Goal: Task Accomplishment & Management: Use online tool/utility

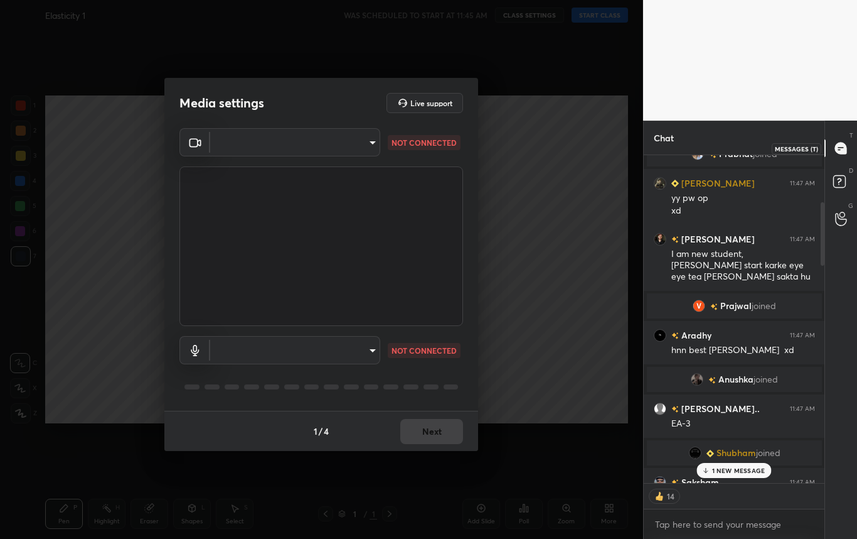
scroll to position [203, 0]
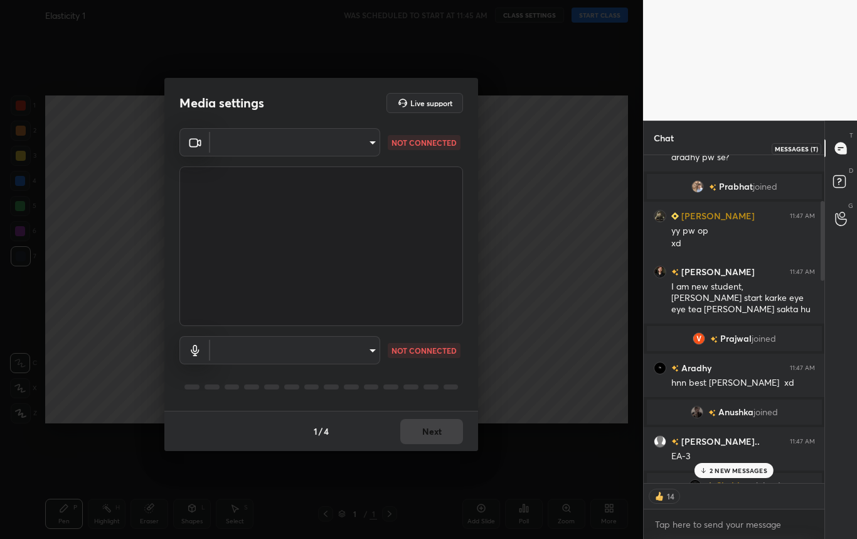
drag, startPoint x: 823, startPoint y: 442, endPoint x: 830, endPoint y: 156, distance: 286.9
click at [830, 156] on div "Chat [PERSON_NAME] 11:47 AM xd [PERSON_NAME] 11:47 AM Can i start from here [PE…" at bounding box center [750, 330] width 215 height 418
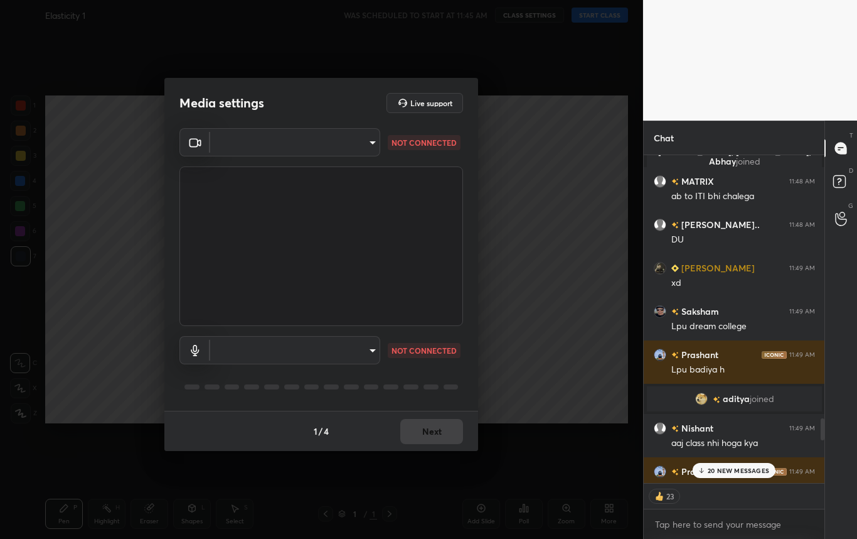
scroll to position [0, 0]
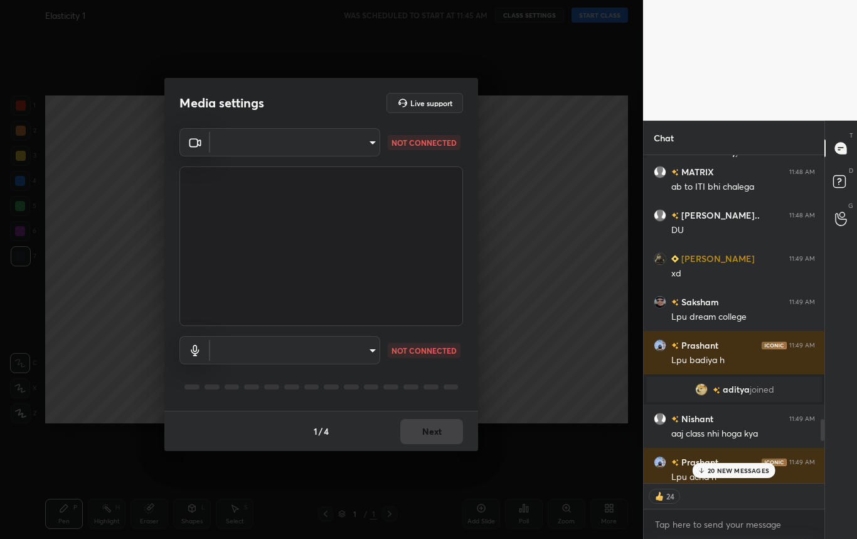
drag, startPoint x: 822, startPoint y: 220, endPoint x: 795, endPoint y: 536, distance: 317.4
click at [795, 536] on div "noman 11:48 AM only lpu civil <3 [PERSON_NAME], [PERSON_NAME] joined MATRIX 11:…" at bounding box center [734, 346] width 181 height 383
click at [736, 466] on p "21 NEW MESSAGES" at bounding box center [739, 470] width 60 height 8
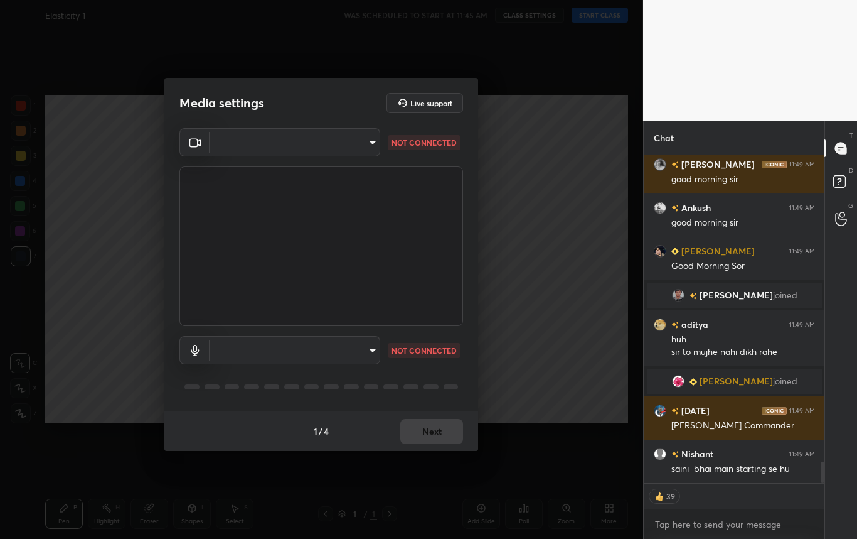
click at [316, 138] on body "1 2 3 4 5 6 7 C X Z C X Z E E Erase all H H Elasticity 1 WAS SCHEDULED TO START…" at bounding box center [428, 269] width 857 height 539
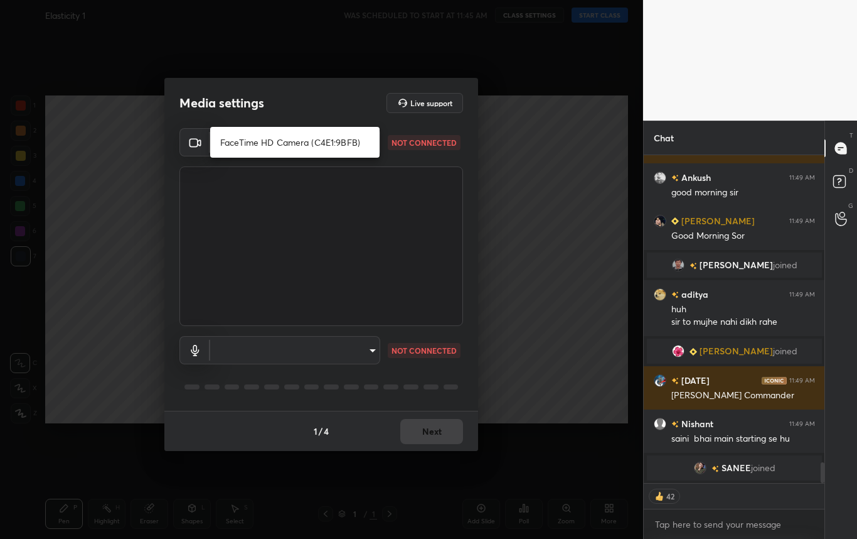
type textarea "x"
click at [282, 140] on li "FaceTime HD Camera (C4E1:9BFB)" at bounding box center [294, 142] width 169 height 21
type input "884bd4fe05490aa8e859eee77333717f0318db0cdfa886aaa005f3b2aab1e0ed"
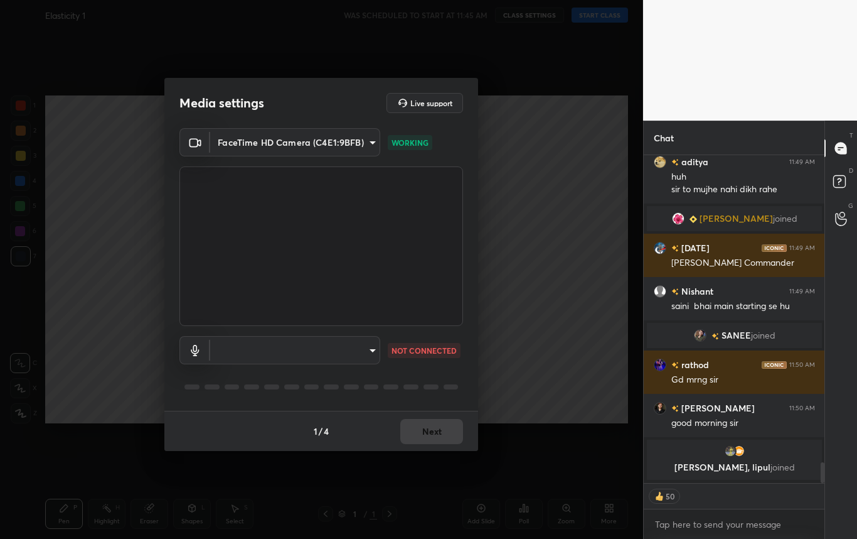
click at [356, 353] on body "1 2 3 4 5 6 7 C X Z C X Z E E Erase all H H Elasticity 1 WAS SCHEDULED TO START…" at bounding box center [428, 269] width 857 height 539
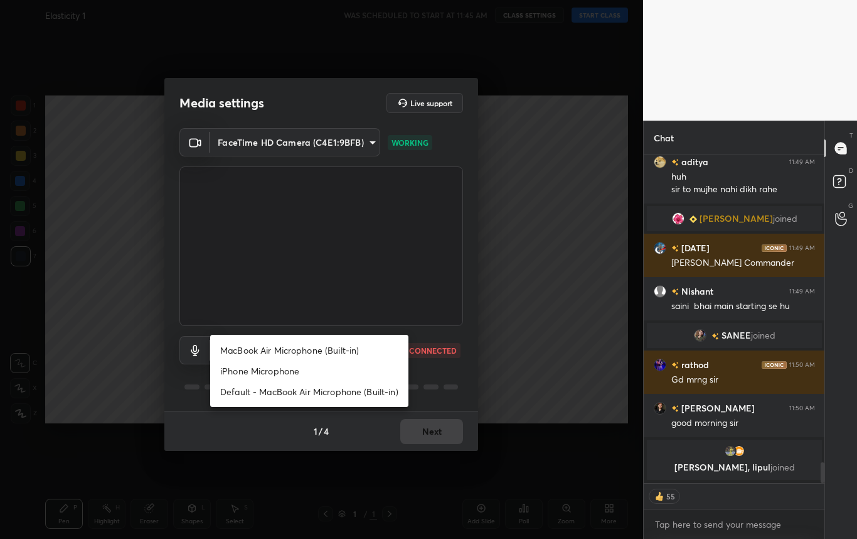
type textarea "x"
click at [310, 353] on li "MacBook Air Microphone (Built-in)" at bounding box center [309, 350] width 198 height 21
type input "0d85428eadac83fe4613c6d415152abfd5db148332af767170ea48183dd4ecea"
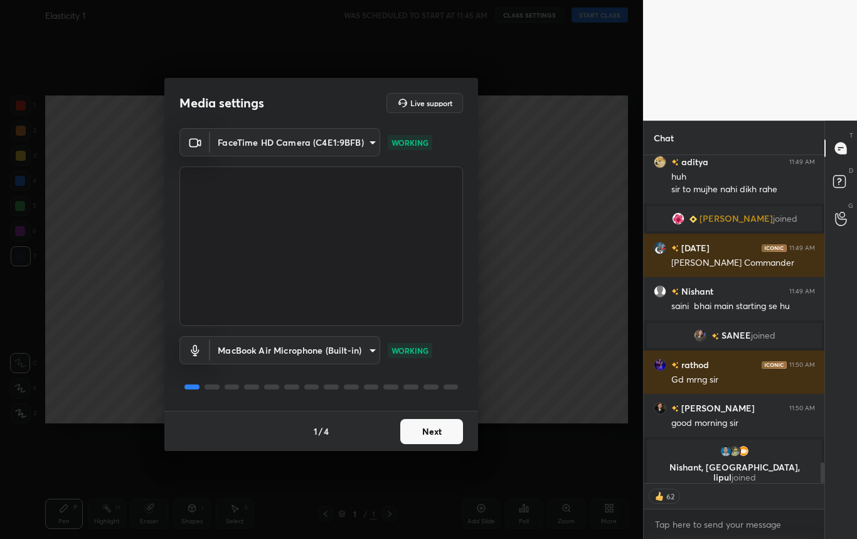
click at [431, 429] on button "Next" at bounding box center [431, 431] width 63 height 25
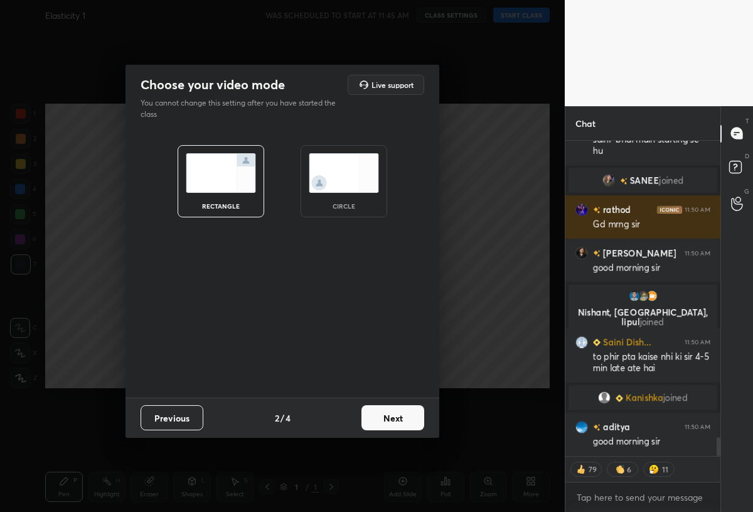
click at [398, 417] on button "Next" at bounding box center [393, 417] width 63 height 25
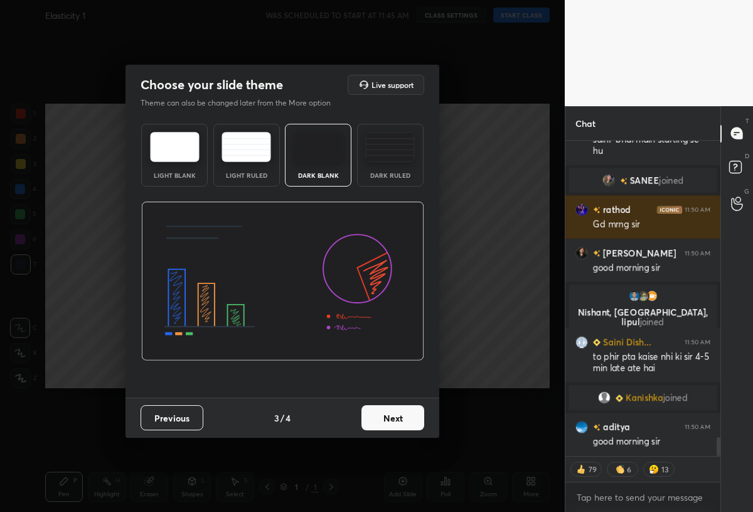
click at [398, 417] on button "Next" at bounding box center [393, 417] width 63 height 25
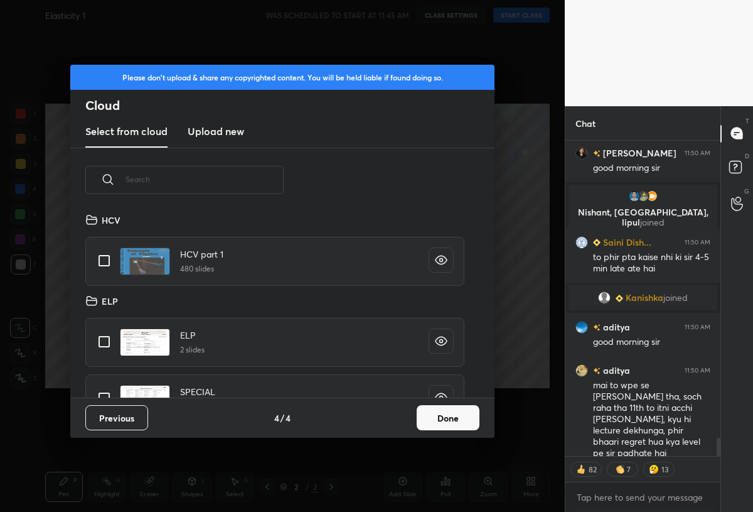
click at [213, 130] on h3 "Upload new" at bounding box center [216, 131] width 56 height 15
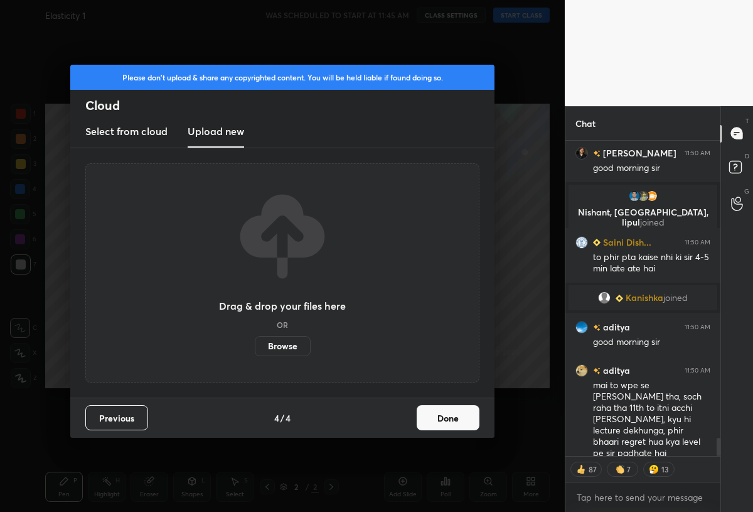
click at [282, 347] on label "Browse" at bounding box center [283, 346] width 56 height 20
click at [255, 347] on input "Browse" at bounding box center [255, 346] width 0 height 20
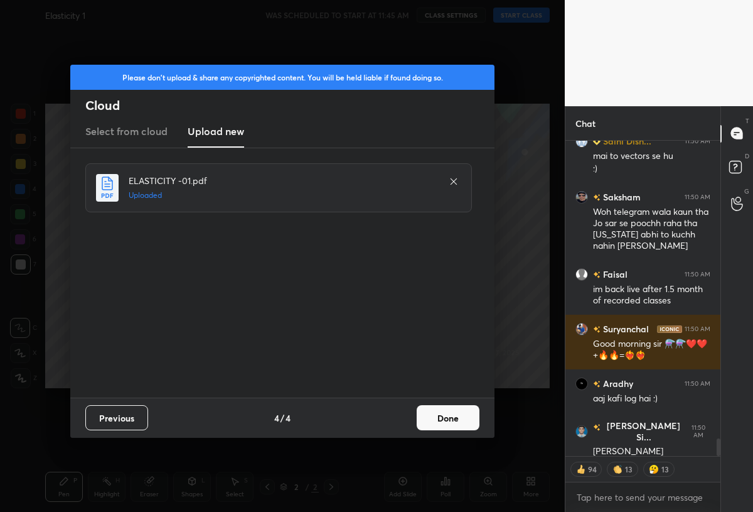
click at [455, 412] on button "Done" at bounding box center [448, 417] width 63 height 25
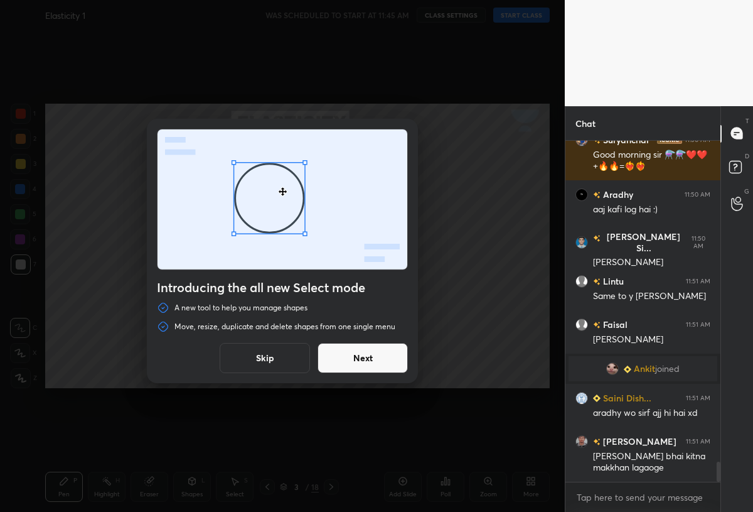
click at [357, 363] on button "Next" at bounding box center [363, 358] width 90 height 30
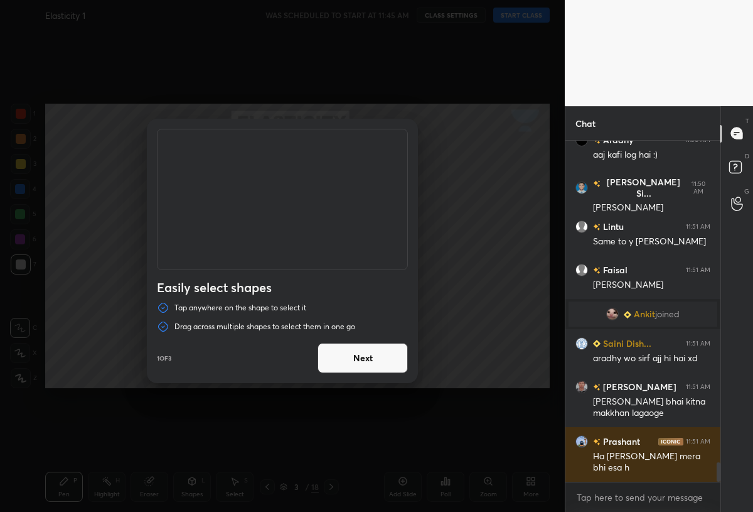
click at [357, 363] on button "Next" at bounding box center [363, 358] width 90 height 30
click at [357, 363] on button "Done" at bounding box center [363, 358] width 90 height 30
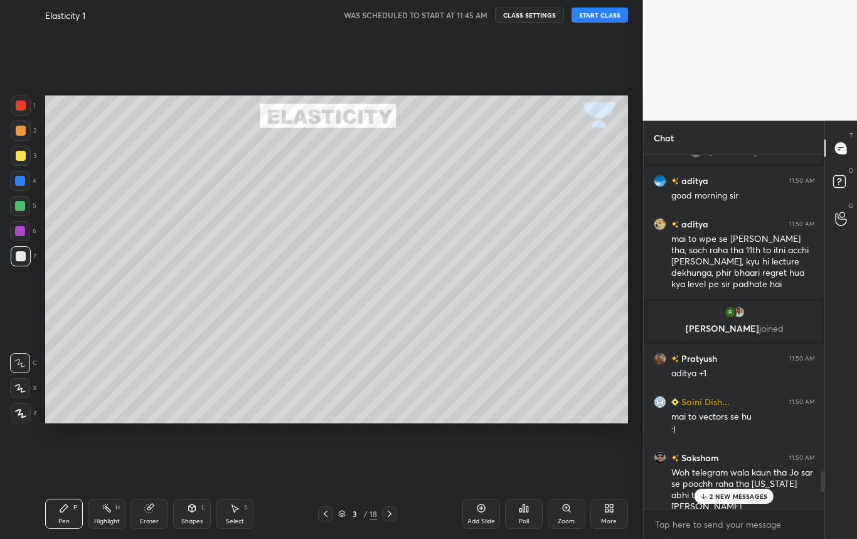
click at [605, 11] on button "START CLASS" at bounding box center [600, 15] width 56 height 15
click at [330, 512] on icon at bounding box center [326, 513] width 10 height 10
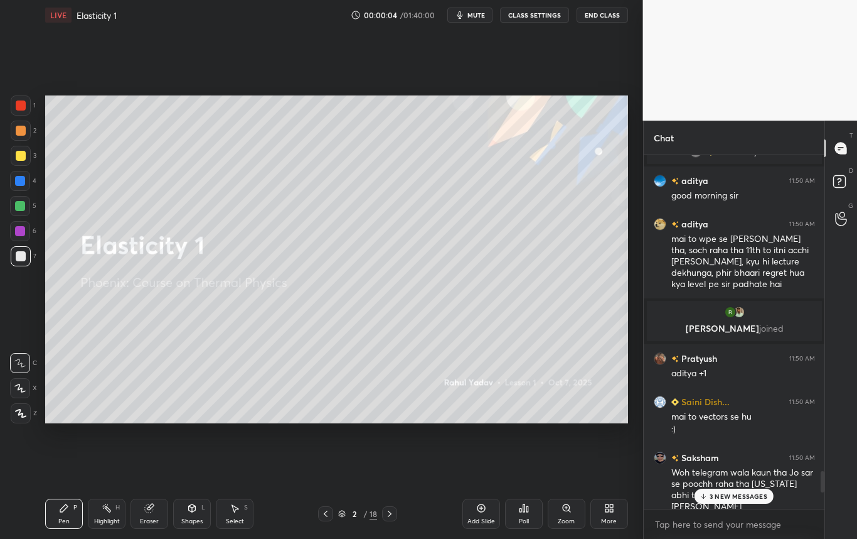
click at [716, 497] on p "3 NEW MESSAGES" at bounding box center [739, 496] width 58 height 8
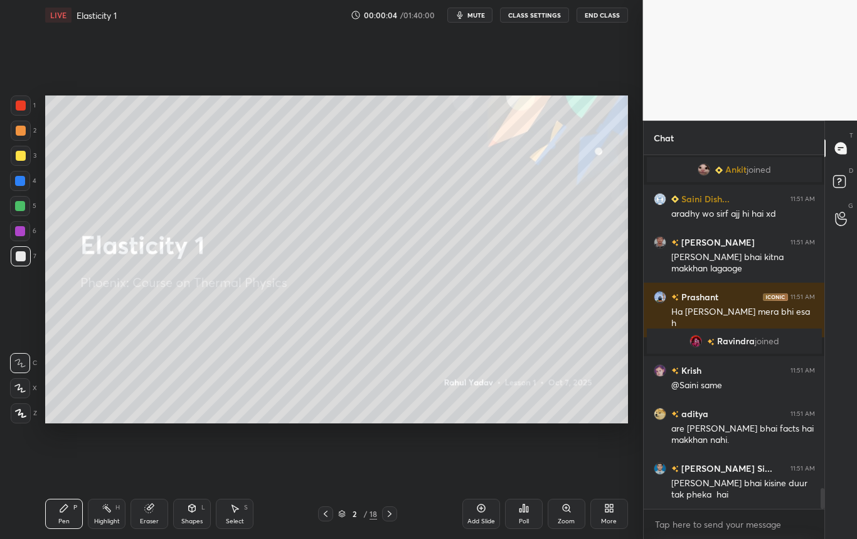
scroll to position [5752, 0]
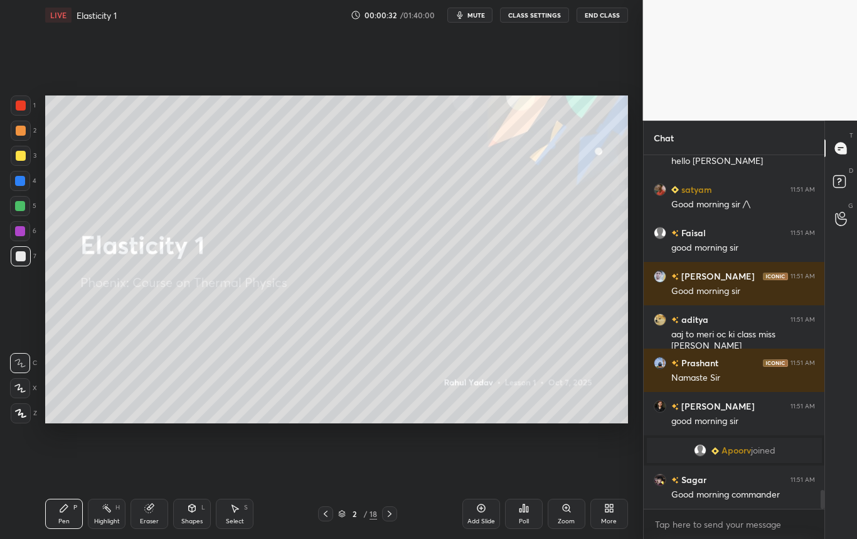
click at [678, 530] on body "1 2 3 4 5 6 7 C X Z C X Z E E Erase all H H LIVE Elasticity 1 00:00:32 / 01:40:…" at bounding box center [428, 269] width 857 height 539
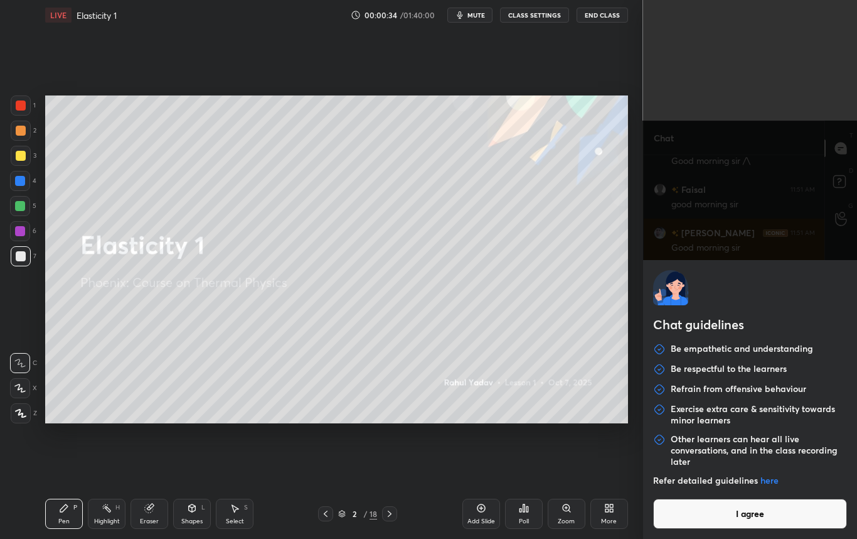
click at [704, 517] on button "I agree" at bounding box center [750, 513] width 195 height 30
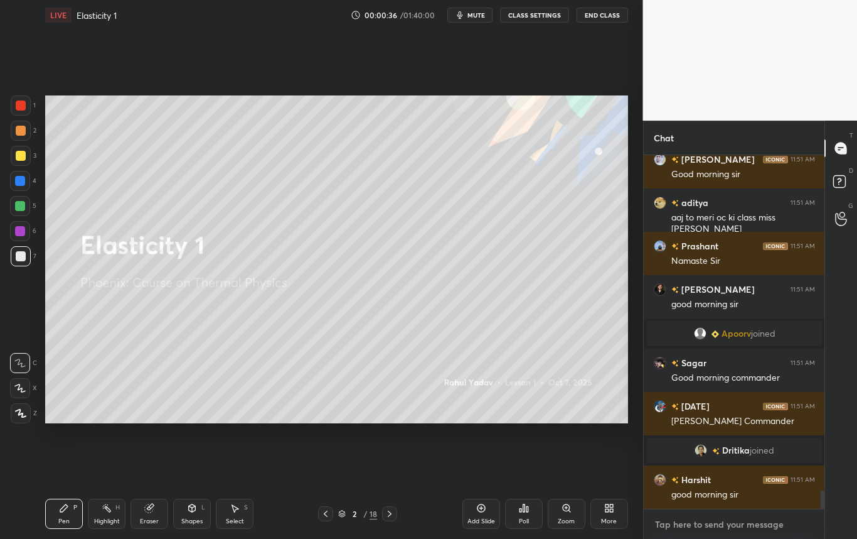
type textarea "x"
paste textarea "[URL][DOMAIN_NAME]"
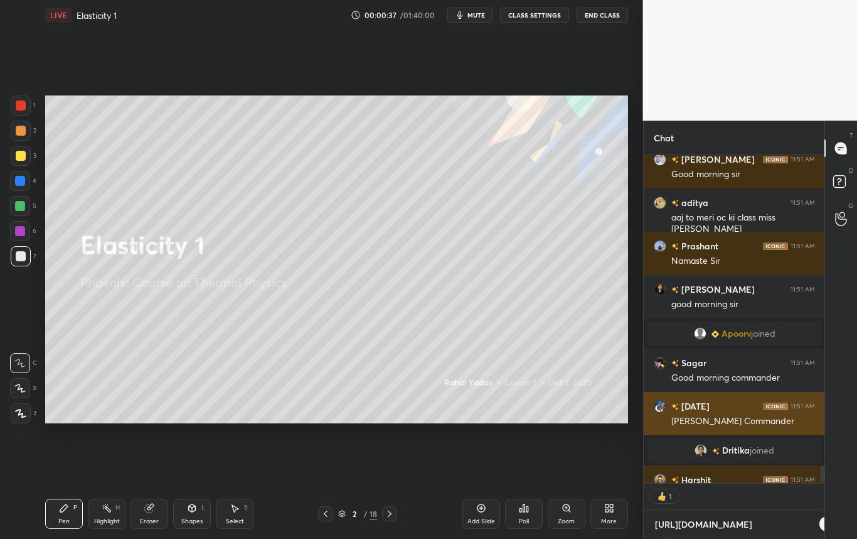
type textarea "[URL][DOMAIN_NAME]"
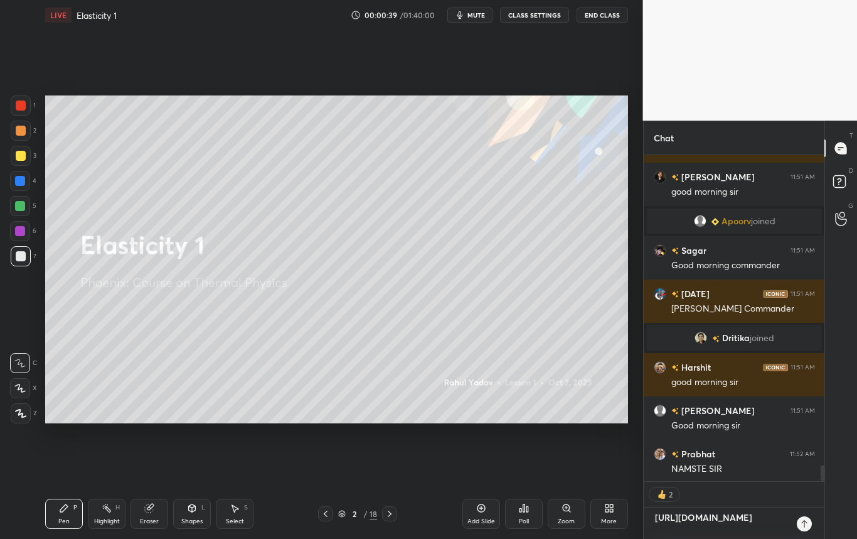
type textarea "x"
type textarea "[URL][DOMAIN_NAME]"
click at [803, 525] on icon at bounding box center [805, 523] width 10 height 10
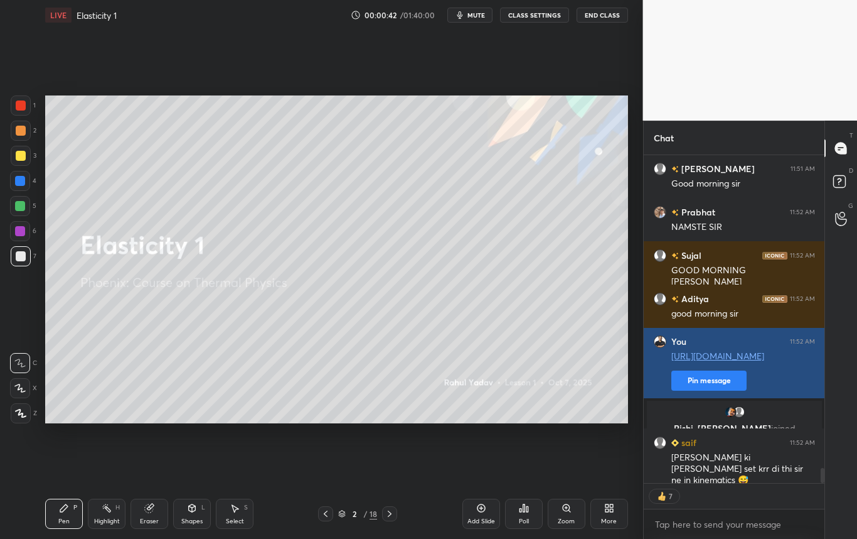
click at [713, 378] on button "Pin message" at bounding box center [709, 380] width 75 height 20
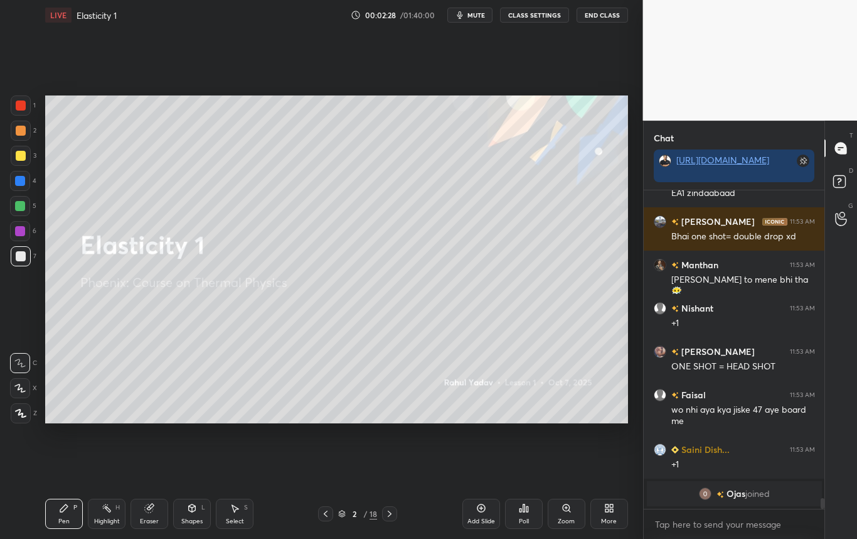
scroll to position [9189, 0]
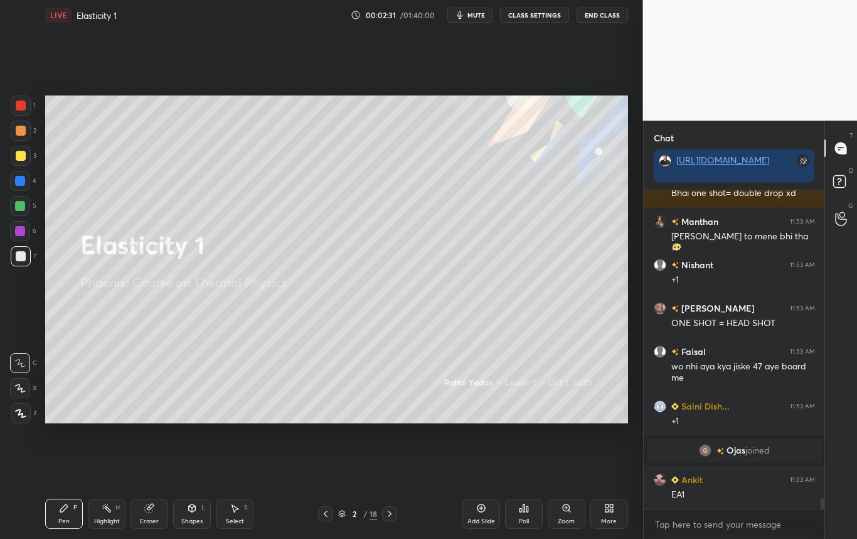
click at [16, 394] on div at bounding box center [20, 388] width 20 height 20
click at [18, 411] on icon at bounding box center [20, 413] width 11 height 9
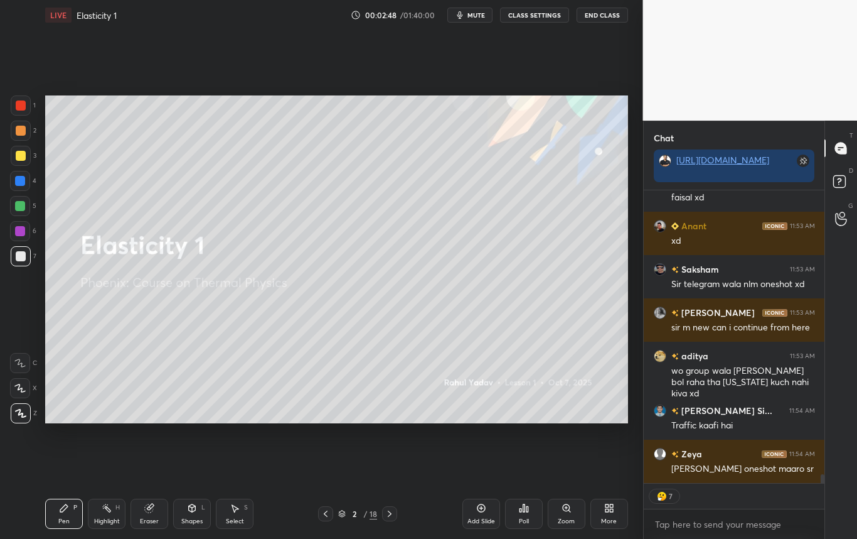
scroll to position [9559, 0]
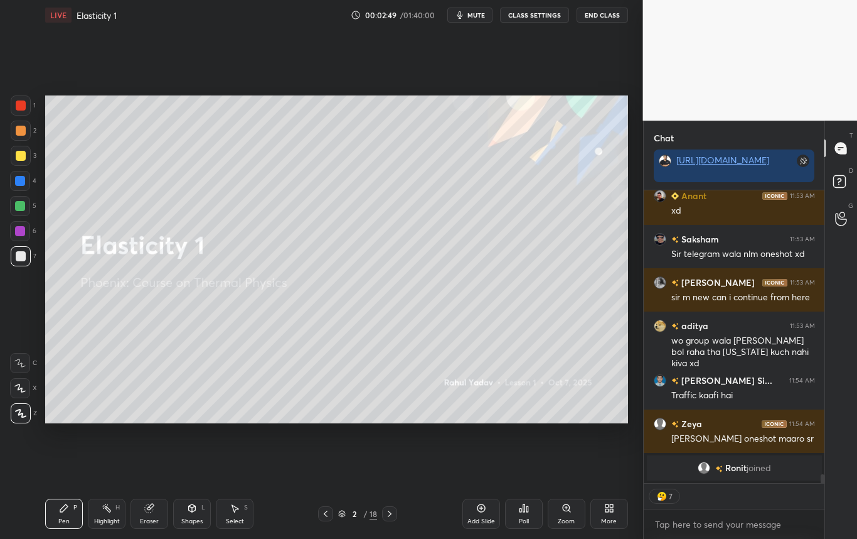
click at [19, 157] on div at bounding box center [21, 156] width 10 height 10
click at [24, 414] on icon at bounding box center [20, 413] width 11 height 9
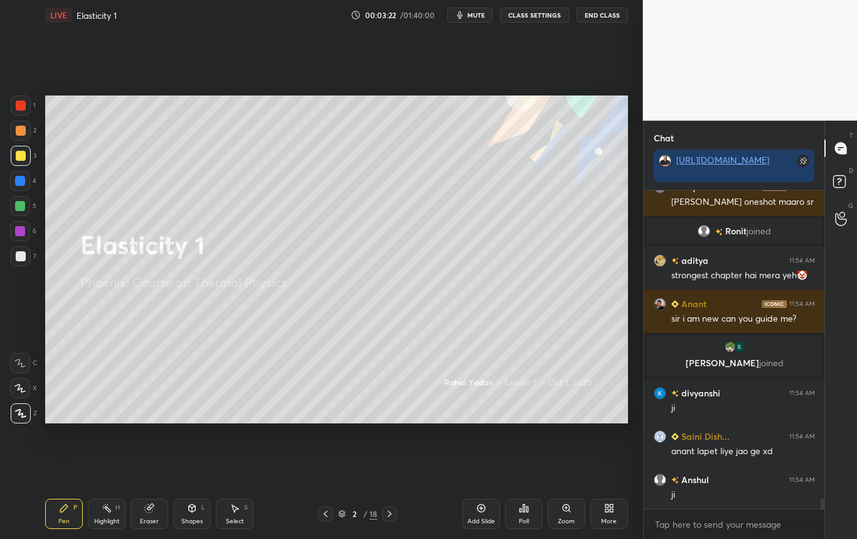
scroll to position [9663, 0]
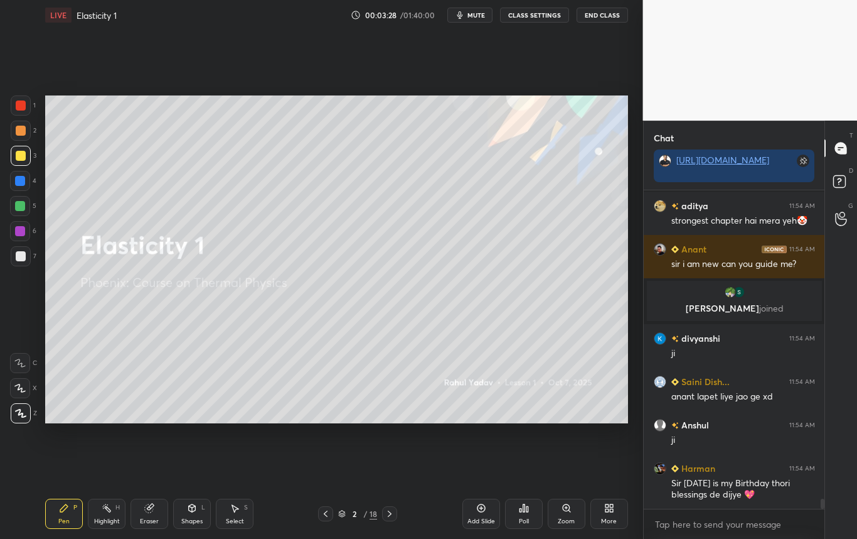
click at [25, 183] on div at bounding box center [20, 181] width 20 height 20
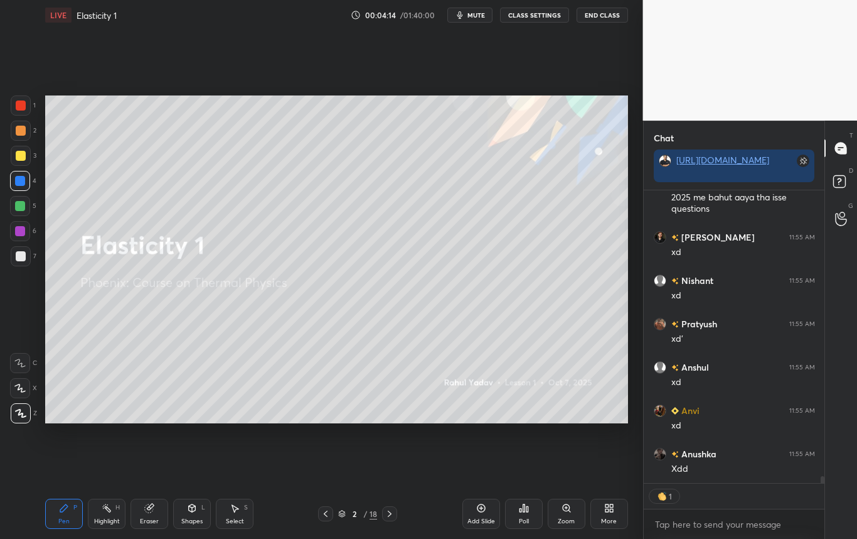
scroll to position [11625, 0]
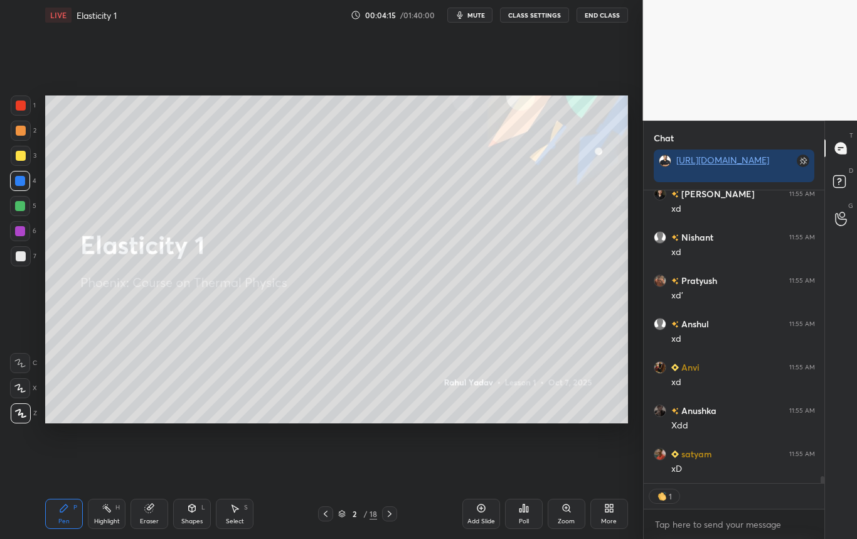
click at [22, 390] on icon at bounding box center [19, 387] width 11 height 9
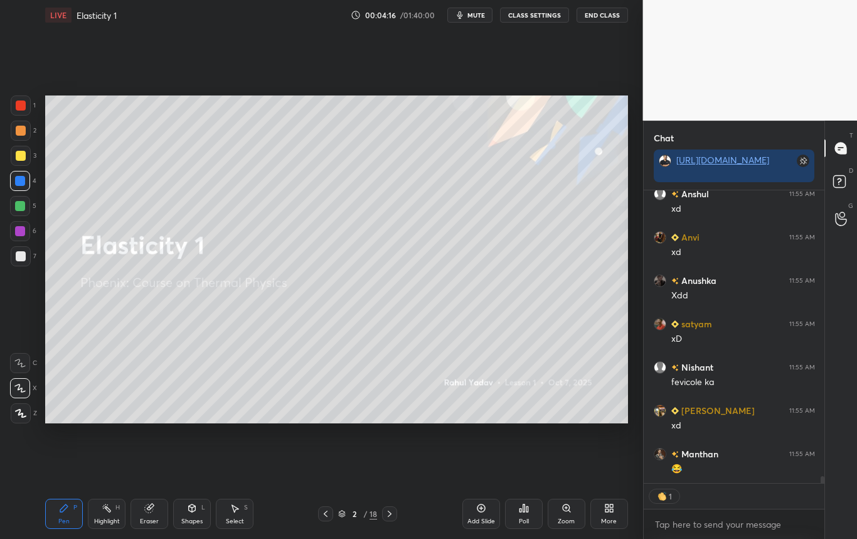
scroll to position [11798, 0]
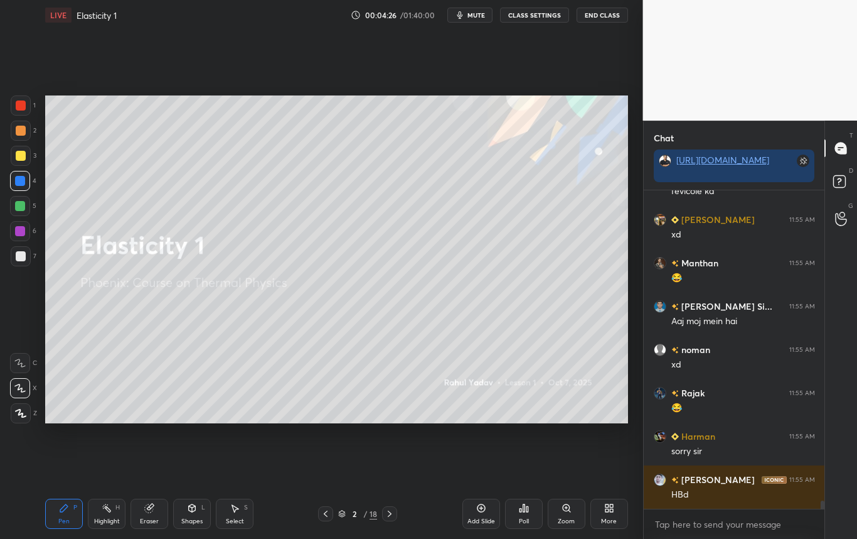
click at [25, 227] on div at bounding box center [20, 231] width 20 height 20
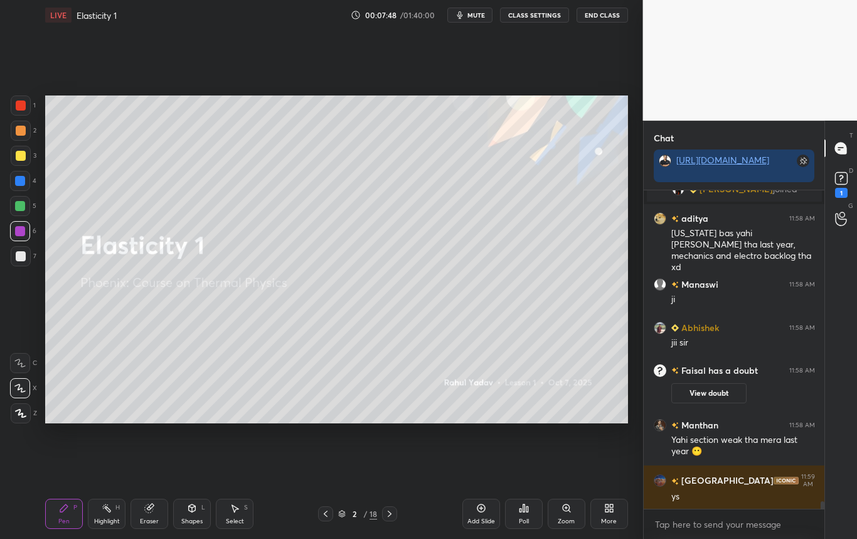
scroll to position [13367, 0]
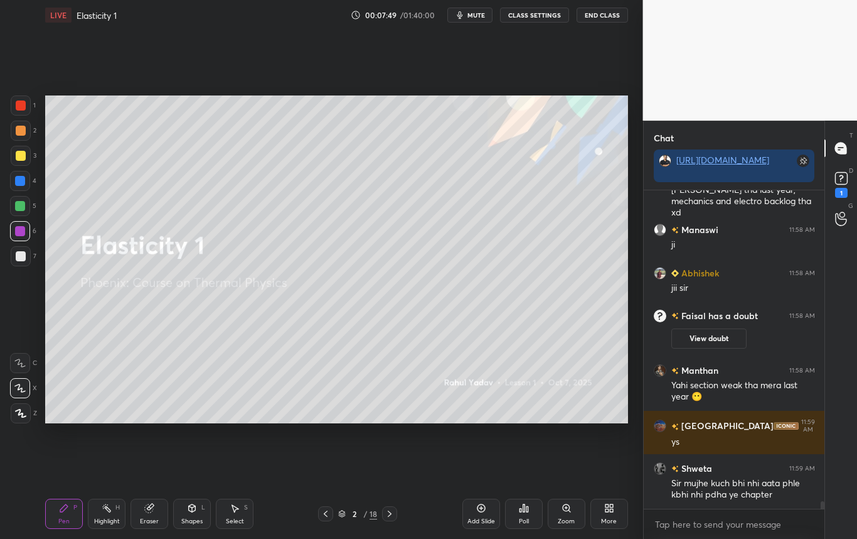
click at [18, 157] on div at bounding box center [21, 156] width 10 height 10
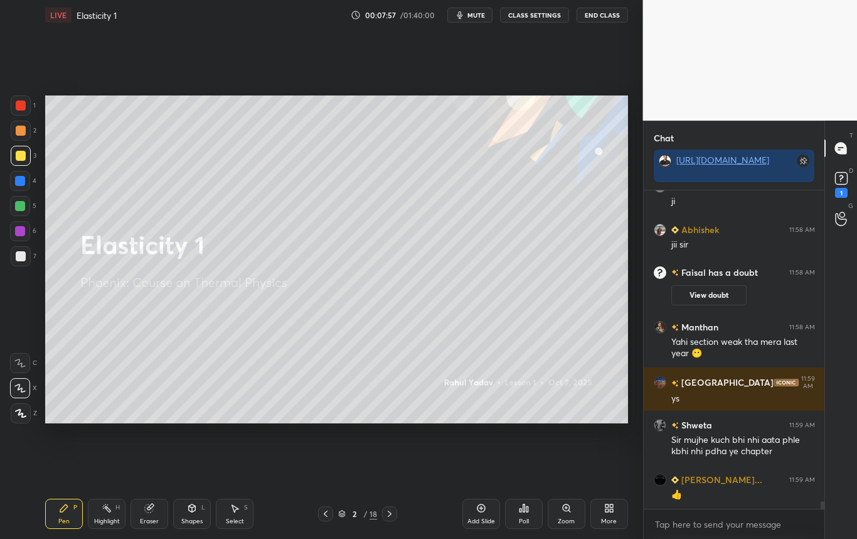
click at [19, 186] on div at bounding box center [20, 181] width 20 height 20
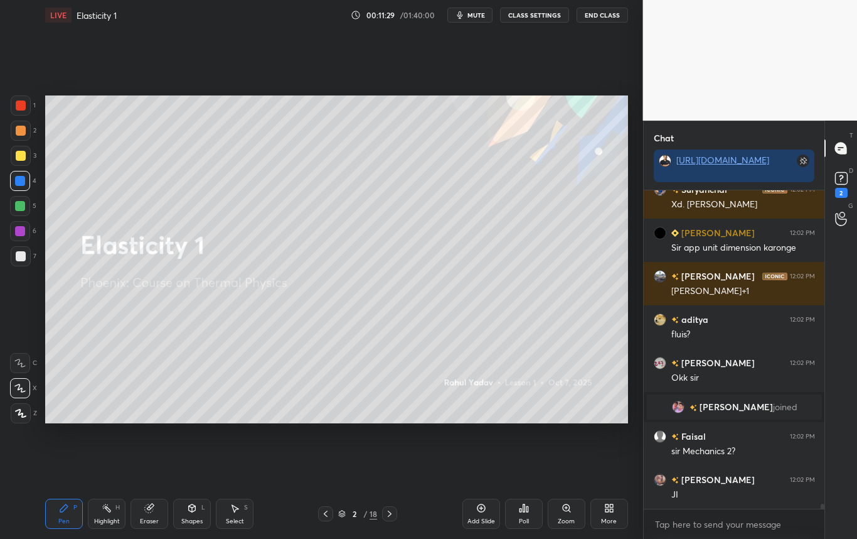
scroll to position [19086, 0]
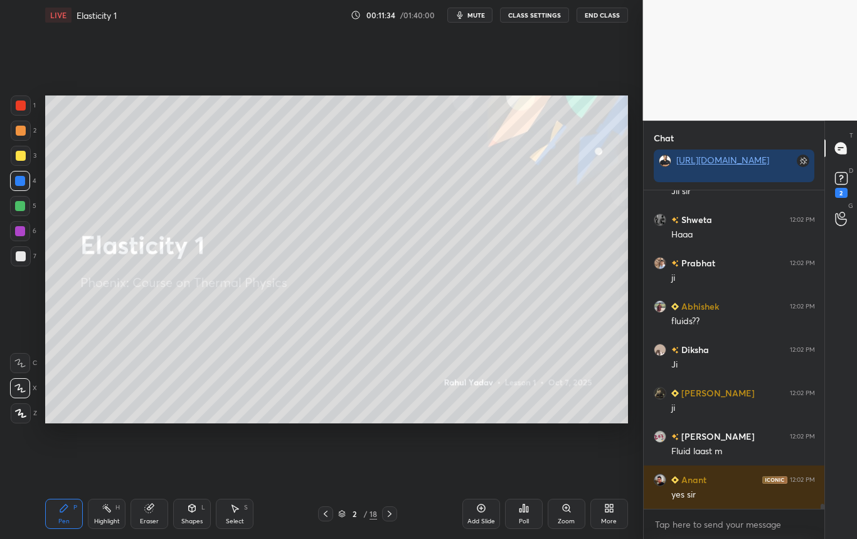
click at [386, 513] on icon at bounding box center [390, 513] width 10 height 10
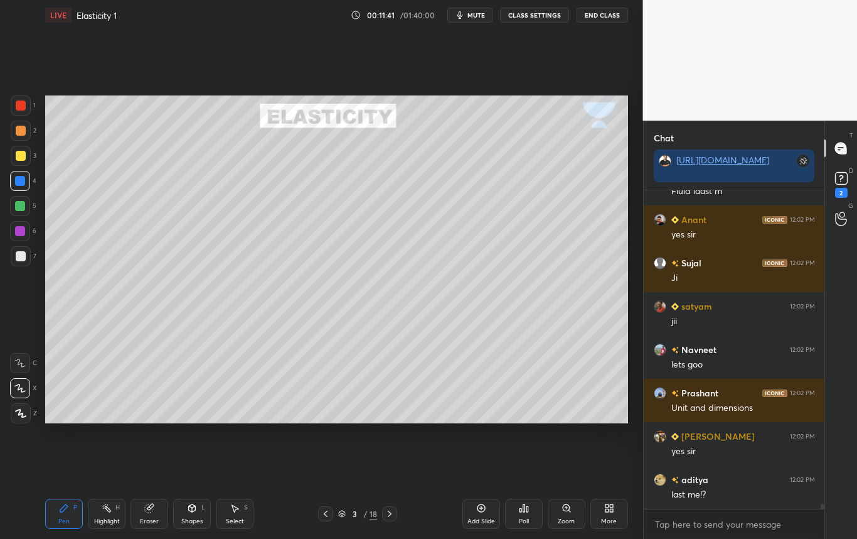
click at [22, 412] on icon at bounding box center [20, 413] width 11 height 9
click at [24, 386] on icon at bounding box center [19, 387] width 11 height 9
click at [389, 514] on icon at bounding box center [390, 513] width 10 height 10
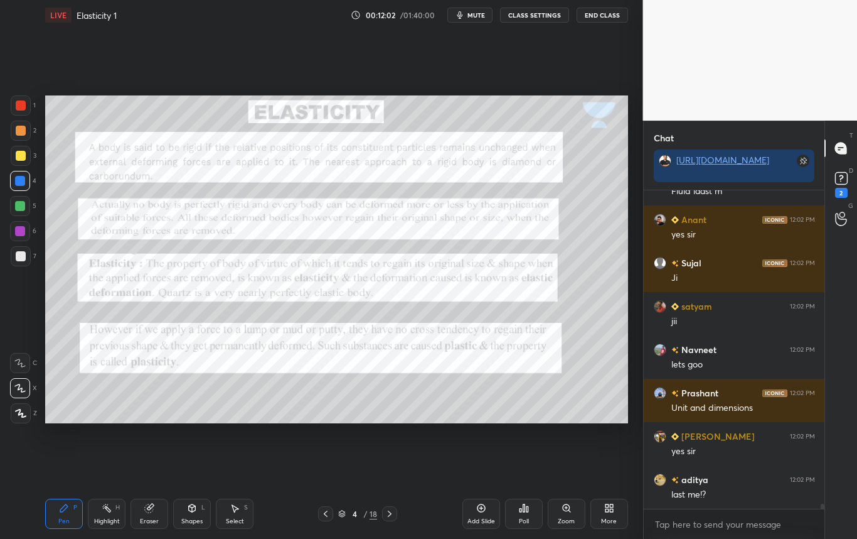
click at [25, 105] on div at bounding box center [21, 105] width 10 height 10
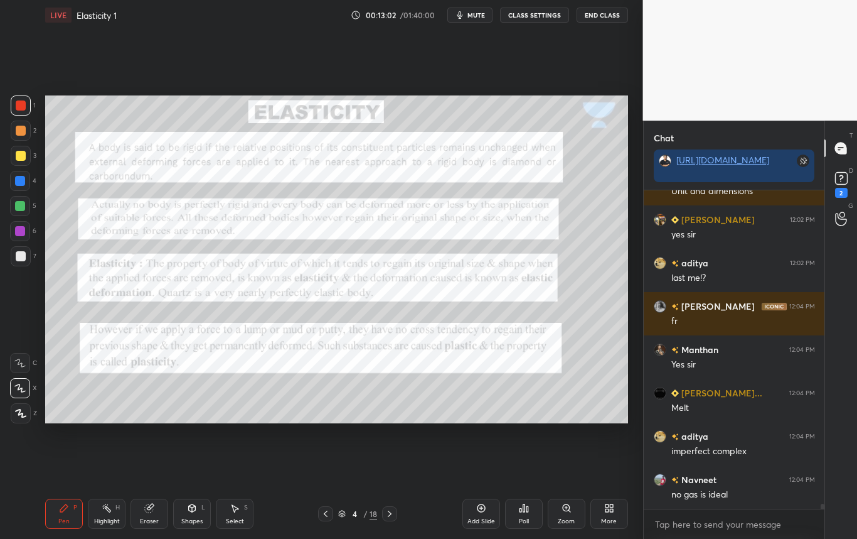
scroll to position [19812, 0]
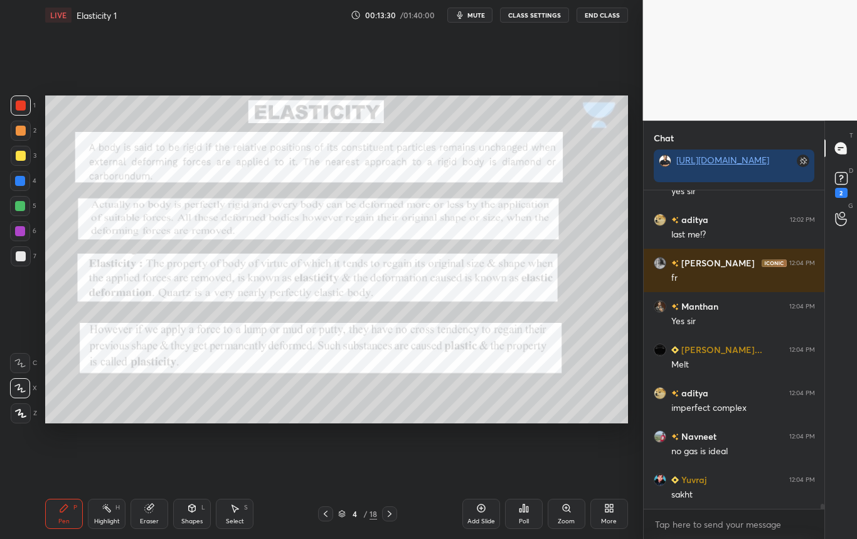
click at [21, 110] on div at bounding box center [21, 105] width 20 height 20
click at [23, 109] on div at bounding box center [21, 105] width 10 height 10
click at [19, 179] on div at bounding box center [20, 181] width 10 height 10
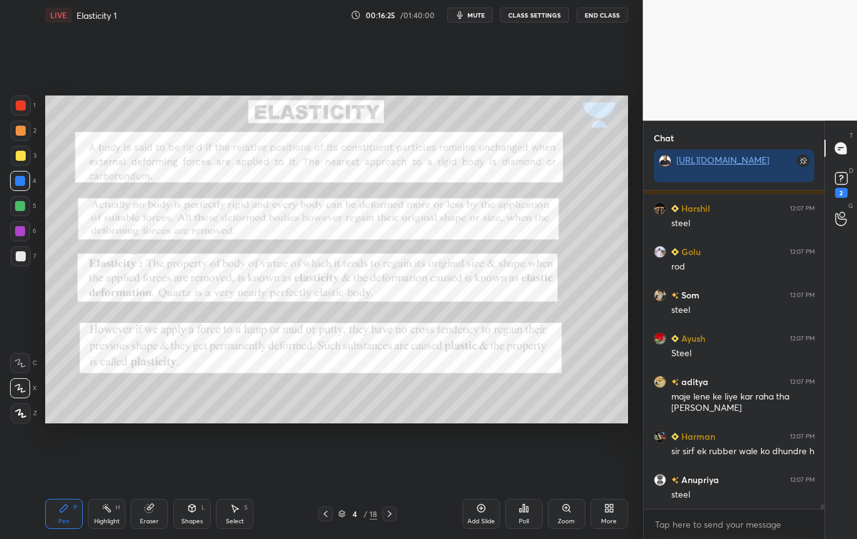
scroll to position [22330, 0]
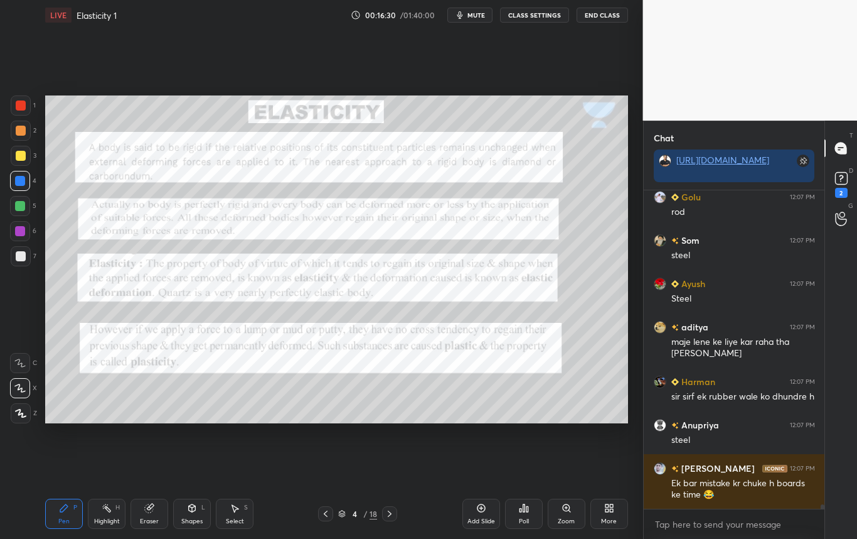
click at [389, 518] on icon at bounding box center [390, 513] width 10 height 10
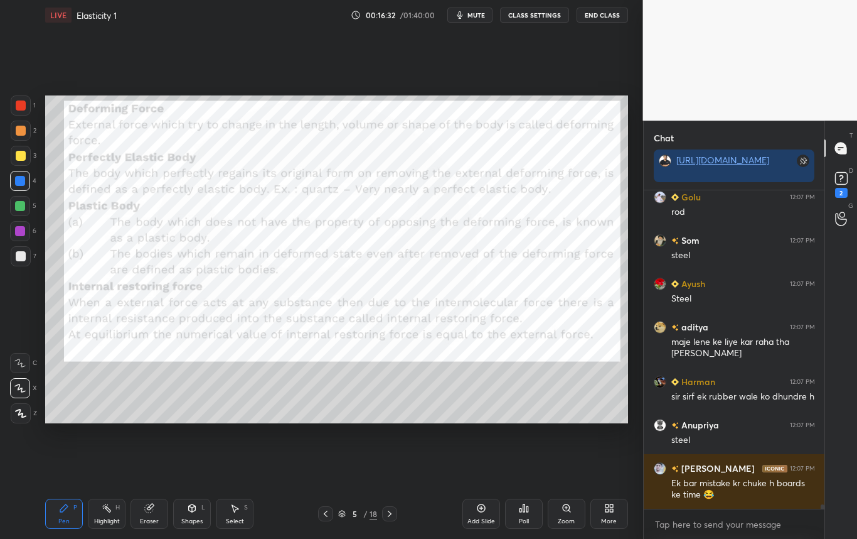
scroll to position [22373, 0]
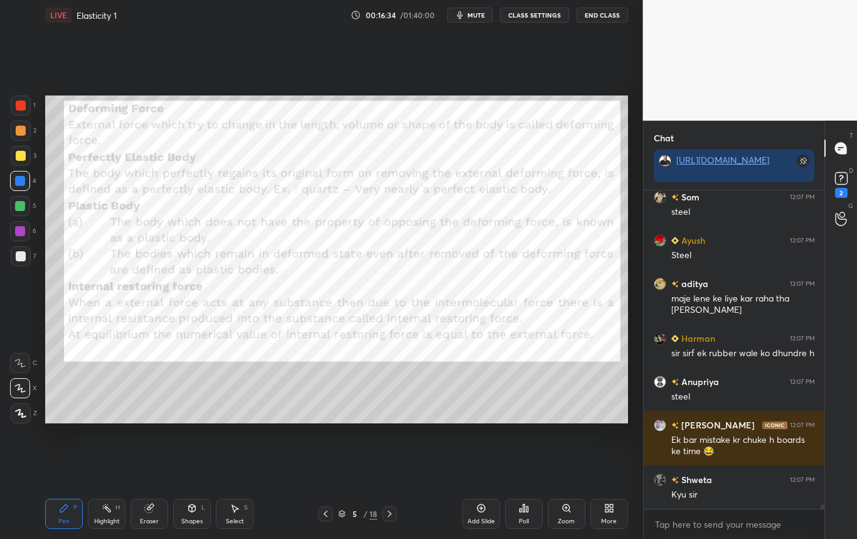
click at [20, 105] on div at bounding box center [21, 105] width 10 height 10
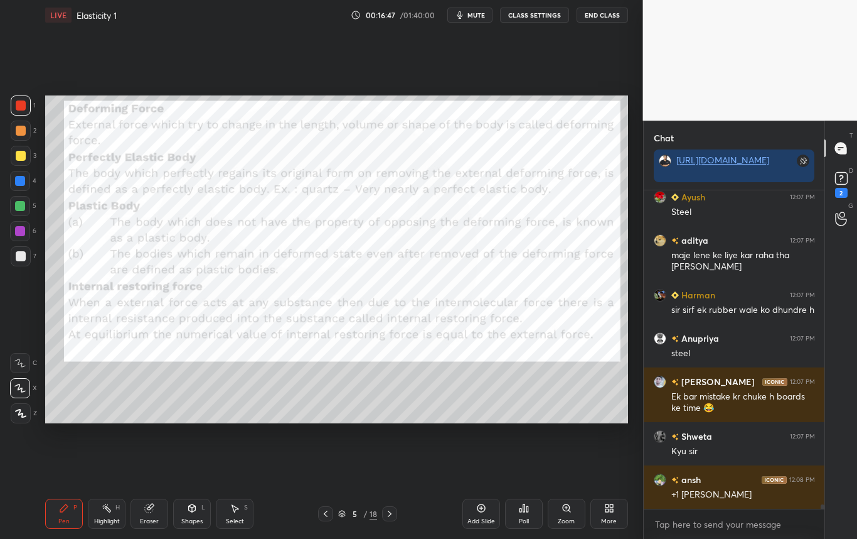
click at [23, 110] on div at bounding box center [21, 105] width 10 height 10
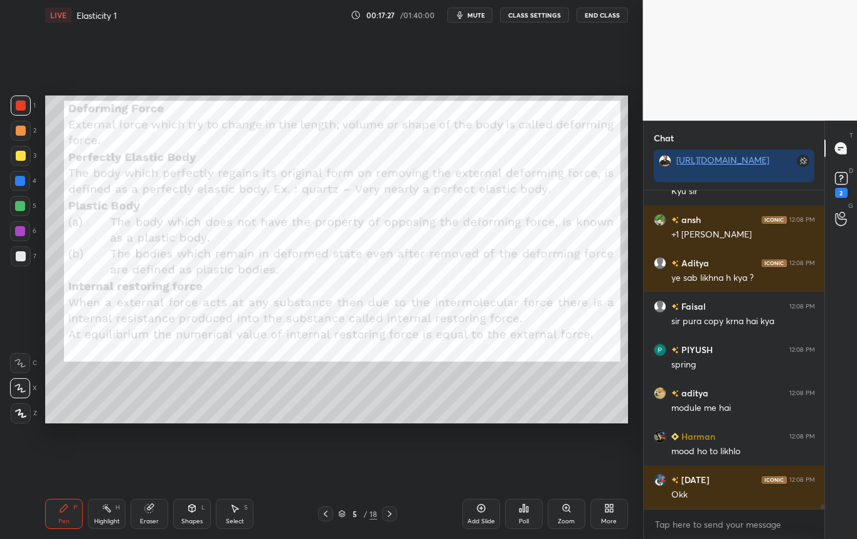
scroll to position [22720, 0]
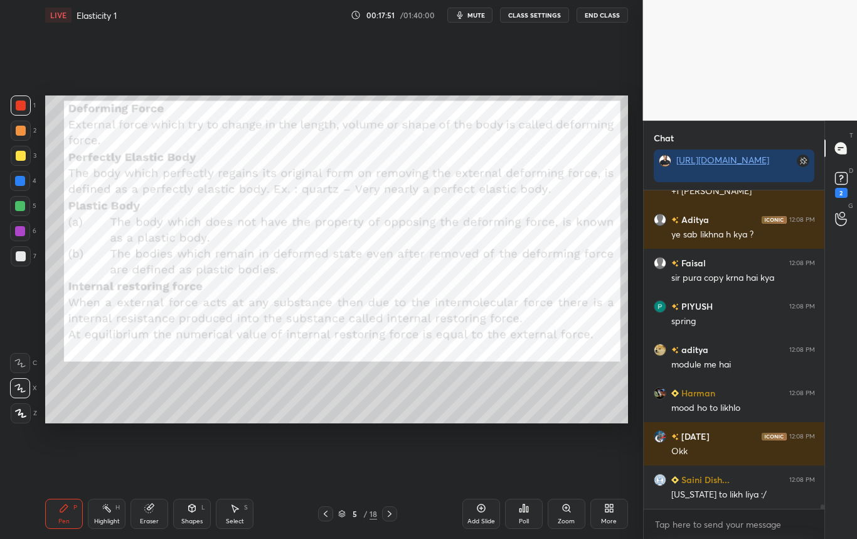
click at [19, 107] on div at bounding box center [21, 105] width 10 height 10
click at [19, 186] on div at bounding box center [20, 181] width 20 height 20
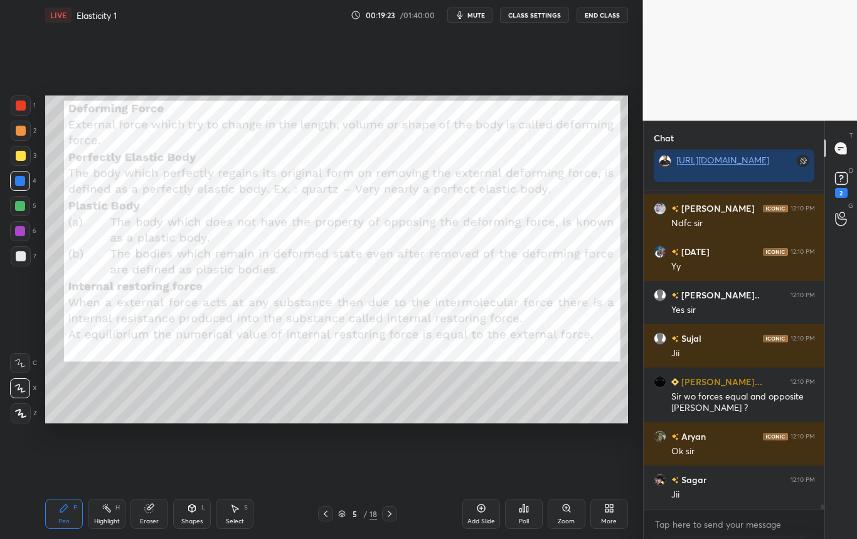
scroll to position [22640, 0]
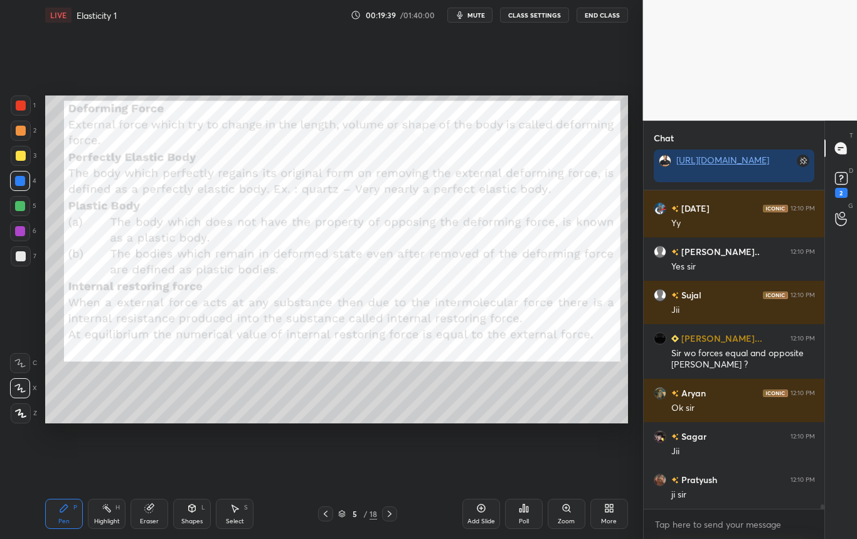
click at [394, 518] on icon at bounding box center [390, 513] width 10 height 10
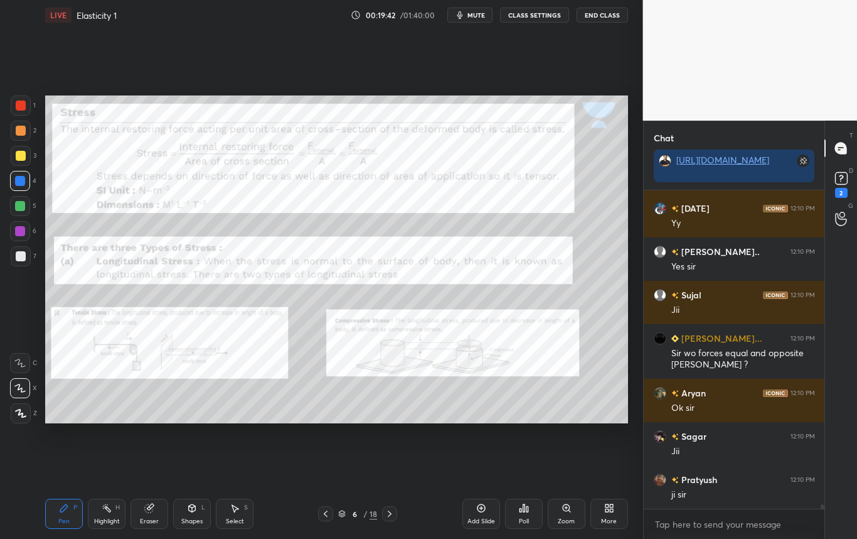
click at [21, 417] on div at bounding box center [21, 413] width 20 height 20
click at [21, 179] on div at bounding box center [20, 181] width 10 height 10
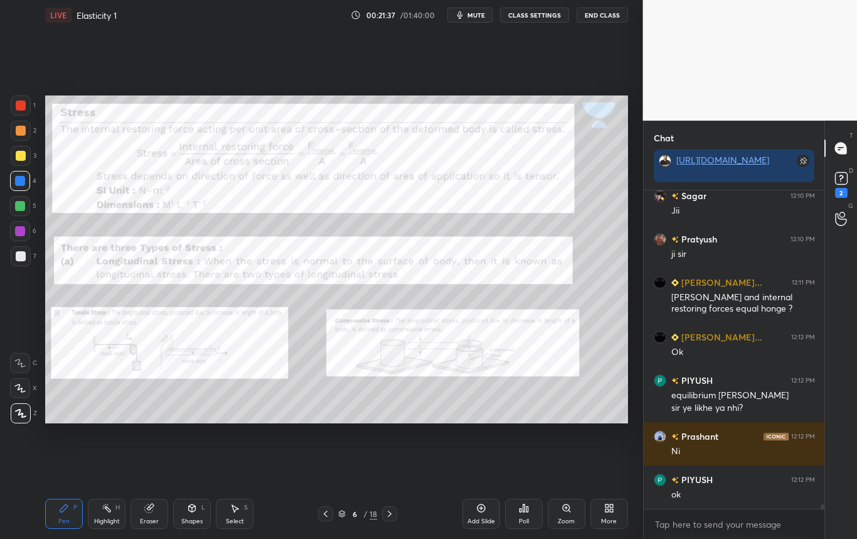
scroll to position [22697, 0]
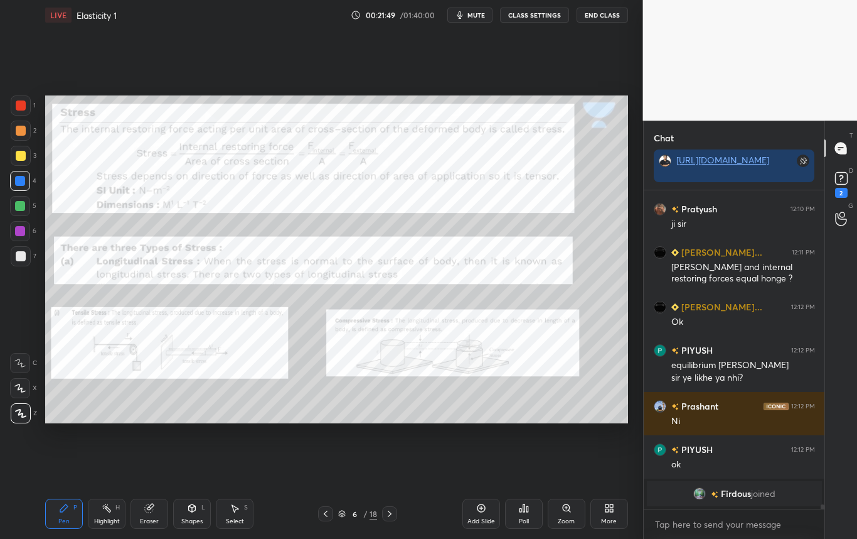
click at [106, 518] on div "Highlight" at bounding box center [107, 521] width 26 height 6
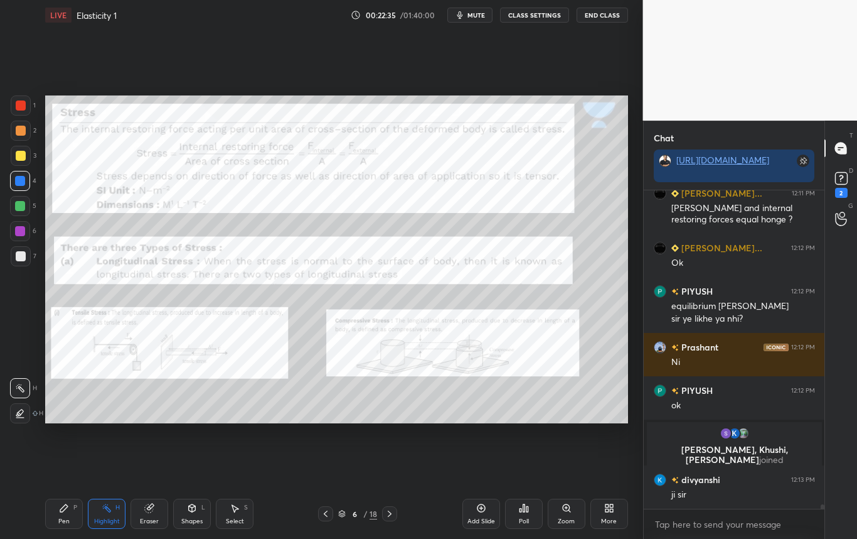
scroll to position [22710, 0]
click at [478, 511] on icon at bounding box center [481, 508] width 10 height 10
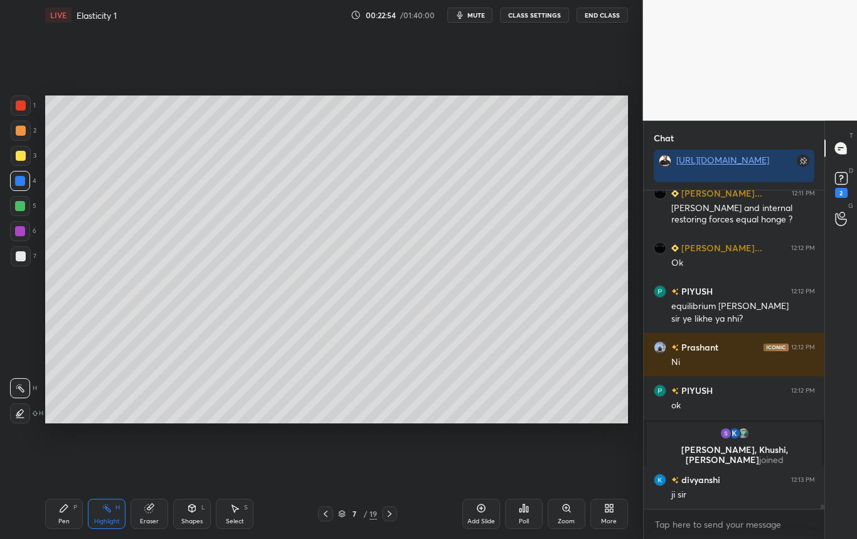
click at [18, 256] on div at bounding box center [21, 256] width 10 height 10
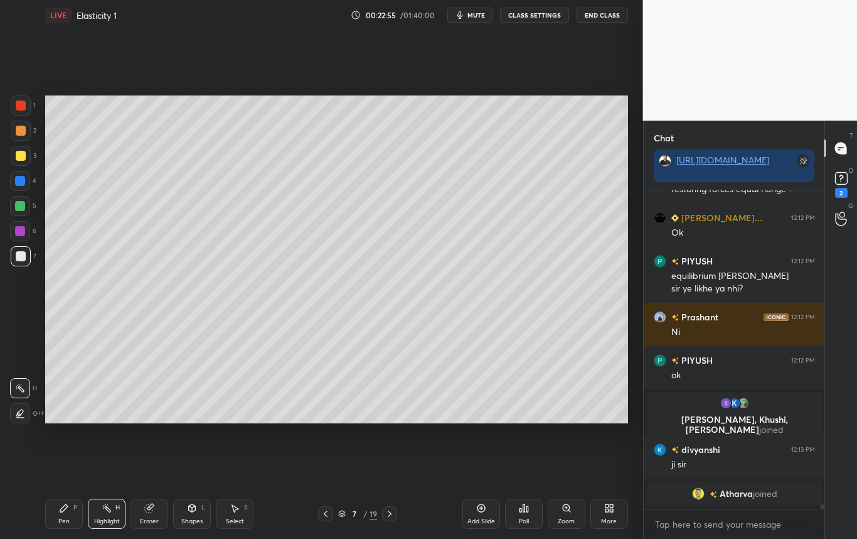
click at [193, 518] on div "Shapes" at bounding box center [191, 521] width 21 height 6
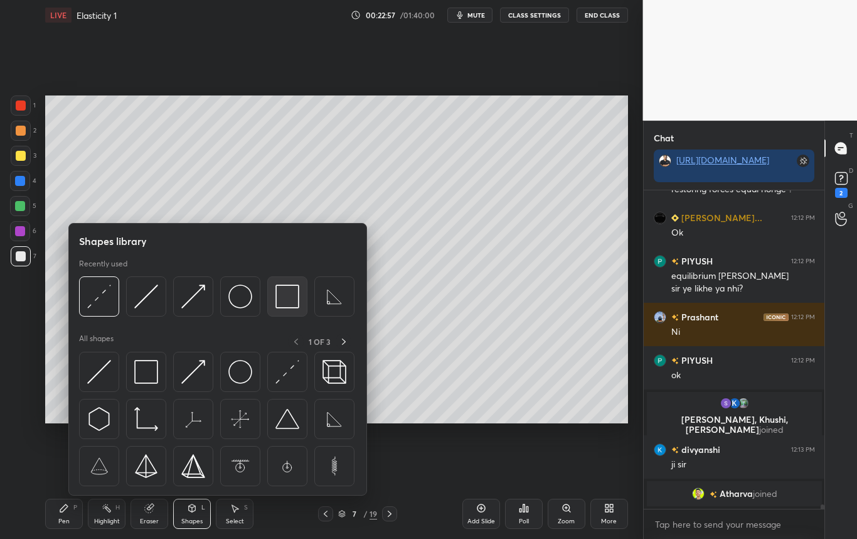
click at [281, 301] on img at bounding box center [288, 296] width 24 height 24
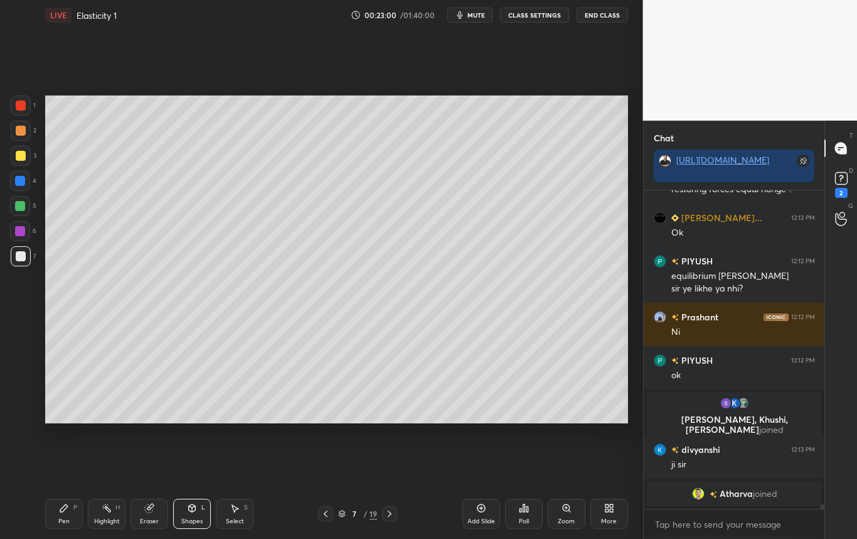
click at [60, 515] on div "Pen P" at bounding box center [64, 513] width 38 height 30
click at [18, 257] on div at bounding box center [21, 256] width 10 height 10
click at [22, 158] on div at bounding box center [21, 156] width 10 height 10
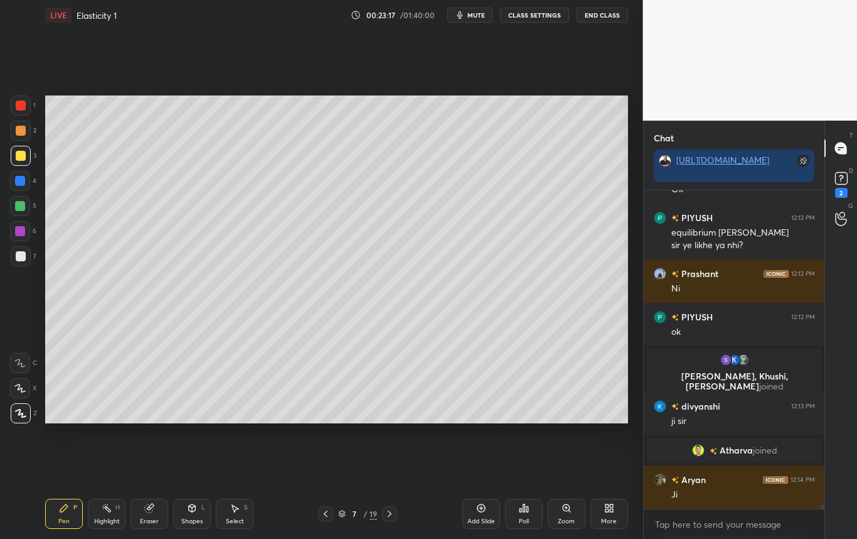
click at [240, 520] on div "Select" at bounding box center [235, 521] width 18 height 6
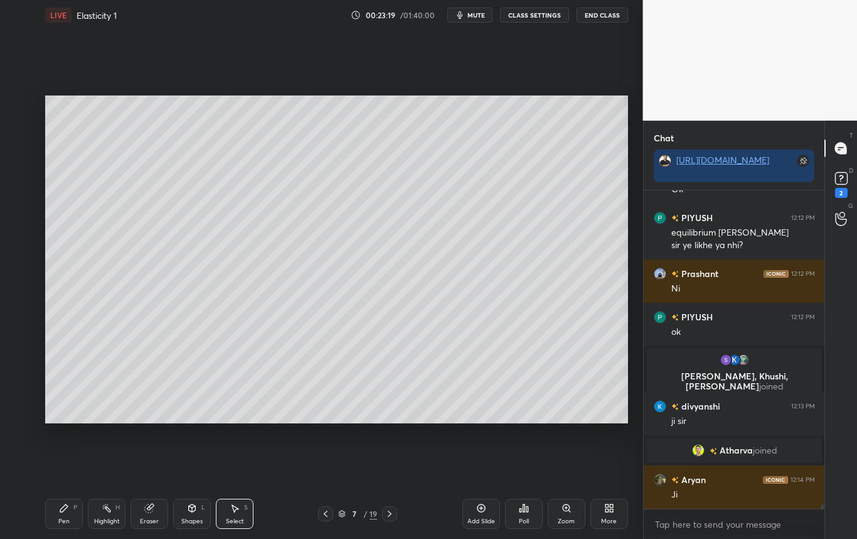
scroll to position [22814, 0]
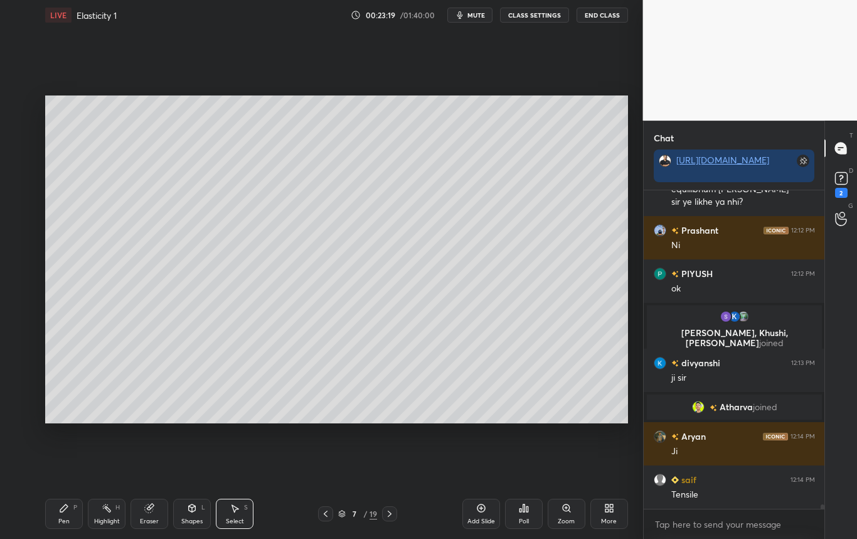
drag, startPoint x: 87, startPoint y: 101, endPoint x: 202, endPoint y: 185, distance: 142.9
click at [201, 186] on div "0 ° Undo Copy Duplicate Duplicate to new slide Delete Setting up your live clas…" at bounding box center [336, 259] width 593 height 458
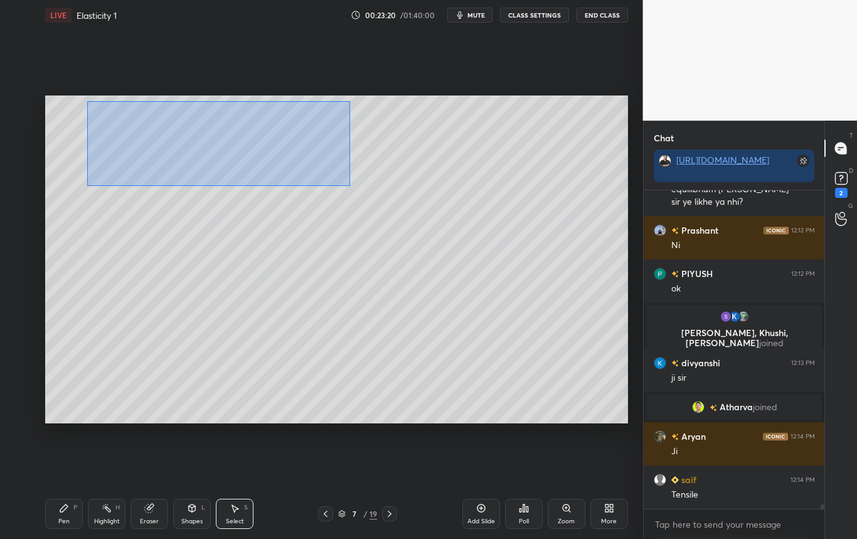
drag, startPoint x: 87, startPoint y: 100, endPoint x: 354, endPoint y: 186, distance: 280.3
click at [352, 186] on div "0 ° Undo Copy Duplicate Duplicate to new slide Delete" at bounding box center [336, 259] width 583 height 328
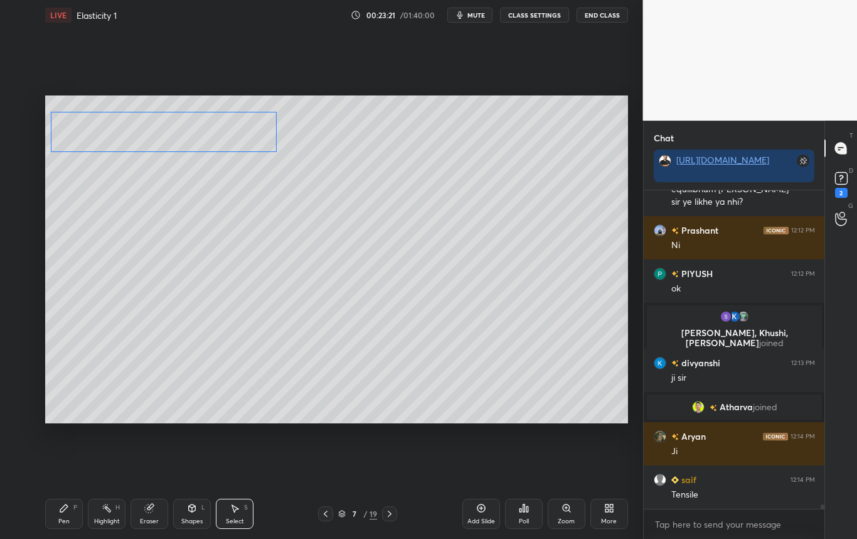
scroll to position [22845, 0]
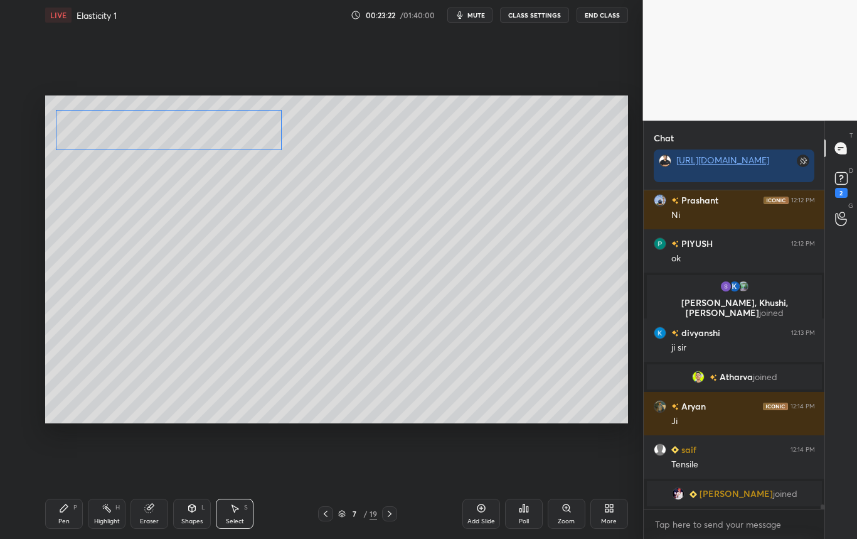
click at [244, 131] on div "0 ° Undo Copy Duplicate Duplicate to new slide Delete" at bounding box center [336, 259] width 583 height 328
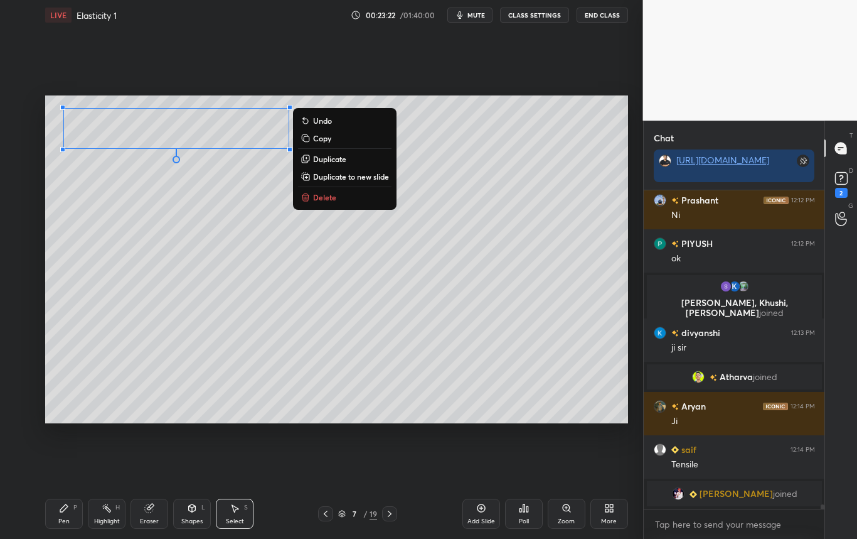
click at [218, 205] on div "0 ° Undo Copy Duplicate Duplicate to new slide Delete" at bounding box center [336, 259] width 583 height 328
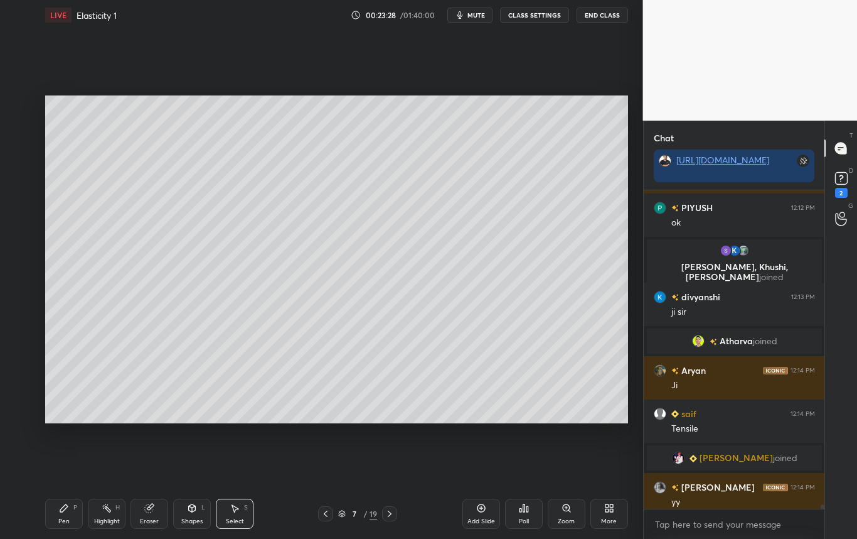
scroll to position [22852, 0]
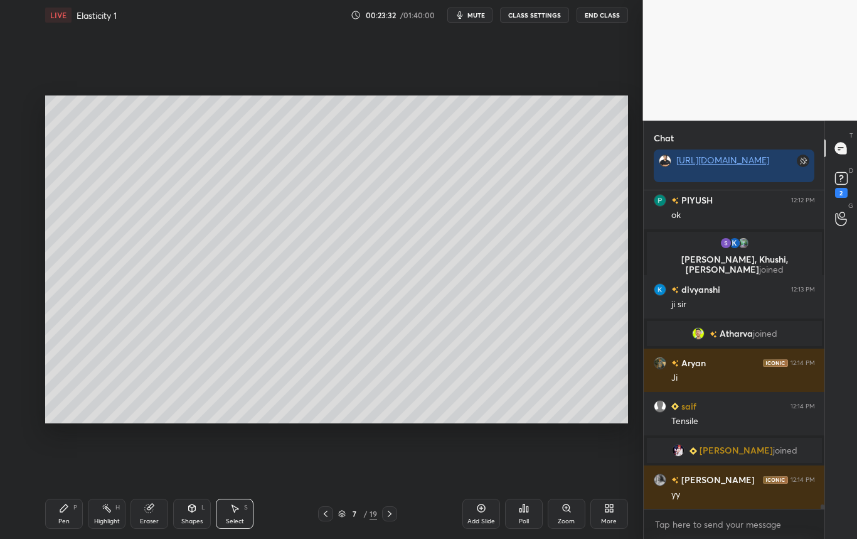
click at [191, 513] on div "Shapes L" at bounding box center [192, 513] width 38 height 30
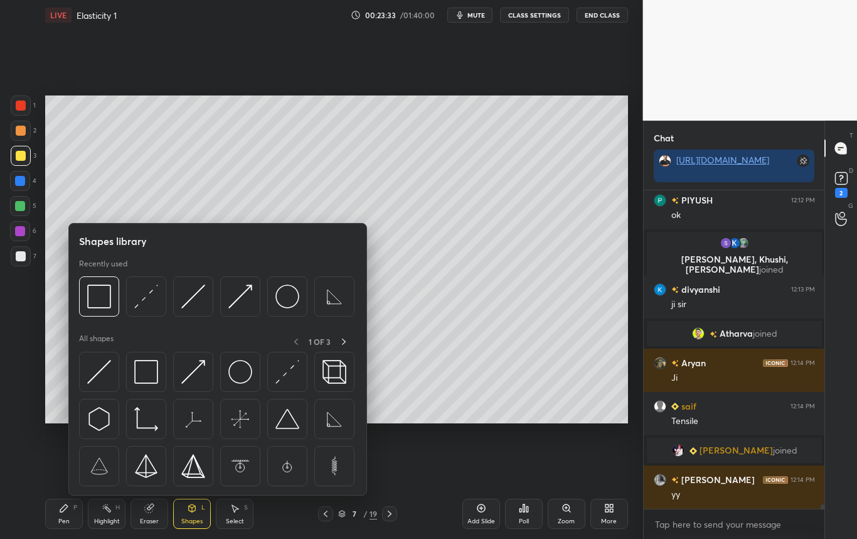
click at [154, 515] on div "Eraser" at bounding box center [150, 513] width 38 height 30
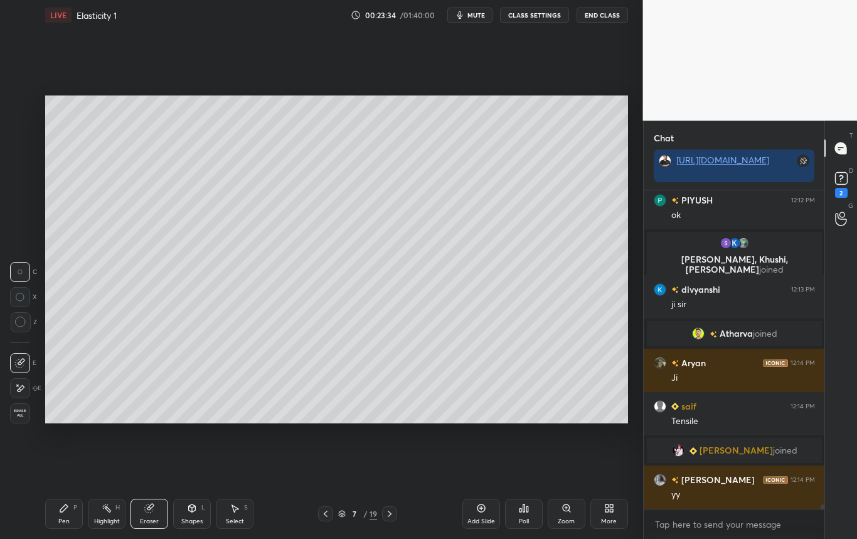
click at [58, 516] on div "Pen P" at bounding box center [64, 513] width 38 height 30
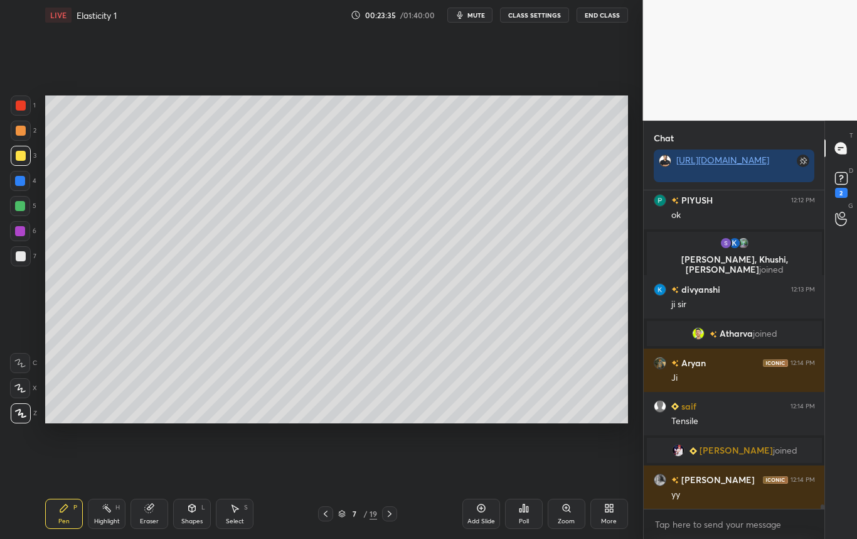
click at [108, 518] on div "Highlight" at bounding box center [107, 521] width 26 height 6
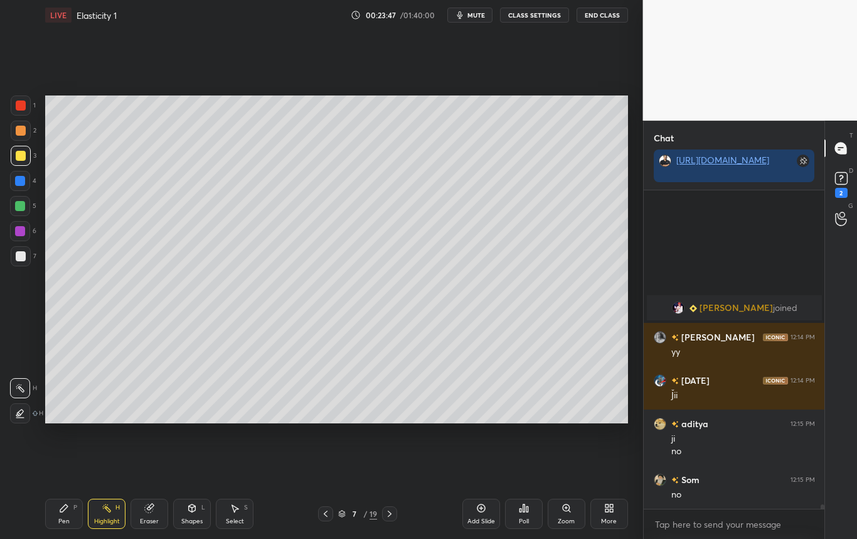
scroll to position [23168, 0]
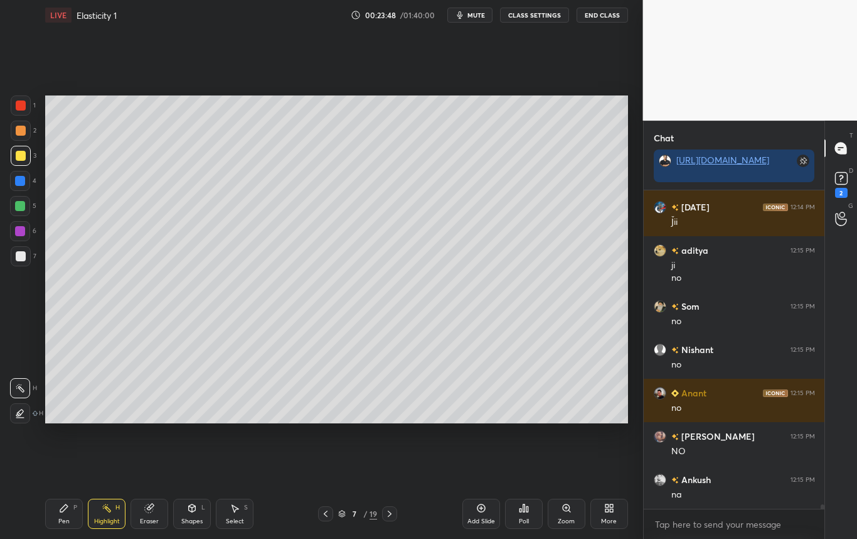
click at [59, 515] on div "Pen P" at bounding box center [64, 513] width 38 height 30
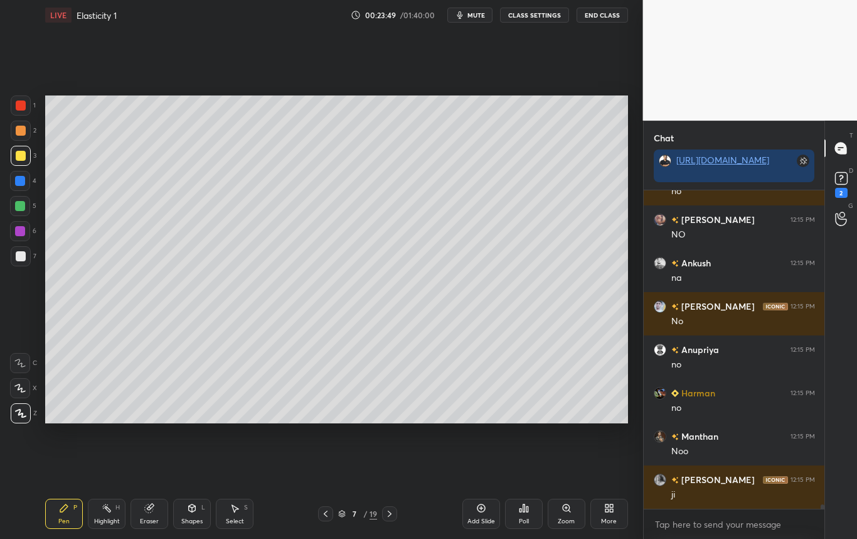
scroll to position [23471, 0]
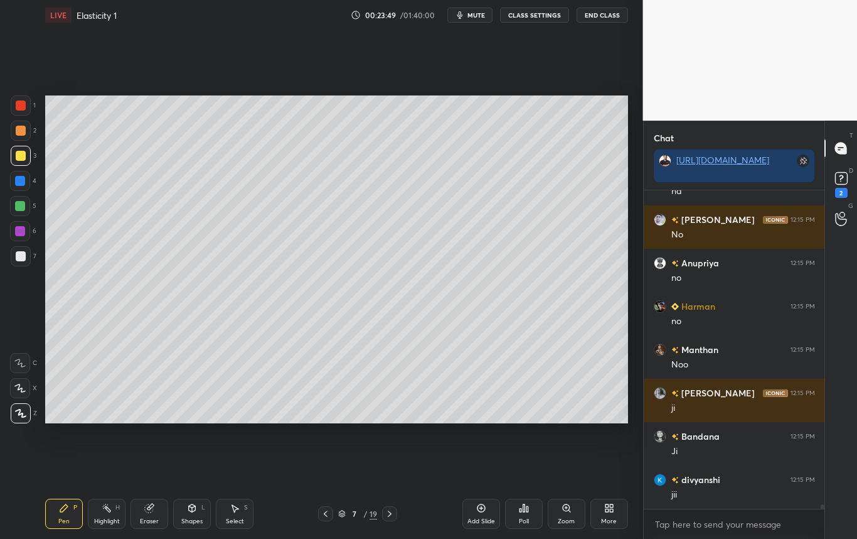
click at [25, 254] on div at bounding box center [21, 256] width 10 height 10
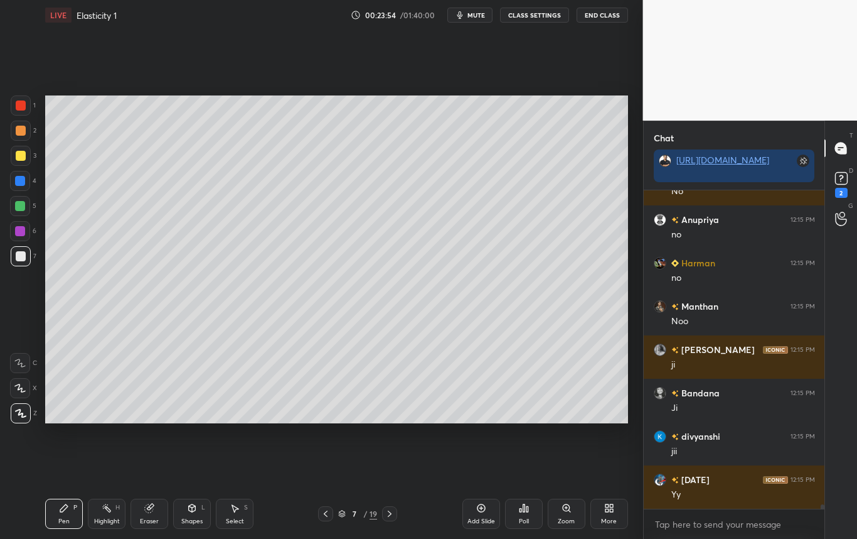
scroll to position [23558, 0]
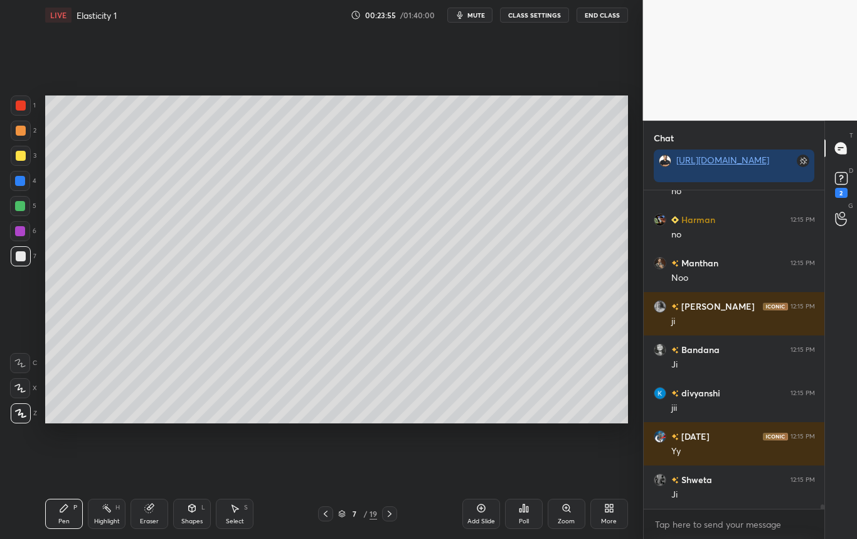
click at [25, 176] on div at bounding box center [20, 181] width 20 height 20
click at [192, 518] on div "Shapes" at bounding box center [191, 521] width 21 height 6
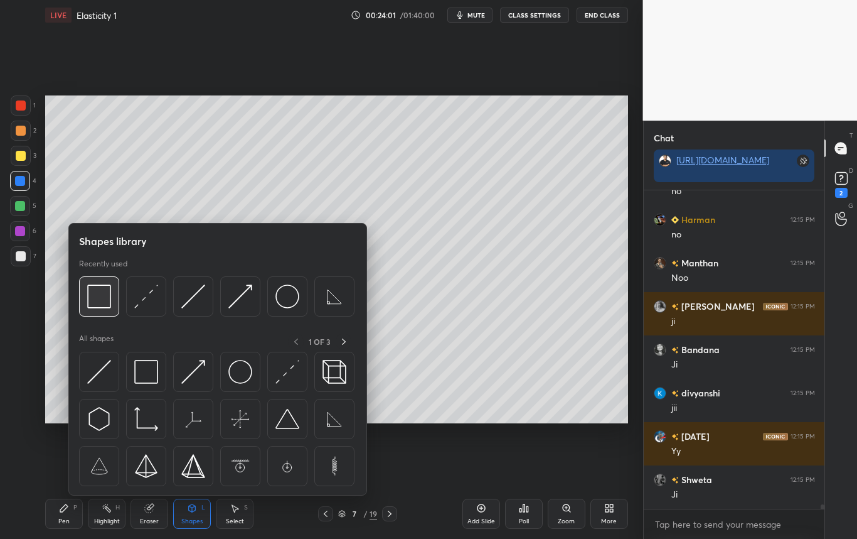
click at [97, 301] on img at bounding box center [99, 296] width 24 height 24
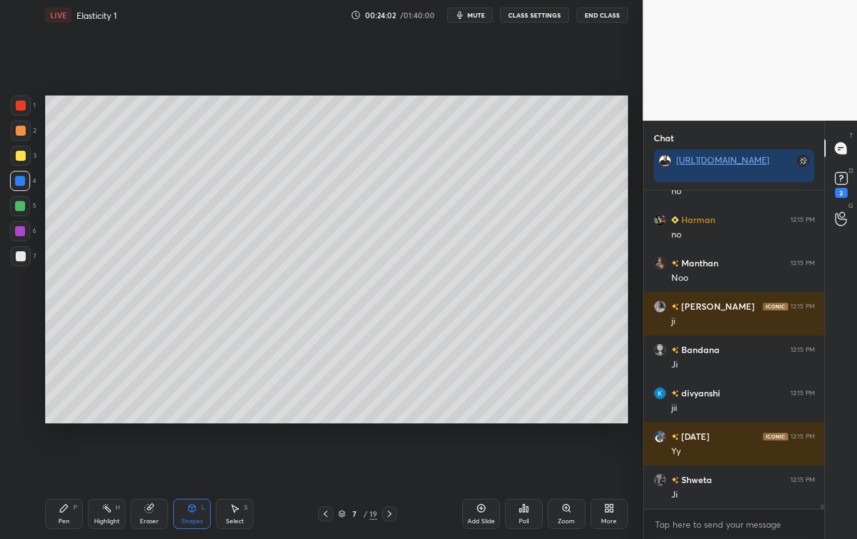
click at [17, 258] on div at bounding box center [21, 256] width 10 height 10
click at [24, 154] on div at bounding box center [21, 156] width 10 height 10
click at [60, 503] on icon at bounding box center [64, 508] width 10 height 10
click at [22, 158] on div at bounding box center [21, 156] width 10 height 10
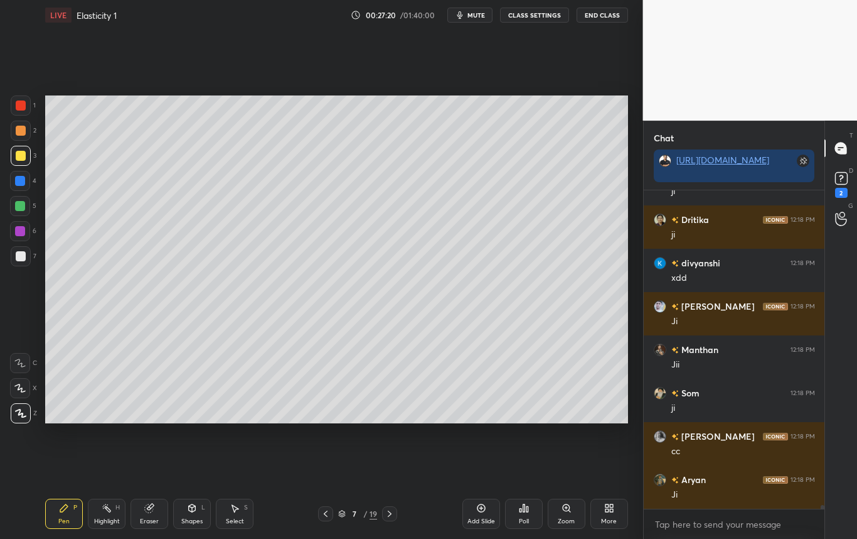
scroll to position [25419, 0]
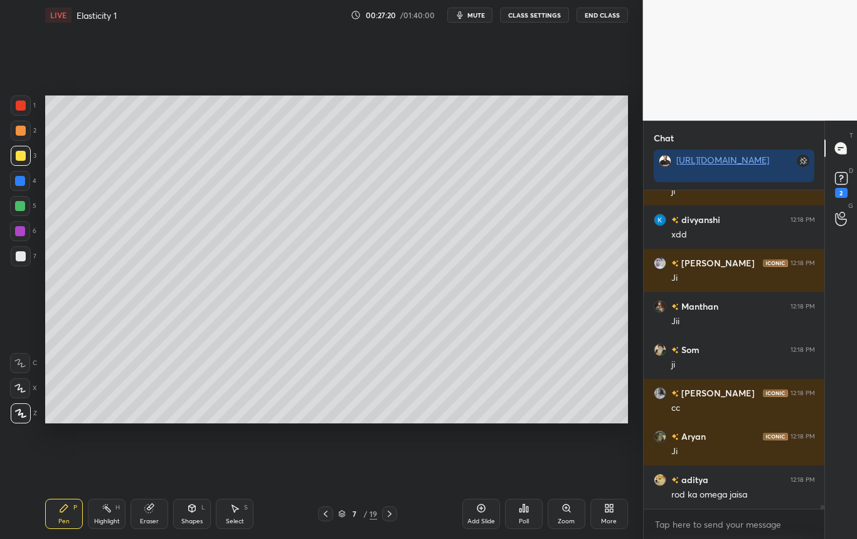
click at [110, 522] on div "Highlight H" at bounding box center [107, 513] width 38 height 30
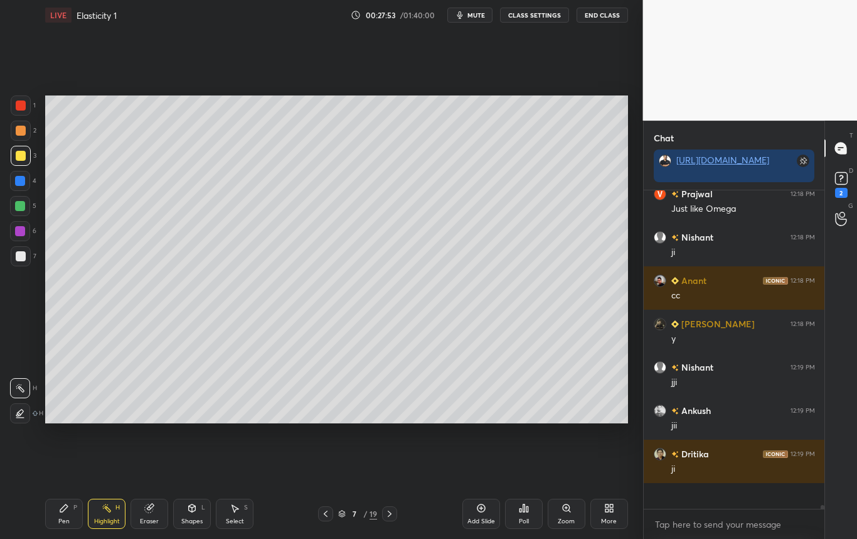
scroll to position [314, 177]
click at [19, 257] on div at bounding box center [21, 256] width 10 height 10
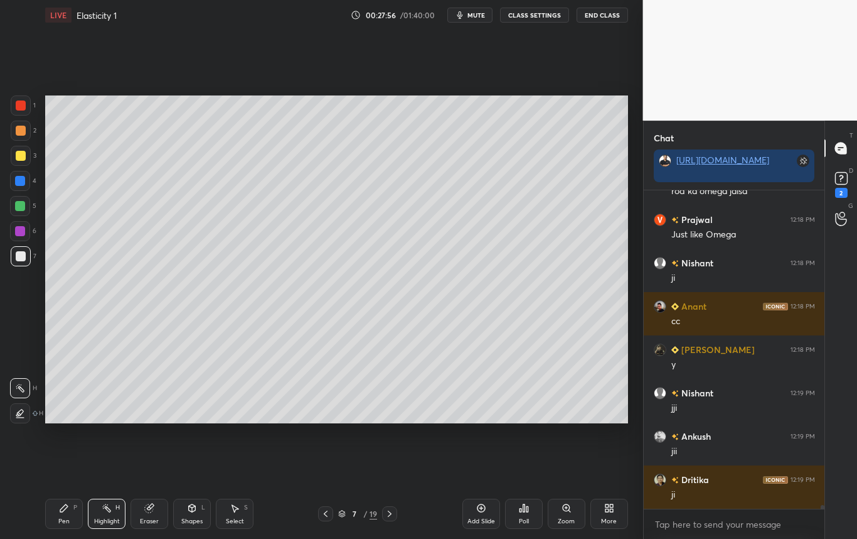
click at [63, 511] on div "Pen P" at bounding box center [64, 513] width 38 height 30
click at [21, 155] on div at bounding box center [21, 156] width 10 height 10
click at [186, 520] on div "Shapes" at bounding box center [191, 521] width 21 height 6
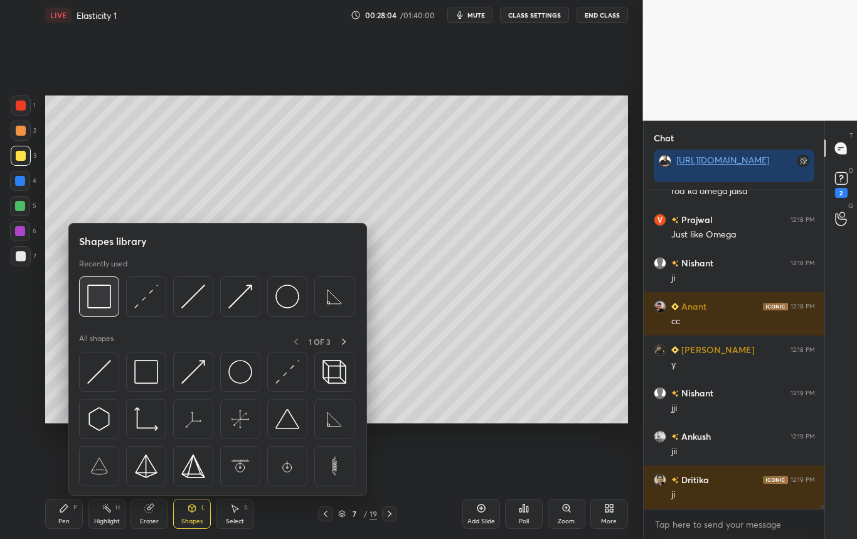
click at [97, 303] on img at bounding box center [99, 296] width 24 height 24
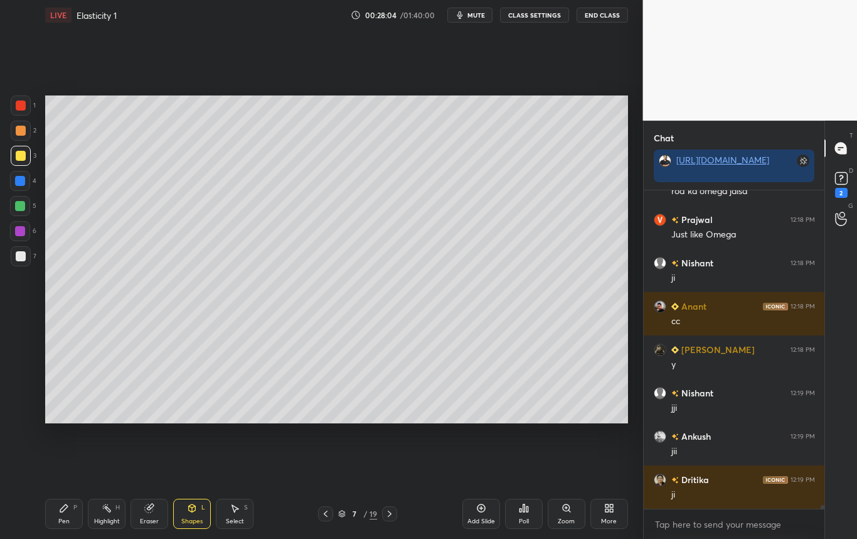
click at [9, 319] on div "1 2 3 4 5 6 7 C X Z C X Z E E Erase all H H" at bounding box center [20, 259] width 40 height 328
click at [149, 520] on div "Eraser" at bounding box center [149, 521] width 19 height 6
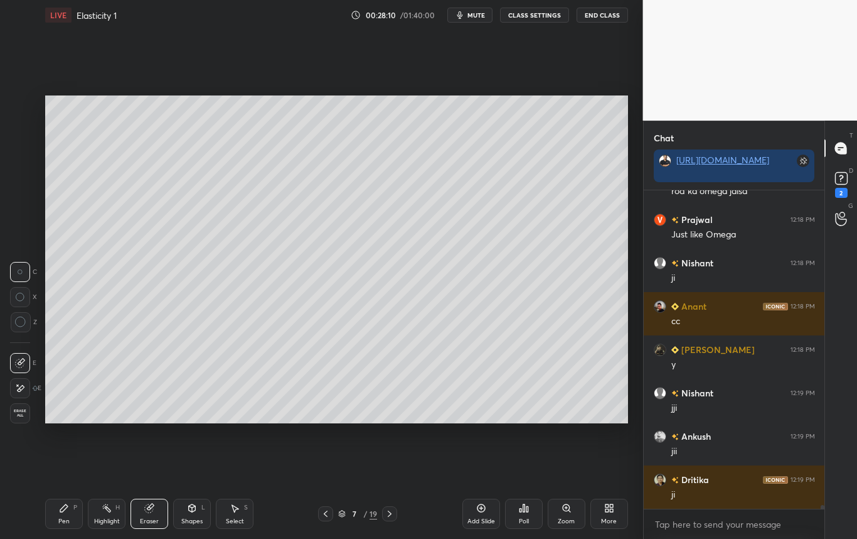
click at [190, 517] on div "Shapes L" at bounding box center [192, 513] width 38 height 30
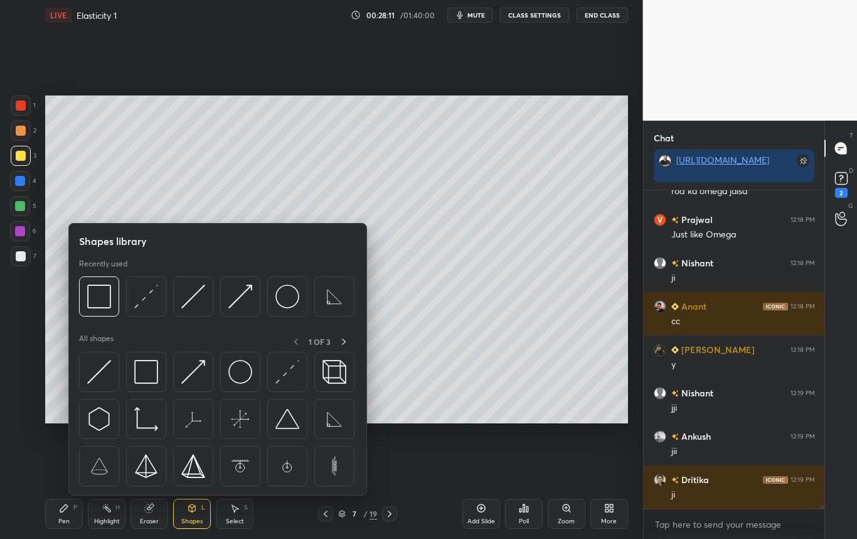
click at [18, 257] on div at bounding box center [21, 256] width 10 height 10
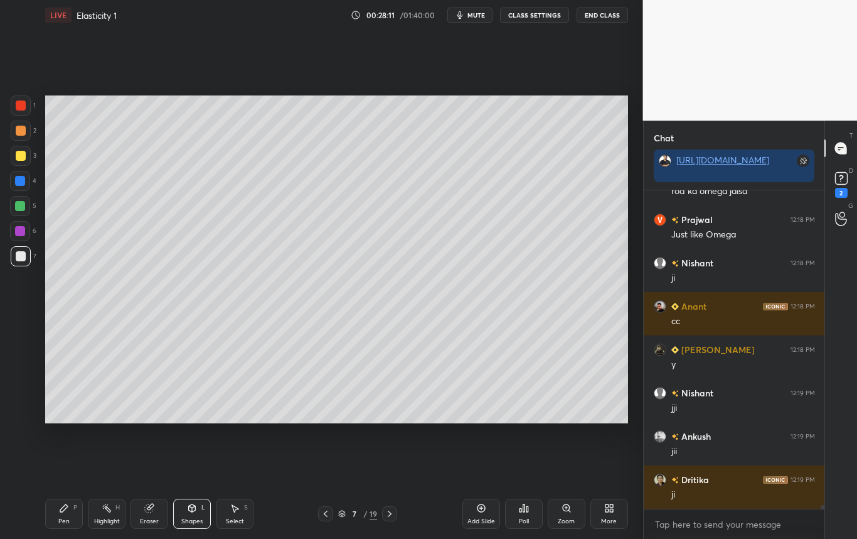
click at [25, 255] on div at bounding box center [21, 256] width 20 height 20
click at [67, 518] on div "Pen" at bounding box center [63, 521] width 11 height 6
click at [21, 260] on div at bounding box center [21, 256] width 20 height 20
click at [24, 182] on div at bounding box center [20, 181] width 10 height 10
click at [20, 256] on div at bounding box center [21, 256] width 10 height 10
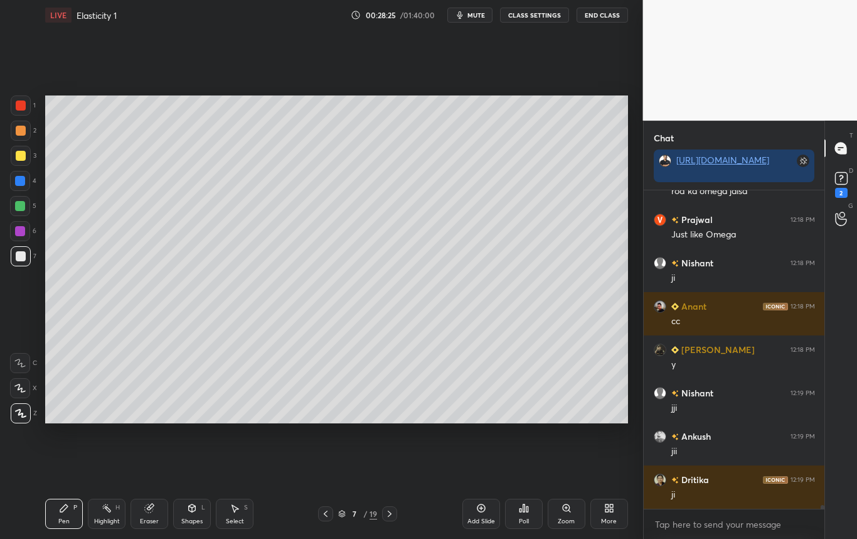
click at [23, 158] on div at bounding box center [21, 156] width 10 height 10
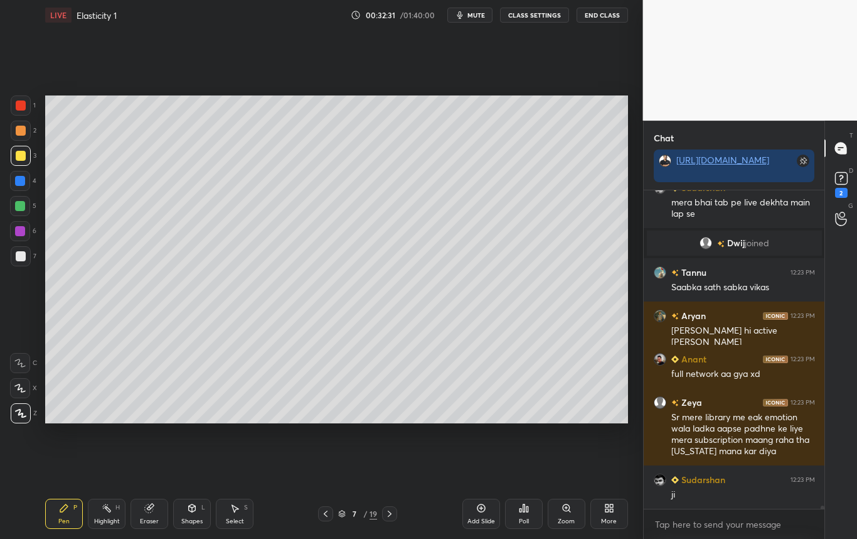
scroll to position [31197, 0]
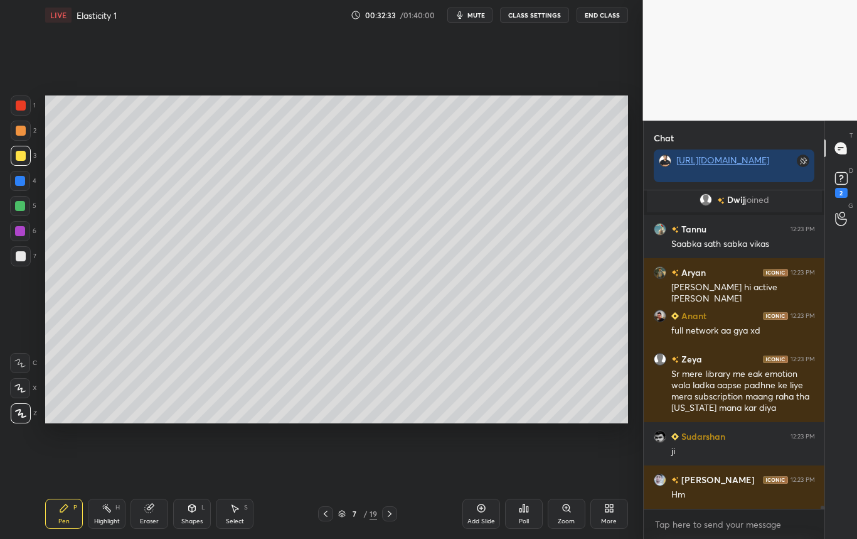
click at [22, 257] on div at bounding box center [21, 256] width 10 height 10
click at [23, 185] on div at bounding box center [20, 181] width 10 height 10
click at [195, 518] on div "Shapes" at bounding box center [191, 521] width 21 height 6
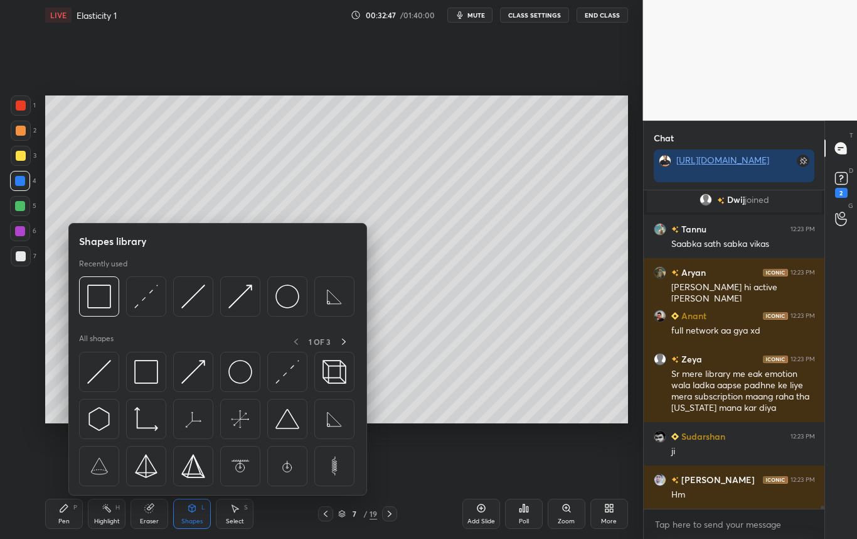
click at [103, 303] on img at bounding box center [99, 296] width 24 height 24
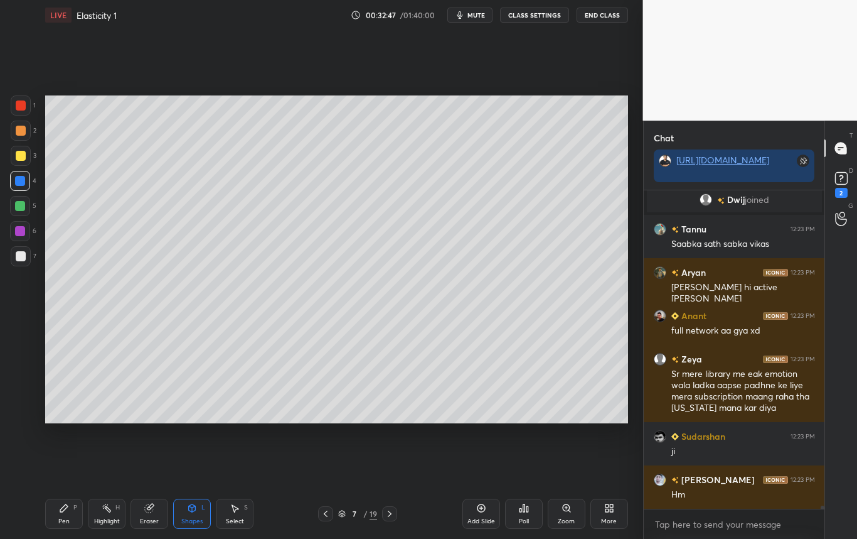
click at [24, 258] on div at bounding box center [21, 256] width 10 height 10
click at [16, 254] on div at bounding box center [21, 256] width 10 height 10
click at [21, 158] on div at bounding box center [21, 156] width 10 height 10
click at [71, 501] on div "Pen P" at bounding box center [64, 513] width 38 height 30
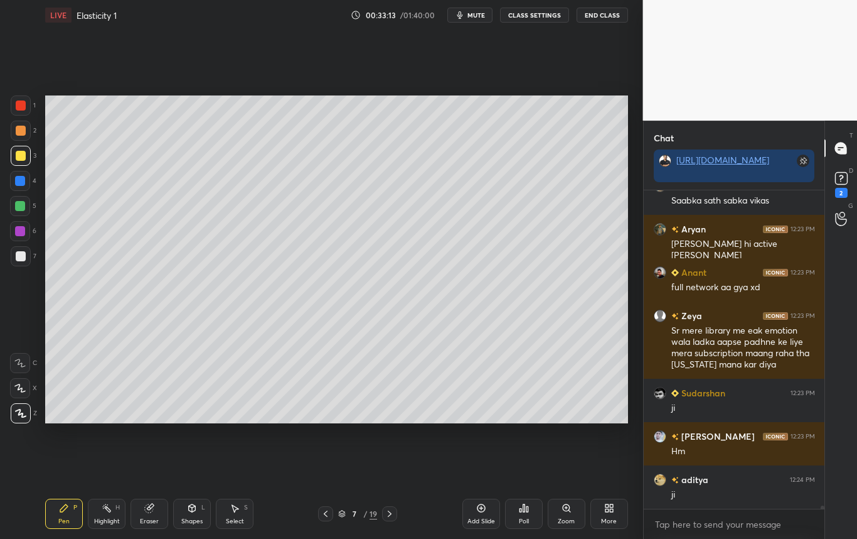
scroll to position [31284, 0]
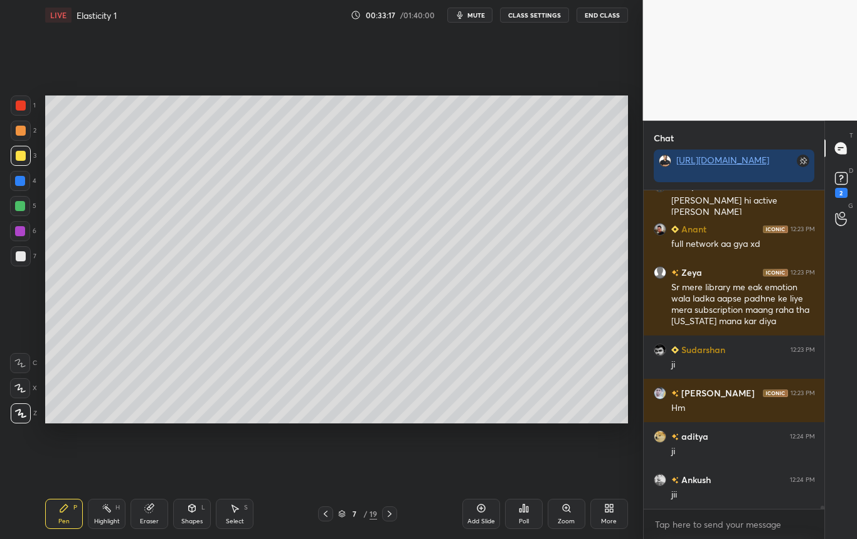
click at [156, 512] on div "Eraser" at bounding box center [150, 513] width 38 height 30
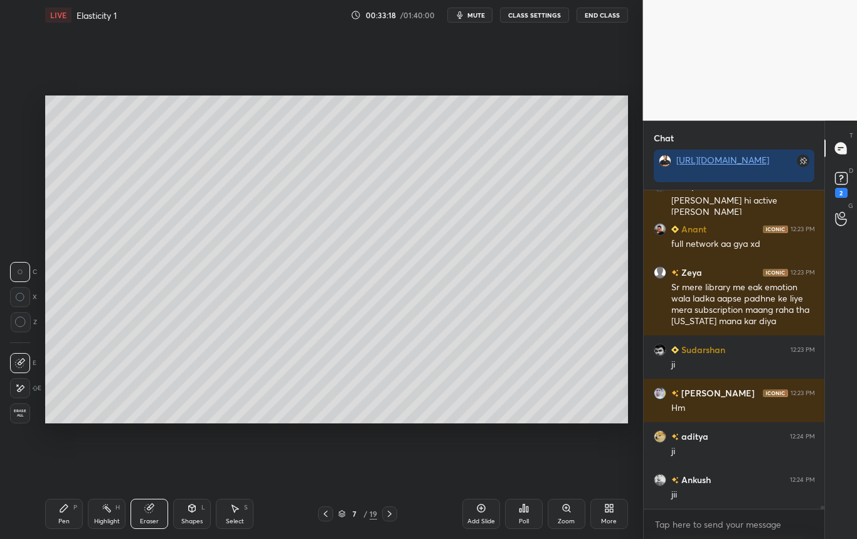
click at [62, 518] on div "Pen" at bounding box center [63, 521] width 11 height 6
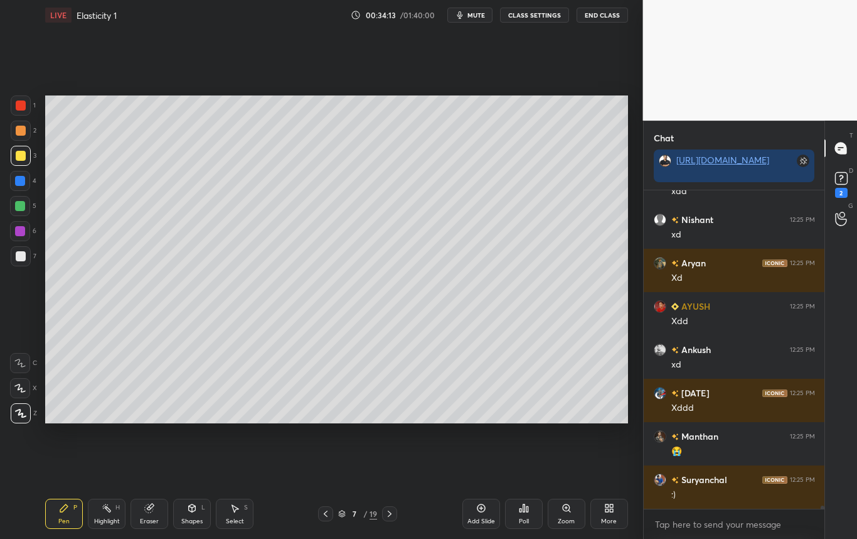
scroll to position [32453, 0]
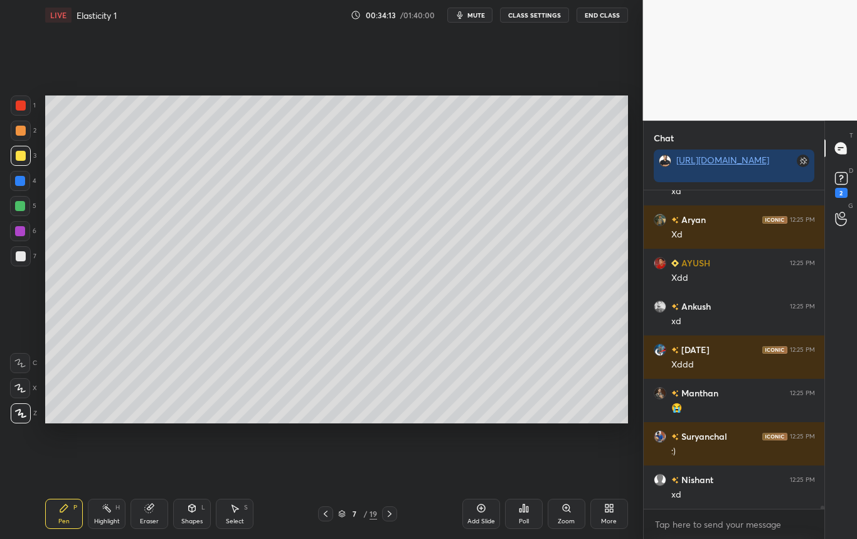
click at [232, 522] on div "Select" at bounding box center [235, 521] width 18 height 6
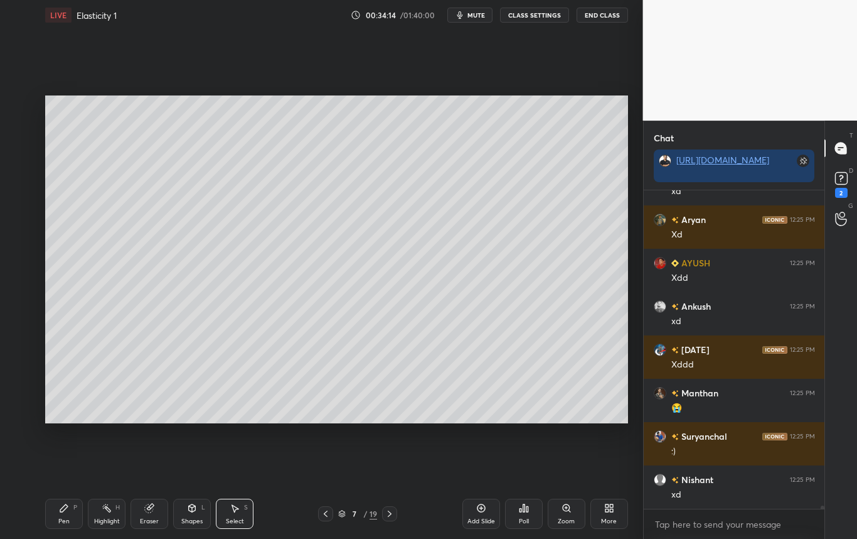
scroll to position [32496, 0]
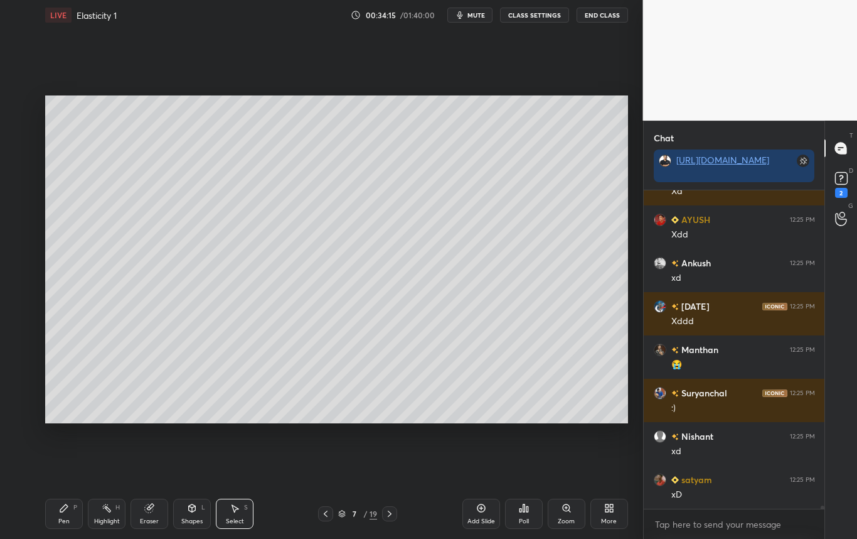
drag, startPoint x: 48, startPoint y: 117, endPoint x: 114, endPoint y: 227, distance: 128.1
click at [114, 227] on div "0 ° Undo Copy Duplicate Duplicate to new slide Delete Setting up your live clas…" at bounding box center [336, 259] width 593 height 458
drag, startPoint x: 50, startPoint y: 107, endPoint x: 55, endPoint y: 121, distance: 14.3
click at [55, 120] on div "0 ° Undo Copy Duplicate Duplicate to new slide Delete Setting up your live clas…" at bounding box center [336, 259] width 593 height 458
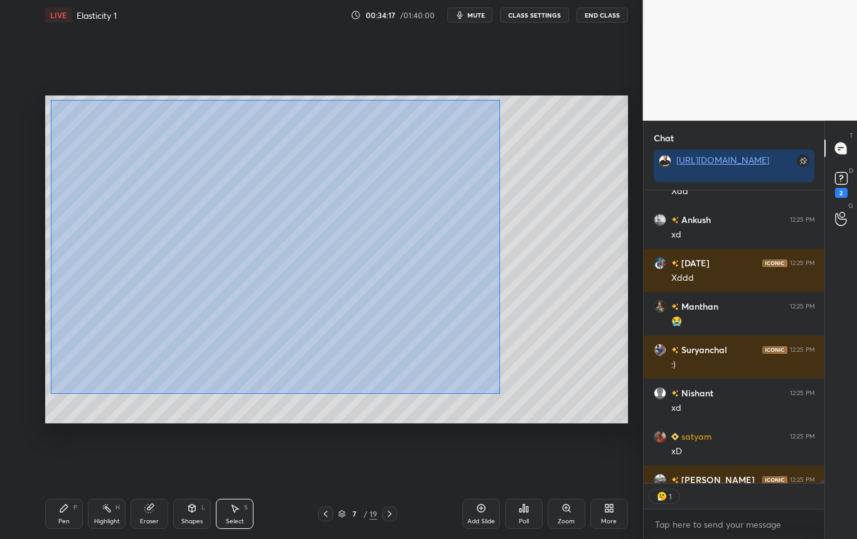
scroll to position [289, 177]
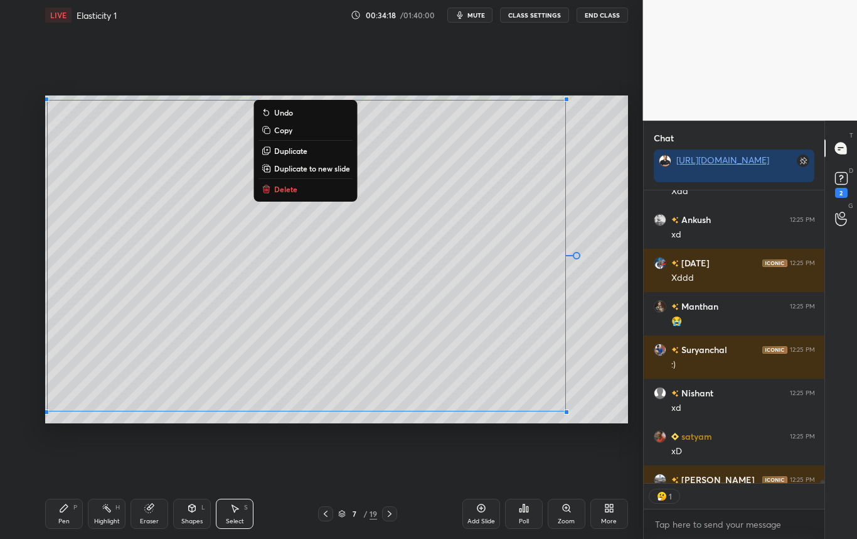
drag, startPoint x: 51, startPoint y: 100, endPoint x: 614, endPoint y: 425, distance: 650.7
click at [614, 425] on div "0 ° Undo Copy Duplicate Duplicate to new slide Delete Setting up your live clas…" at bounding box center [336, 259] width 593 height 458
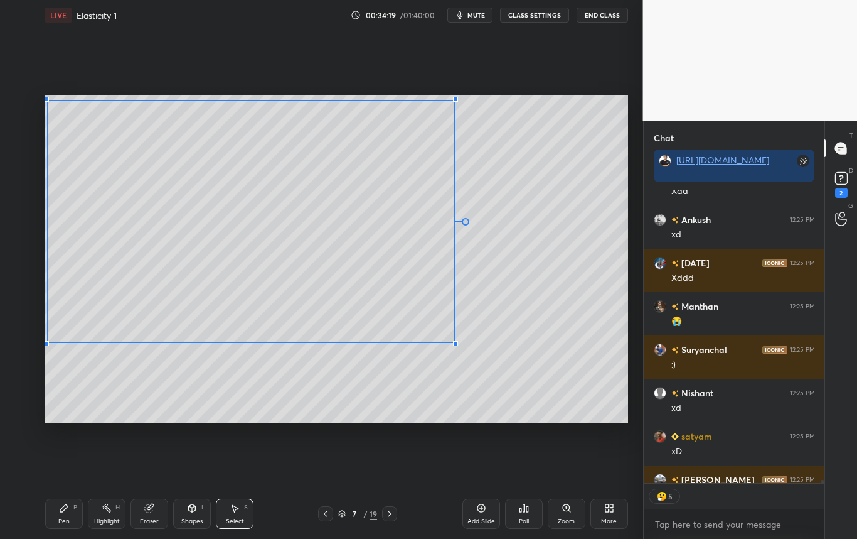
drag, startPoint x: 540, startPoint y: 395, endPoint x: 454, endPoint y: 342, distance: 100.7
click at [454, 342] on div at bounding box center [455, 343] width 5 height 5
click at [500, 364] on div "0 ° Undo Copy Duplicate Duplicate to new slide Delete" at bounding box center [336, 259] width 583 height 328
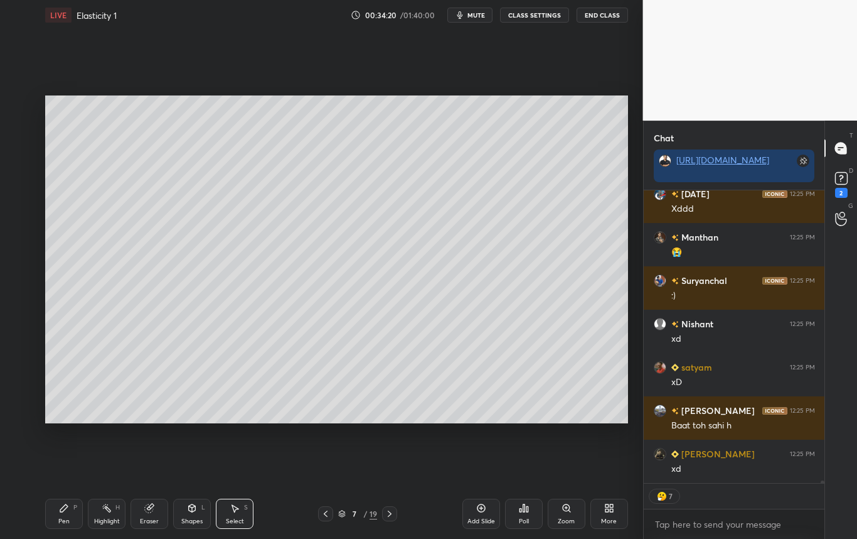
click at [76, 517] on div "Pen P" at bounding box center [64, 513] width 38 height 30
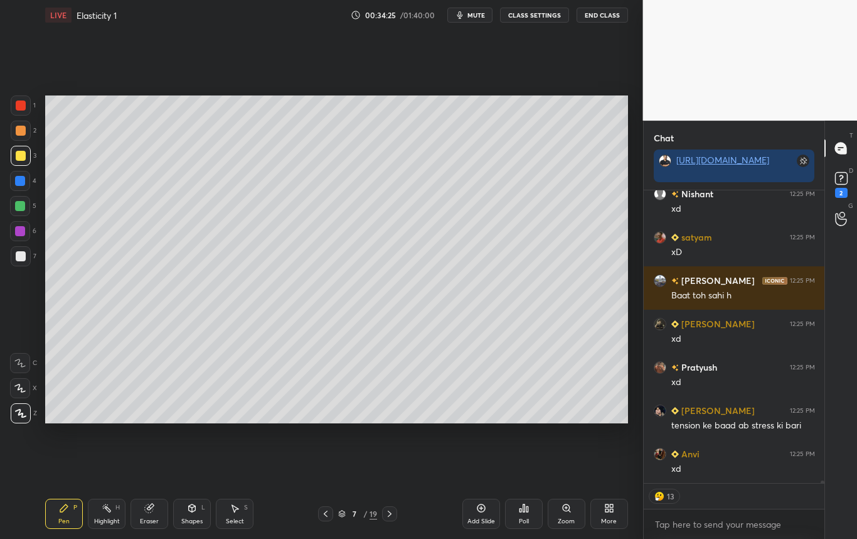
scroll to position [32782, 0]
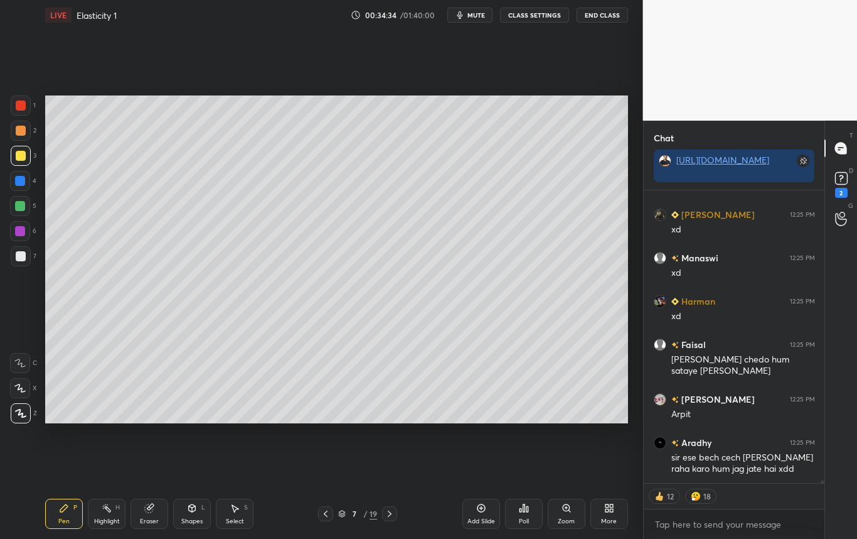
click at [112, 518] on div "Highlight" at bounding box center [107, 521] width 26 height 6
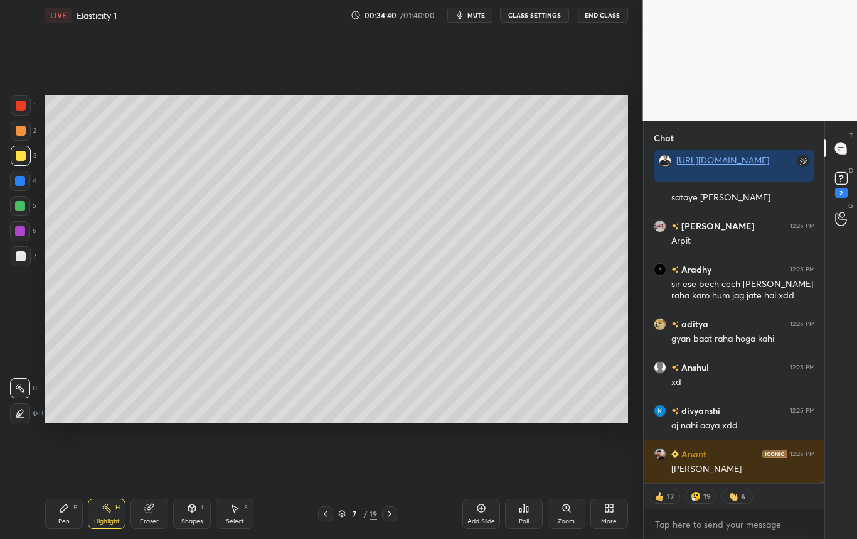
click at [195, 510] on icon at bounding box center [192, 508] width 7 height 8
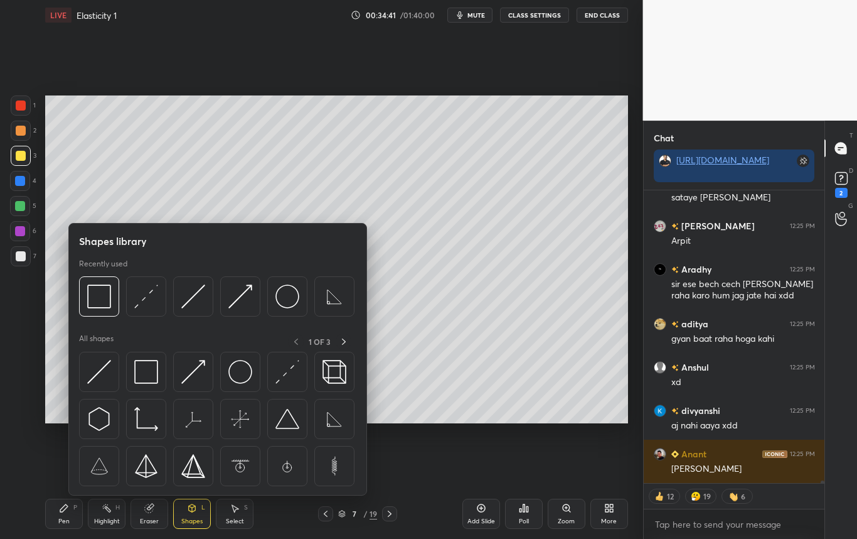
click at [196, 291] on img at bounding box center [193, 296] width 24 height 24
click at [21, 345] on div "1 2 3 4 5 6 7 C X Z C X Z E E Erase all H H" at bounding box center [20, 259] width 40 height 328
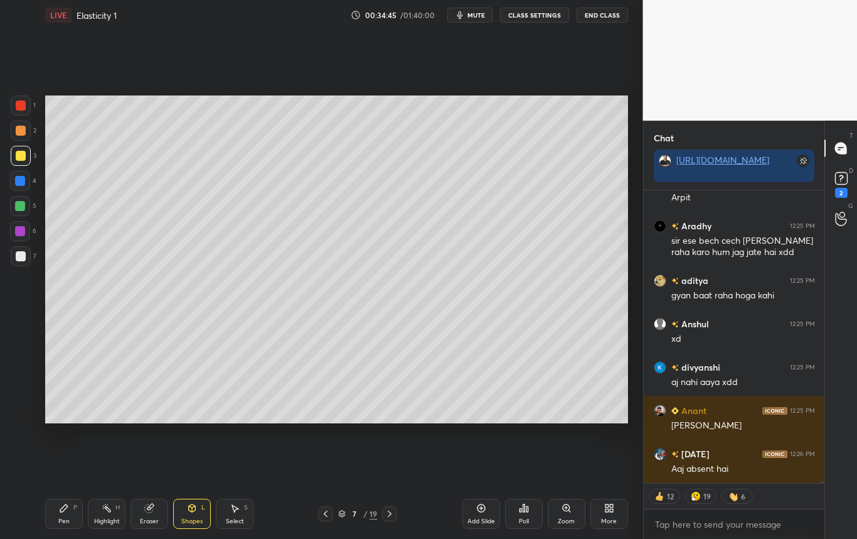
click at [64, 513] on div "Pen P" at bounding box center [64, 513] width 38 height 30
click at [21, 255] on div at bounding box center [21, 256] width 10 height 10
click at [108, 523] on div "Highlight H" at bounding box center [107, 513] width 38 height 30
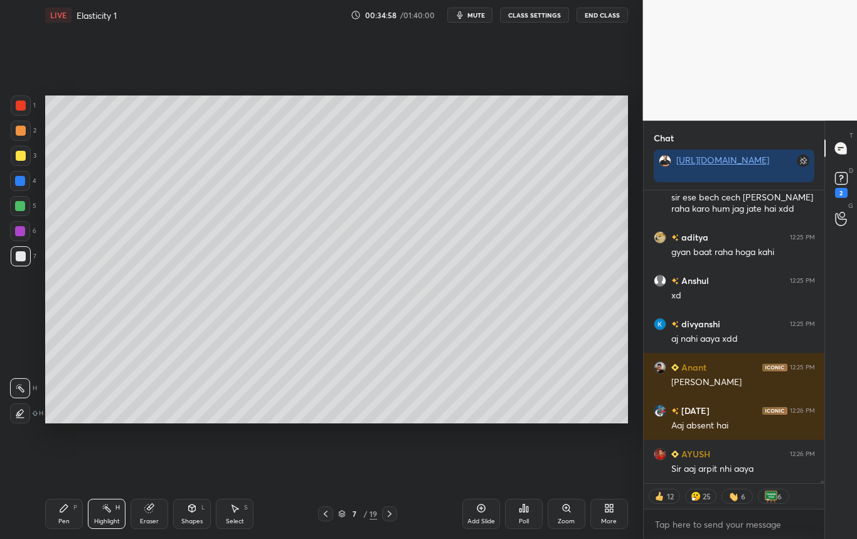
scroll to position [33324, 0]
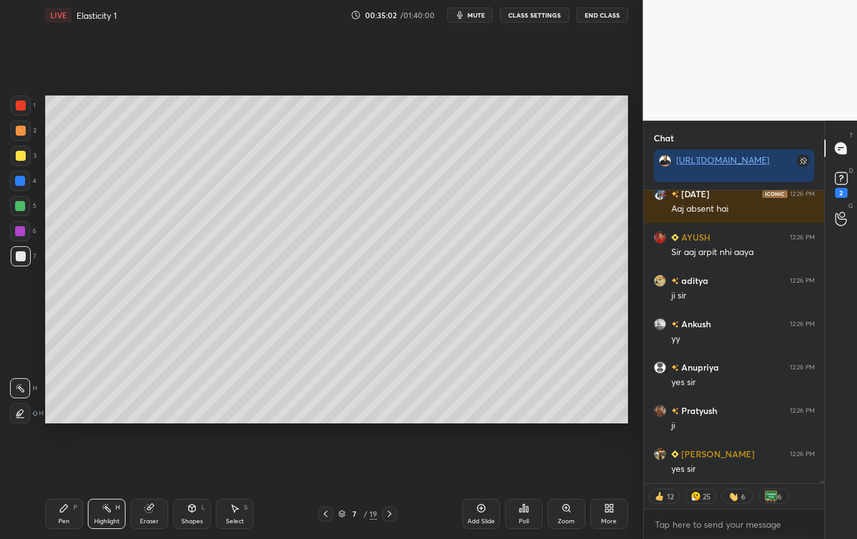
click at [20, 257] on div at bounding box center [21, 256] width 10 height 10
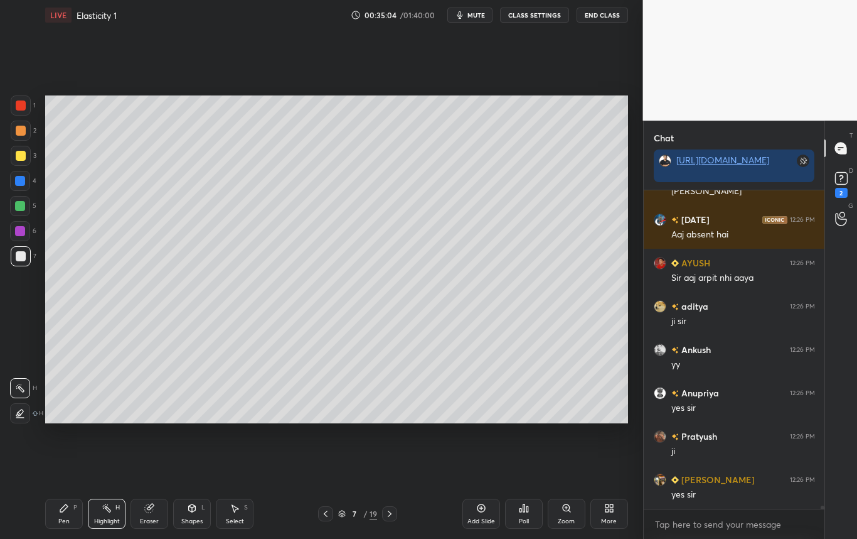
click at [21, 253] on div at bounding box center [21, 256] width 10 height 10
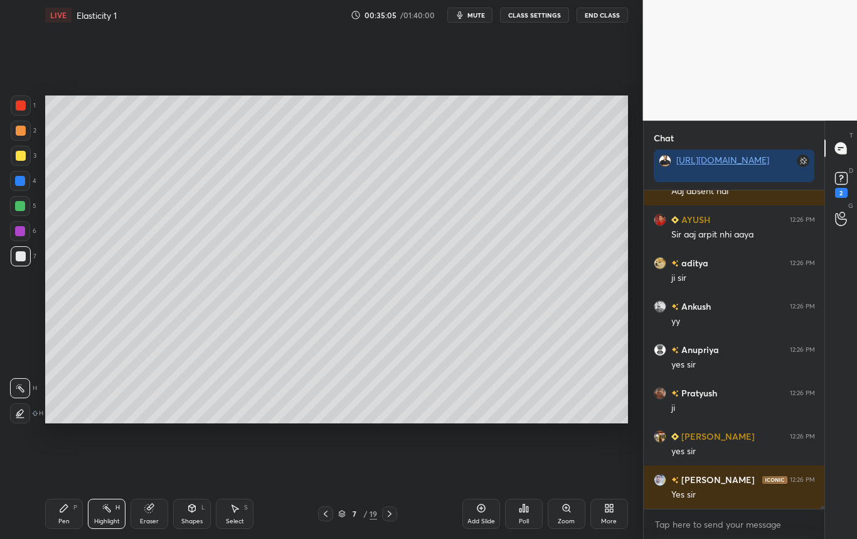
click at [58, 517] on div "Pen P" at bounding box center [64, 513] width 38 height 30
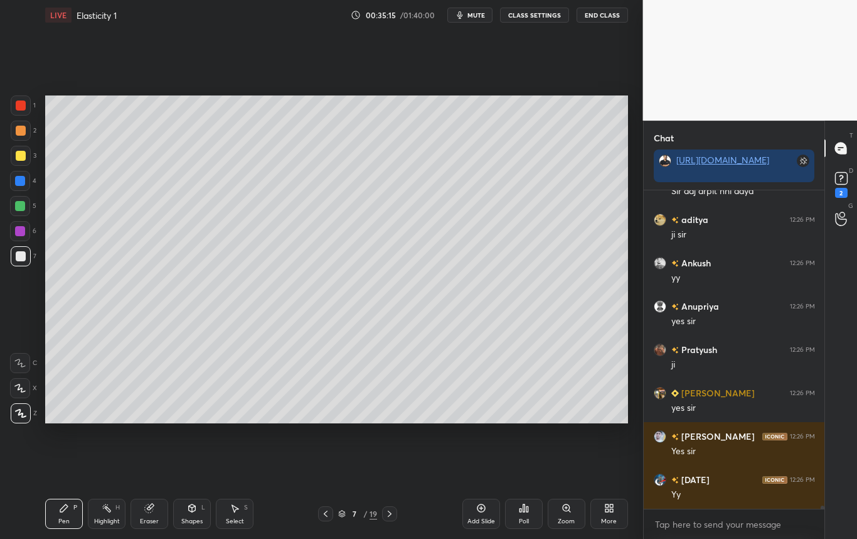
click at [328, 515] on icon at bounding box center [326, 513] width 10 height 10
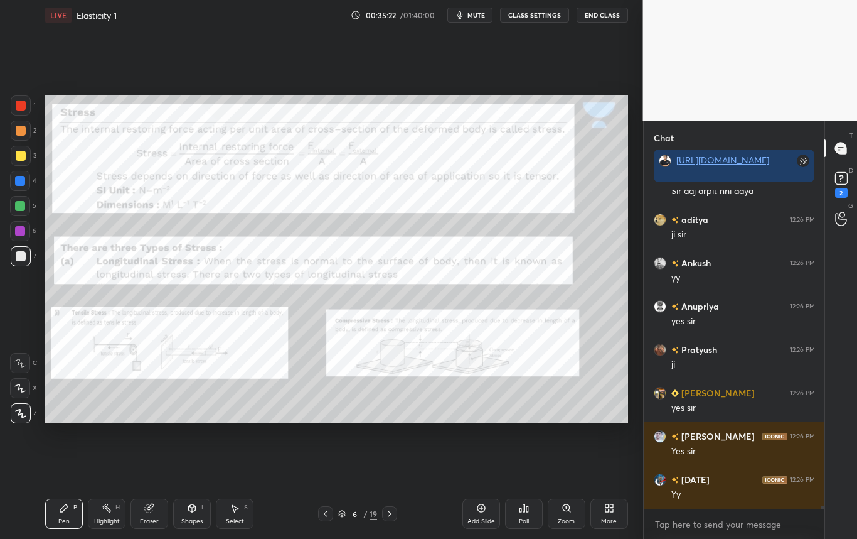
click at [394, 517] on icon at bounding box center [390, 513] width 10 height 10
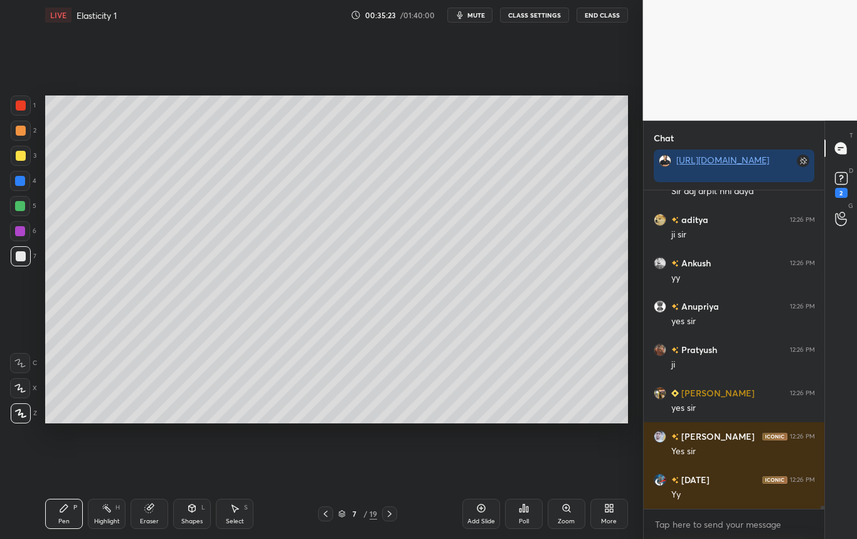
click at [109, 518] on div "Highlight" at bounding box center [107, 521] width 26 height 6
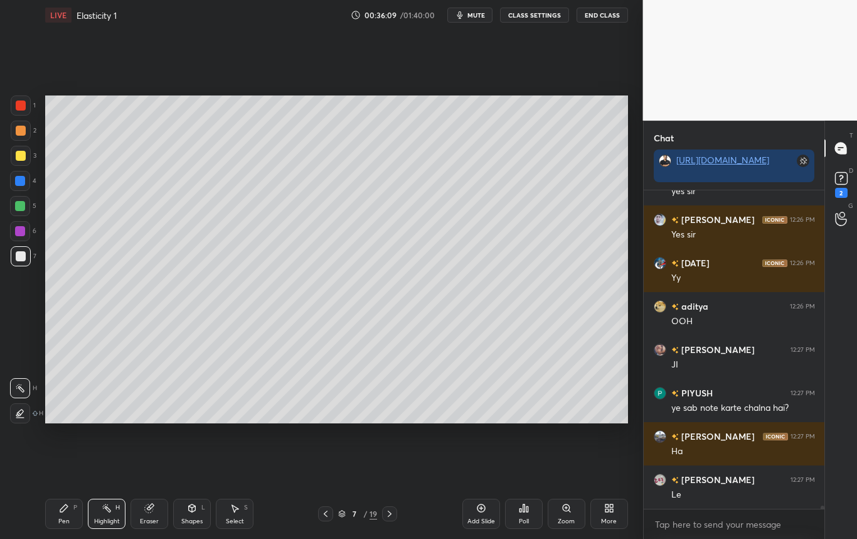
scroll to position [33818, 0]
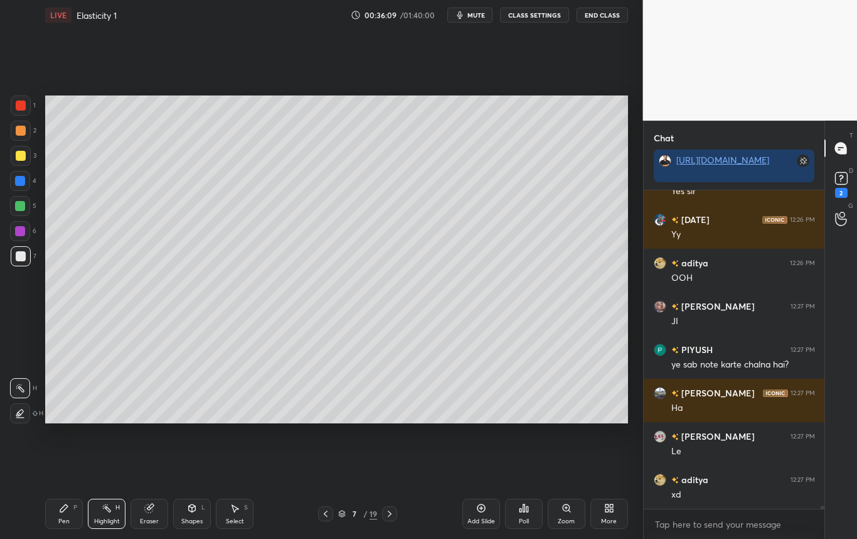
click at [195, 512] on div "Shapes L" at bounding box center [192, 513] width 38 height 30
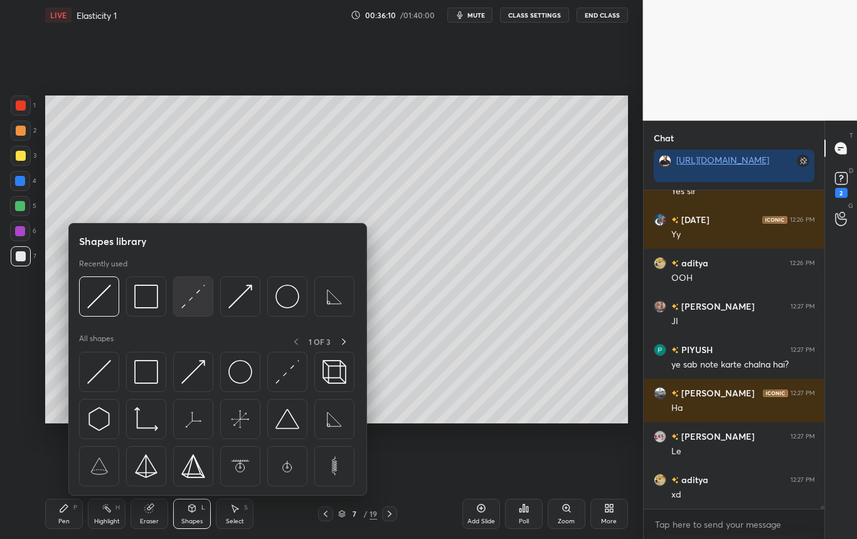
scroll to position [33861, 0]
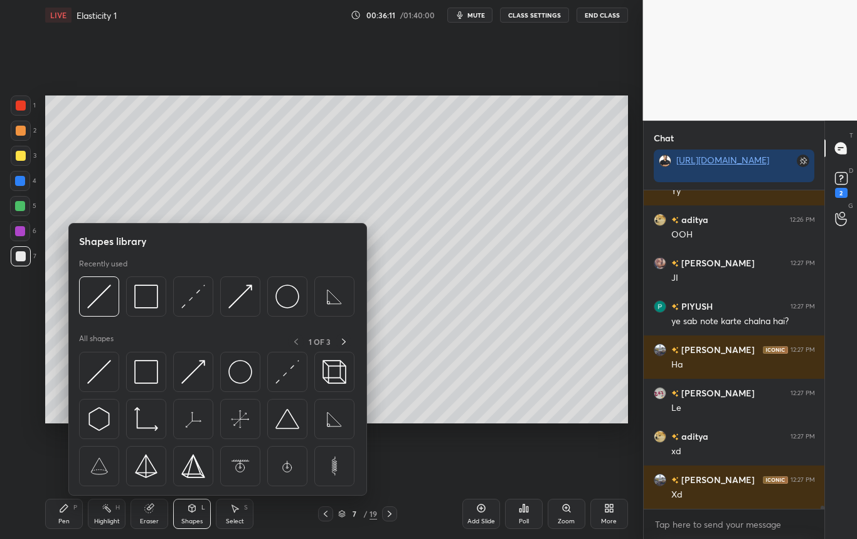
click at [194, 302] on img at bounding box center [193, 296] width 24 height 24
click at [22, 344] on div "1 2 3 4 5 6 7 C X Z C X Z E E Erase all H H" at bounding box center [20, 259] width 40 height 328
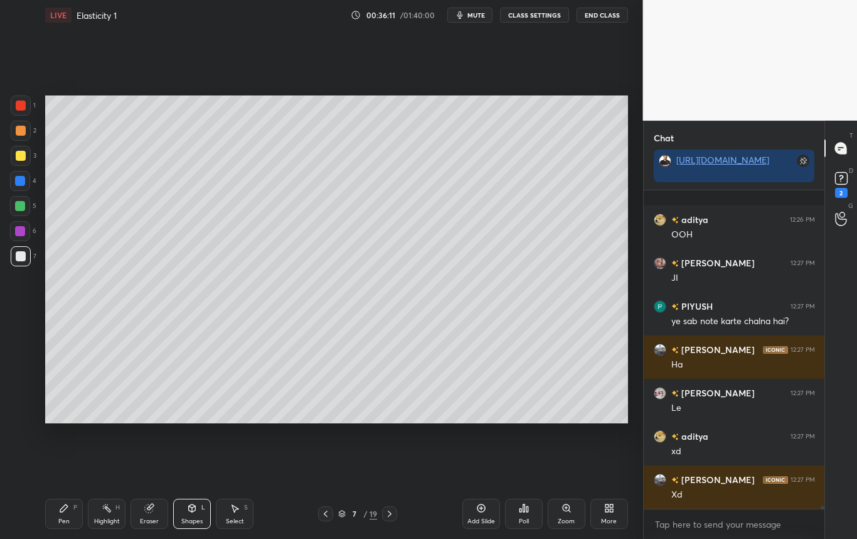
scroll to position [33948, 0]
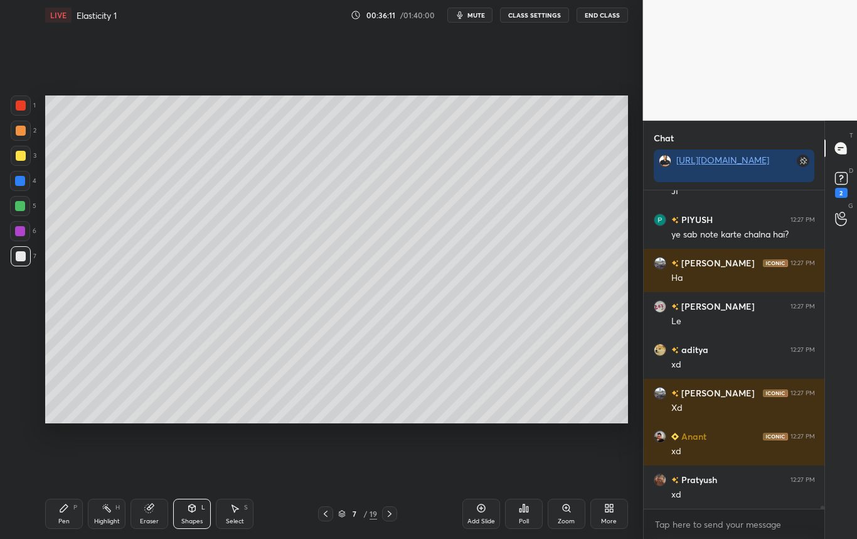
click at [24, 178] on div at bounding box center [20, 181] width 10 height 10
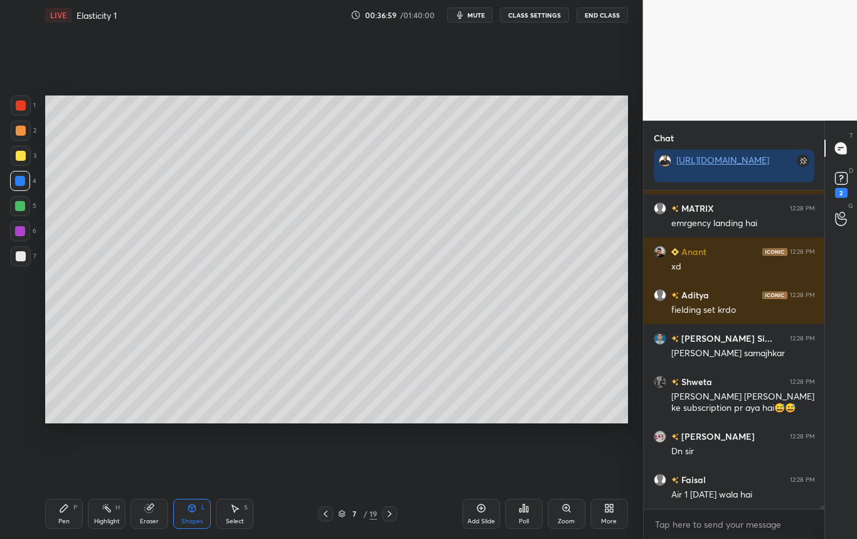
scroll to position [35486, 0]
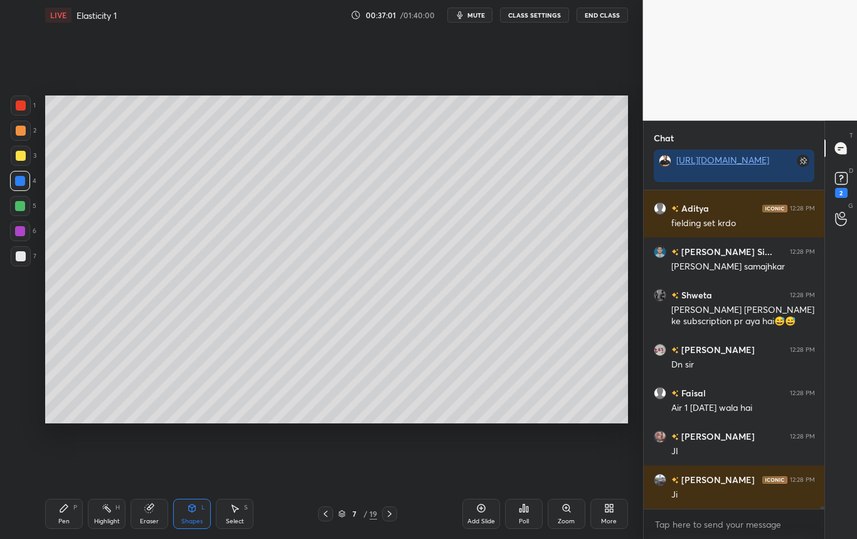
click at [23, 255] on div at bounding box center [21, 256] width 10 height 10
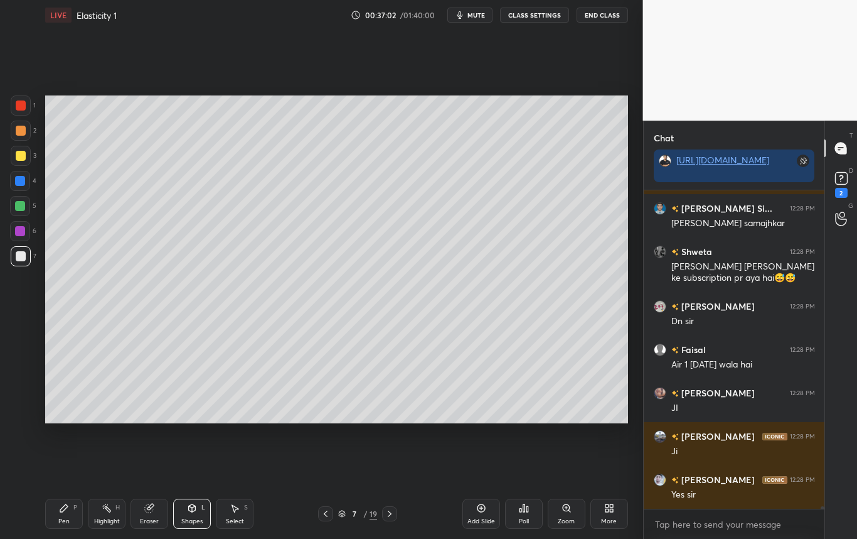
click at [190, 510] on icon at bounding box center [192, 508] width 7 height 8
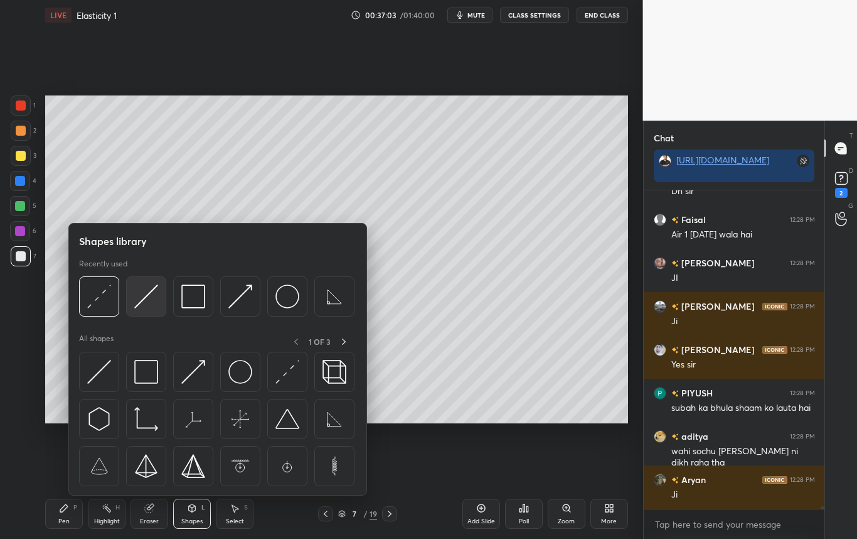
click at [139, 295] on img at bounding box center [146, 296] width 24 height 24
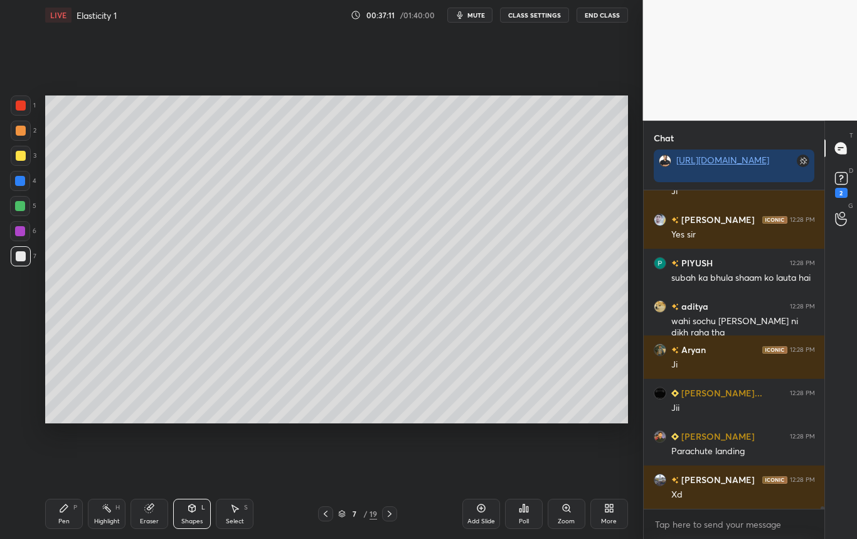
click at [67, 515] on div "Pen P" at bounding box center [64, 513] width 38 height 30
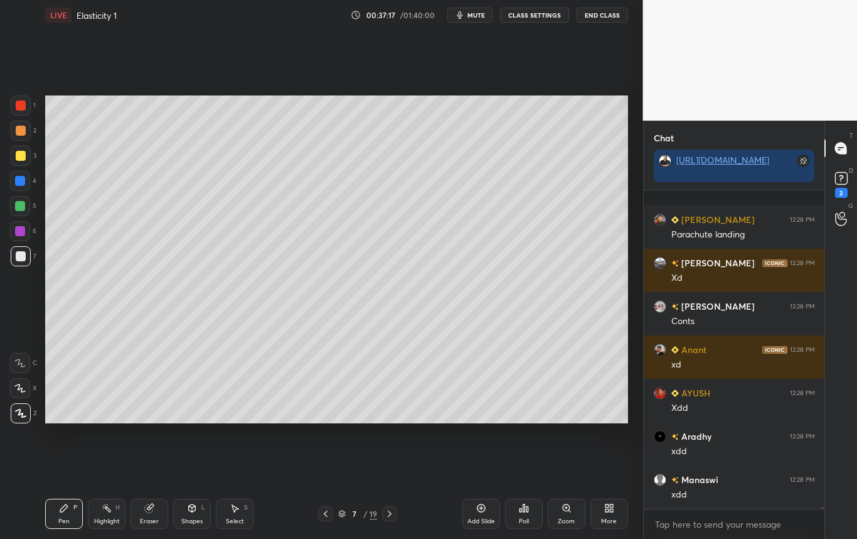
scroll to position [36136, 0]
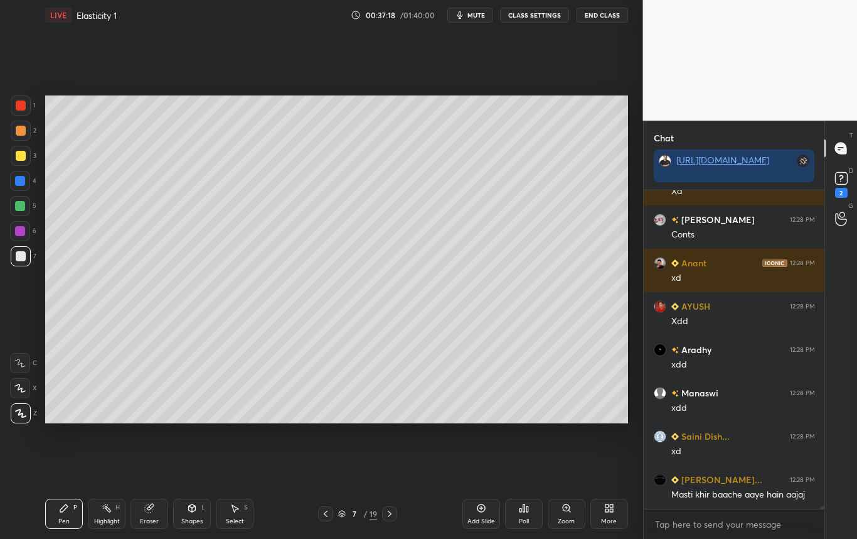
click at [189, 512] on div "Shapes L" at bounding box center [192, 513] width 38 height 30
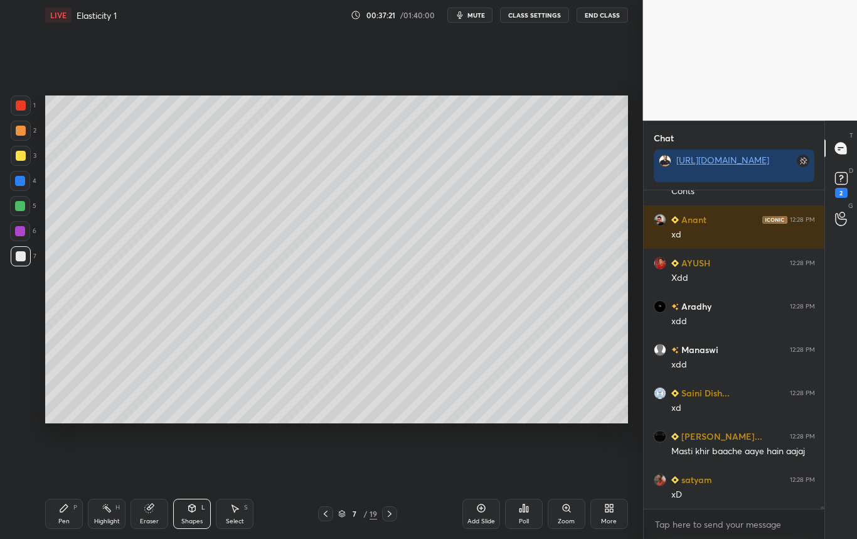
click at [22, 185] on div at bounding box center [20, 181] width 20 height 20
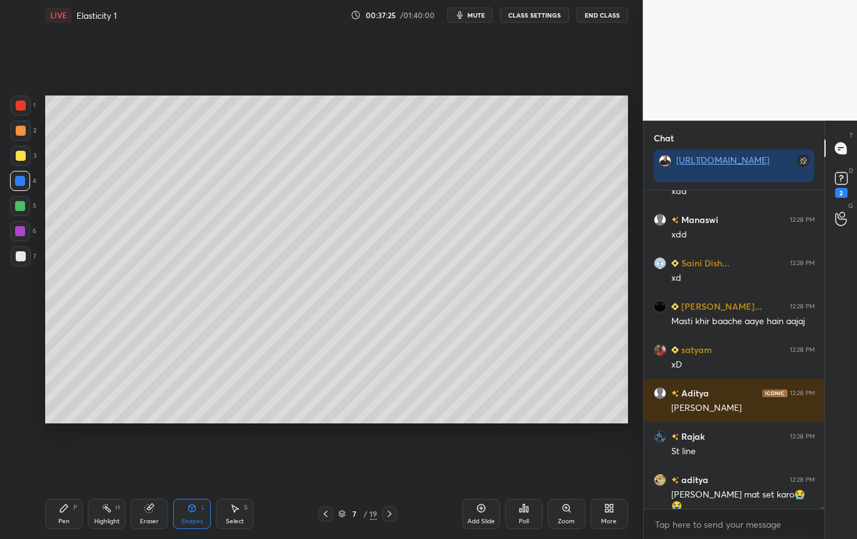
scroll to position [36353, 0]
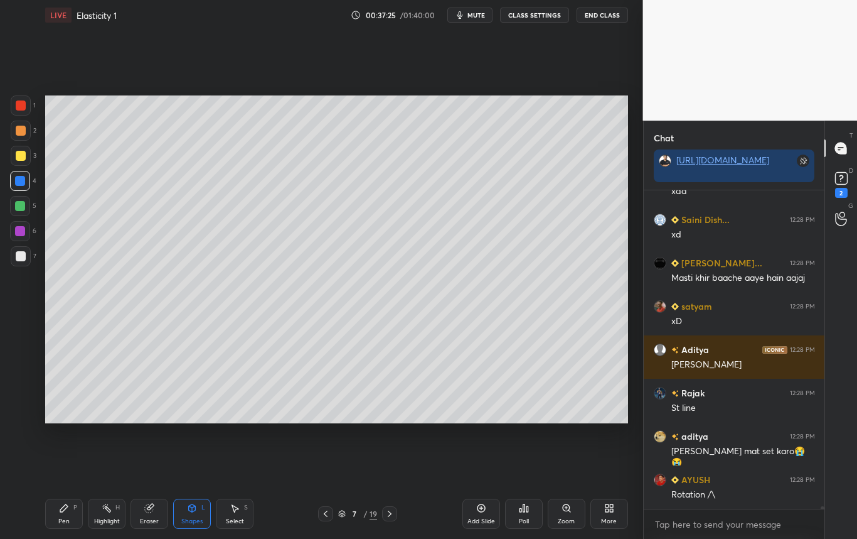
click at [57, 518] on div "Pen P" at bounding box center [64, 513] width 38 height 30
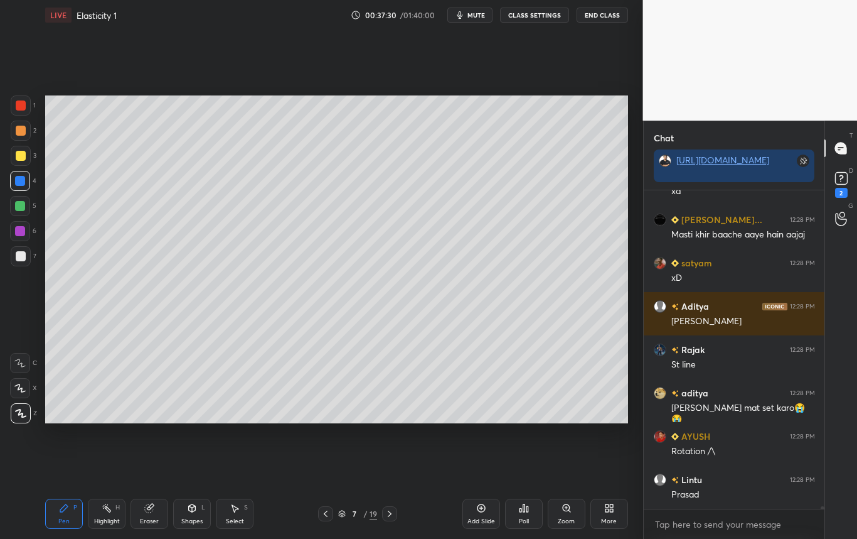
click at [631, 200] on div "Setting up your live class Poll for secs No correct answer Start poll" at bounding box center [336, 259] width 593 height 458
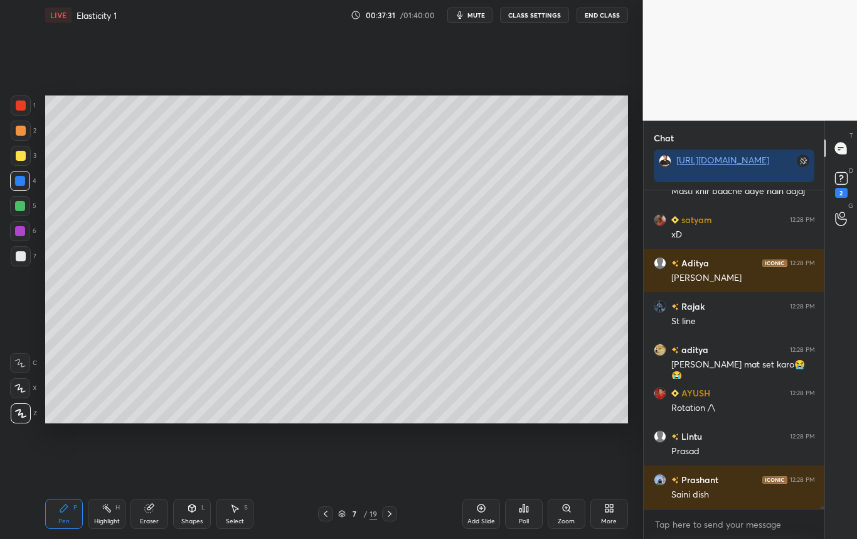
click at [683, 535] on div "x" at bounding box center [734, 523] width 181 height 29
click at [595, 535] on div "Add Slide Poll Zoom More" at bounding box center [546, 513] width 166 height 70
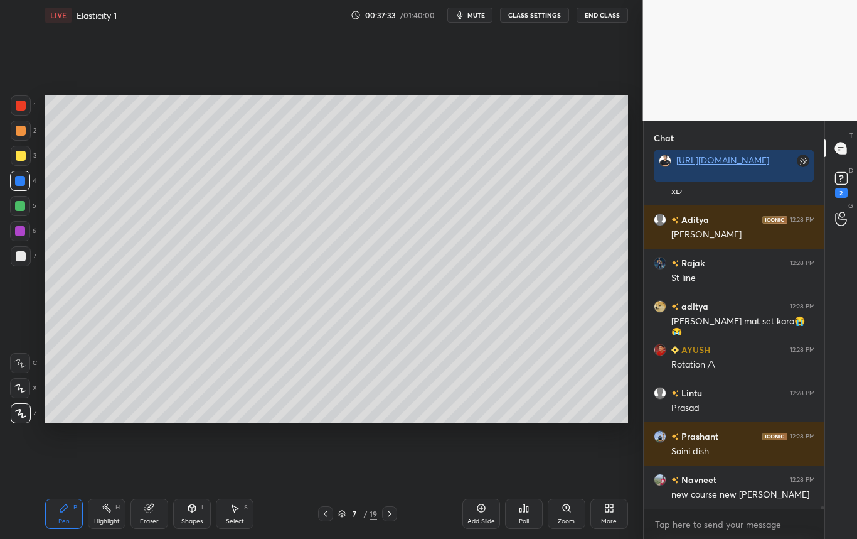
scroll to position [36526, 0]
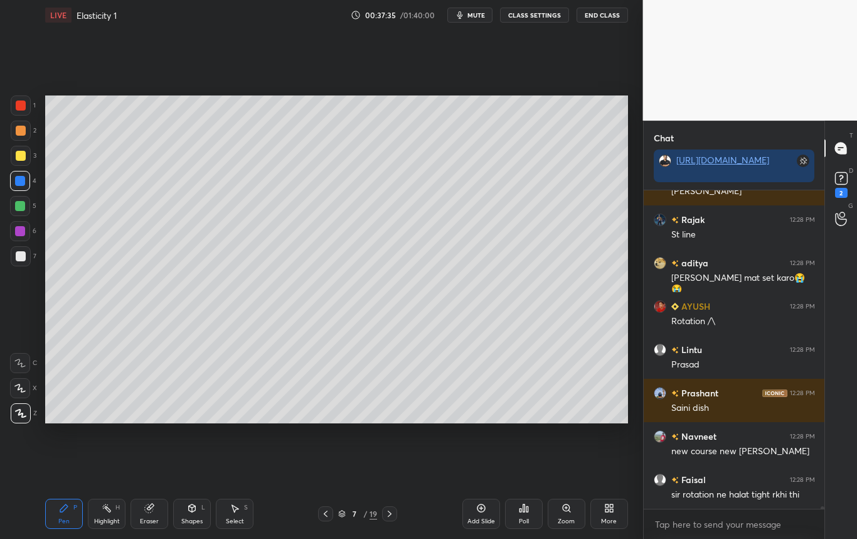
click at [24, 258] on div at bounding box center [21, 256] width 20 height 20
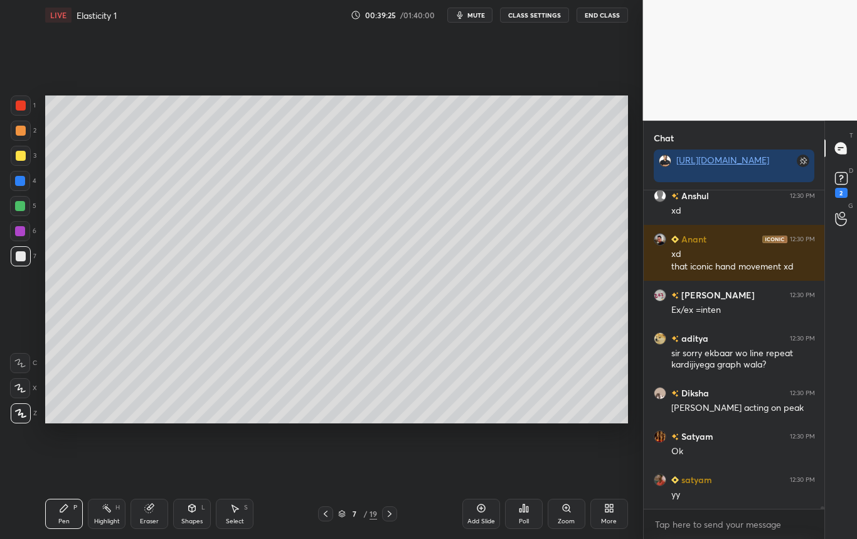
scroll to position [36307, 0]
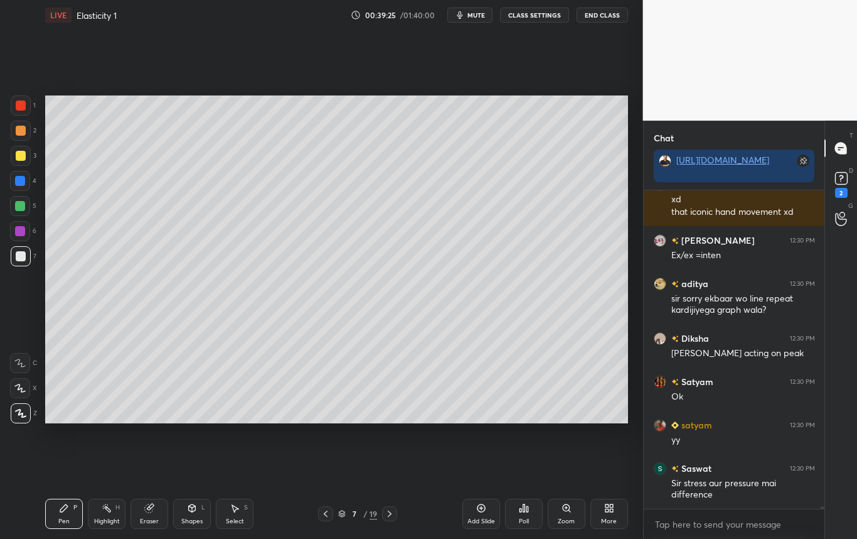
click at [326, 513] on icon at bounding box center [326, 513] width 10 height 10
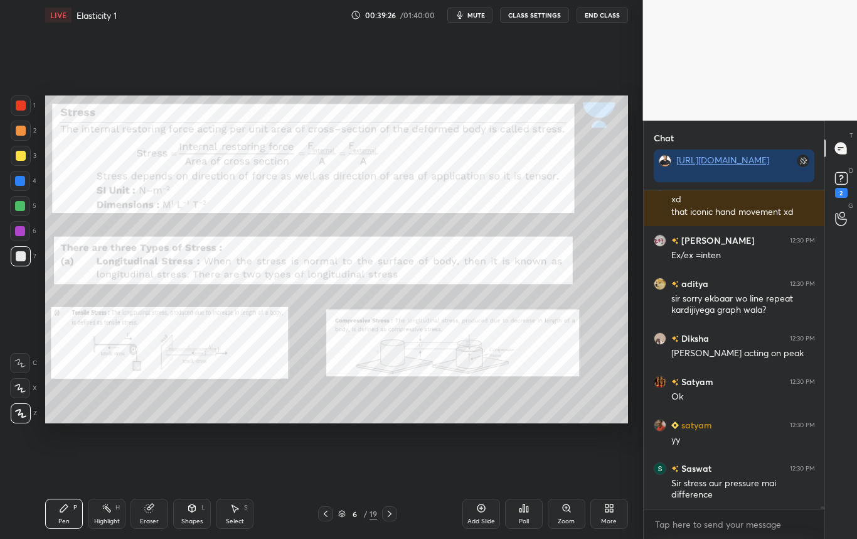
click at [112, 512] on div "Highlight H" at bounding box center [107, 513] width 38 height 30
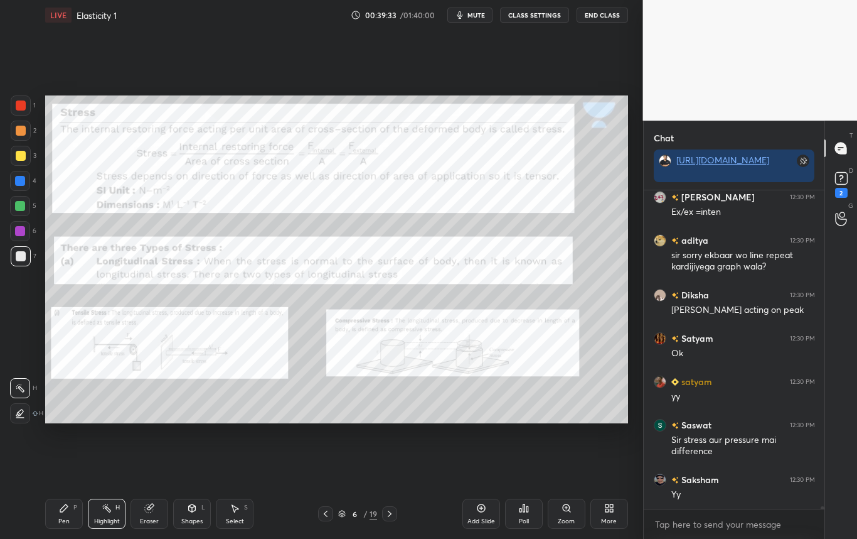
scroll to position [36393, 0]
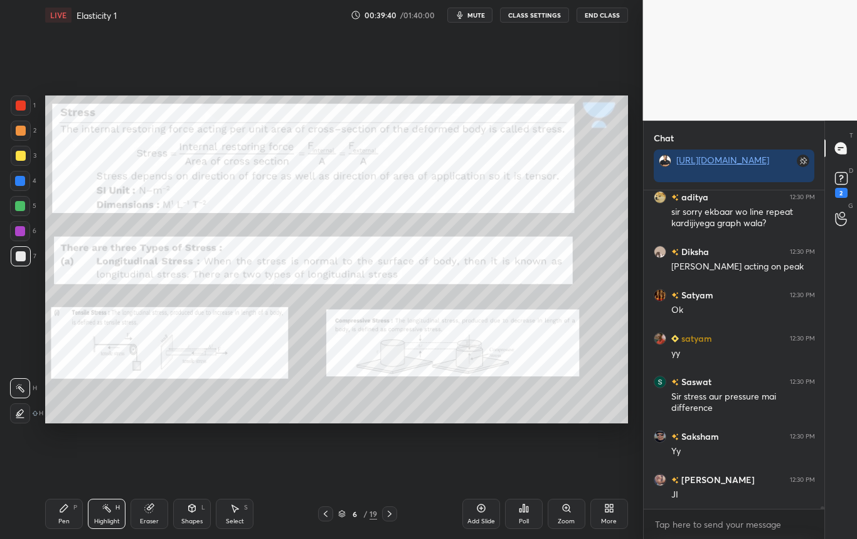
click at [390, 518] on div at bounding box center [389, 513] width 15 height 15
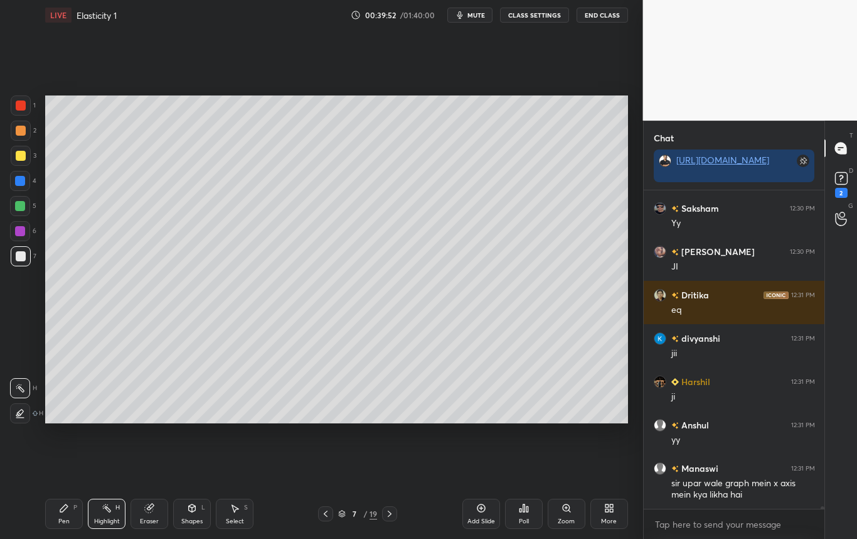
scroll to position [36664, 0]
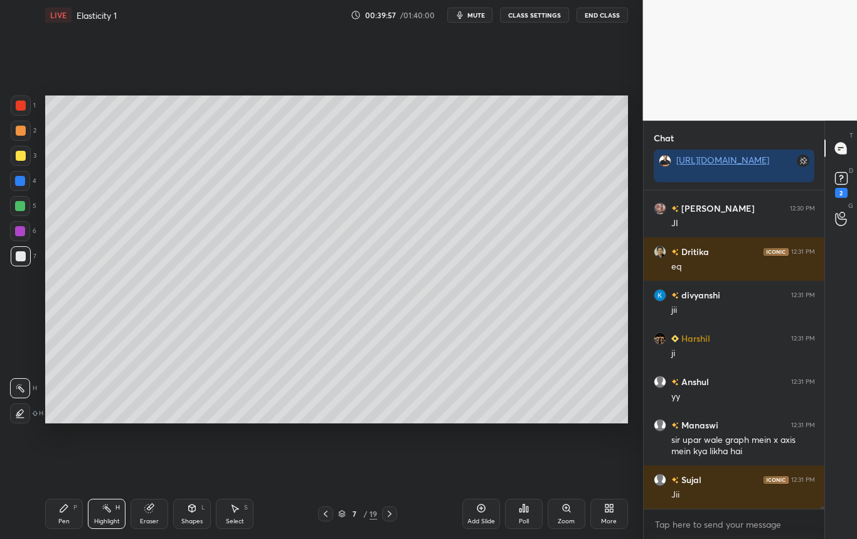
drag, startPoint x: 138, startPoint y: 522, endPoint x: 147, endPoint y: 522, distance: 9.4
click at [148, 522] on div "Eraser" at bounding box center [150, 513] width 38 height 30
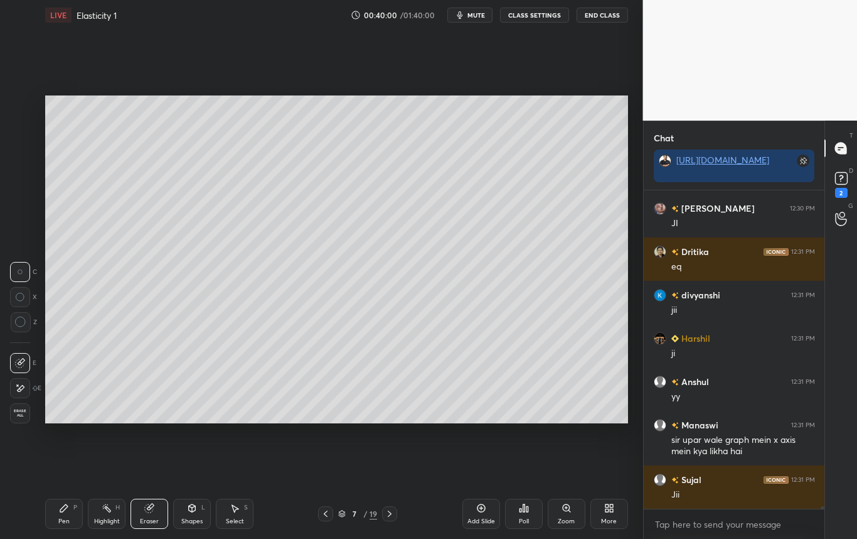
click at [67, 515] on div "Pen P" at bounding box center [64, 513] width 38 height 30
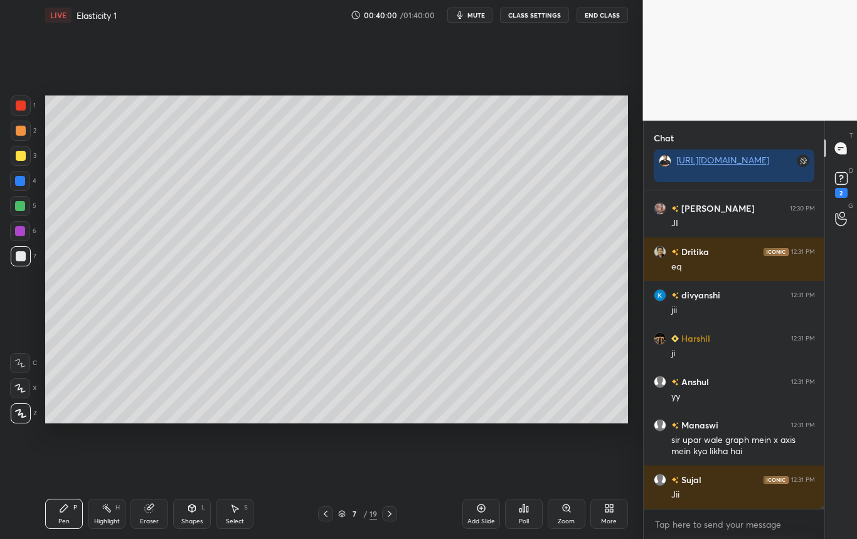
click at [23, 184] on div at bounding box center [20, 181] width 10 height 10
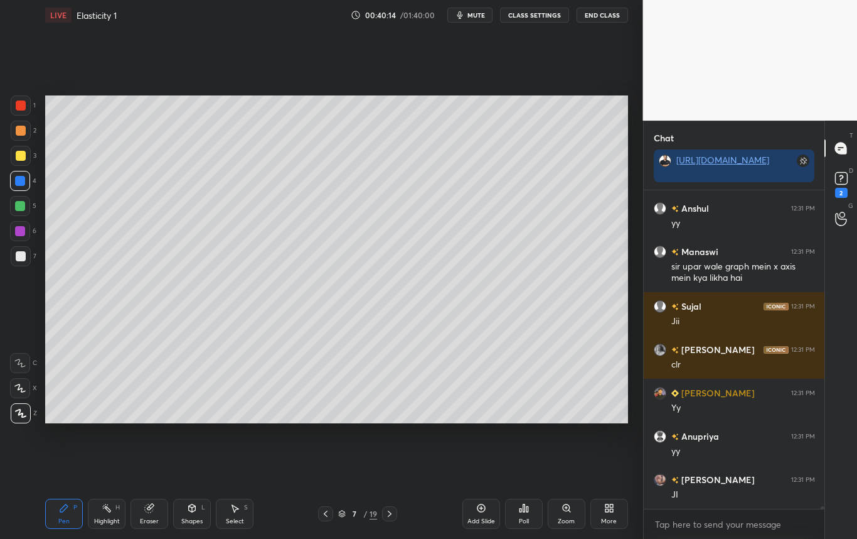
scroll to position [36881, 0]
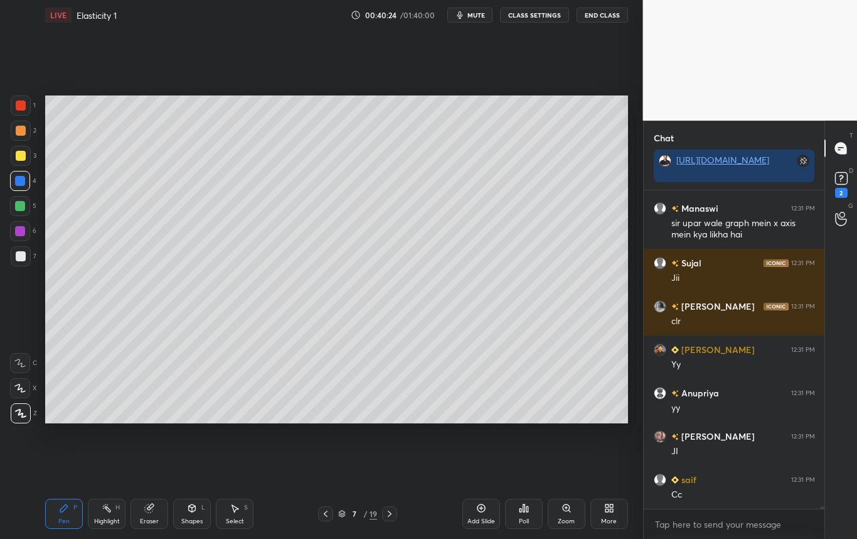
click at [387, 512] on icon at bounding box center [390, 513] width 10 height 10
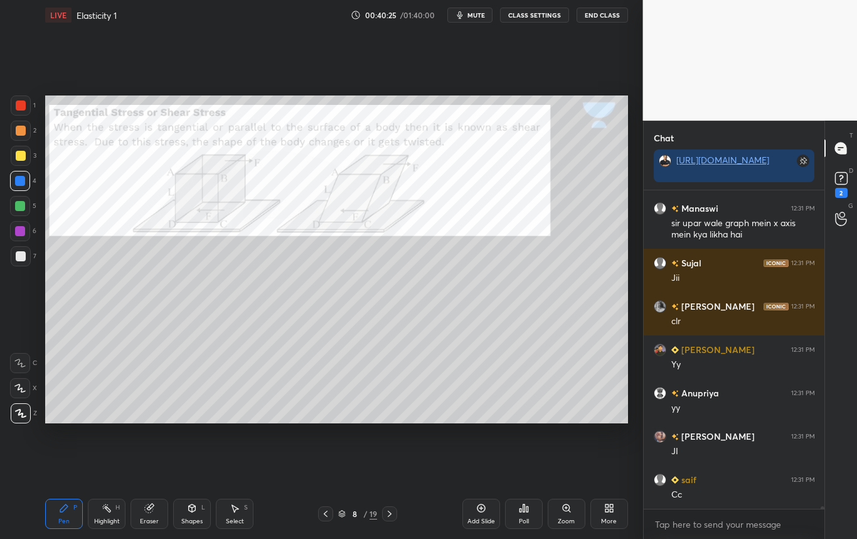
scroll to position [36924, 0]
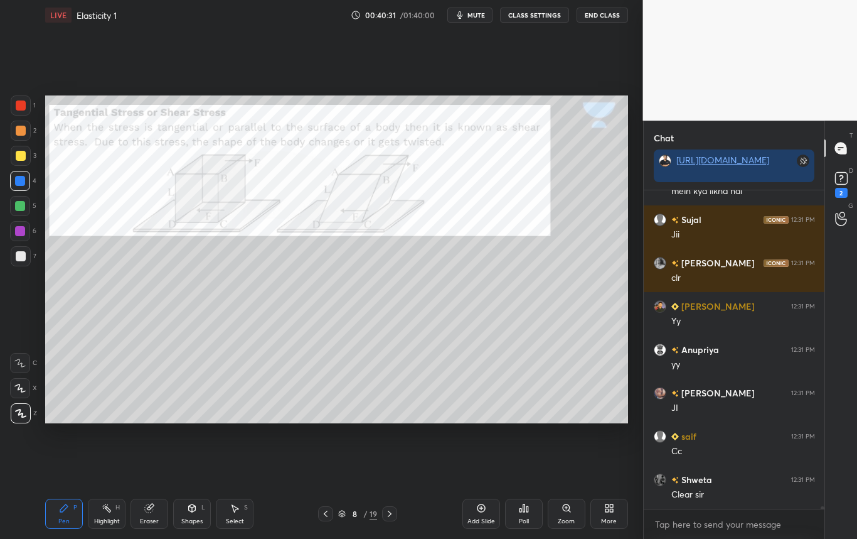
click at [22, 104] on div at bounding box center [21, 105] width 10 height 10
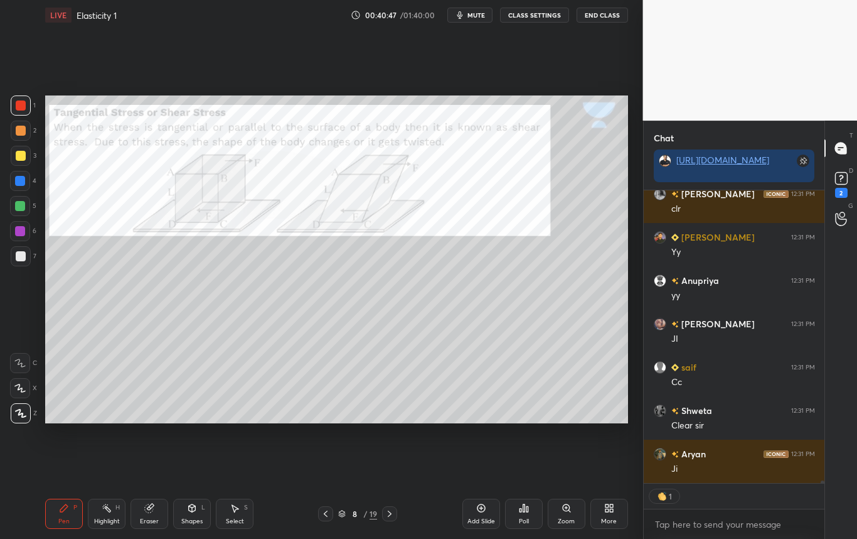
scroll to position [36968, 0]
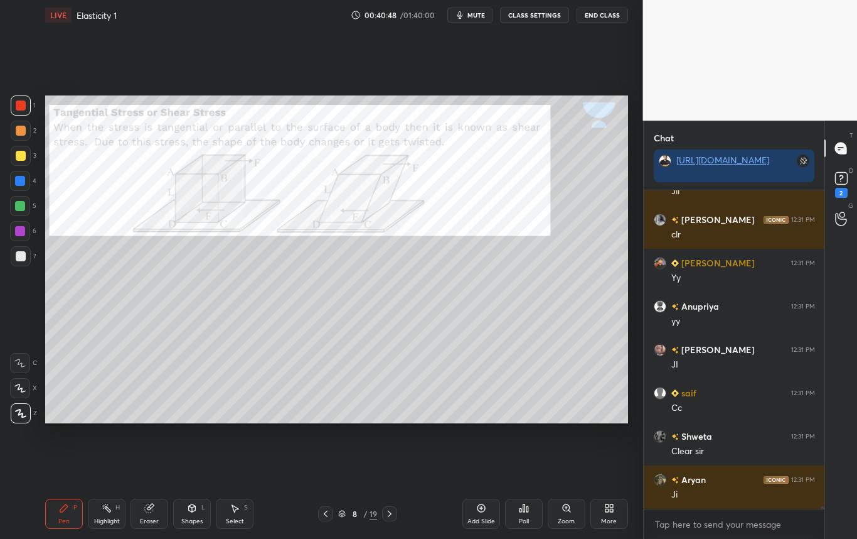
click at [20, 184] on div at bounding box center [20, 181] width 10 height 10
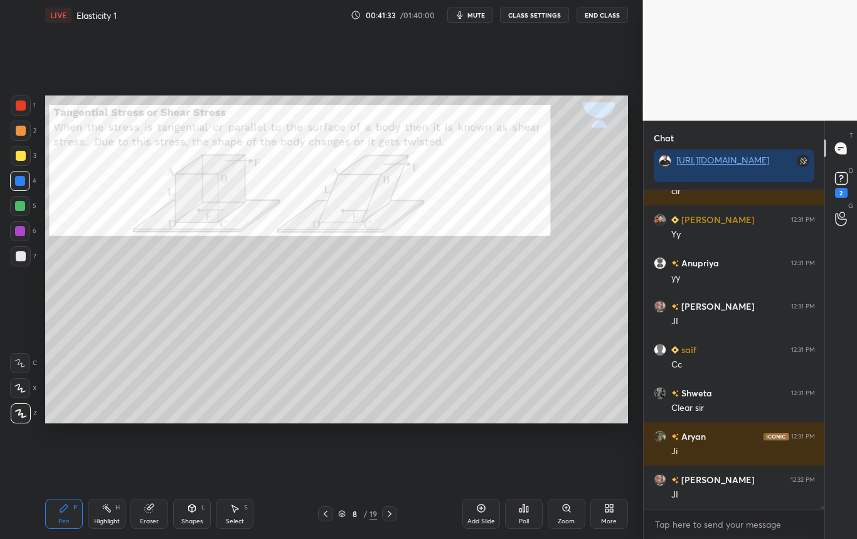
click at [25, 105] on div at bounding box center [21, 105] width 10 height 10
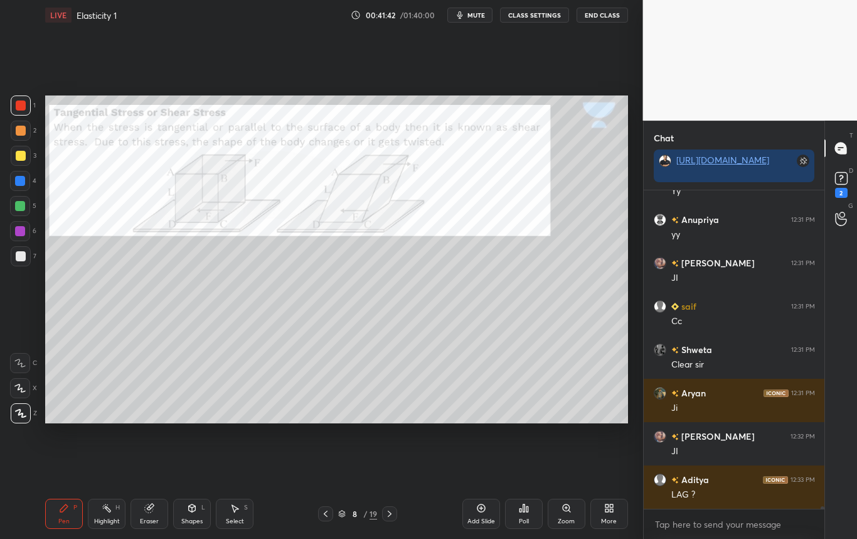
click at [22, 256] on div at bounding box center [21, 256] width 10 height 10
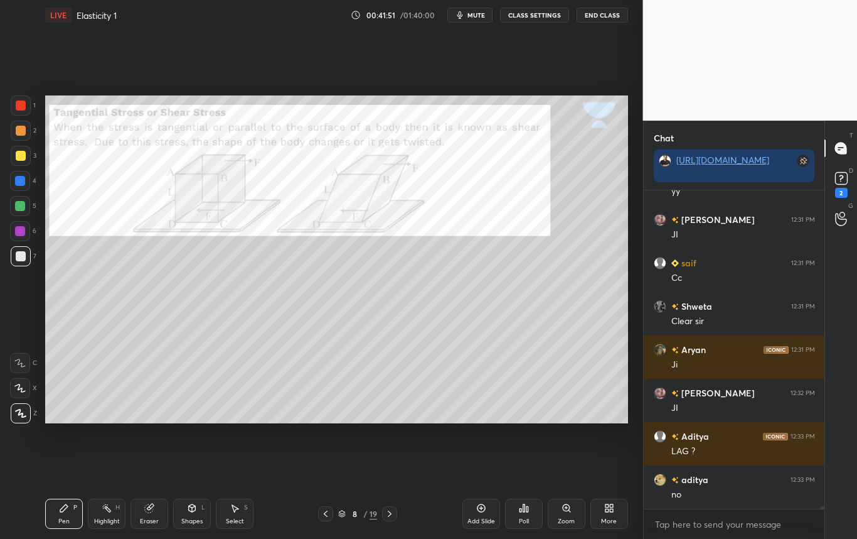
click at [329, 515] on icon at bounding box center [326, 513] width 10 height 10
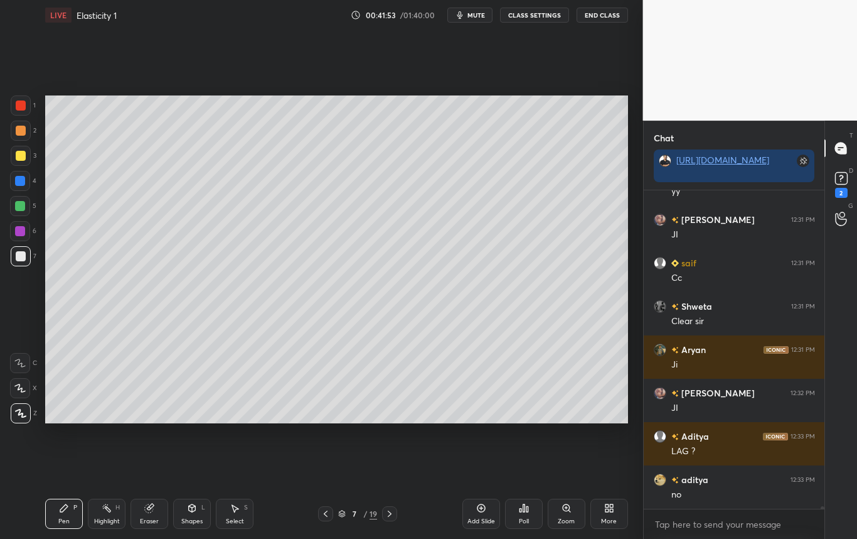
click at [22, 153] on div at bounding box center [21, 156] width 10 height 10
click at [325, 514] on icon at bounding box center [326, 513] width 4 height 6
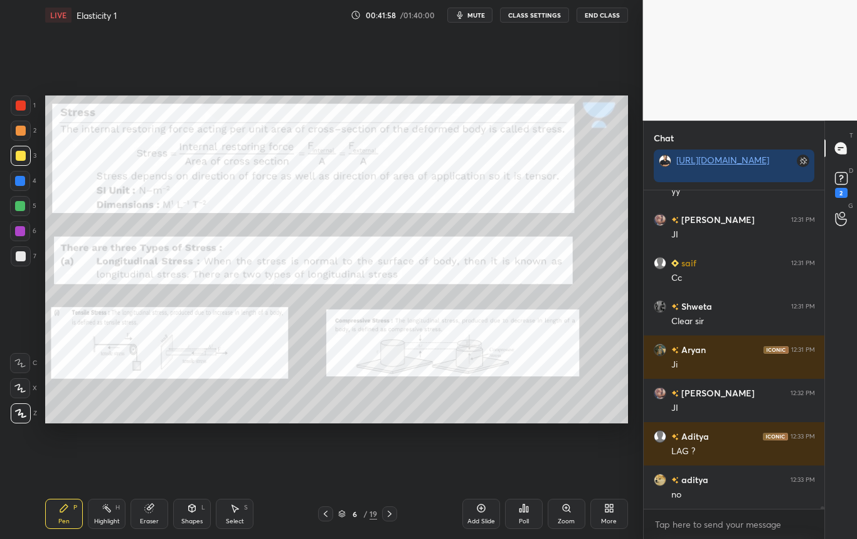
click at [389, 510] on icon at bounding box center [390, 513] width 10 height 10
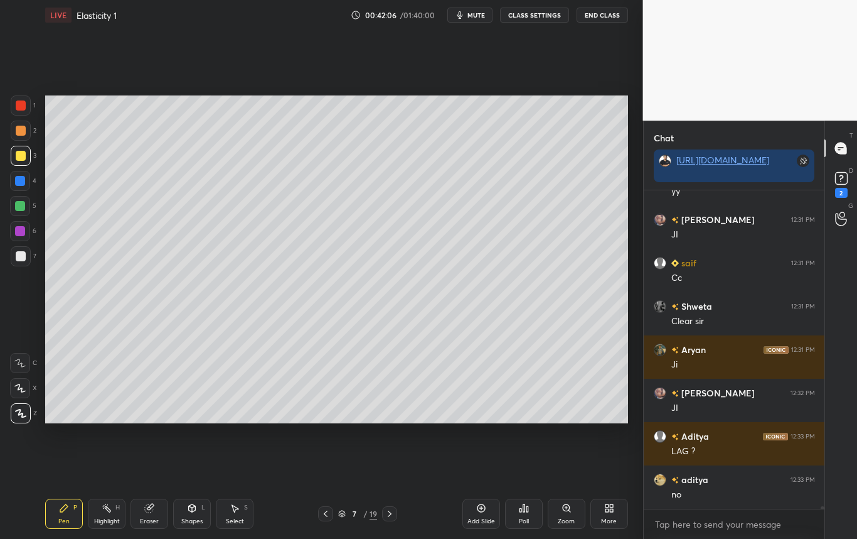
click at [387, 515] on icon at bounding box center [390, 513] width 10 height 10
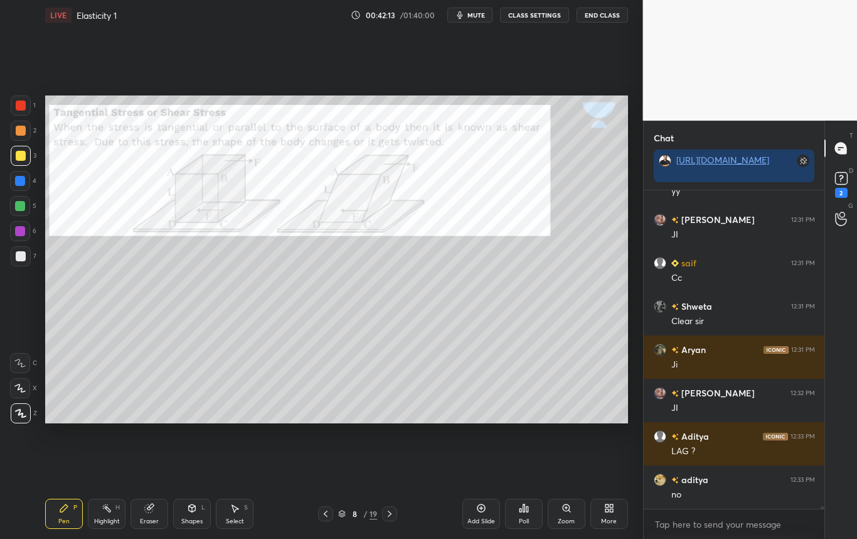
click at [192, 512] on icon at bounding box center [192, 508] width 10 height 10
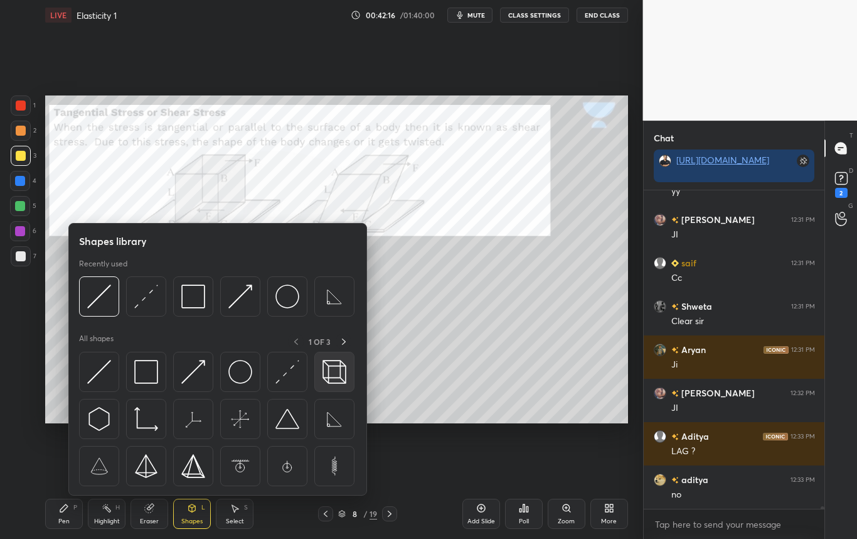
click at [331, 369] on img at bounding box center [335, 372] width 24 height 24
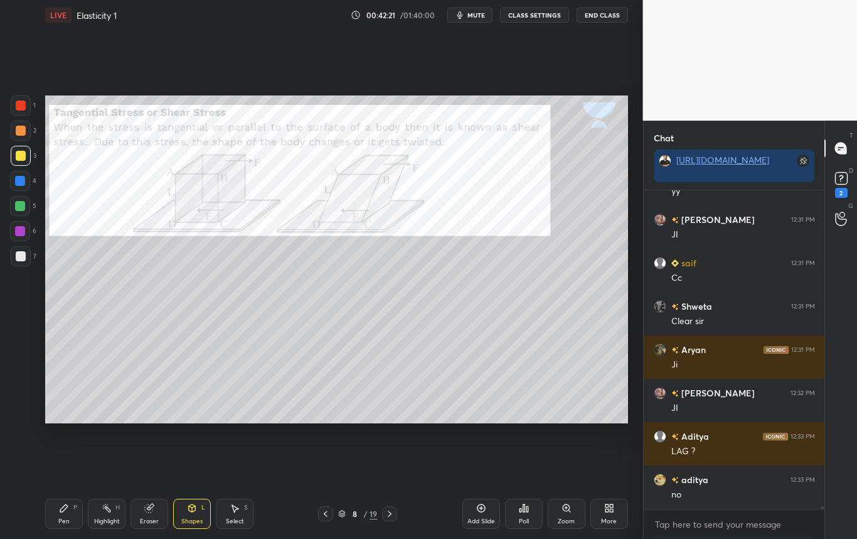
click at [25, 253] on div at bounding box center [21, 256] width 20 height 20
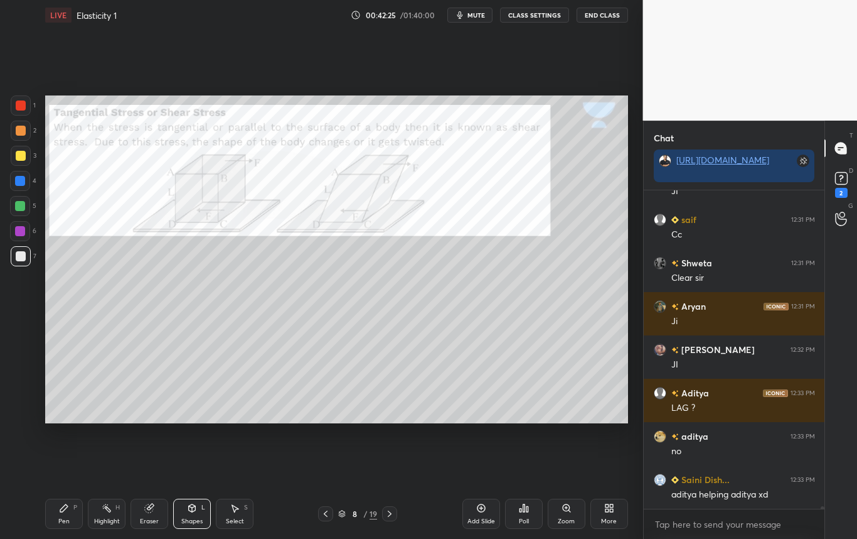
click at [60, 508] on icon at bounding box center [64, 508] width 10 height 10
click at [21, 257] on div at bounding box center [21, 256] width 10 height 10
click at [21, 184] on div at bounding box center [20, 181] width 10 height 10
click at [20, 153] on div at bounding box center [21, 156] width 10 height 10
click at [19, 230] on div at bounding box center [20, 231] width 10 height 10
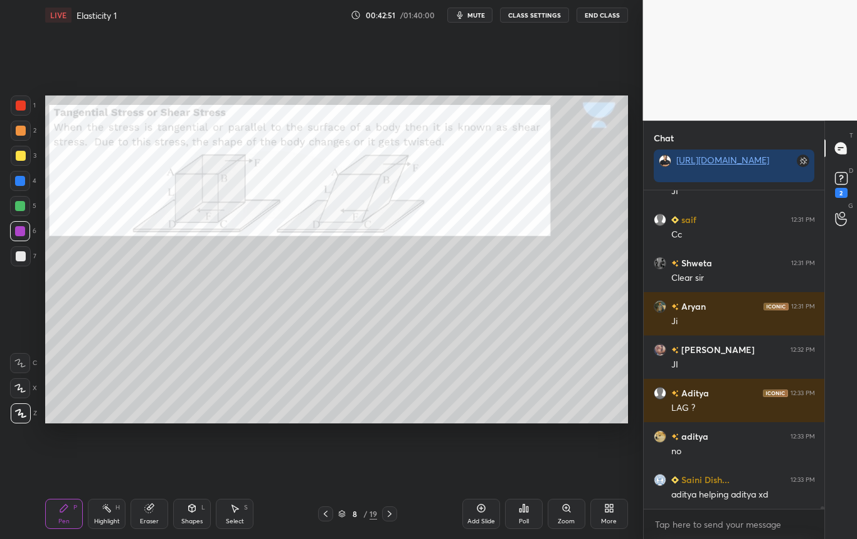
click at [23, 208] on div at bounding box center [20, 206] width 10 height 10
click at [18, 183] on div at bounding box center [20, 181] width 10 height 10
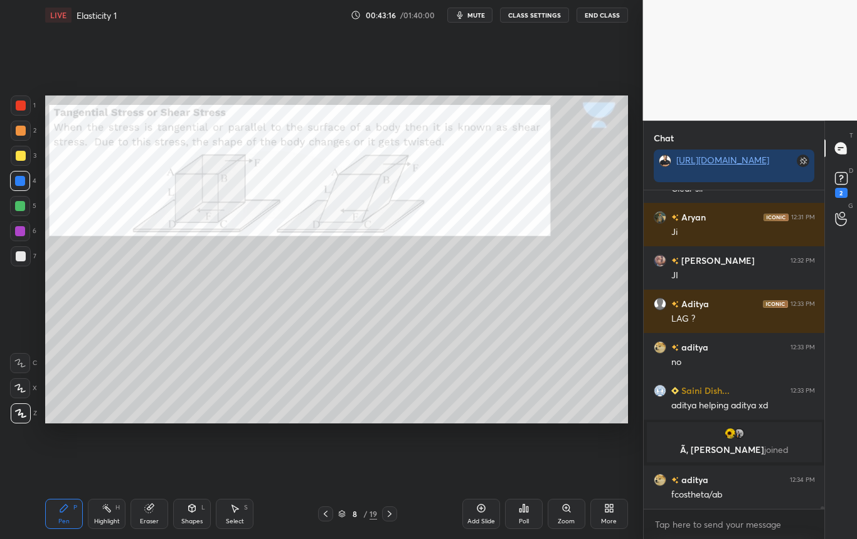
scroll to position [36706, 0]
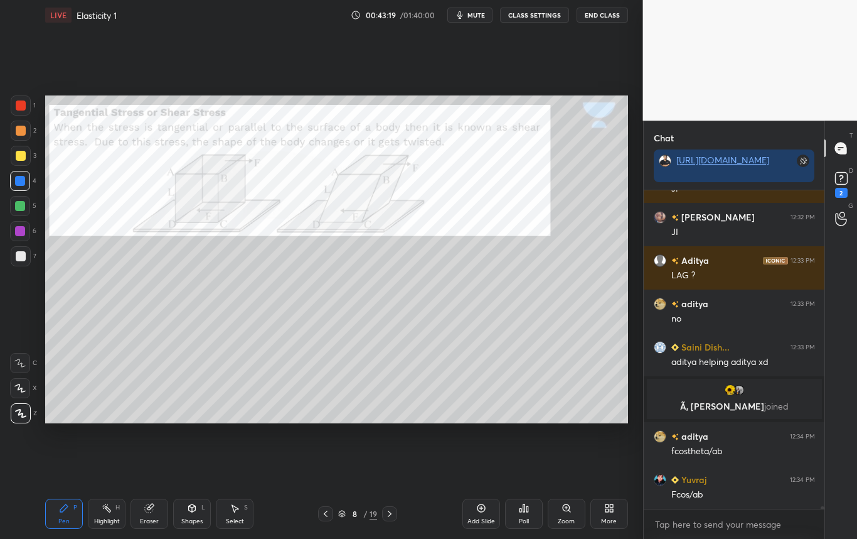
click at [146, 512] on div "Eraser" at bounding box center [150, 513] width 38 height 30
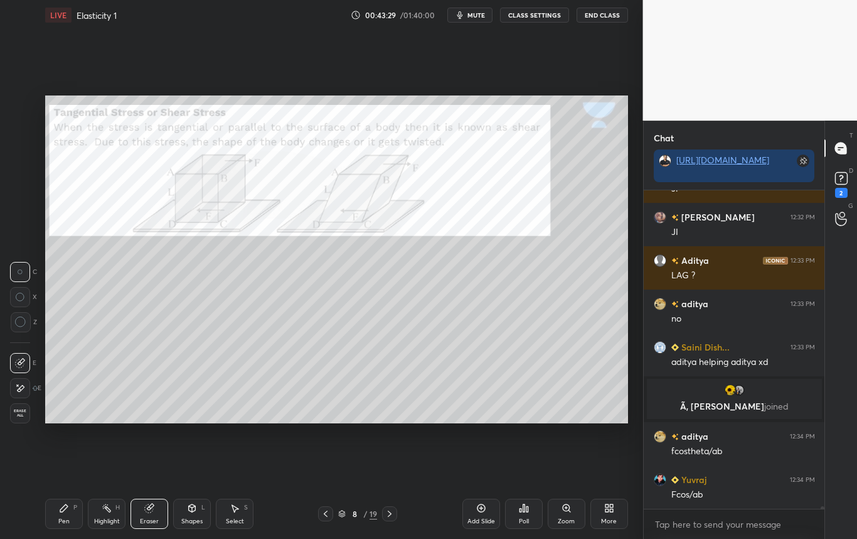
click at [62, 515] on div "Pen P" at bounding box center [64, 513] width 38 height 30
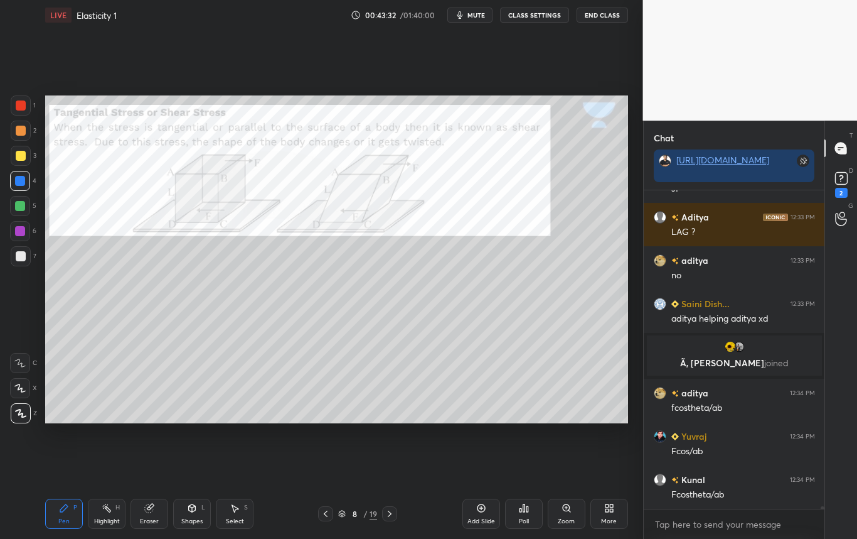
scroll to position [36793, 0]
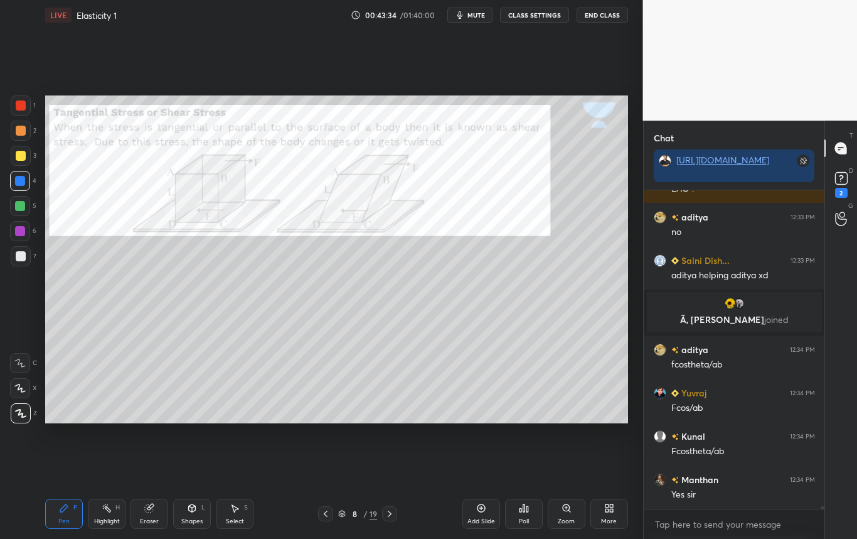
click at [23, 259] on div at bounding box center [21, 256] width 10 height 10
click at [390, 289] on div "Setting up your live class Poll for secs No correct answer Start poll" at bounding box center [336, 259] width 593 height 458
click at [389, 442] on div "Setting up your live class Poll for secs No correct answer Start poll" at bounding box center [336, 259] width 593 height 458
click at [389, 441] on div "Setting up your live class Poll for secs No correct answer Start poll" at bounding box center [336, 259] width 593 height 458
click at [155, 515] on div "Eraser" at bounding box center [150, 513] width 38 height 30
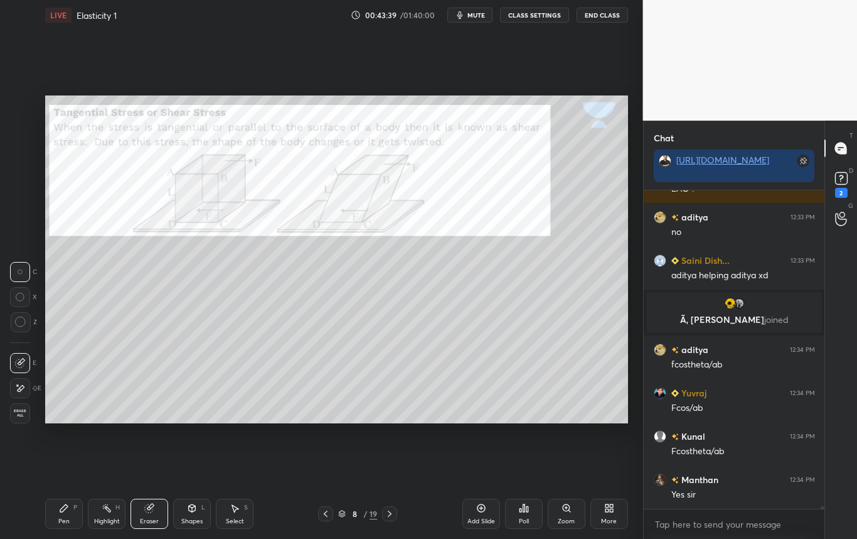
click at [65, 510] on icon at bounding box center [64, 508] width 10 height 10
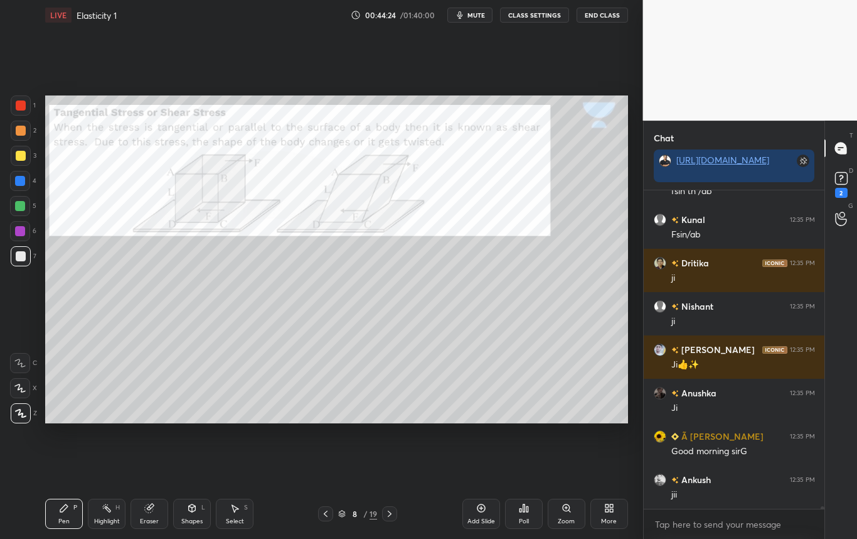
scroll to position [37226, 0]
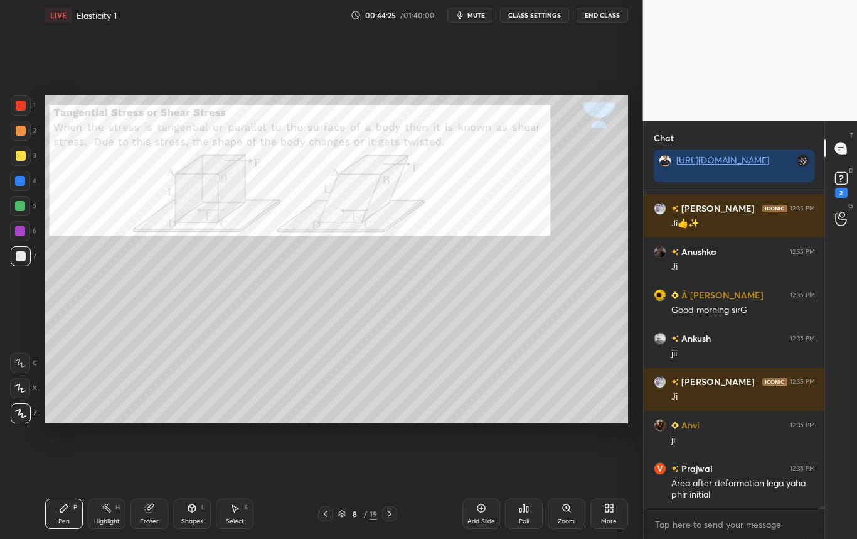
click at [385, 511] on icon at bounding box center [390, 513] width 10 height 10
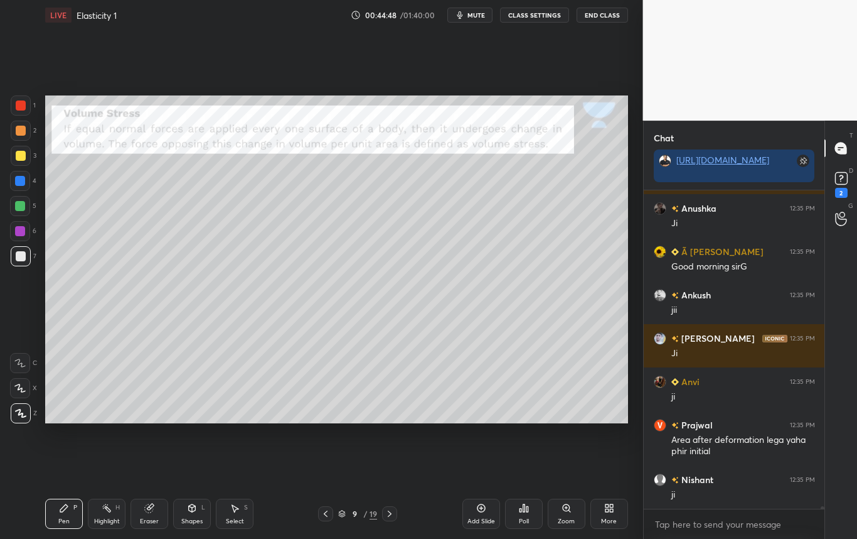
scroll to position [37410, 0]
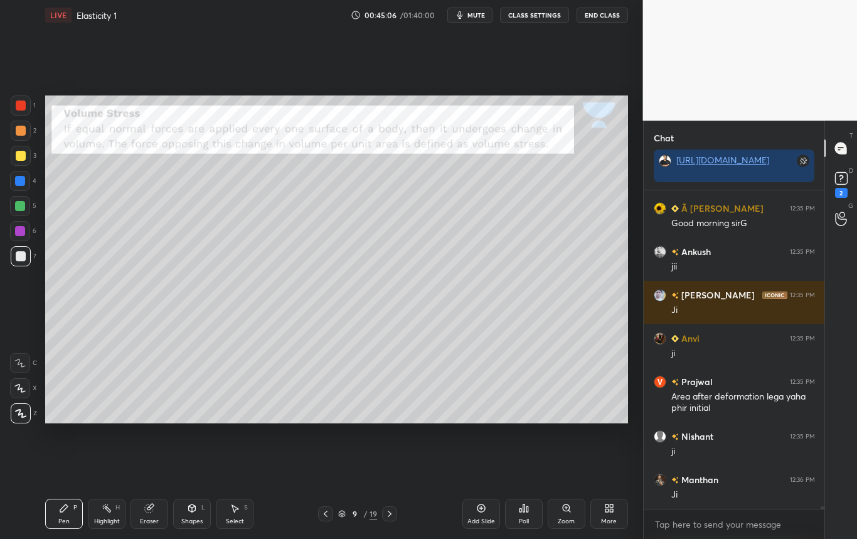
click at [24, 257] on div at bounding box center [21, 256] width 10 height 10
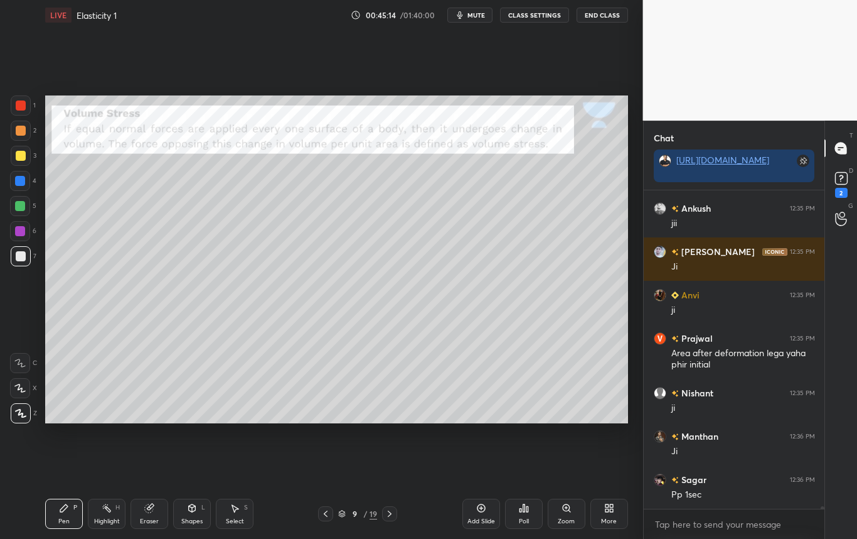
click at [23, 157] on div at bounding box center [21, 156] width 10 height 10
click at [23, 180] on div at bounding box center [20, 181] width 10 height 10
click at [24, 257] on div at bounding box center [21, 256] width 10 height 10
click at [26, 183] on div at bounding box center [20, 181] width 20 height 20
click at [21, 258] on div at bounding box center [21, 256] width 10 height 10
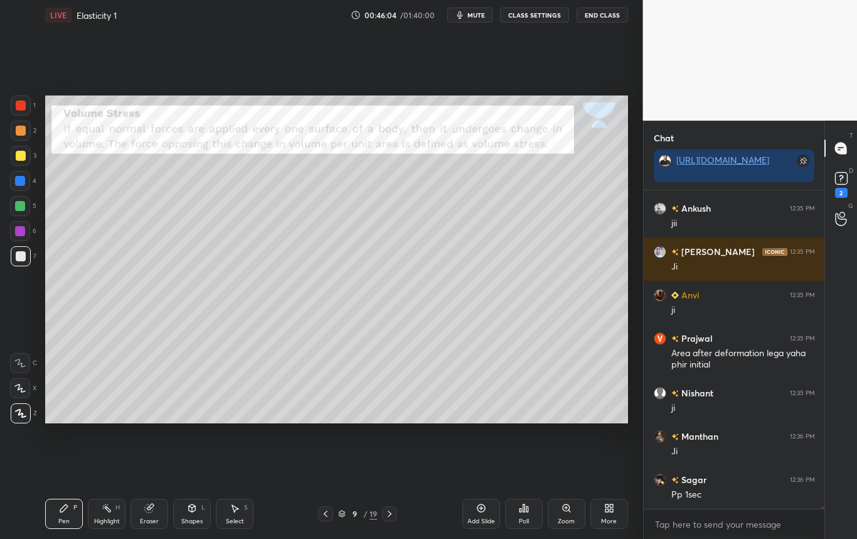
click at [147, 518] on div "Eraser" at bounding box center [149, 521] width 19 height 6
click at [148, 515] on div "Eraser" at bounding box center [150, 513] width 38 height 30
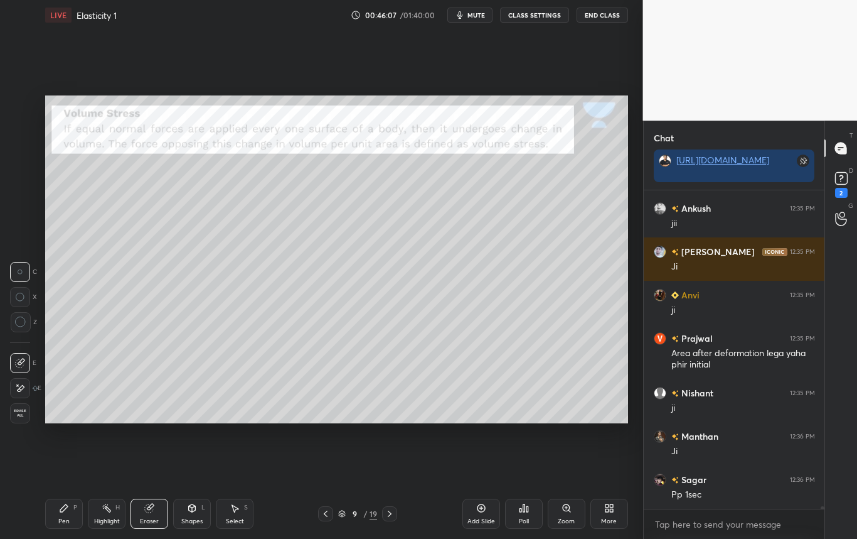
click at [62, 513] on div "Pen P" at bounding box center [64, 513] width 38 height 30
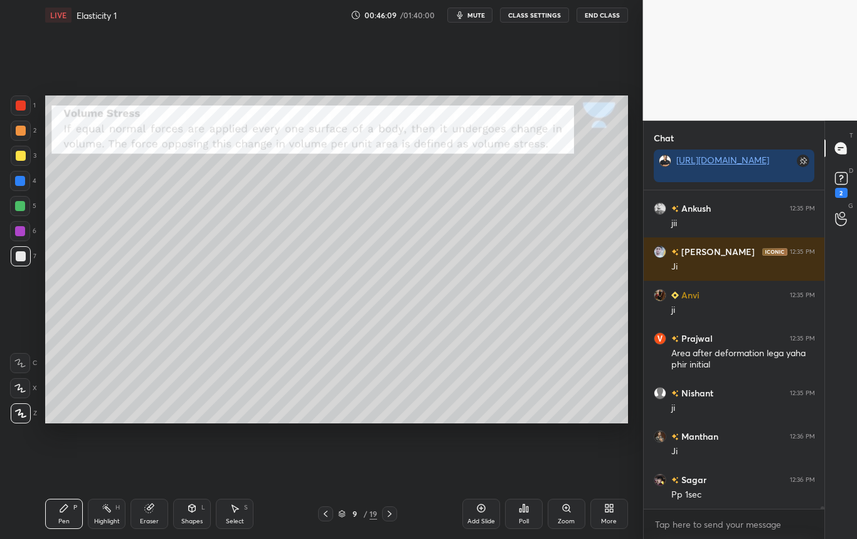
click at [237, 513] on div "Select S" at bounding box center [235, 513] width 38 height 30
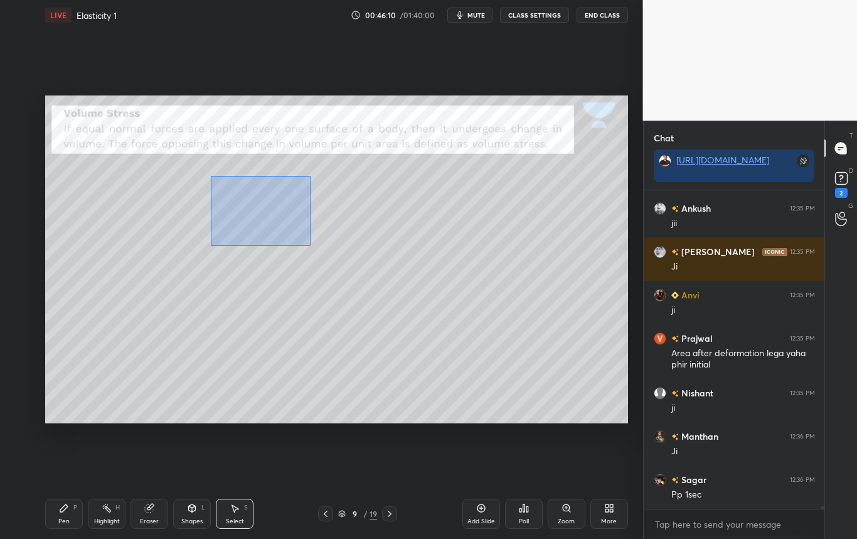
drag, startPoint x: 214, startPoint y: 219, endPoint x: 311, endPoint y: 245, distance: 100.6
click at [311, 245] on div "0 ° Undo Copy Duplicate Duplicate to new slide Delete" at bounding box center [336, 259] width 583 height 328
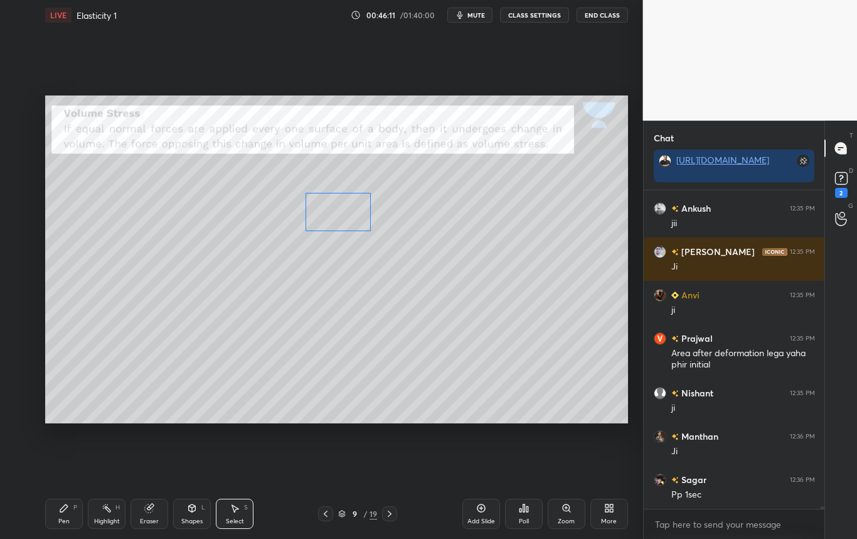
drag, startPoint x: 260, startPoint y: 201, endPoint x: 343, endPoint y: 206, distance: 83.0
click at [343, 206] on div "0 ° Undo Copy Duplicate Duplicate to new slide Delete" at bounding box center [336, 259] width 583 height 328
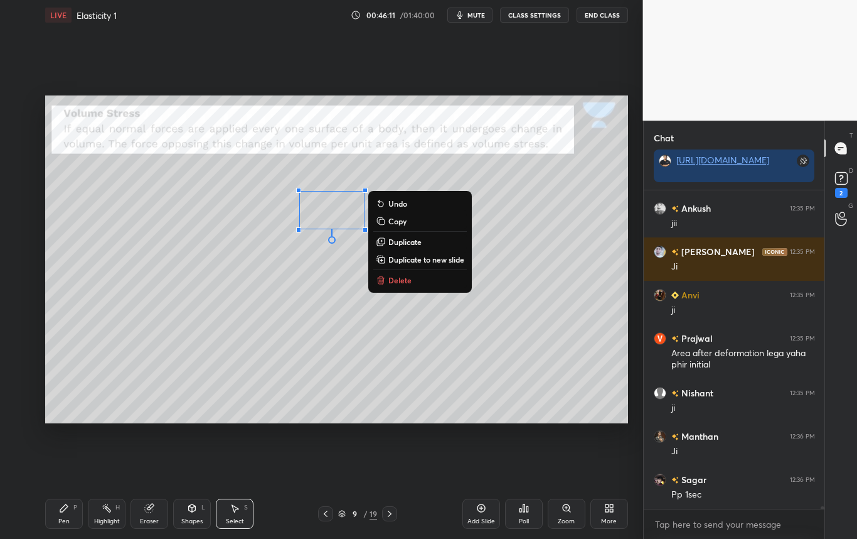
click at [330, 297] on div "0 ° Undo Copy Duplicate Duplicate to new slide Delete" at bounding box center [336, 259] width 583 height 328
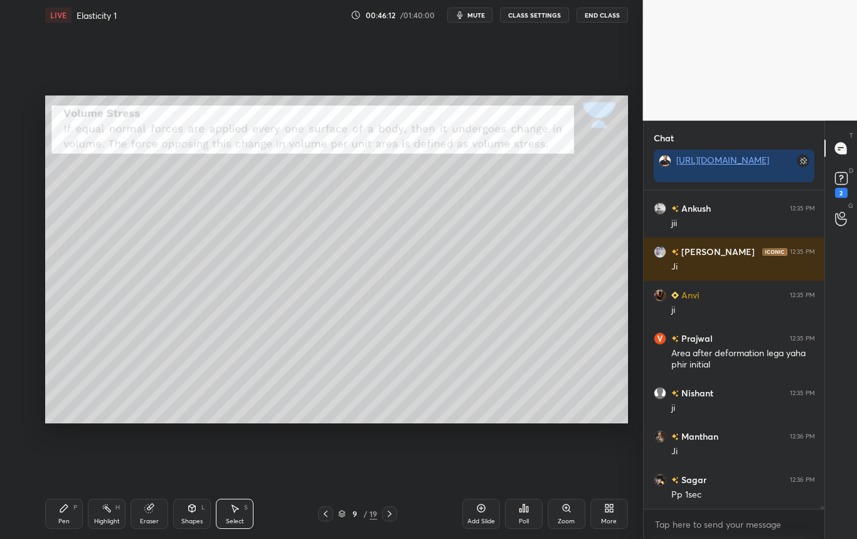
click at [62, 518] on div "Pen P" at bounding box center [64, 513] width 38 height 30
click at [25, 158] on div at bounding box center [21, 156] width 20 height 20
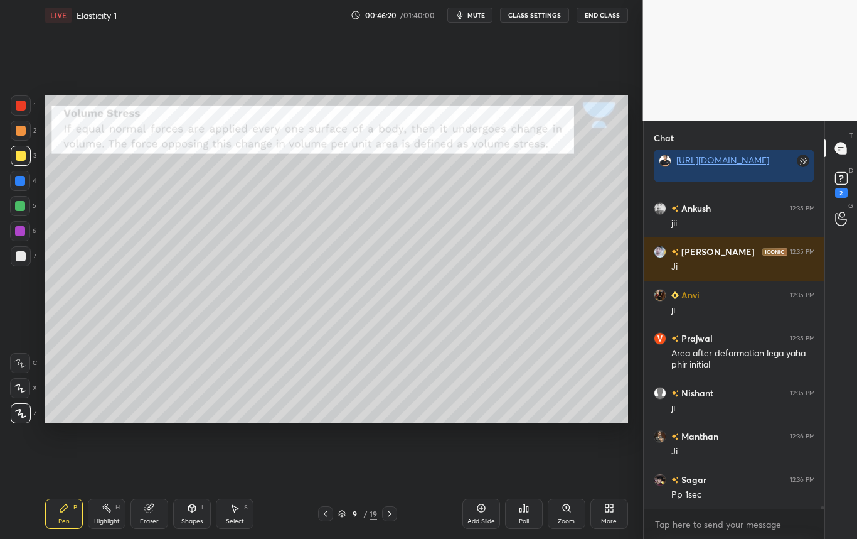
scroll to position [37259, 0]
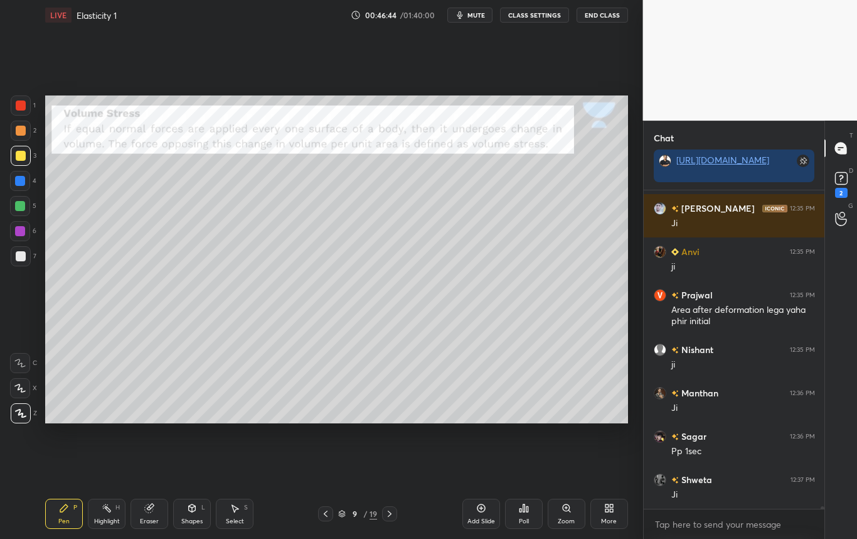
click at [465, 15] on icon "button" at bounding box center [460, 15] width 10 height 10
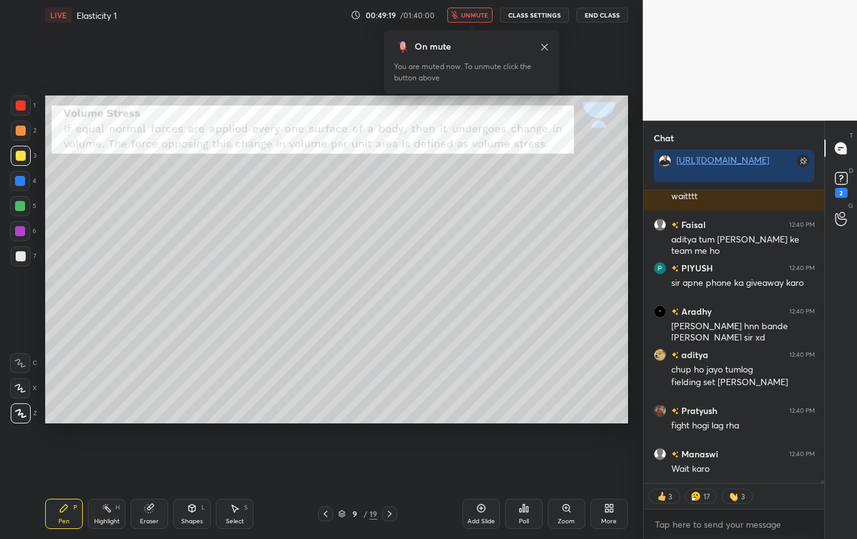
scroll to position [38100, 0]
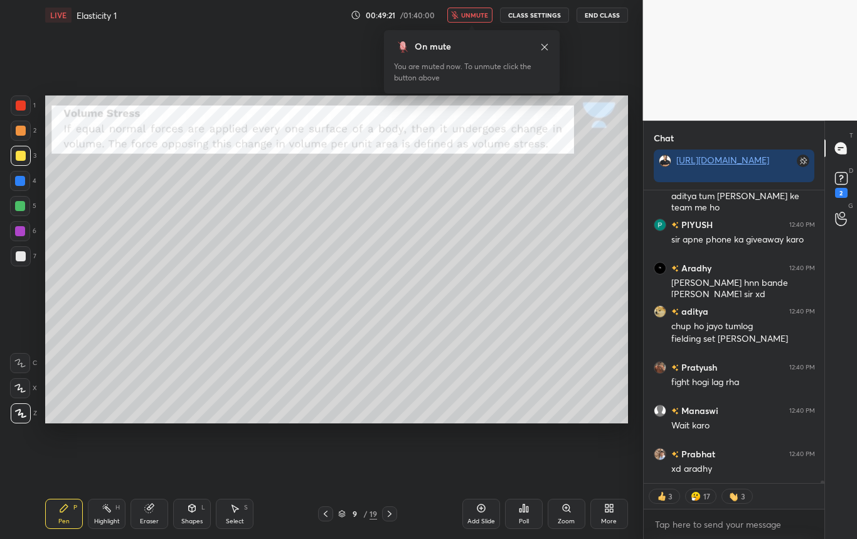
click at [465, 15] on span "unmute" at bounding box center [474, 15] width 27 height 9
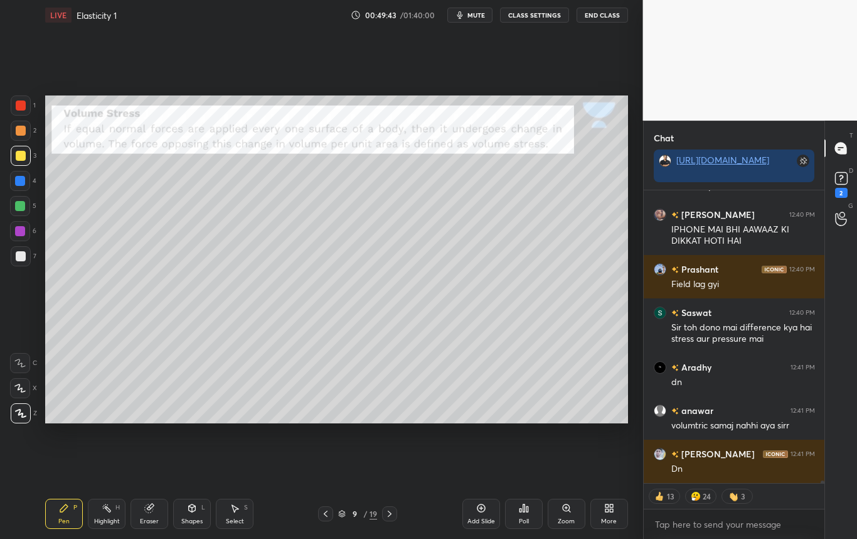
scroll to position [38426, 0]
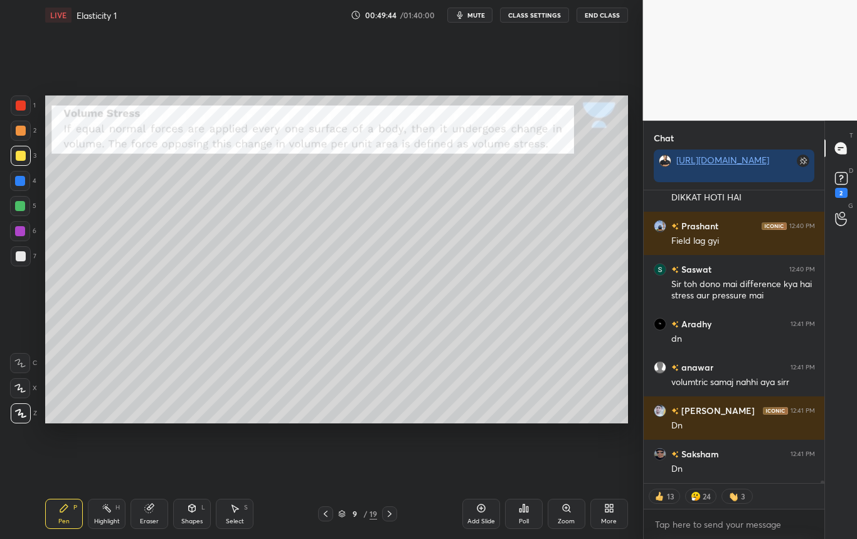
click at [22, 256] on div at bounding box center [21, 256] width 10 height 10
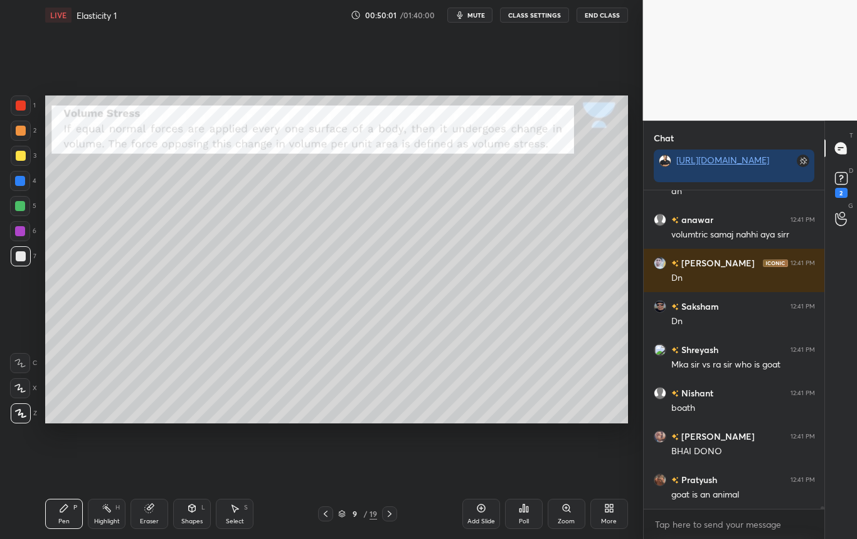
scroll to position [38660, 0]
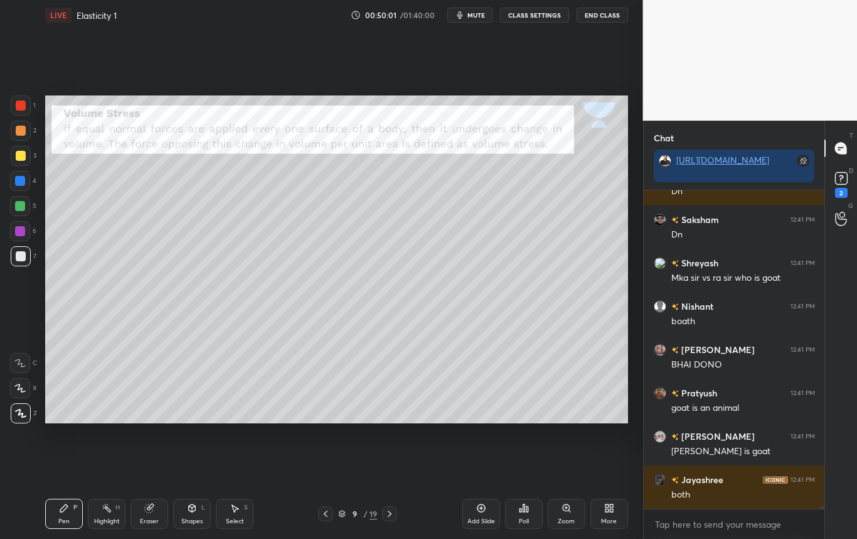
click at [23, 163] on div at bounding box center [21, 156] width 20 height 20
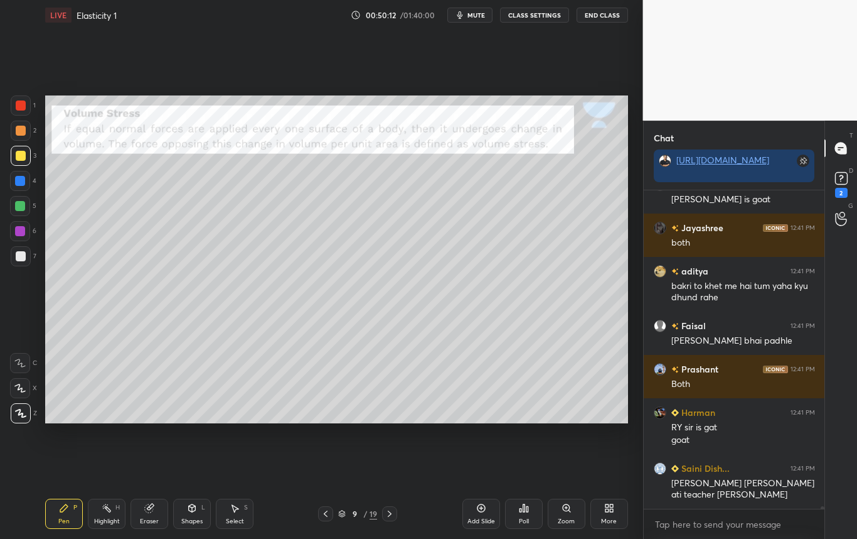
scroll to position [38955, 0]
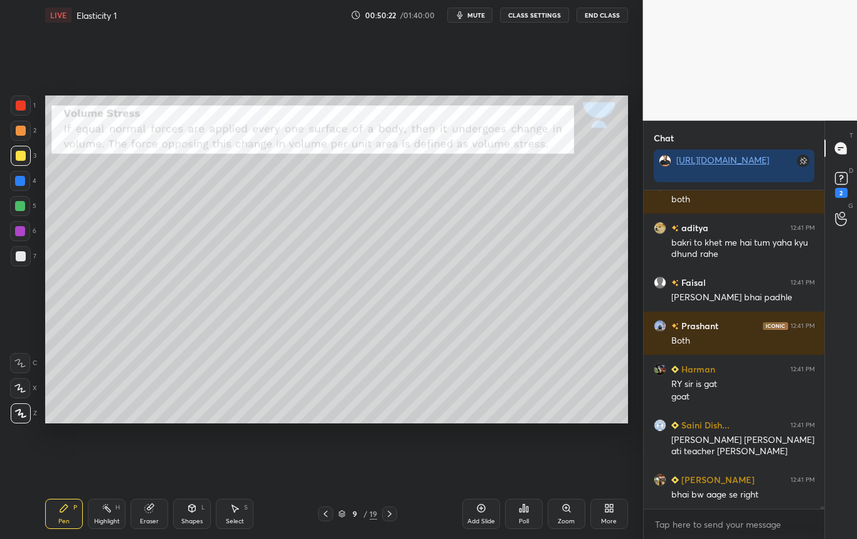
click at [18, 155] on div at bounding box center [21, 156] width 10 height 10
click at [20, 260] on div at bounding box center [21, 256] width 20 height 20
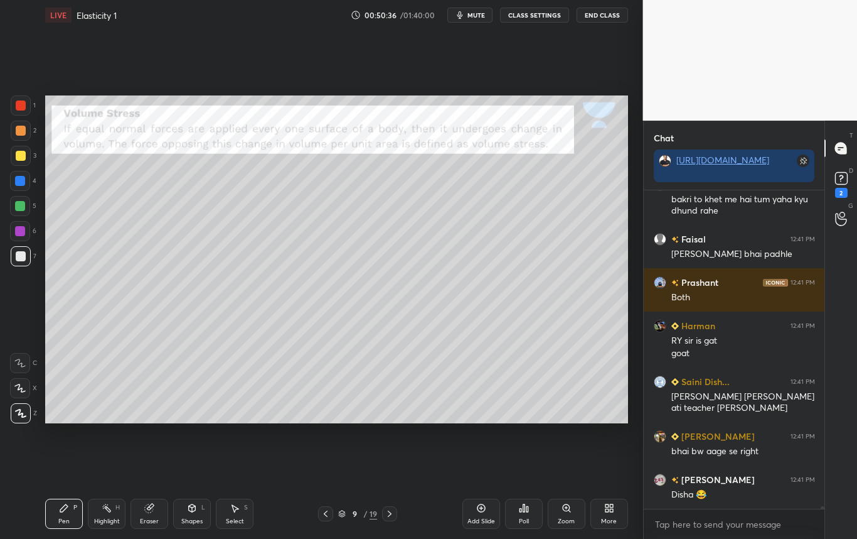
click at [16, 256] on div at bounding box center [21, 256] width 10 height 10
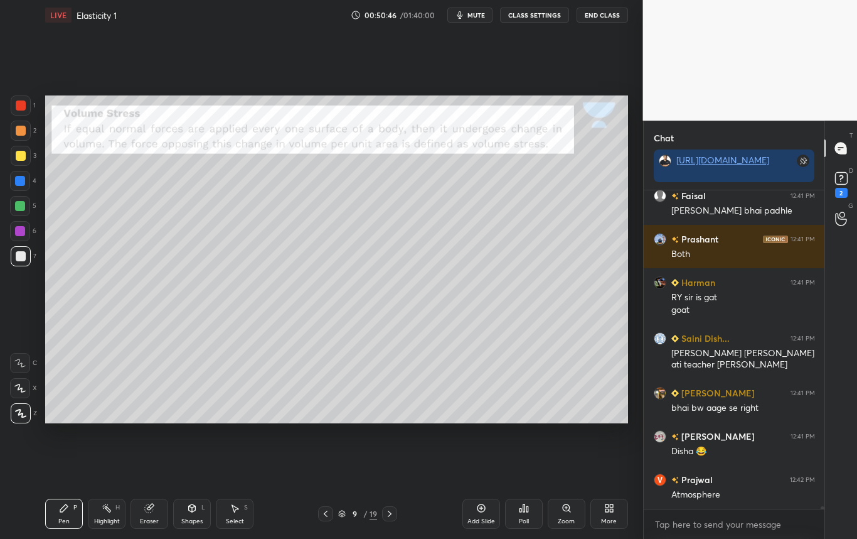
scroll to position [38566, 0]
click at [21, 159] on div at bounding box center [21, 156] width 10 height 10
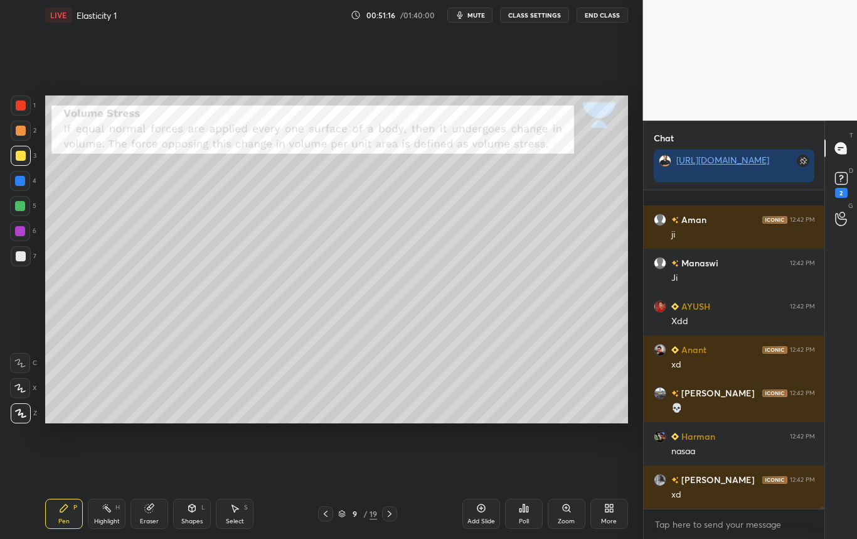
scroll to position [39192, 0]
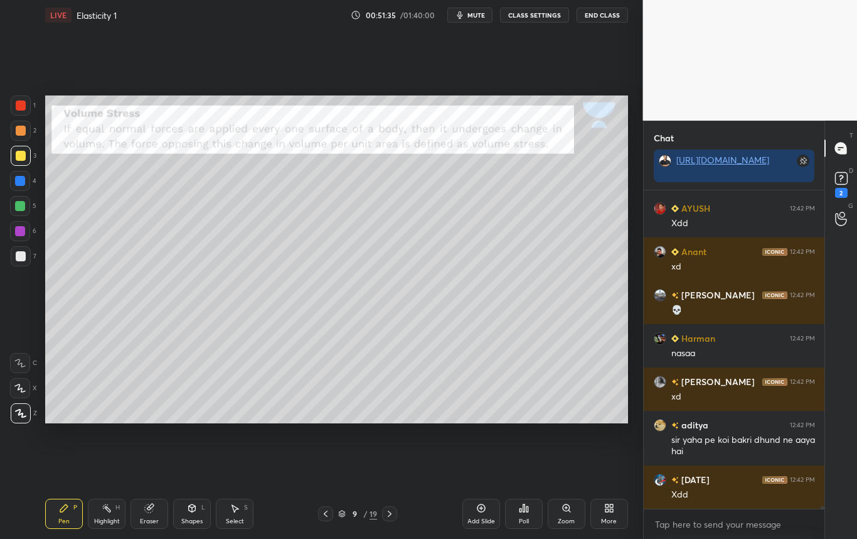
click at [18, 257] on div at bounding box center [21, 256] width 10 height 10
click at [17, 257] on div at bounding box center [21, 256] width 10 height 10
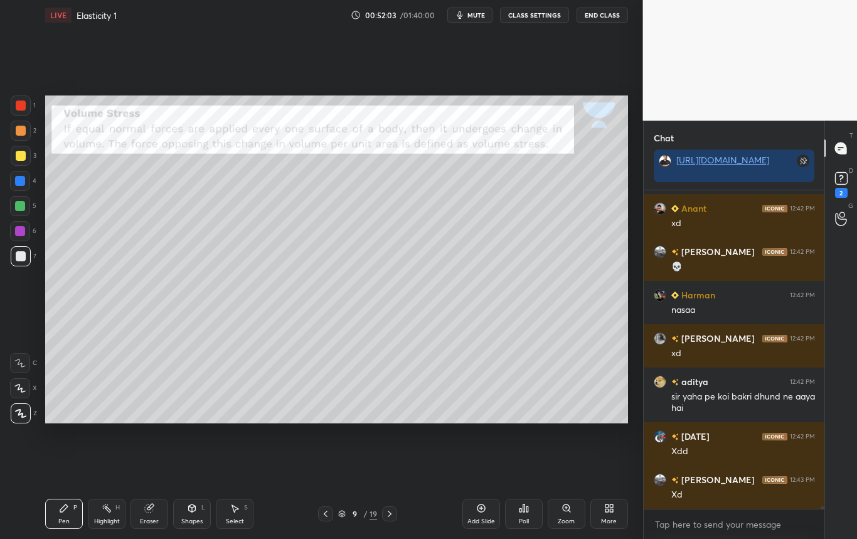
scroll to position [4, 4]
click at [22, 264] on div at bounding box center [21, 256] width 20 height 20
click at [21, 160] on div at bounding box center [21, 156] width 10 height 10
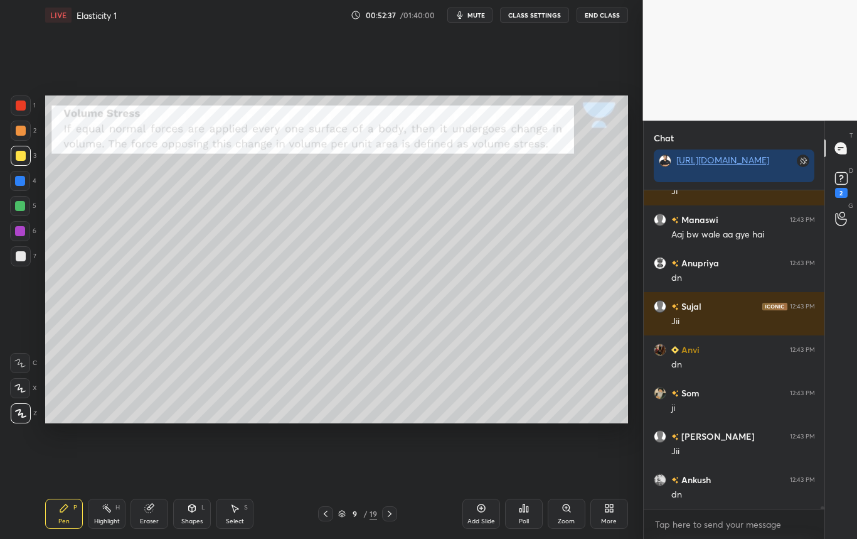
scroll to position [39896, 0]
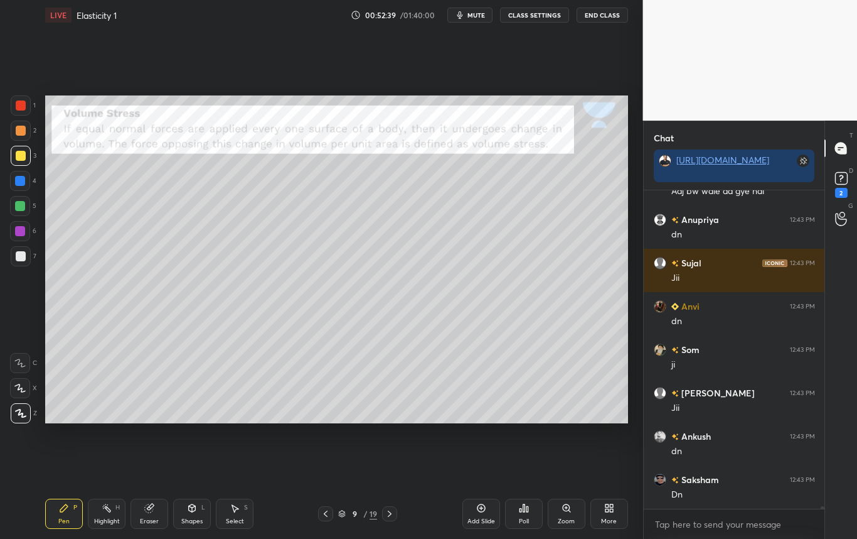
click at [18, 258] on div at bounding box center [21, 256] width 10 height 10
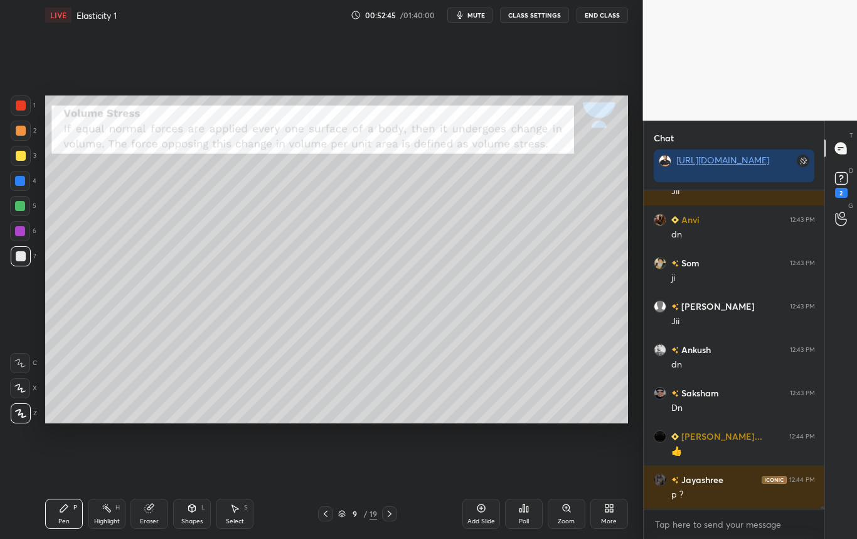
scroll to position [40026, 0]
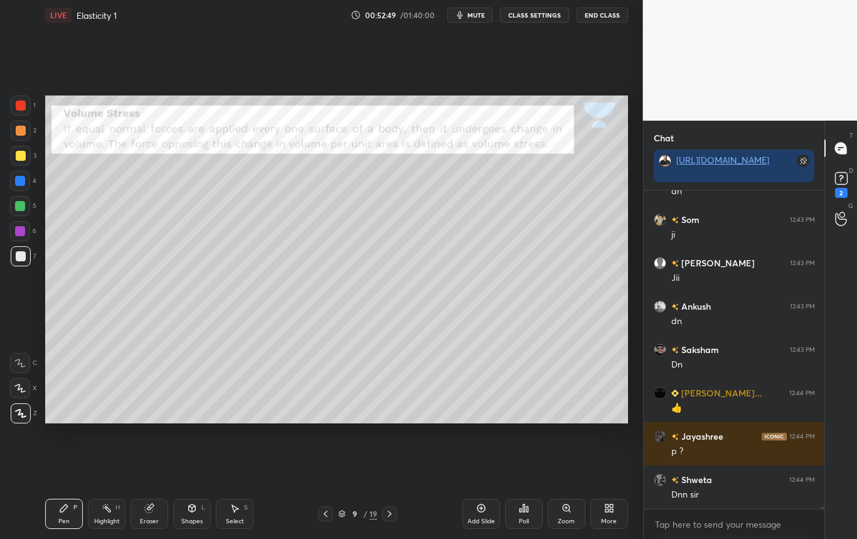
click at [391, 515] on icon at bounding box center [390, 513] width 10 height 10
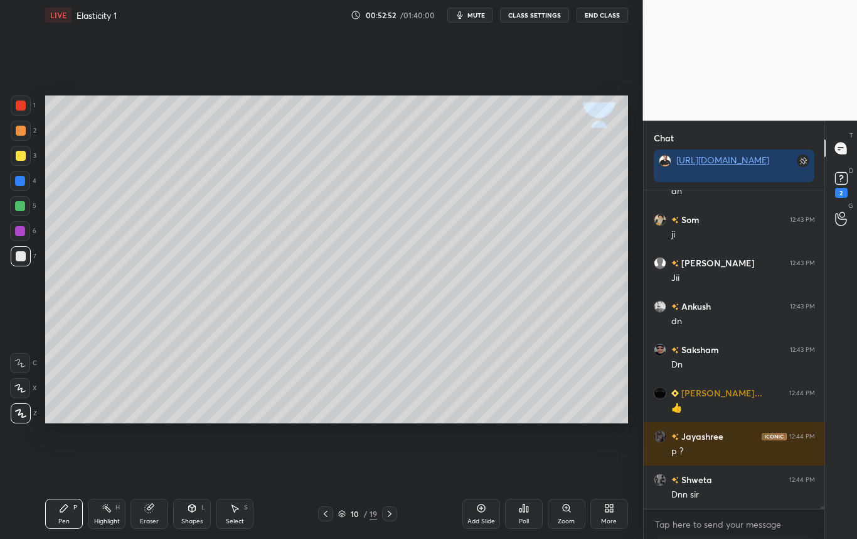
click at [19, 262] on div at bounding box center [21, 256] width 20 height 20
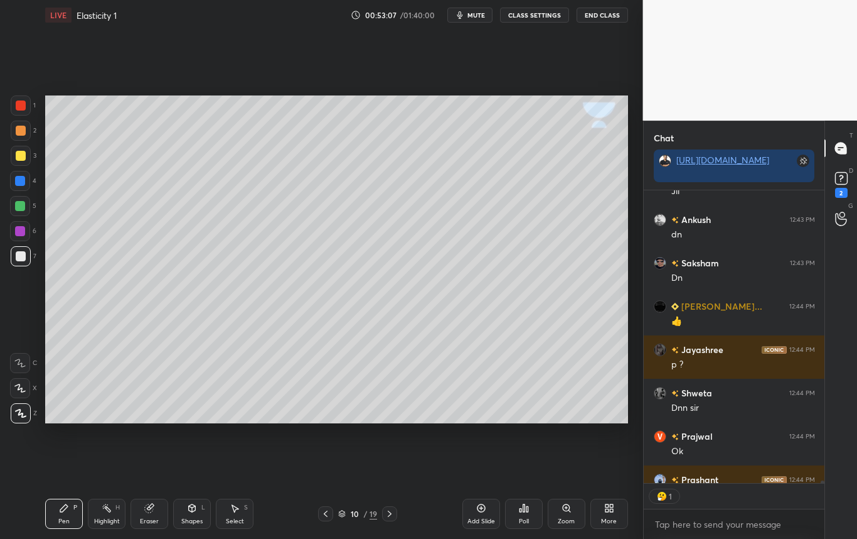
scroll to position [289, 177]
click at [23, 155] on div at bounding box center [21, 156] width 10 height 10
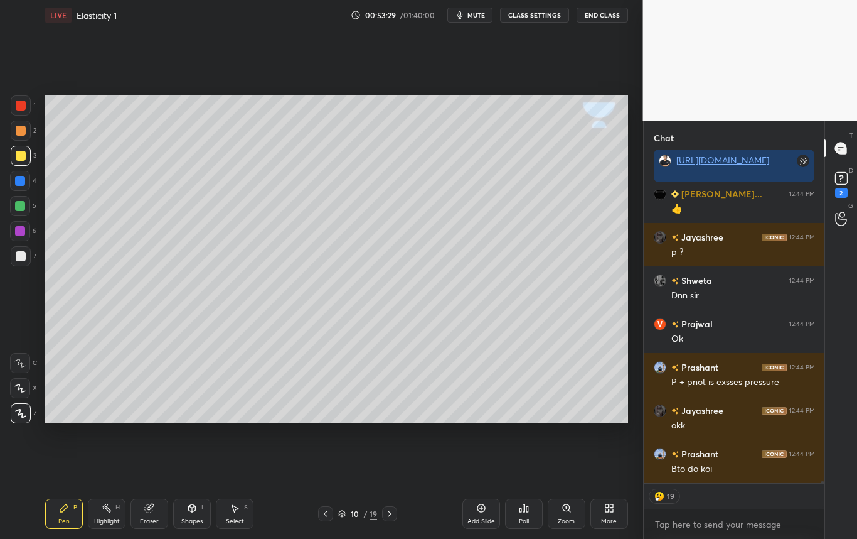
scroll to position [40268, 0]
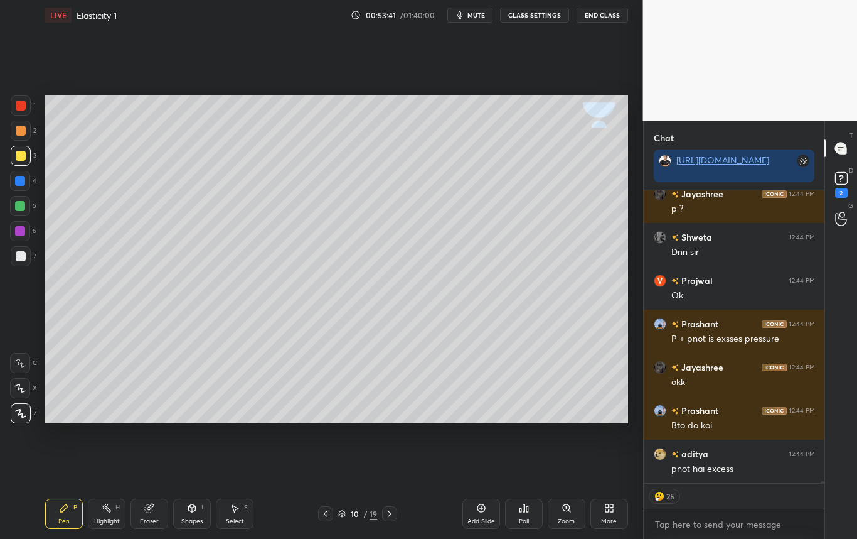
click at [20, 183] on div at bounding box center [20, 181] width 10 height 10
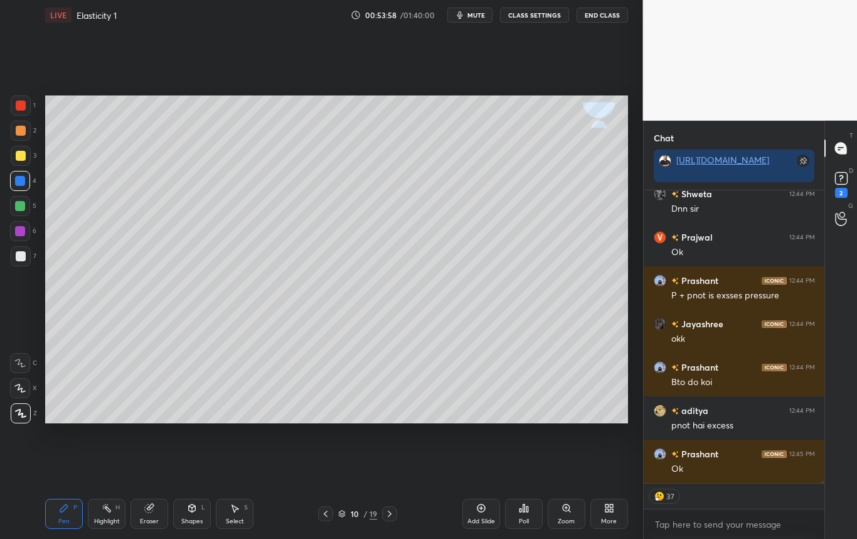
click at [24, 183] on div at bounding box center [20, 181] width 10 height 10
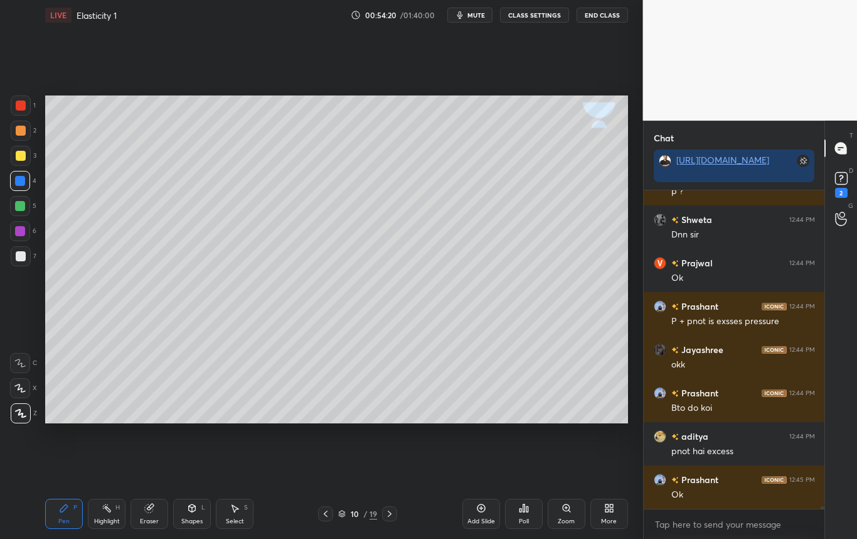
click at [22, 256] on div at bounding box center [21, 256] width 10 height 10
click at [193, 515] on div "Shapes L" at bounding box center [192, 513] width 38 height 30
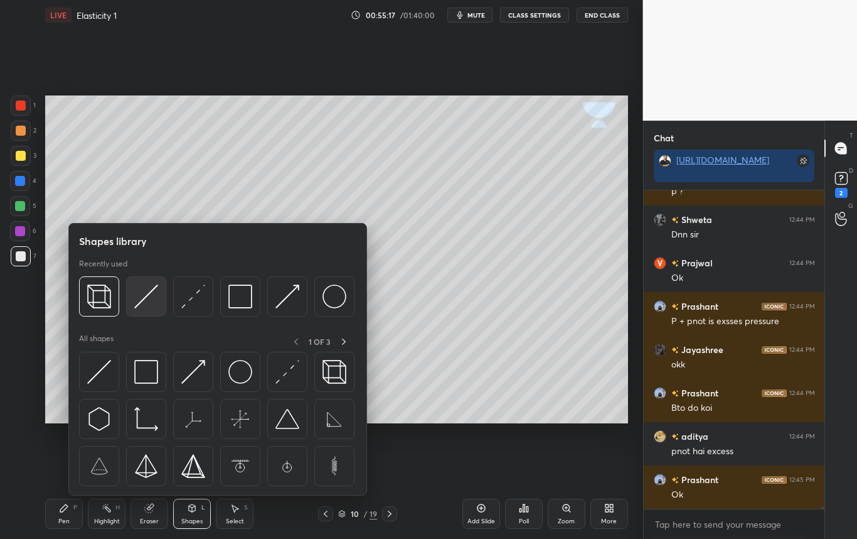
click at [148, 297] on img at bounding box center [146, 296] width 24 height 24
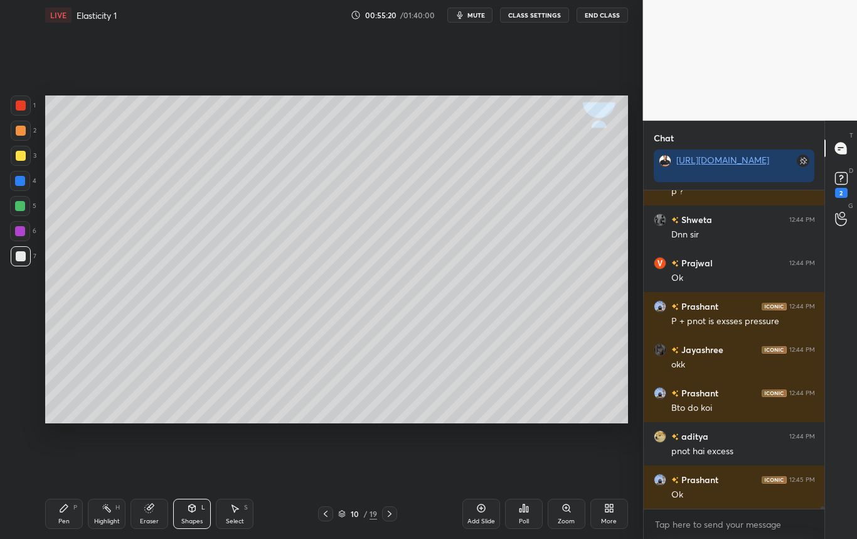
click at [149, 515] on div "Eraser" at bounding box center [150, 513] width 38 height 30
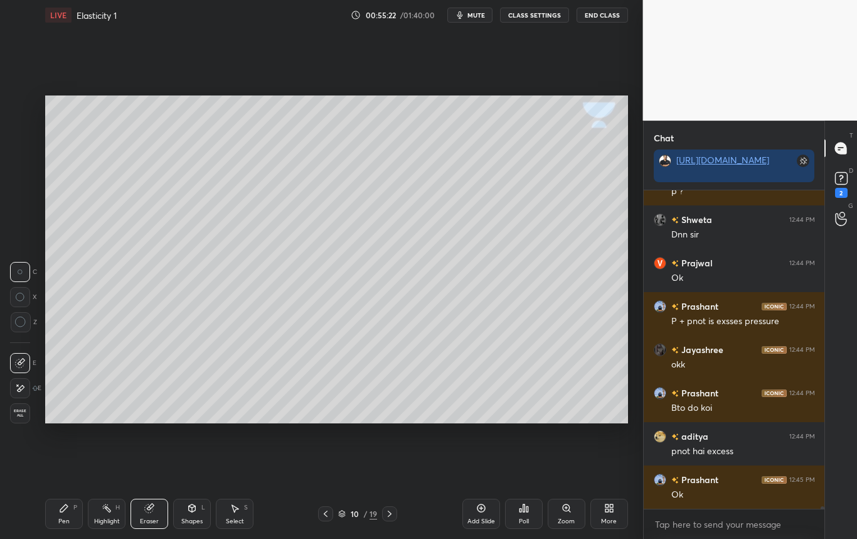
click at [55, 515] on div "Pen P" at bounding box center [64, 513] width 38 height 30
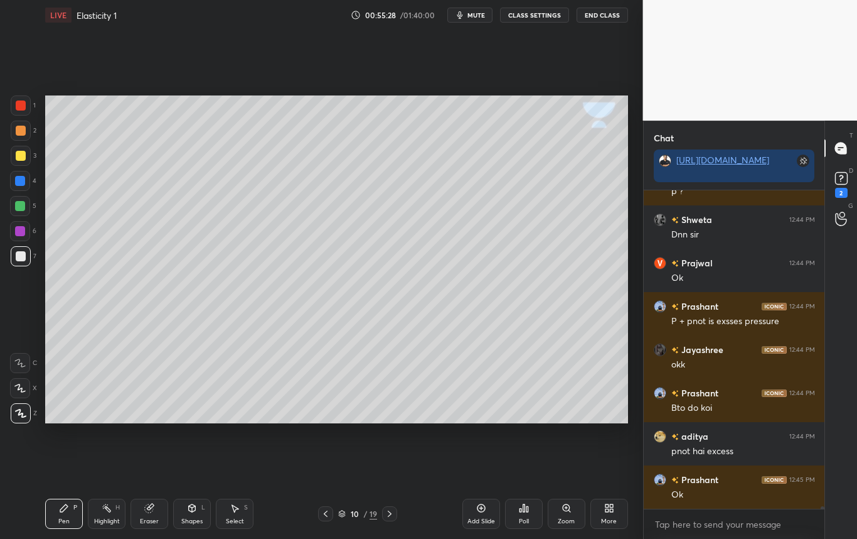
scroll to position [40329, 0]
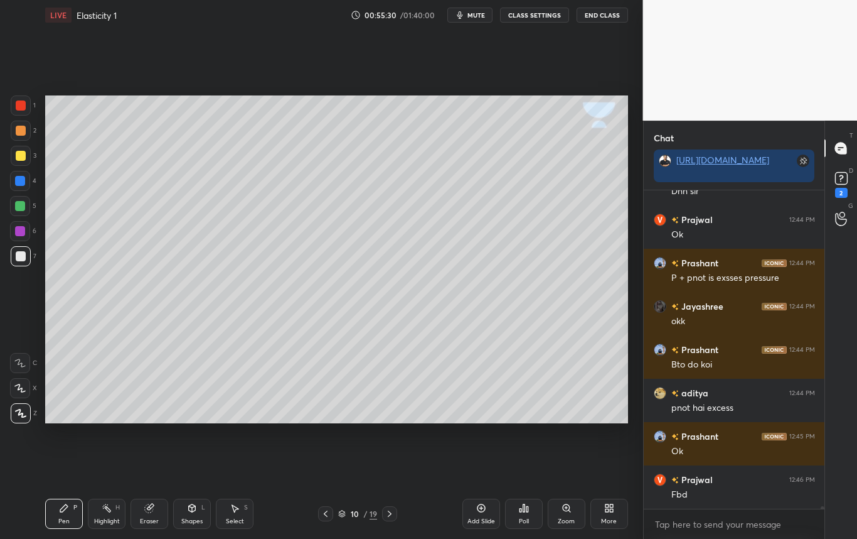
click at [20, 158] on div at bounding box center [21, 156] width 10 height 10
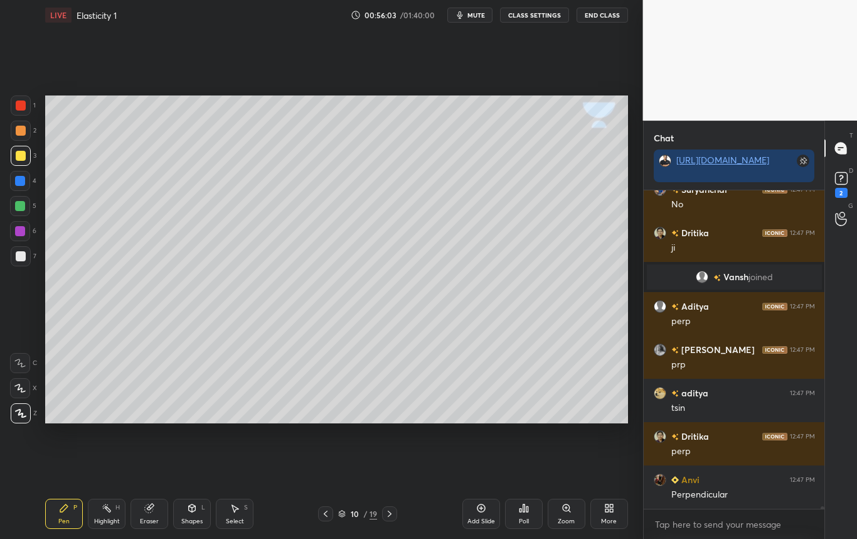
scroll to position [40210, 0]
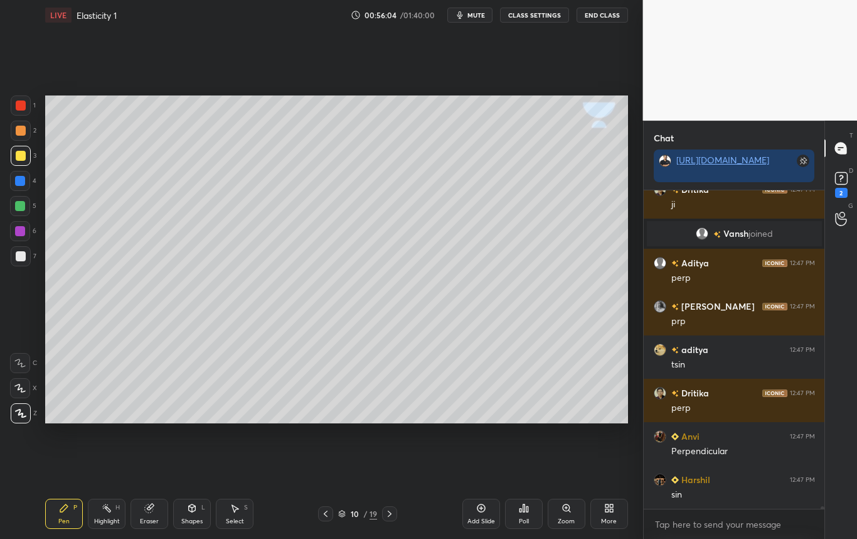
click at [188, 513] on div "Shapes L" at bounding box center [192, 513] width 38 height 30
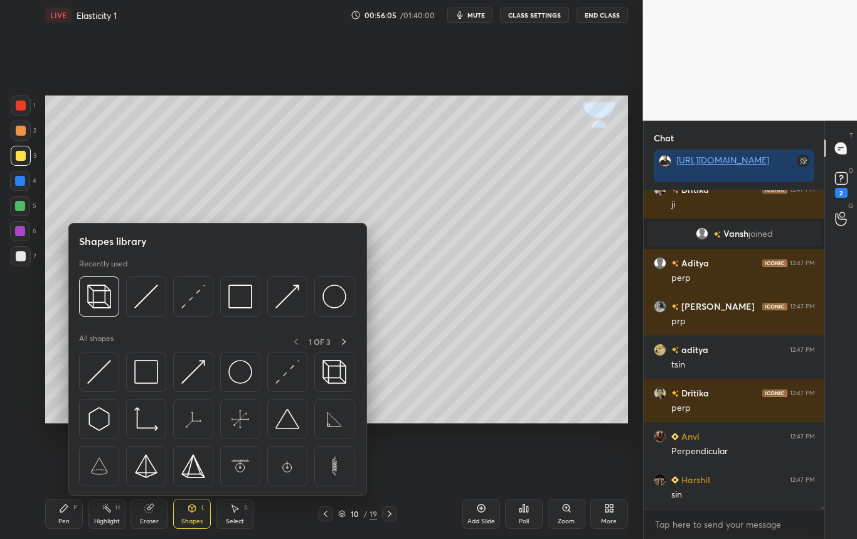
scroll to position [40253, 0]
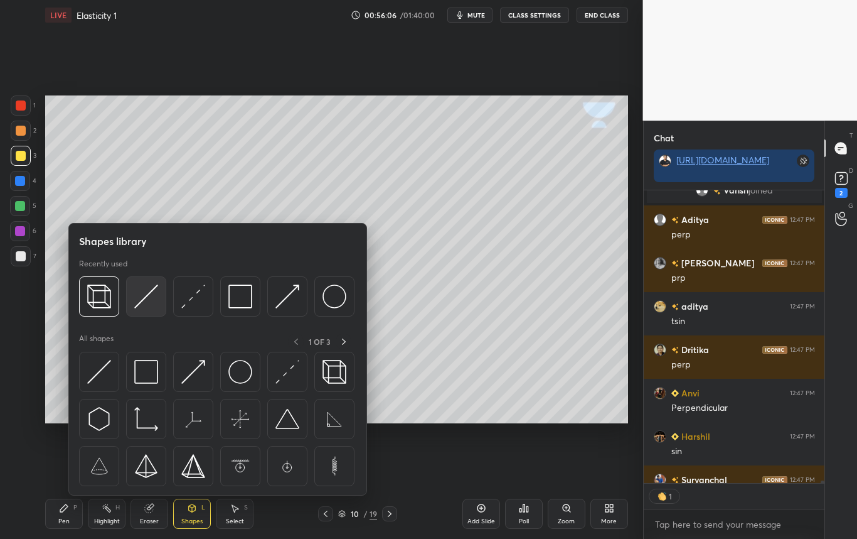
drag, startPoint x: 143, startPoint y: 303, endPoint x: 30, endPoint y: 321, distance: 114.3
click at [142, 303] on img at bounding box center [146, 296] width 24 height 24
click at [31, 321] on div "1 2 3 4 5 6 7 C X Z C X Z E E Erase all H H" at bounding box center [20, 259] width 40 height 328
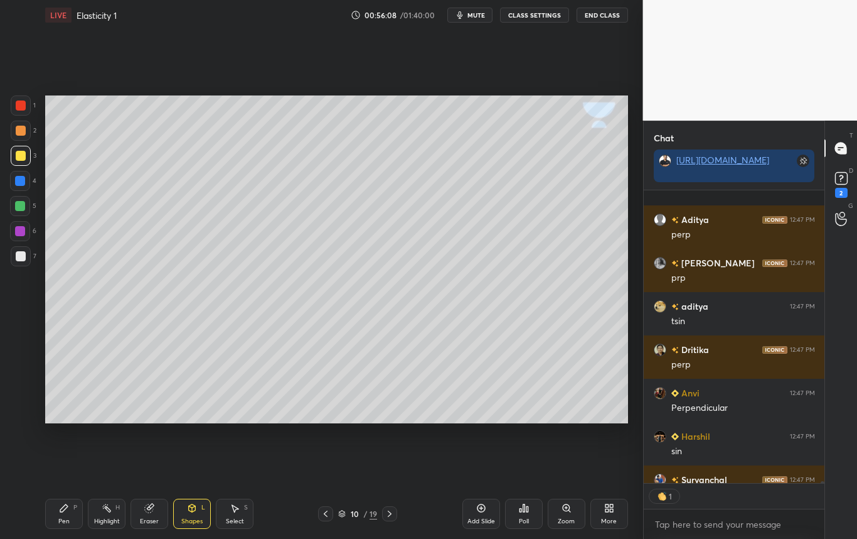
scroll to position [40322, 0]
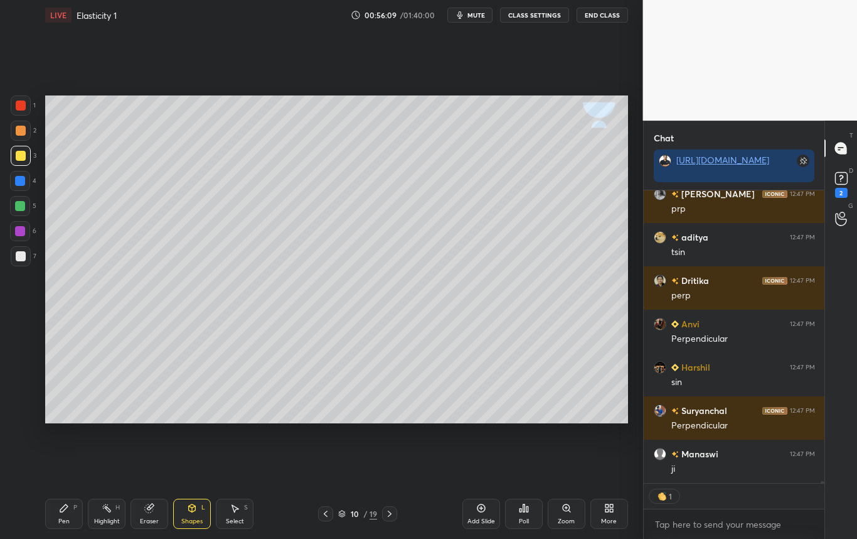
click at [23, 255] on div at bounding box center [21, 256] width 10 height 10
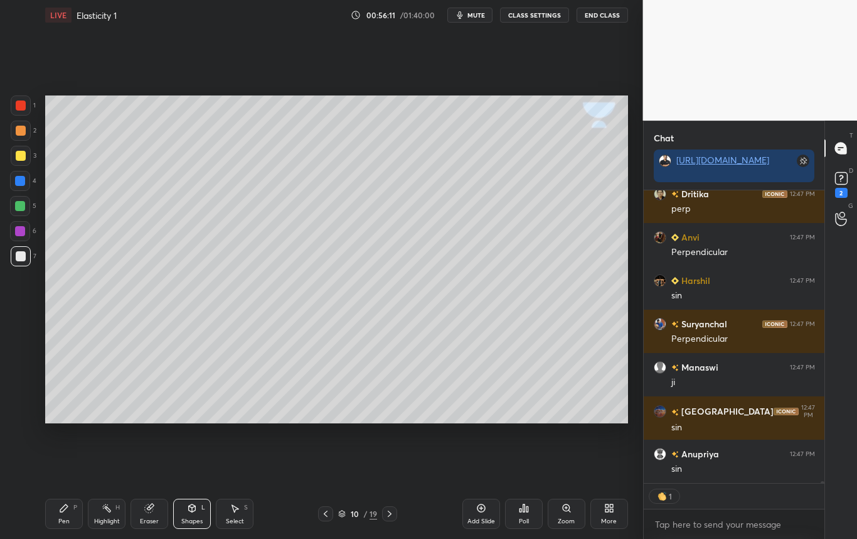
scroll to position [40452, 0]
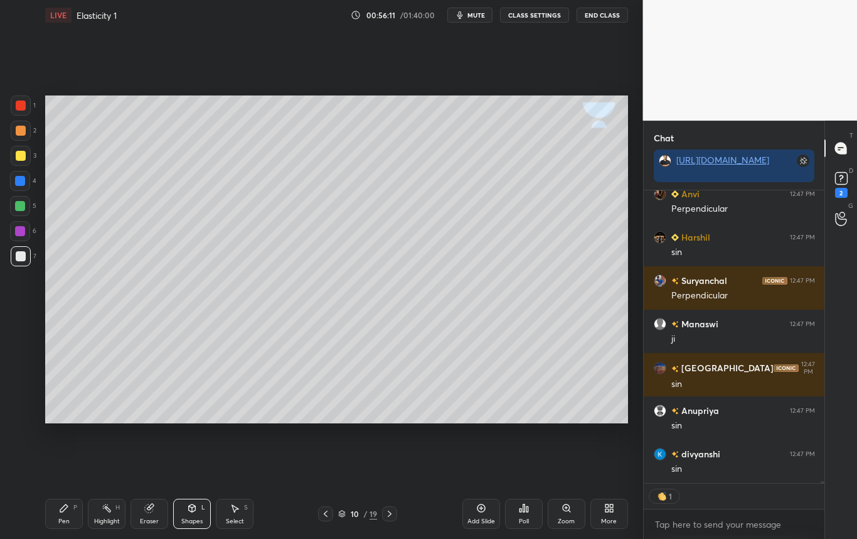
click at [68, 514] on div "Pen P" at bounding box center [64, 513] width 38 height 30
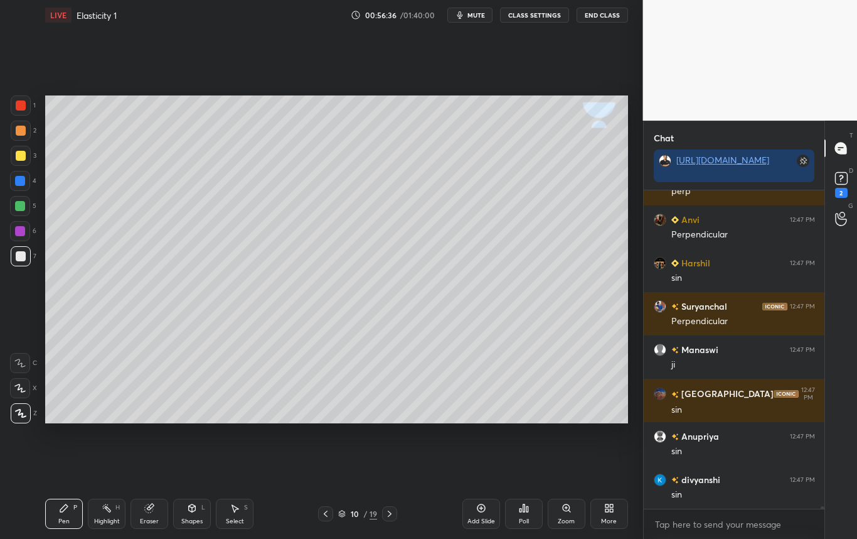
scroll to position [40470, 0]
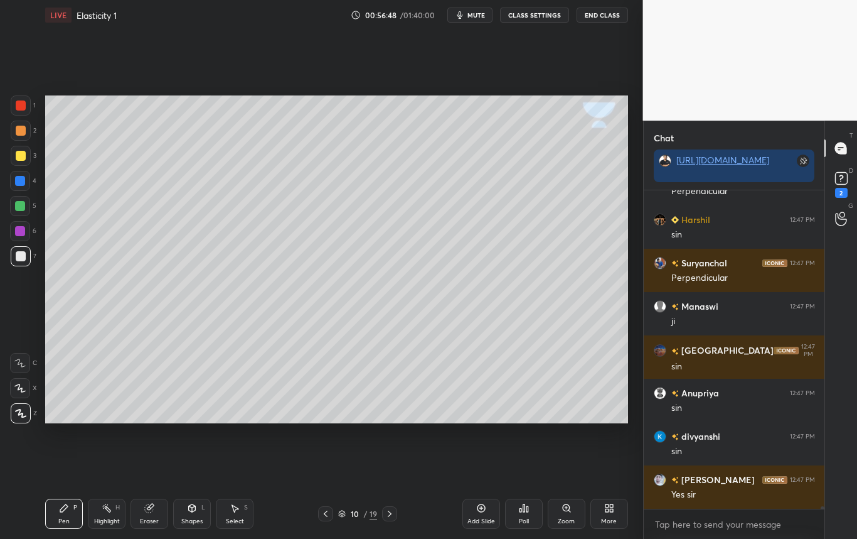
click at [20, 153] on div at bounding box center [21, 156] width 10 height 10
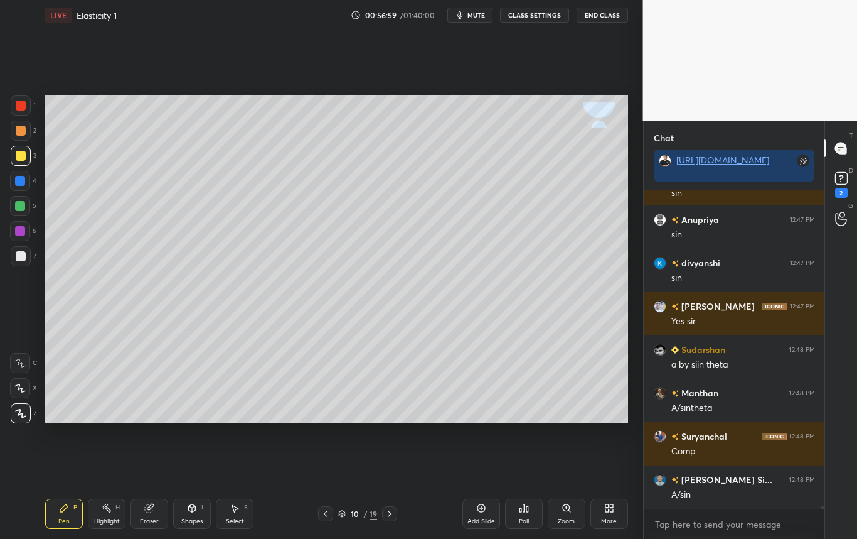
scroll to position [40686, 0]
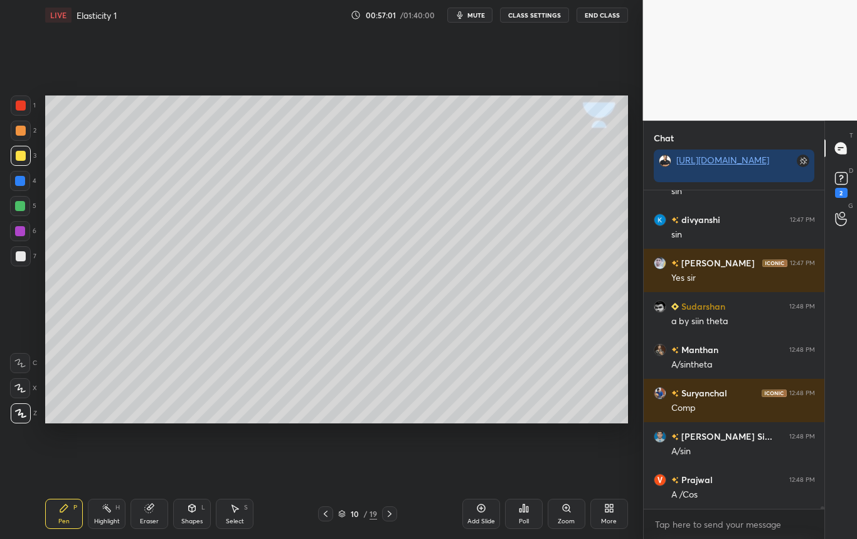
click at [114, 517] on div "Highlight H" at bounding box center [107, 513] width 38 height 30
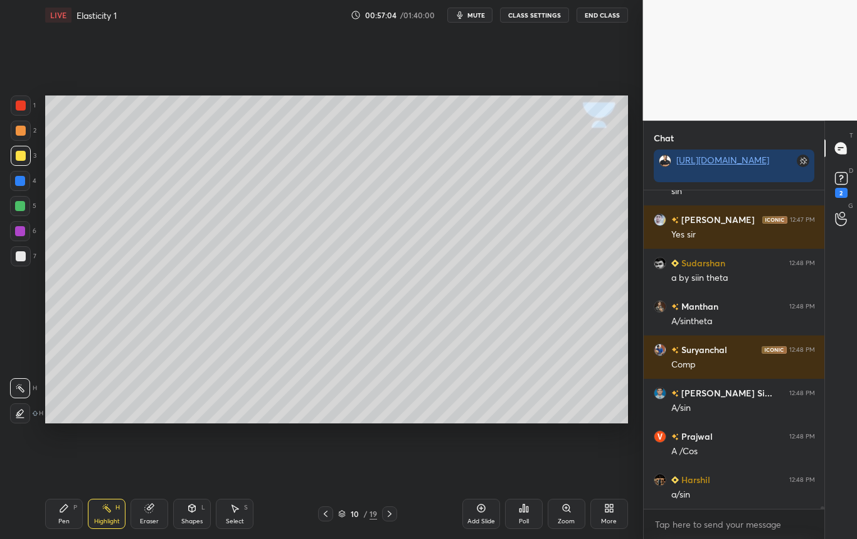
click at [63, 518] on div "Pen" at bounding box center [63, 521] width 11 height 6
click at [14, 252] on div at bounding box center [21, 256] width 20 height 20
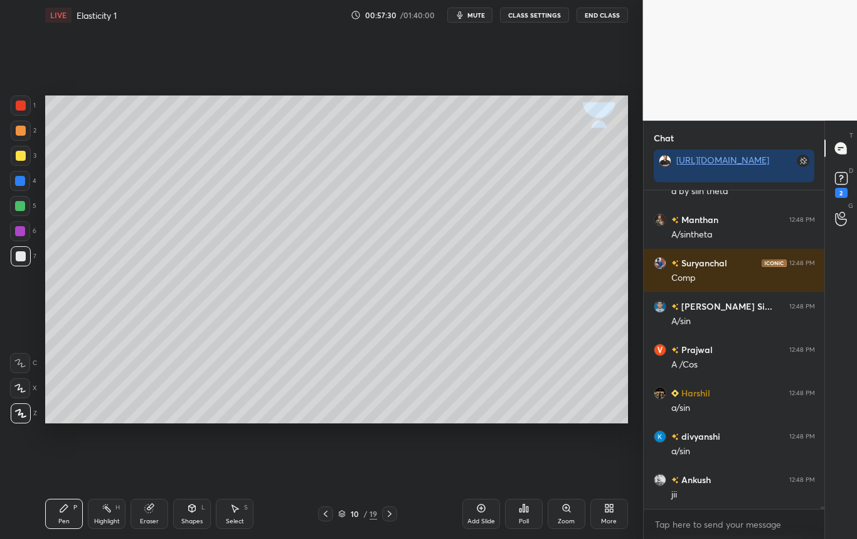
scroll to position [40860, 0]
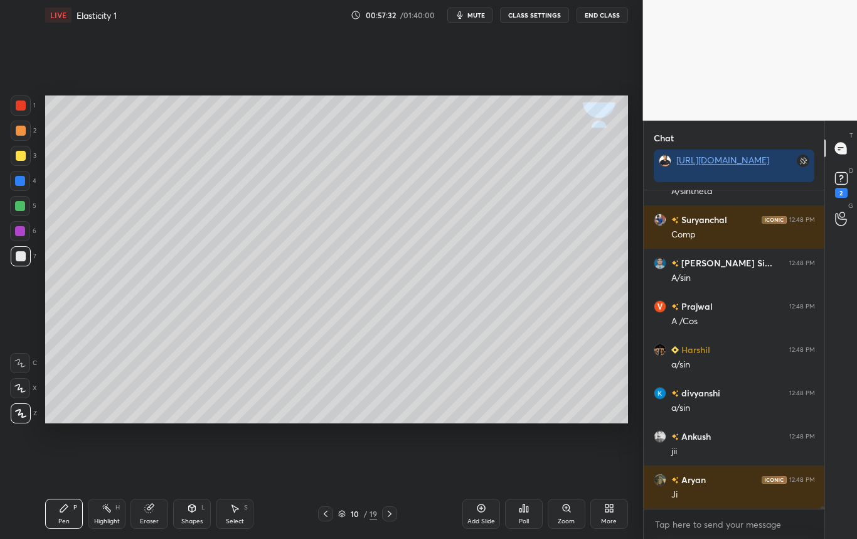
click at [21, 157] on div at bounding box center [21, 156] width 10 height 10
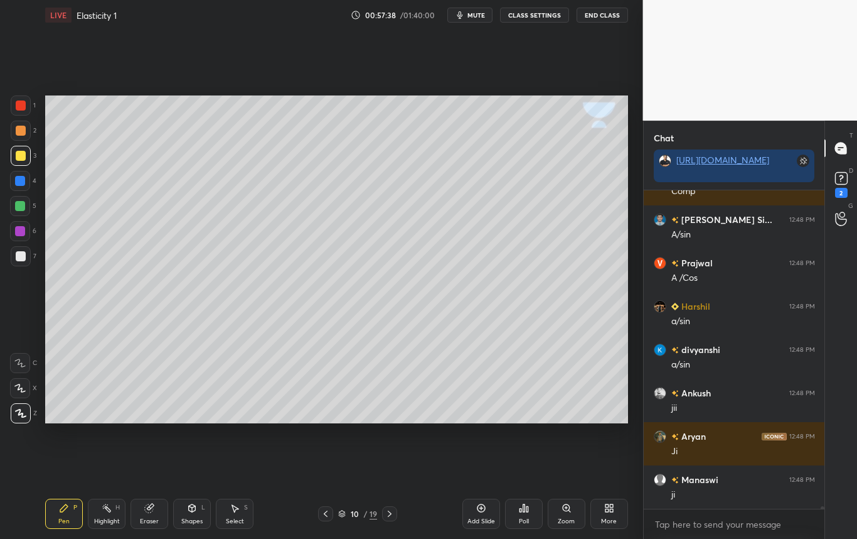
click at [107, 518] on div "Highlight" at bounding box center [107, 521] width 26 height 6
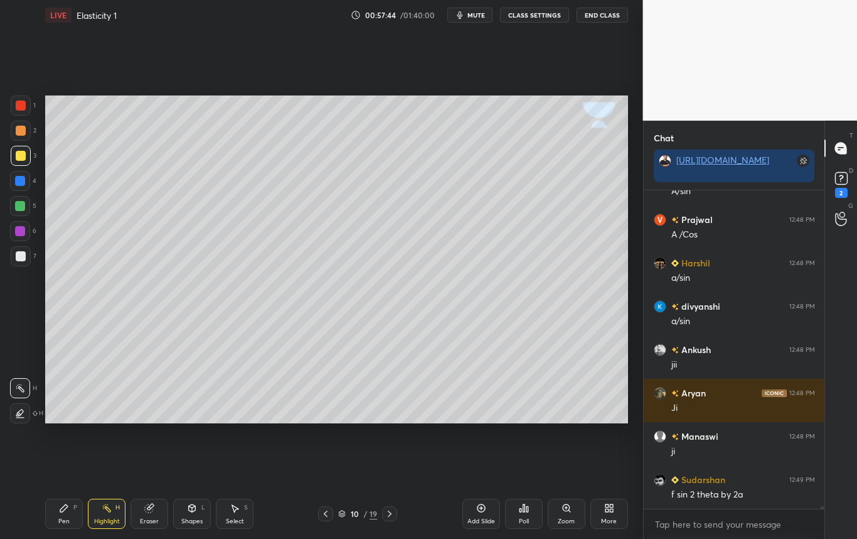
click at [66, 513] on div "Pen P" at bounding box center [64, 513] width 38 height 30
click at [21, 253] on div at bounding box center [21, 256] width 10 height 10
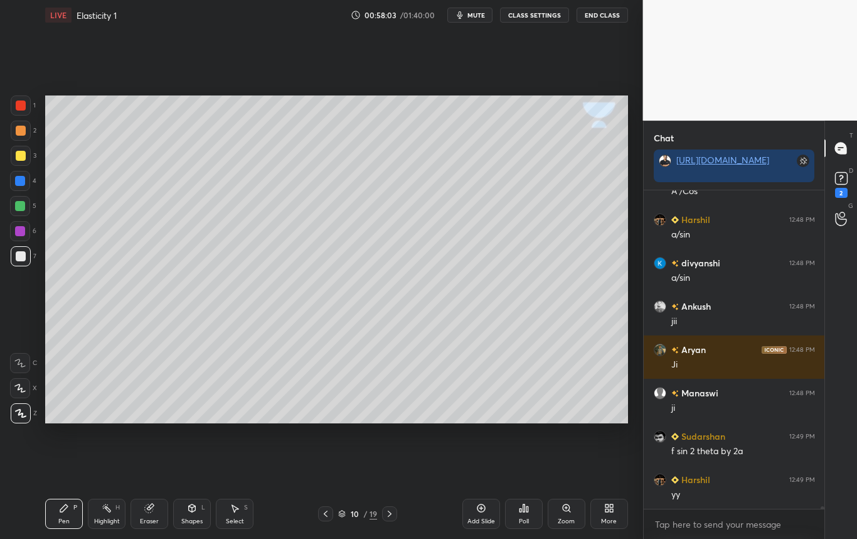
click at [236, 510] on div "Select S" at bounding box center [235, 513] width 38 height 30
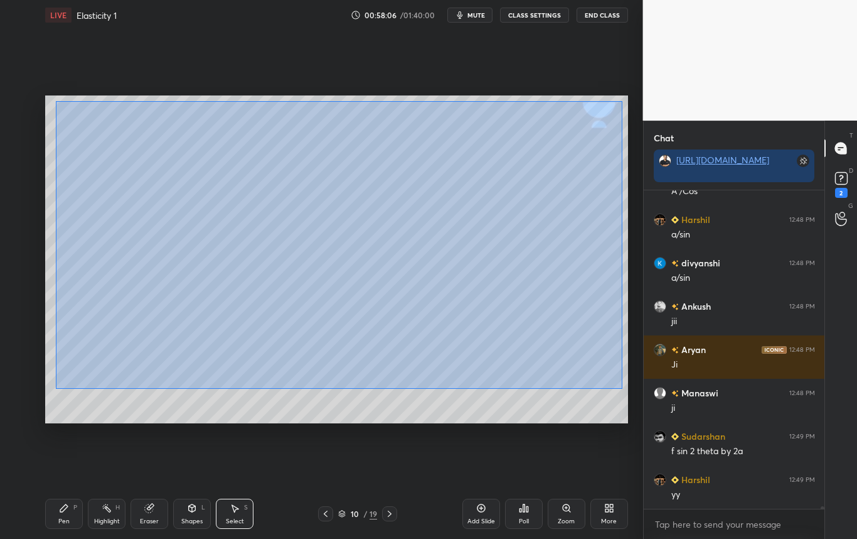
drag, startPoint x: 63, startPoint y: 129, endPoint x: 622, endPoint y: 388, distance: 615.5
click at [622, 388] on div "0 ° Undo Copy Duplicate Duplicate to new slide Delete" at bounding box center [336, 259] width 583 height 328
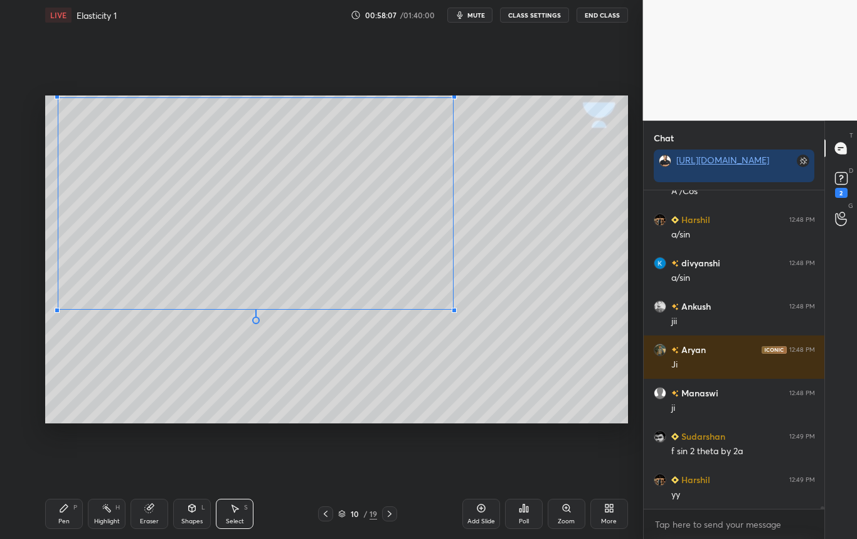
drag, startPoint x: 584, startPoint y: 363, endPoint x: 453, endPoint y: 309, distance: 141.8
click at [453, 309] on div at bounding box center [454, 310] width 5 height 5
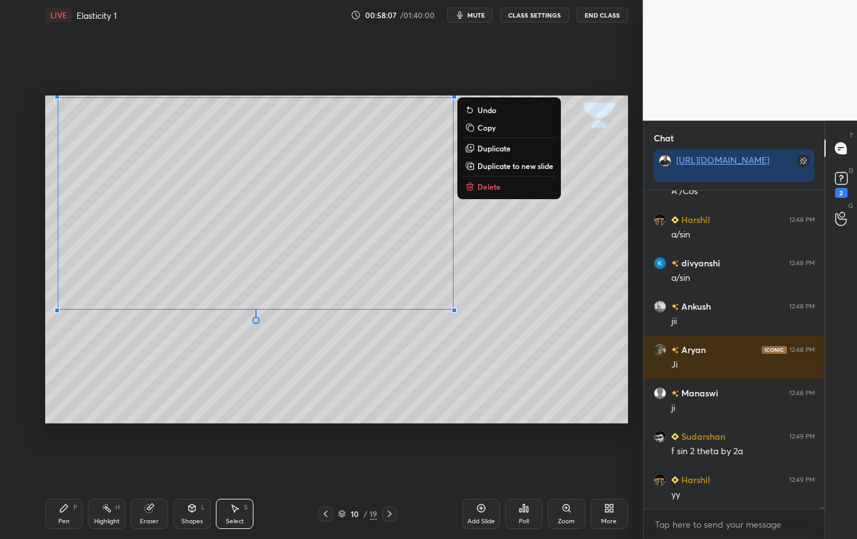
click at [468, 360] on div "0 ° Undo Copy Duplicate Duplicate to new slide Delete" at bounding box center [336, 259] width 583 height 328
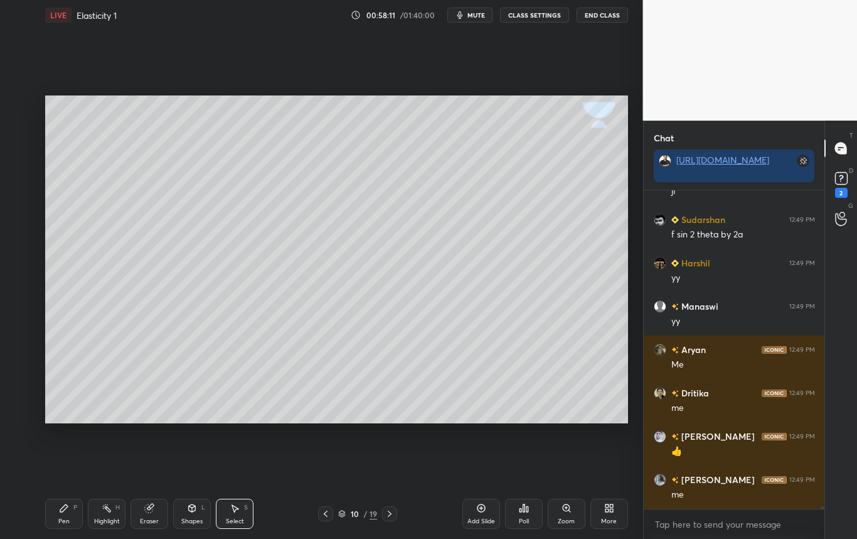
scroll to position [41249, 0]
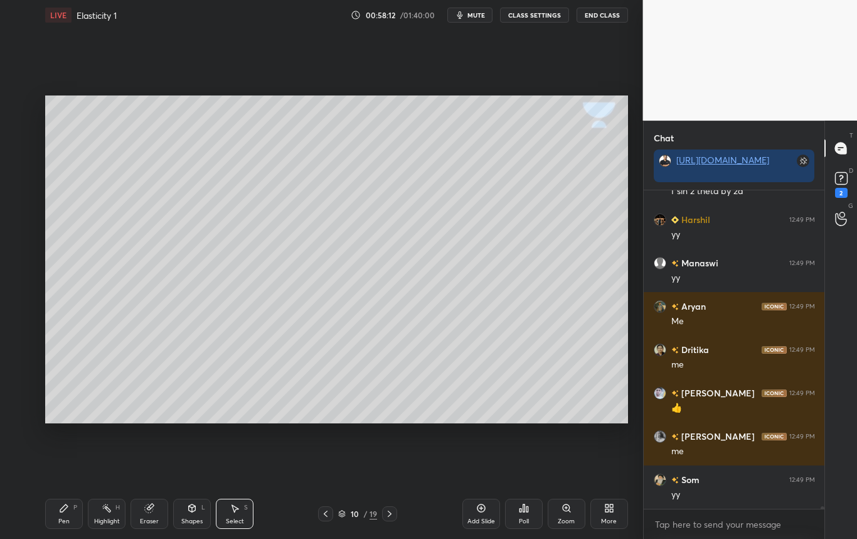
click at [66, 512] on div "Pen P" at bounding box center [64, 513] width 38 height 30
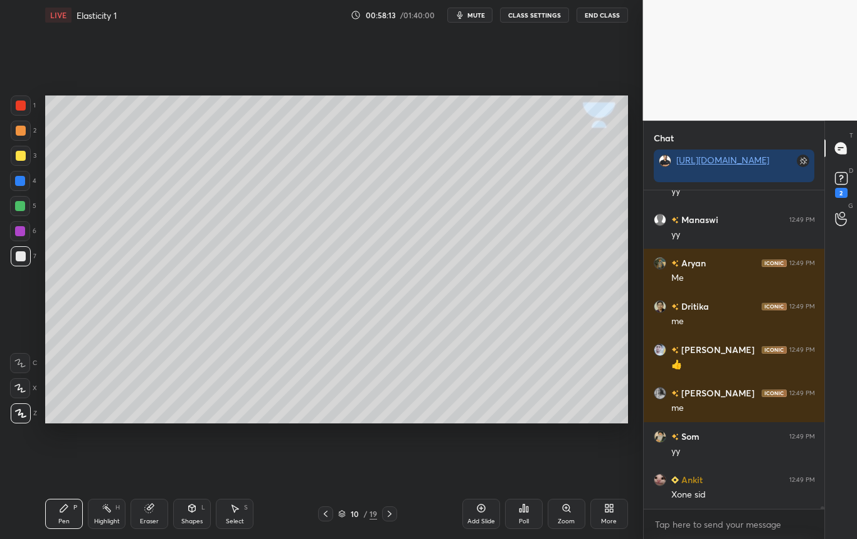
scroll to position [4, 4]
click at [19, 255] on div at bounding box center [21, 256] width 10 height 10
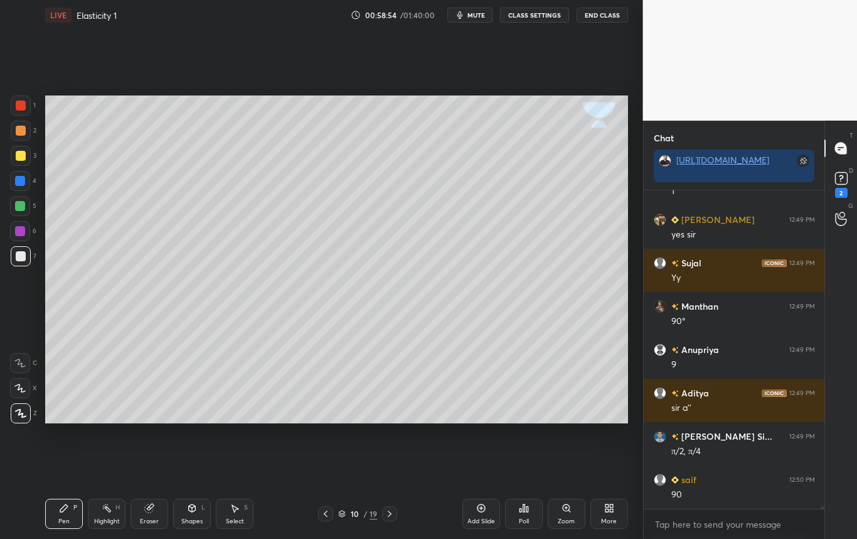
scroll to position [41726, 0]
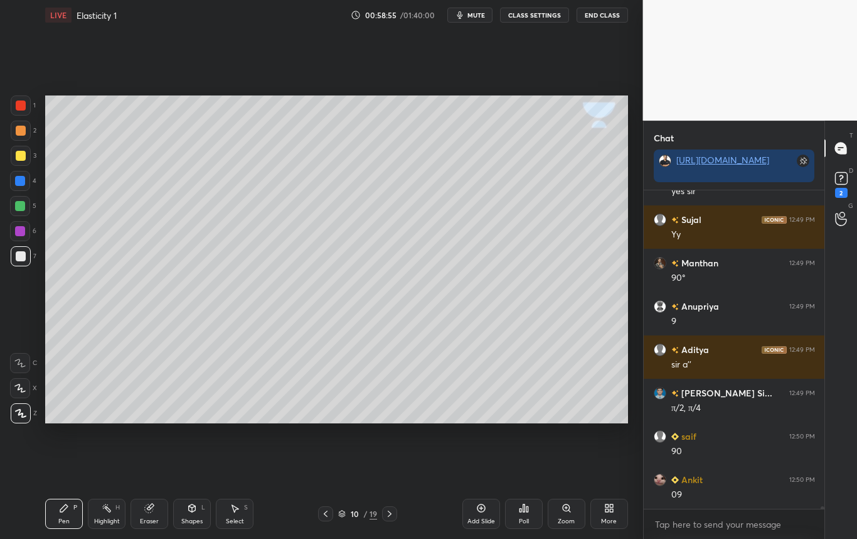
click at [110, 515] on div "Highlight H" at bounding box center [107, 513] width 38 height 30
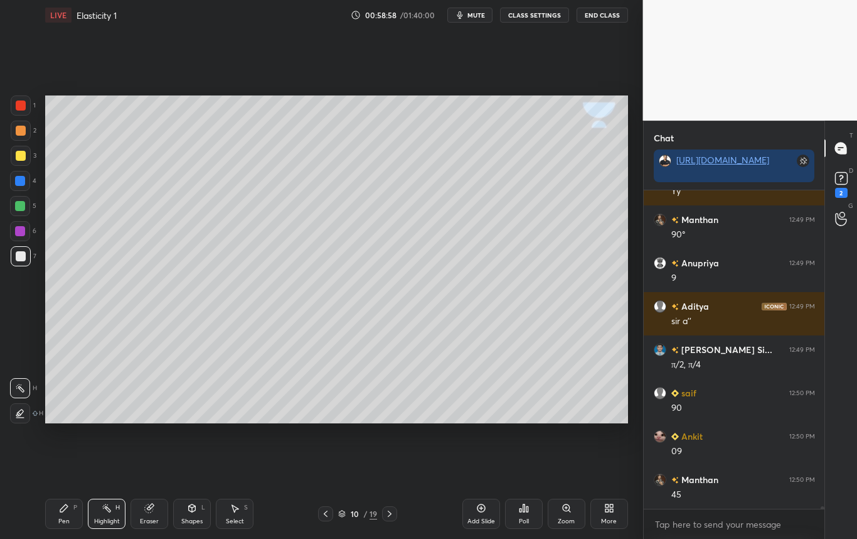
click at [68, 520] on div "Pen" at bounding box center [63, 521] width 11 height 6
click at [24, 256] on div at bounding box center [21, 256] width 10 height 10
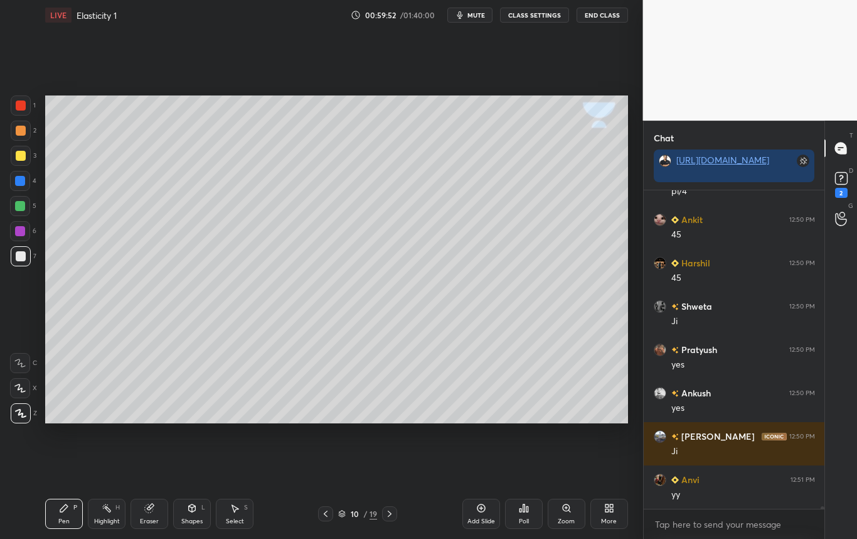
scroll to position [42375, 0]
click at [106, 513] on div "Highlight H" at bounding box center [107, 513] width 38 height 30
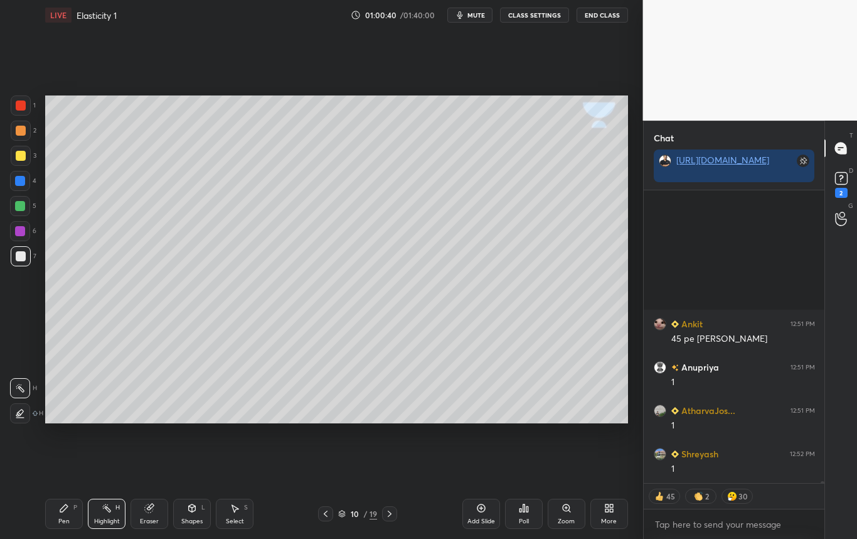
scroll to position [44318, 0]
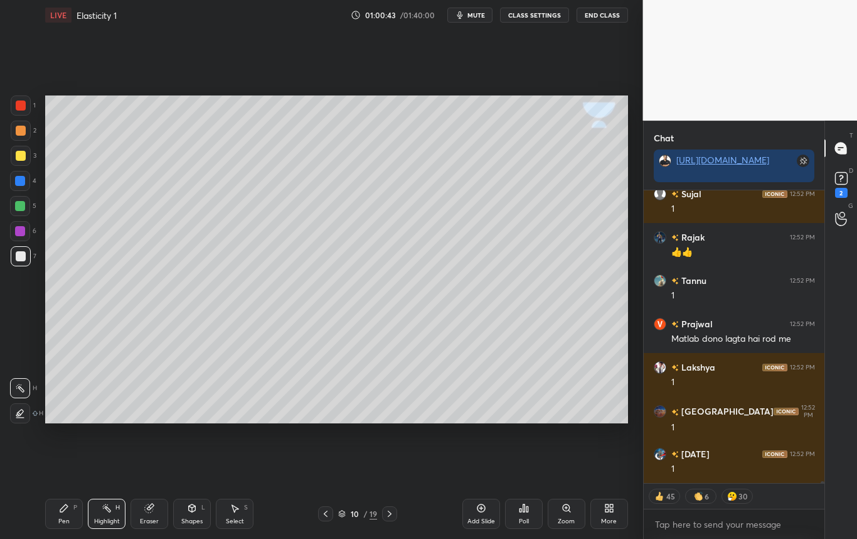
click at [525, 518] on div "Poll" at bounding box center [524, 521] width 10 height 6
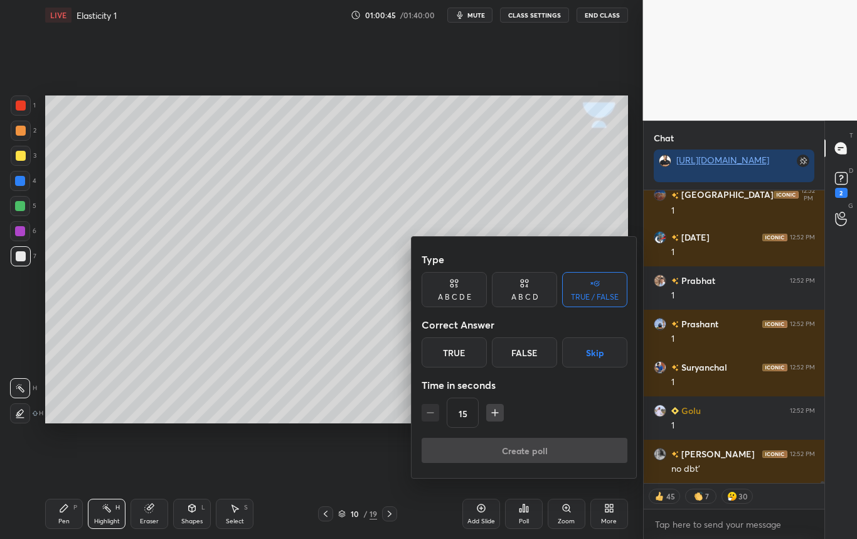
click at [484, 352] on div "True" at bounding box center [454, 352] width 65 height 30
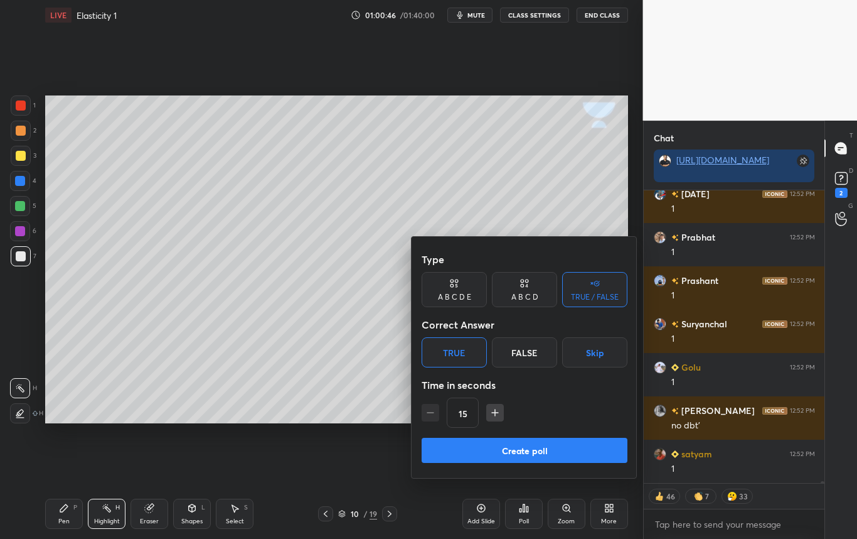
click at [527, 448] on button "Create poll" at bounding box center [525, 449] width 206 height 25
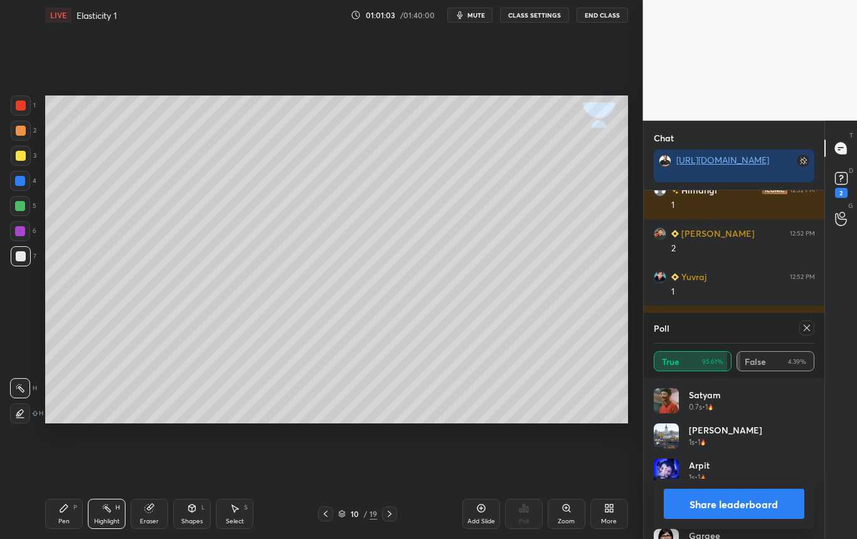
click at [808, 323] on icon at bounding box center [807, 328] width 10 height 10
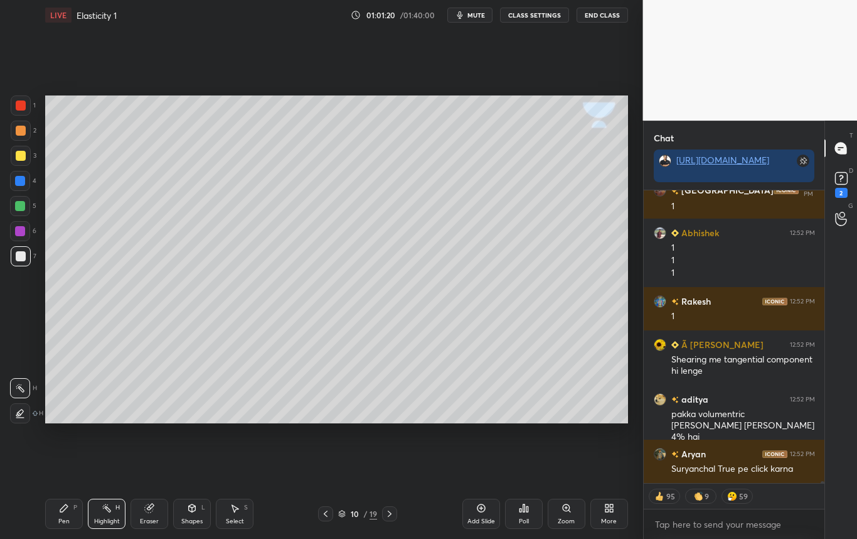
click at [393, 513] on icon at bounding box center [390, 513] width 10 height 10
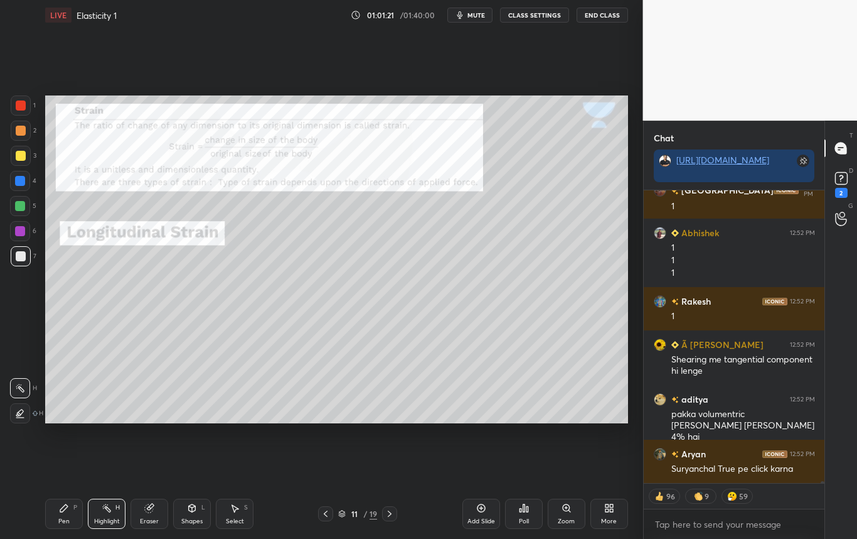
click at [325, 512] on icon at bounding box center [326, 513] width 4 height 6
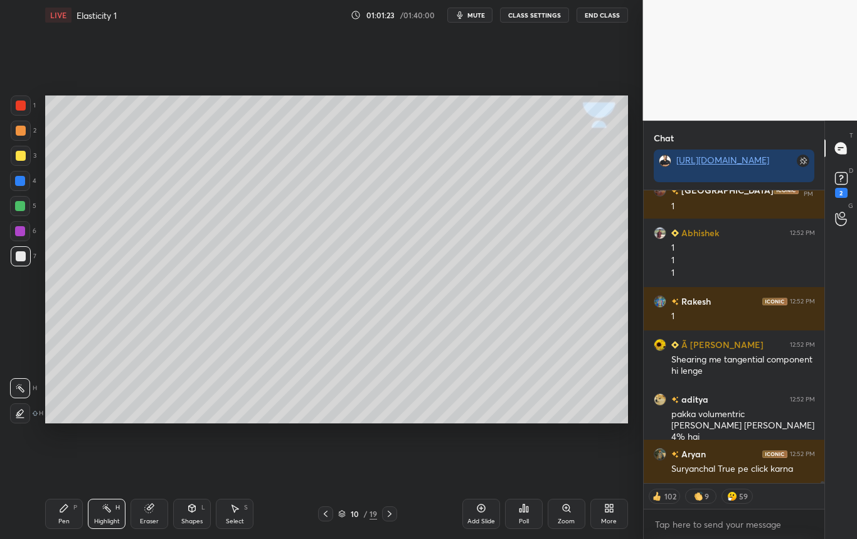
click at [380, 510] on div "10 / 19" at bounding box center [357, 513] width 79 height 15
click at [386, 513] on icon at bounding box center [390, 513] width 10 height 10
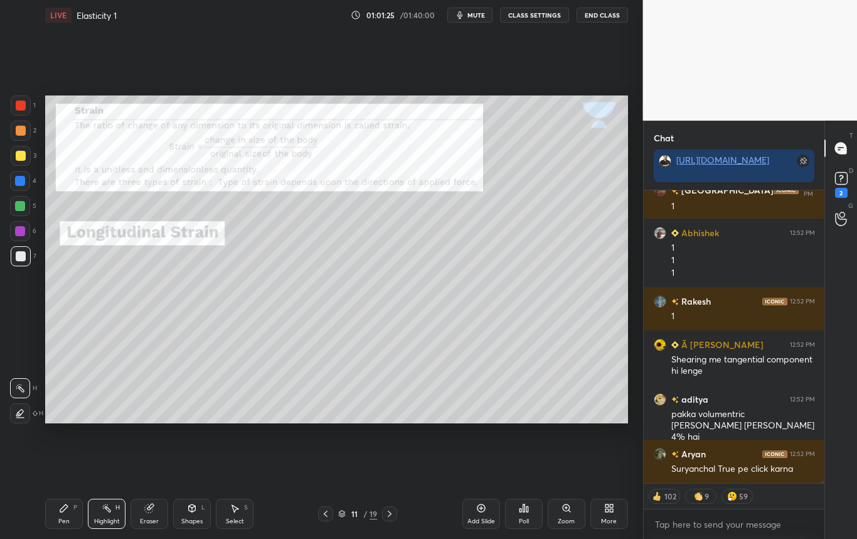
click at [64, 512] on div "Pen P" at bounding box center [64, 513] width 38 height 30
click at [23, 113] on div at bounding box center [21, 105] width 20 height 20
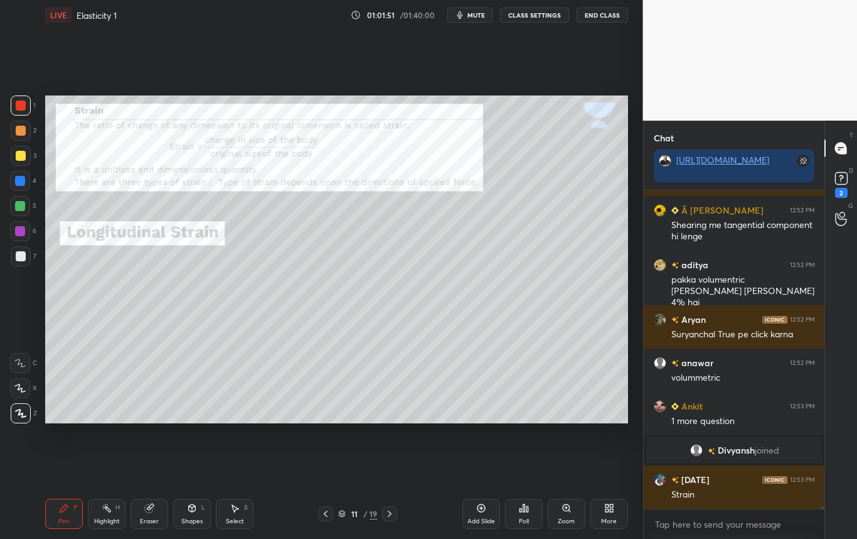
scroll to position [43971, 0]
click at [116, 511] on div "Highlight H" at bounding box center [107, 513] width 38 height 30
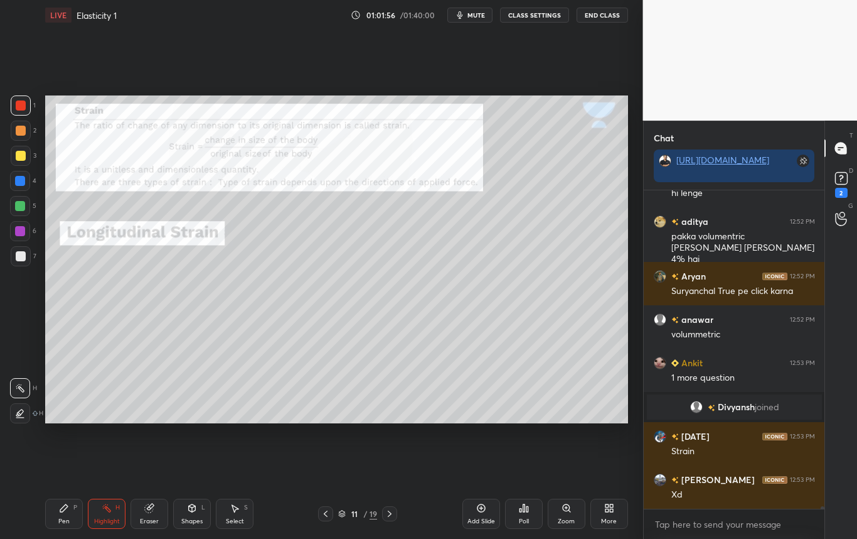
click at [145, 513] on div "Eraser" at bounding box center [150, 513] width 38 height 30
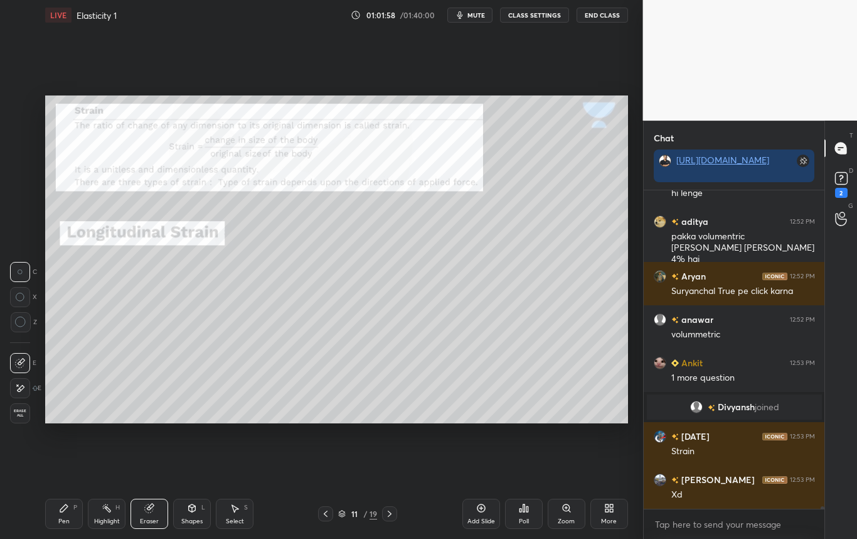
click at [62, 516] on div "Pen P" at bounding box center [64, 513] width 38 height 30
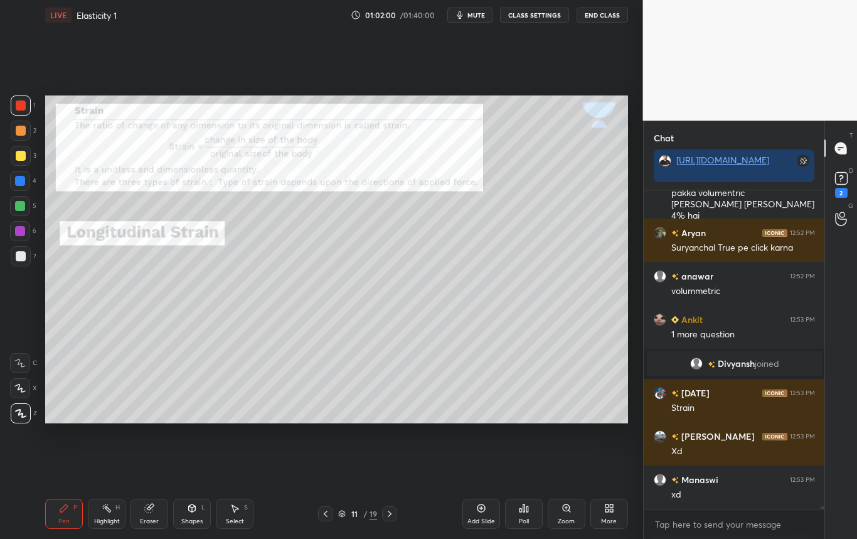
scroll to position [44101, 0]
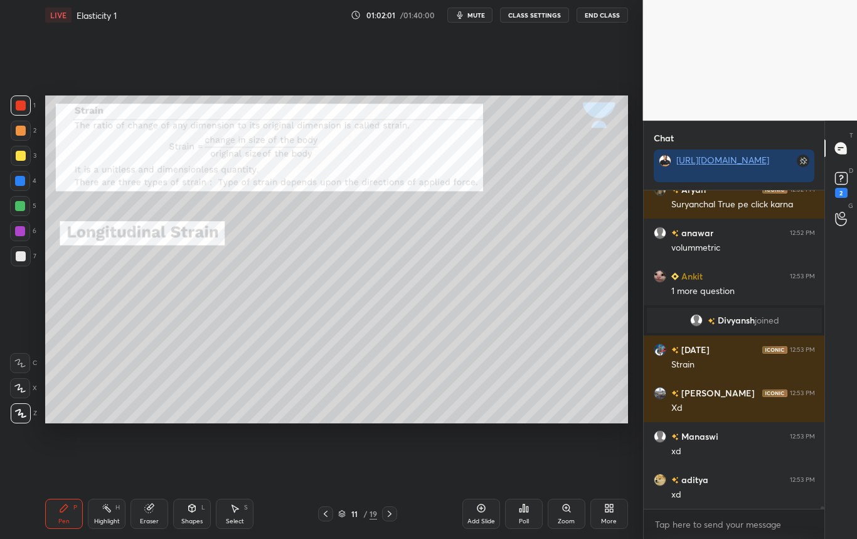
click at [19, 183] on div at bounding box center [20, 181] width 10 height 10
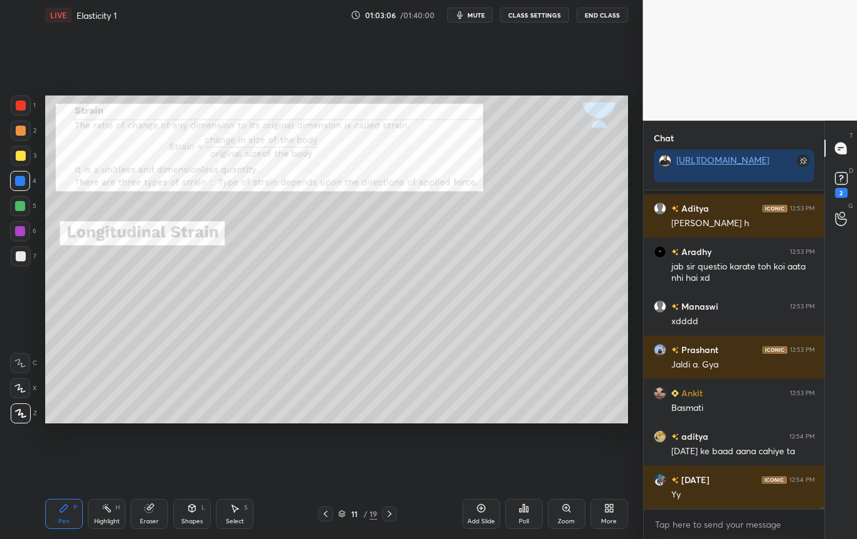
scroll to position [44811, 0]
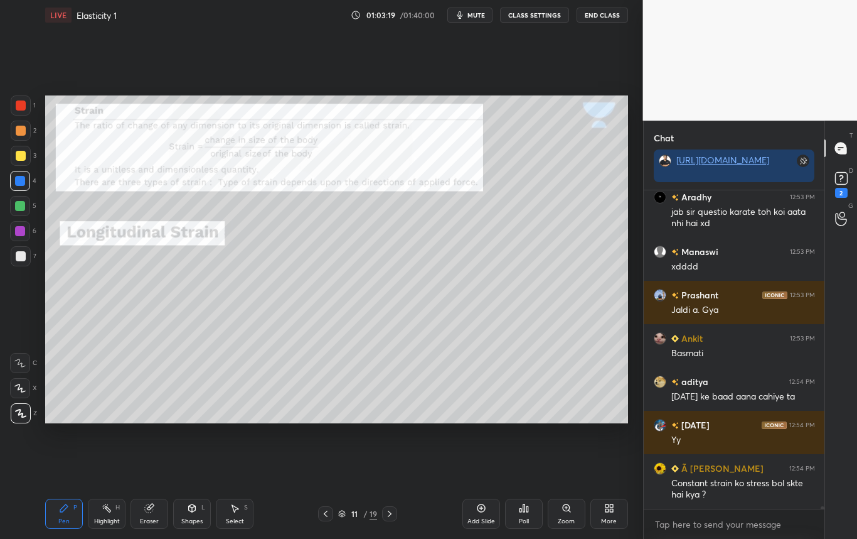
click at [19, 259] on div at bounding box center [21, 256] width 10 height 10
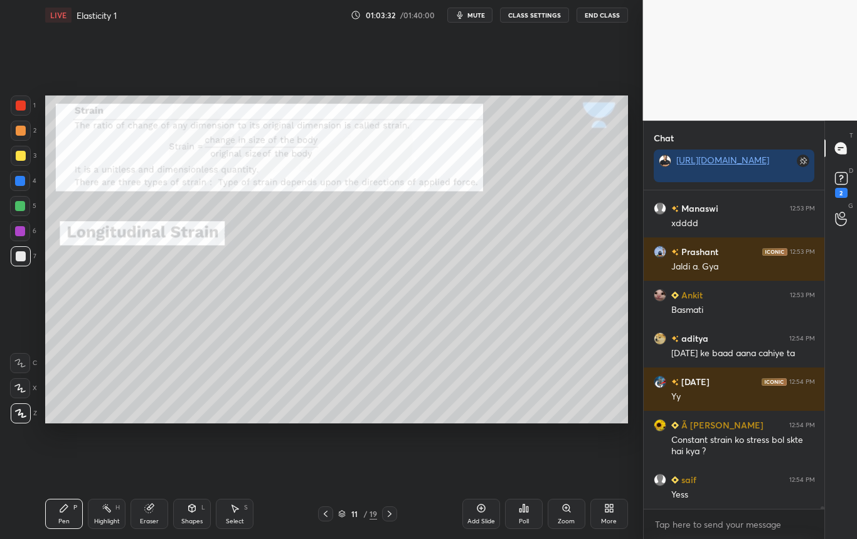
click at [110, 518] on div "Highlight" at bounding box center [107, 521] width 26 height 6
click at [153, 518] on div "Eraser" at bounding box center [149, 521] width 19 height 6
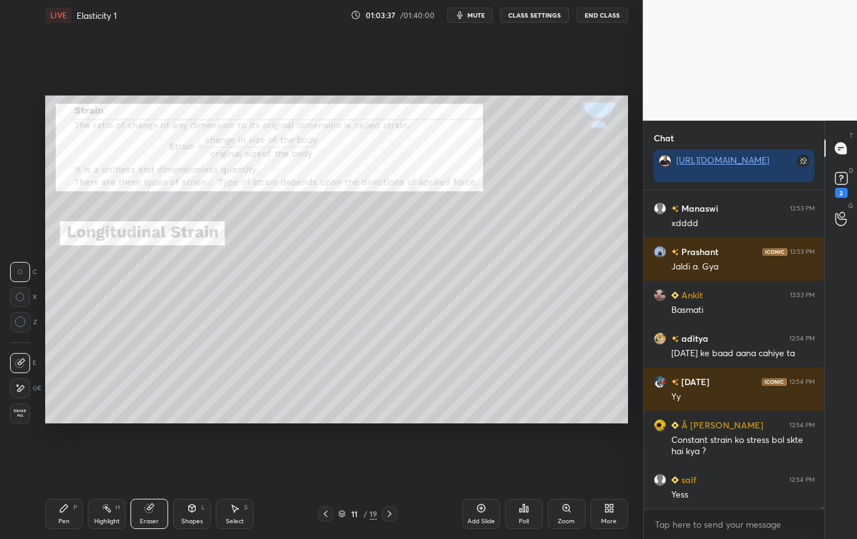
scroll to position [44885, 0]
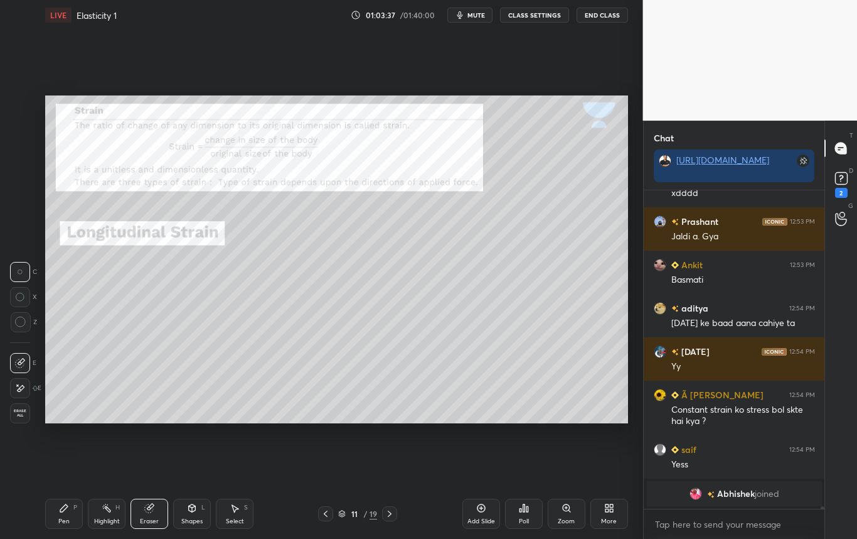
click at [201, 518] on div "Shapes L" at bounding box center [192, 513] width 38 height 30
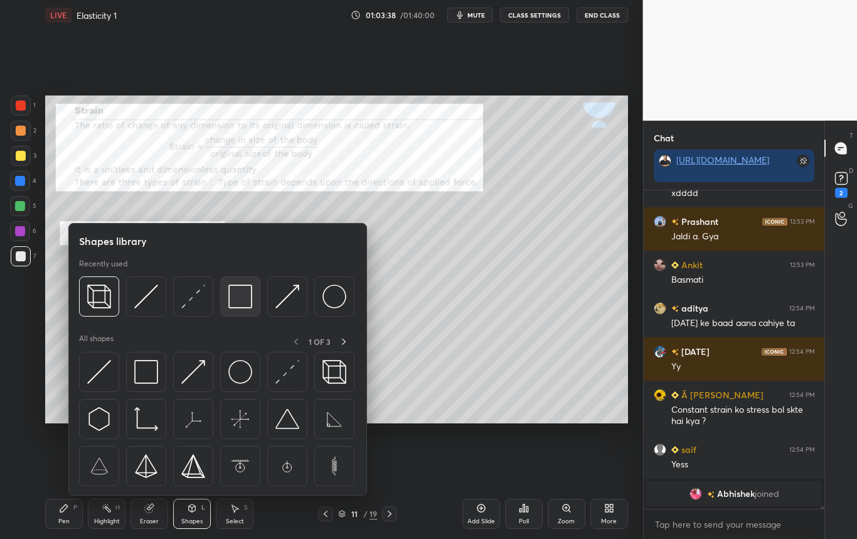
click at [244, 301] on img at bounding box center [240, 296] width 24 height 24
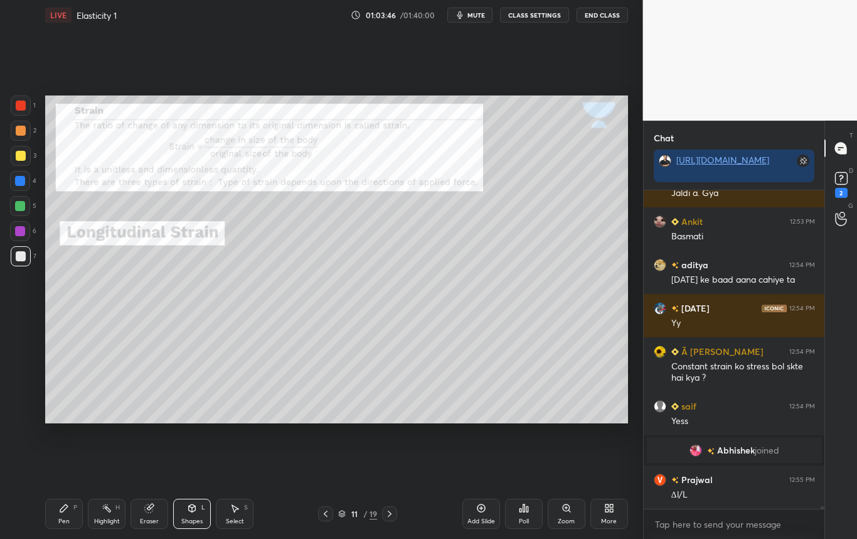
scroll to position [44912, 0]
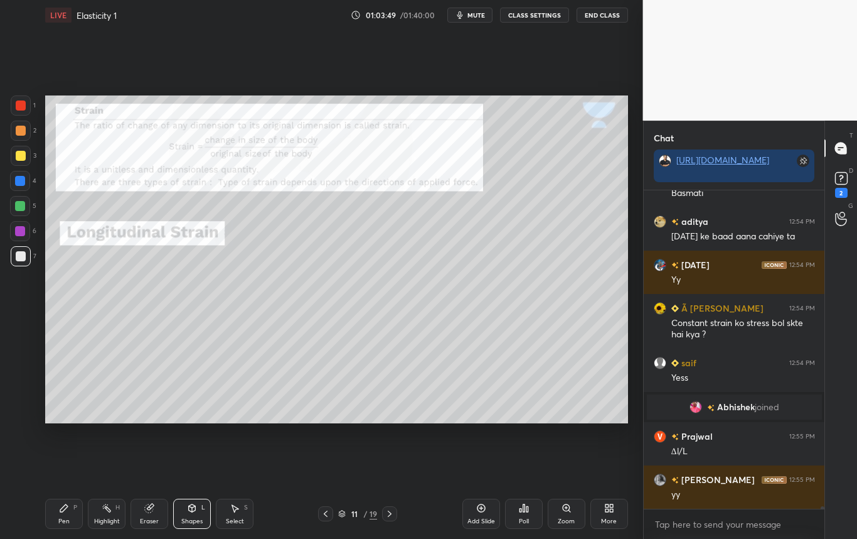
click at [153, 518] on div "Eraser" at bounding box center [149, 521] width 19 height 6
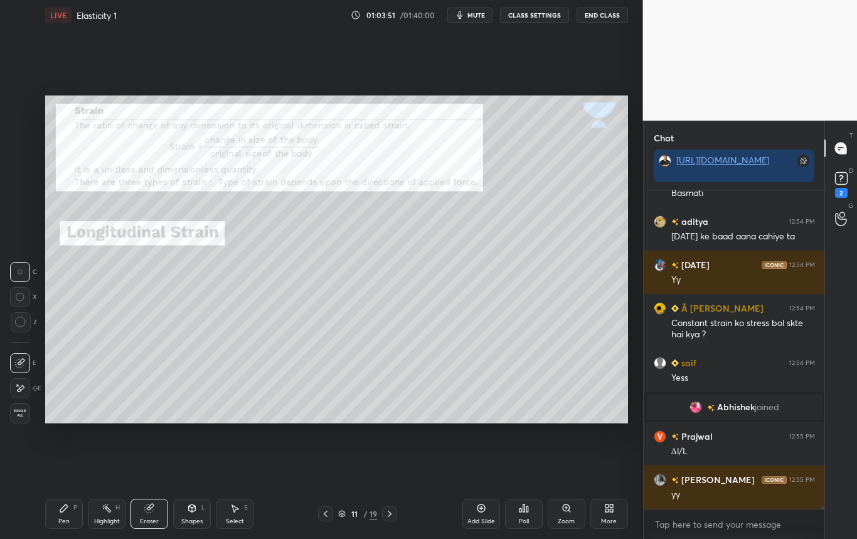
click at [62, 508] on icon at bounding box center [64, 508] width 8 height 8
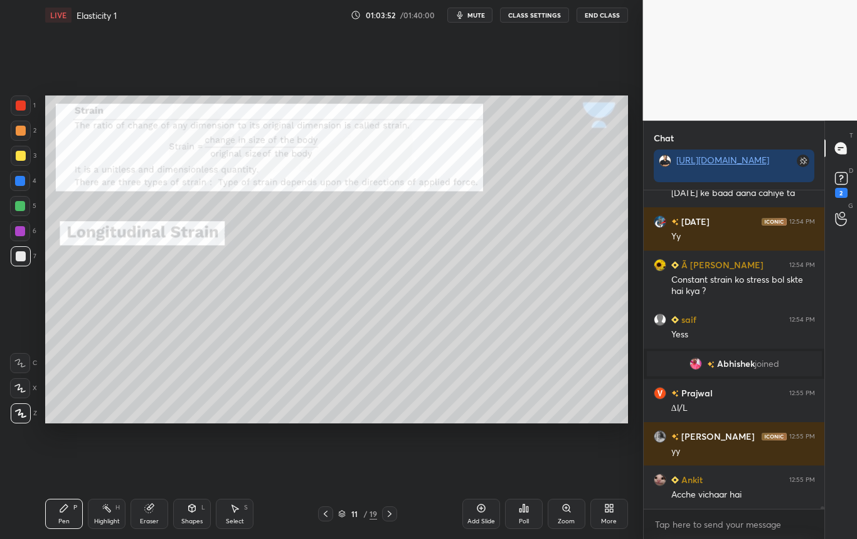
click at [22, 157] on div at bounding box center [21, 156] width 10 height 10
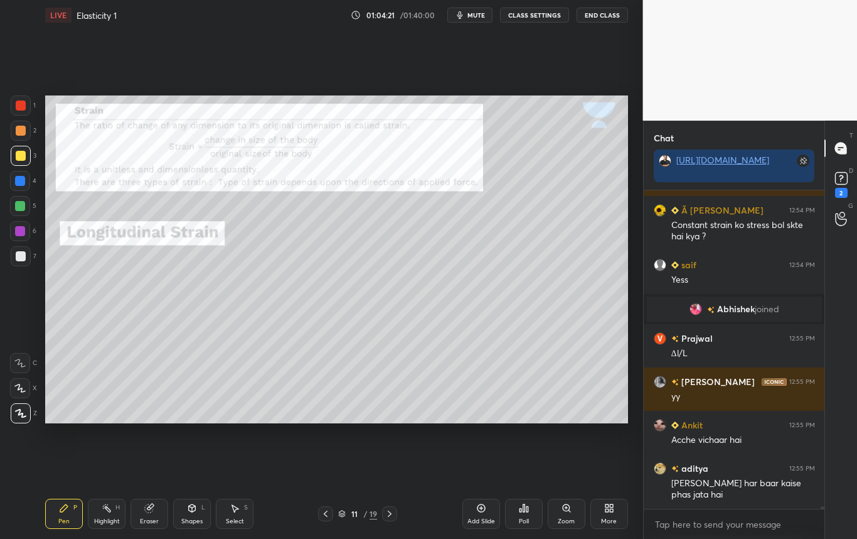
click at [23, 180] on div at bounding box center [20, 181] width 10 height 10
click at [24, 258] on div at bounding box center [21, 256] width 10 height 10
click at [20, 155] on div at bounding box center [21, 156] width 10 height 10
click at [397, 425] on div "Setting up your live class Poll for secs No correct answer Start poll" at bounding box center [336, 259] width 593 height 458
click at [29, 256] on div at bounding box center [21, 256] width 20 height 20
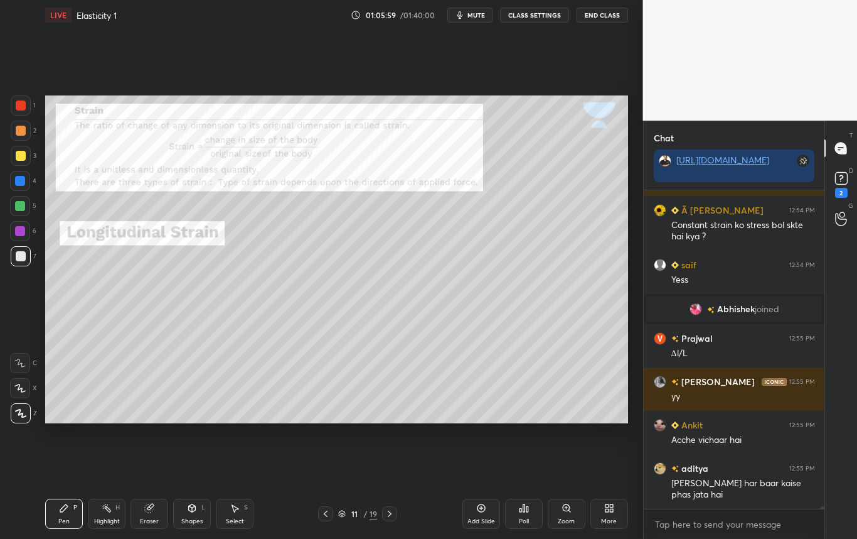
click at [19, 158] on div at bounding box center [21, 156] width 10 height 10
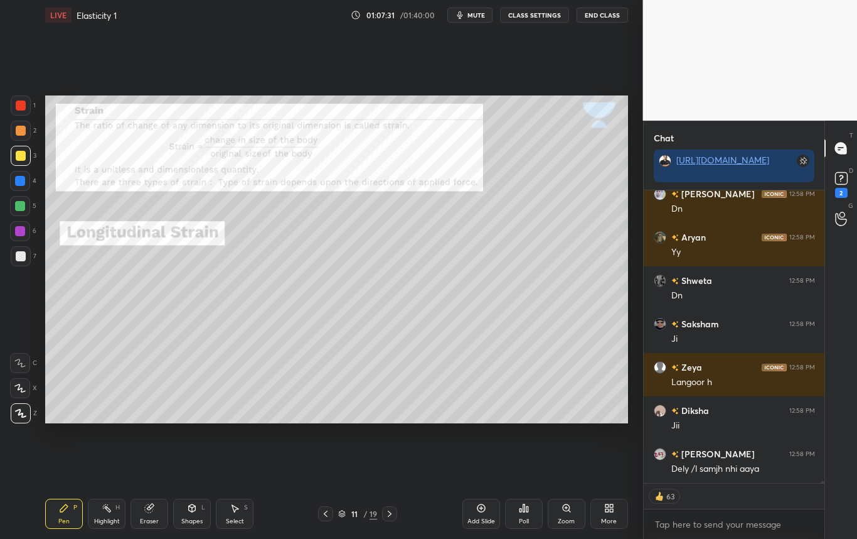
scroll to position [45690, 0]
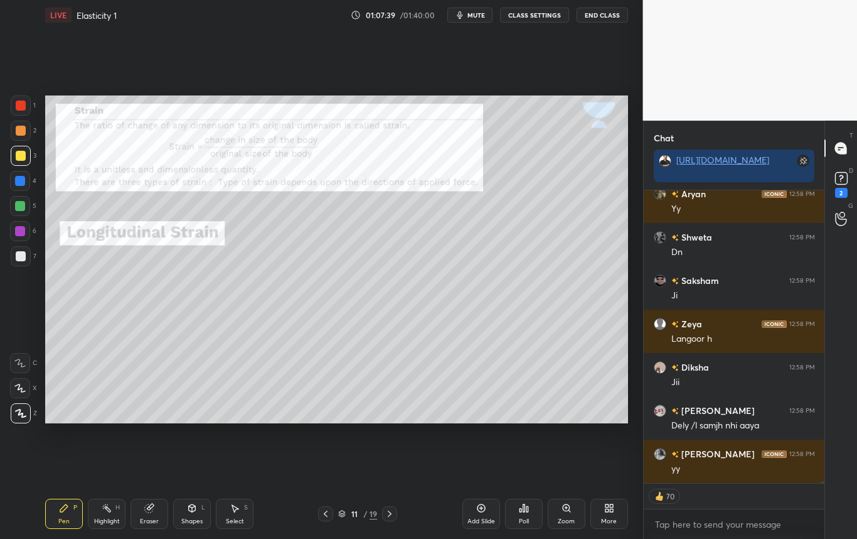
click at [114, 518] on div "Highlight" at bounding box center [107, 521] width 26 height 6
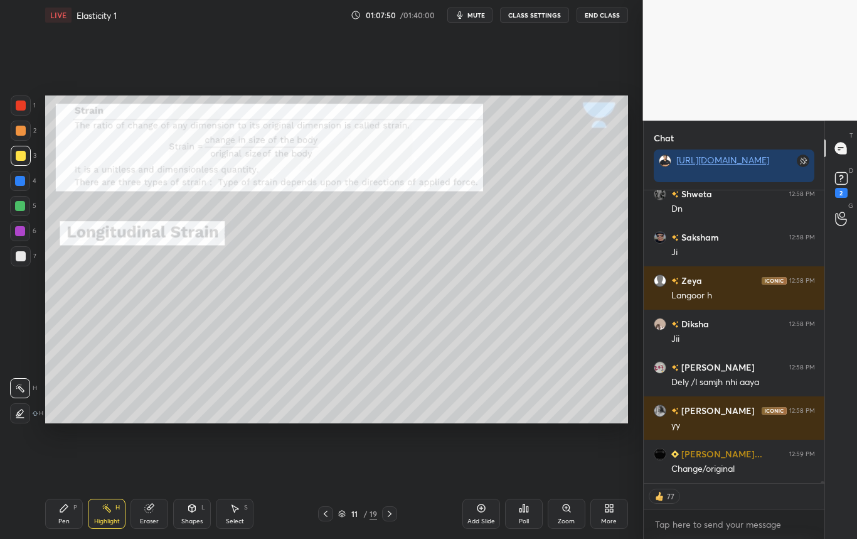
click at [18, 255] on div at bounding box center [21, 256] width 20 height 20
click at [65, 508] on icon at bounding box center [64, 508] width 8 height 8
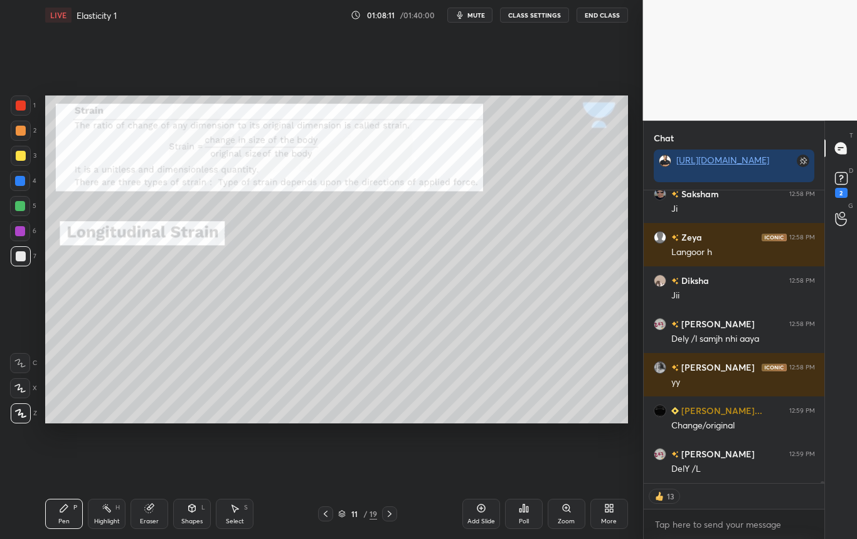
scroll to position [45820, 0]
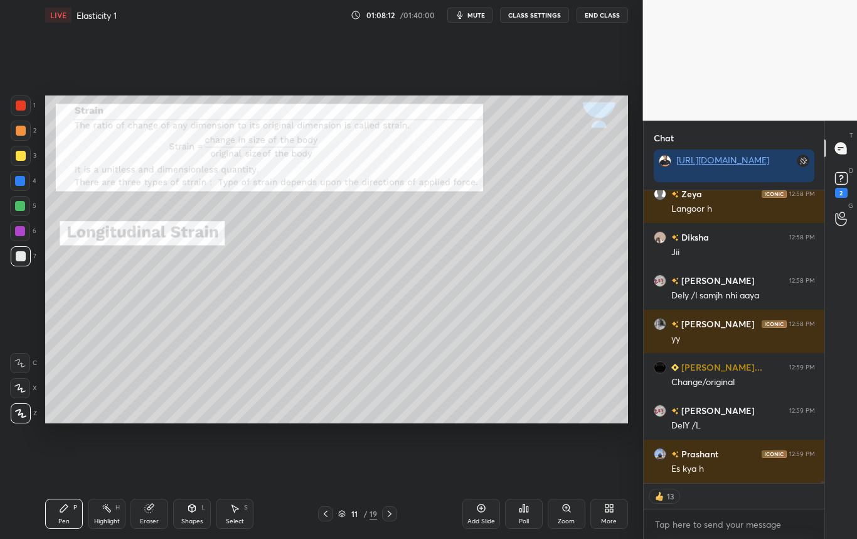
click at [106, 518] on div "Highlight" at bounding box center [107, 521] width 26 height 6
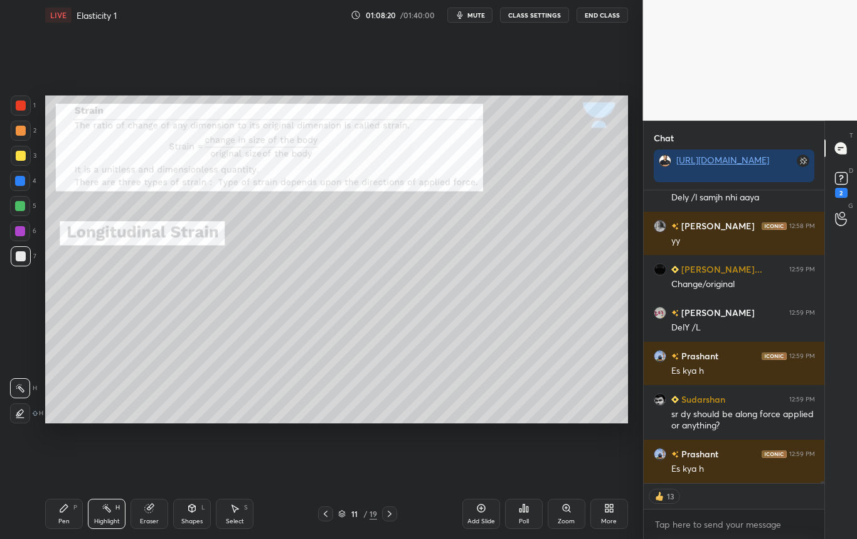
scroll to position [45893, 0]
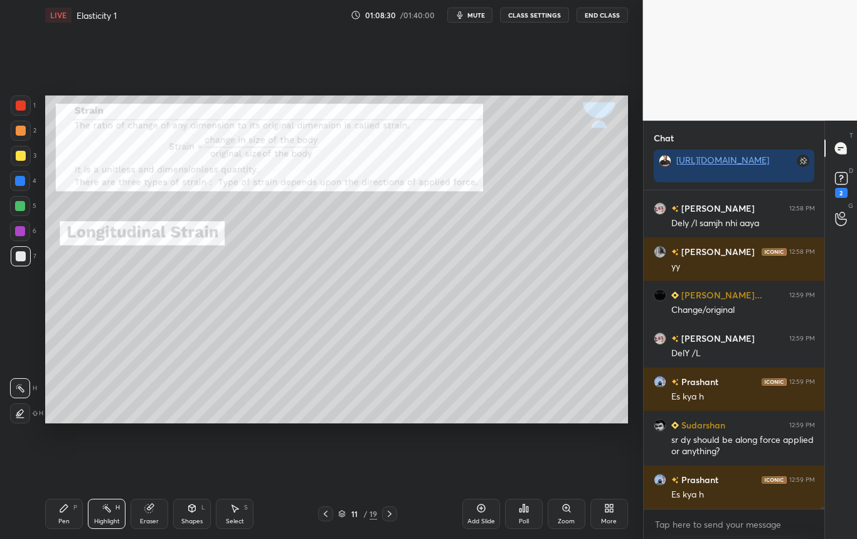
click at [391, 517] on icon at bounding box center [390, 513] width 10 height 10
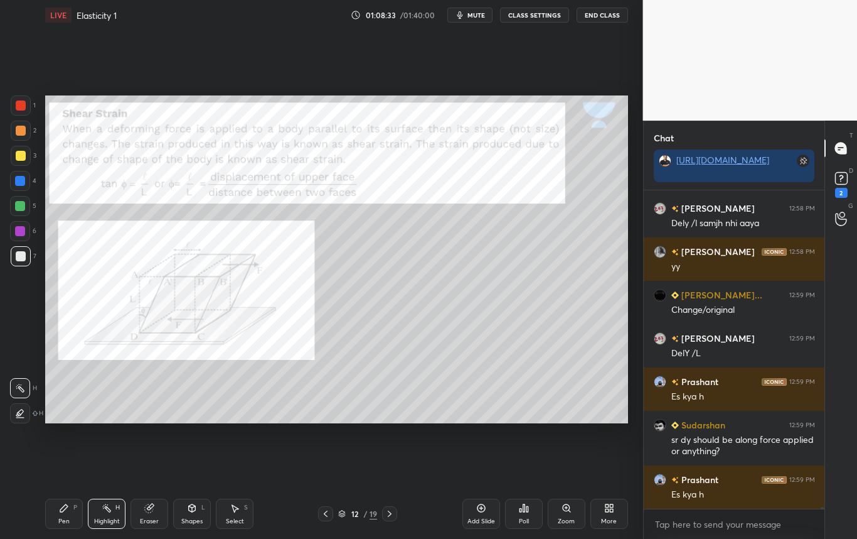
click at [18, 110] on div at bounding box center [21, 105] width 20 height 20
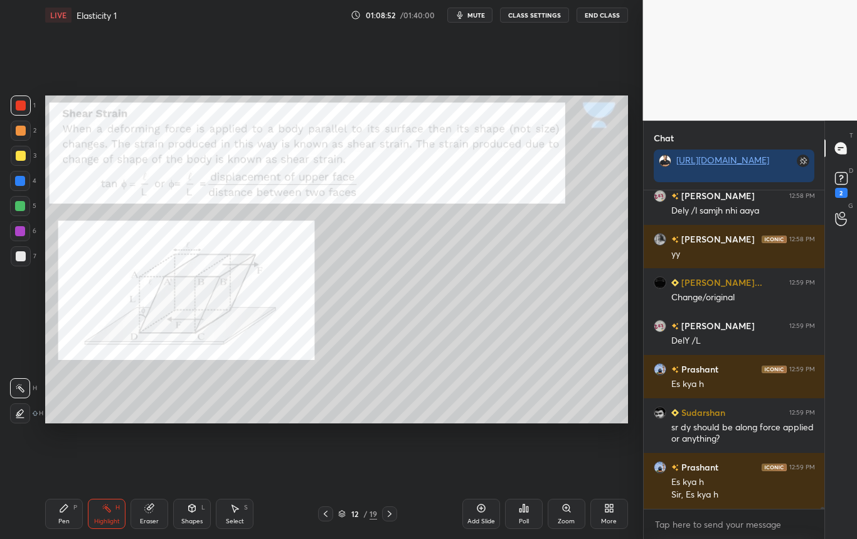
scroll to position [45948, 0]
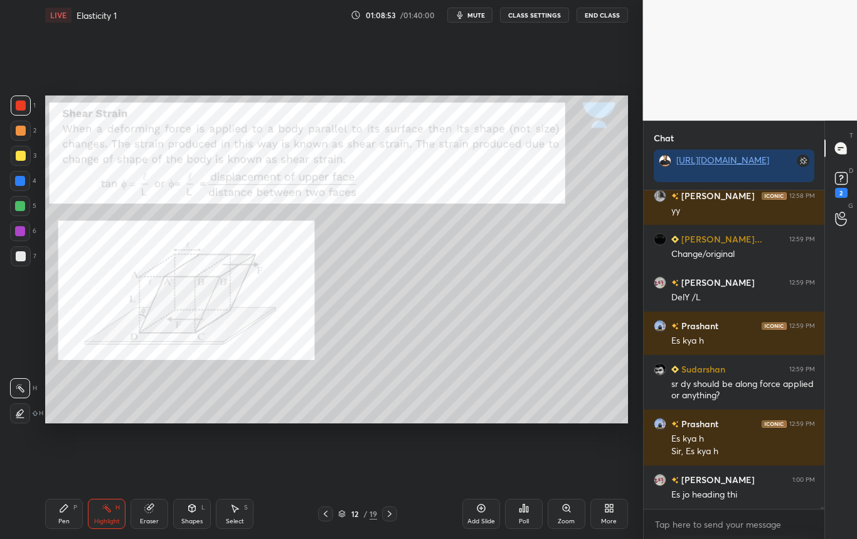
click at [326, 511] on icon at bounding box center [326, 513] width 10 height 10
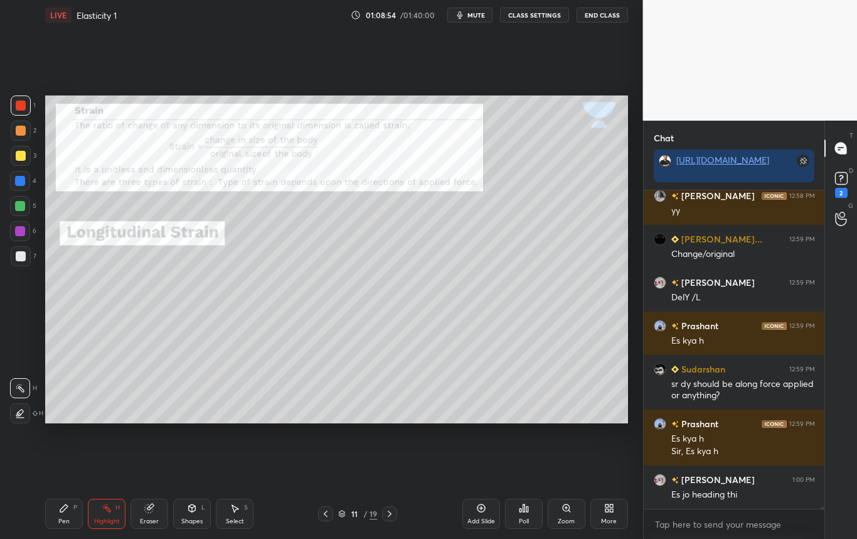
scroll to position [45992, 0]
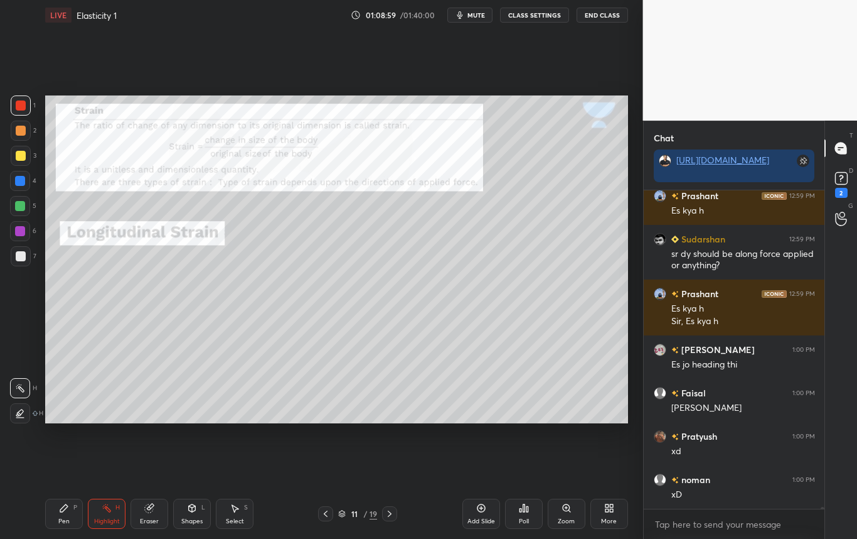
click at [62, 524] on div "Pen P Highlight H Eraser Shapes L Select S 11 / 19 Add Slide Poll Zoom More" at bounding box center [336, 513] width 583 height 50
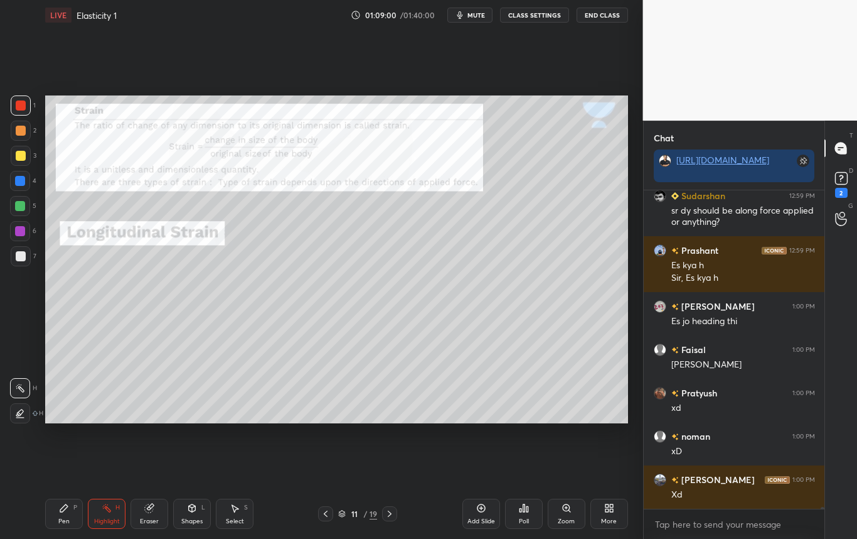
click at [67, 519] on div "Pen P" at bounding box center [64, 513] width 38 height 30
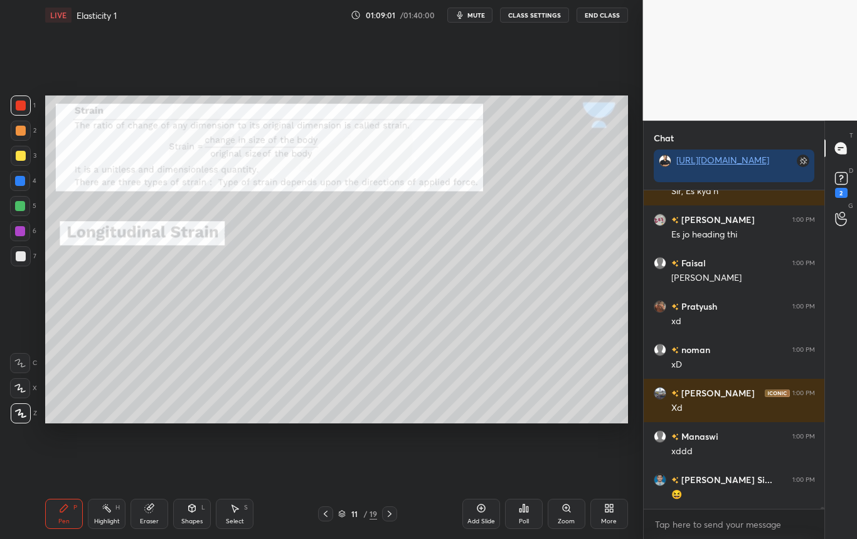
click at [24, 257] on div at bounding box center [21, 256] width 20 height 20
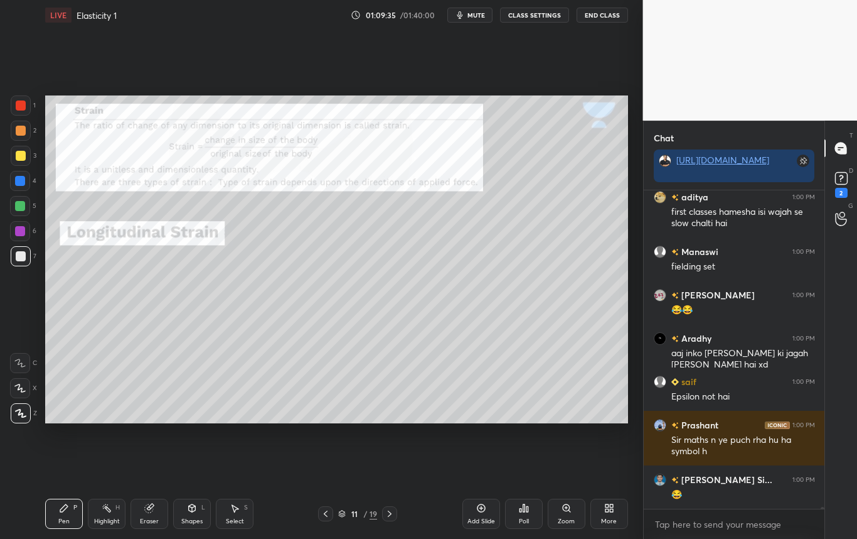
scroll to position [47238, 0]
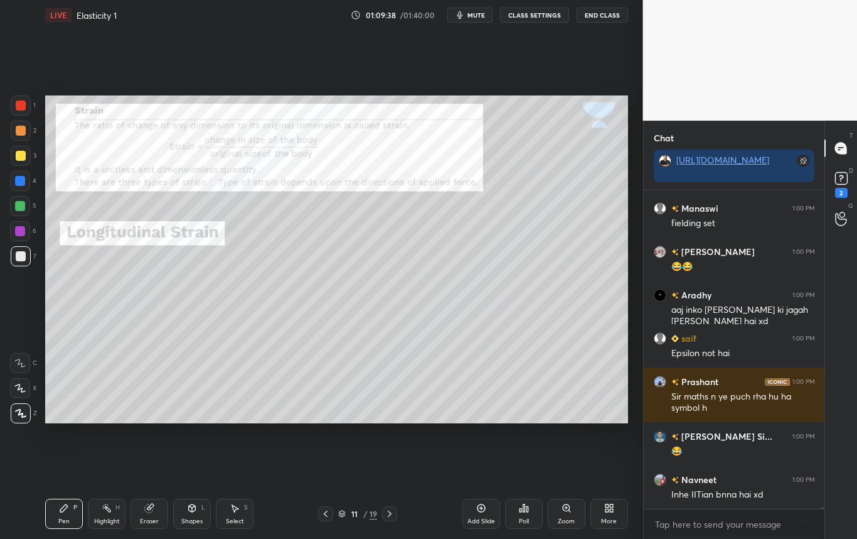
click at [384, 510] on div at bounding box center [389, 513] width 15 height 15
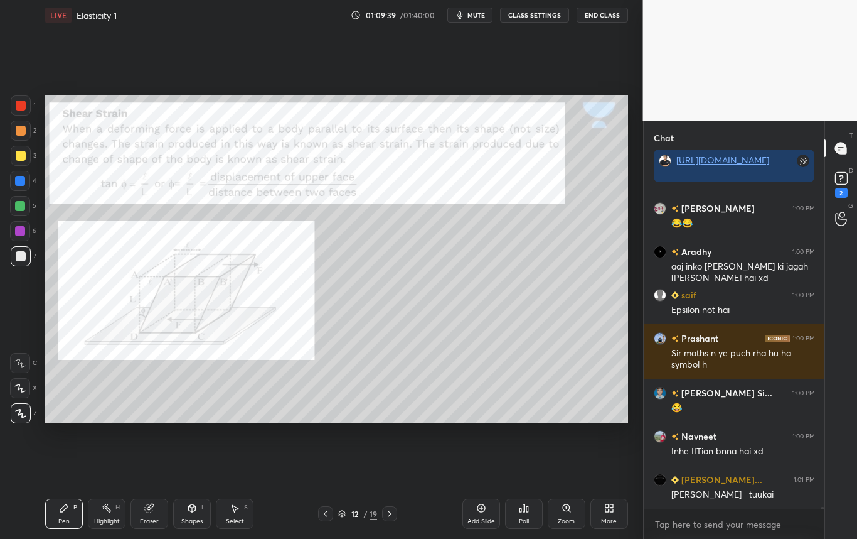
click at [328, 513] on icon at bounding box center [326, 513] width 10 height 10
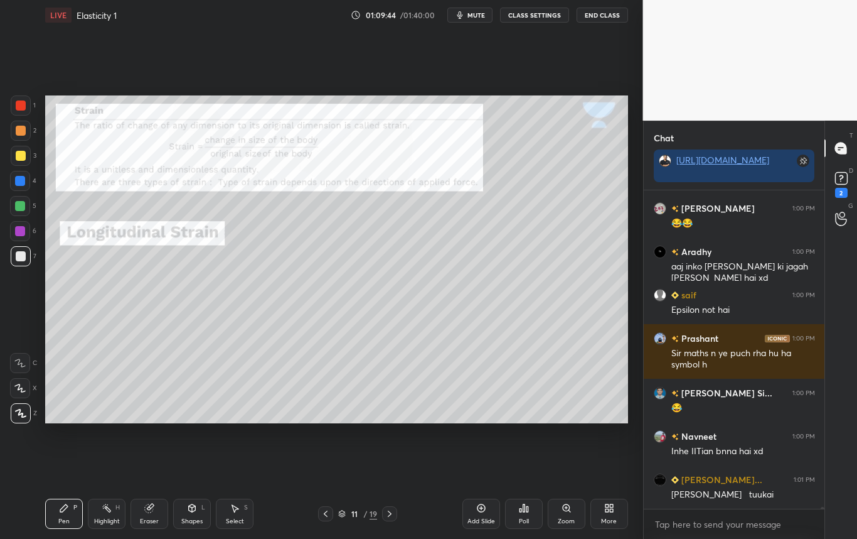
click at [115, 518] on div "Highlight" at bounding box center [107, 521] width 26 height 6
drag, startPoint x: 151, startPoint y: 515, endPoint x: 154, endPoint y: 509, distance: 6.5
click at [154, 510] on div "Eraser" at bounding box center [150, 513] width 38 height 30
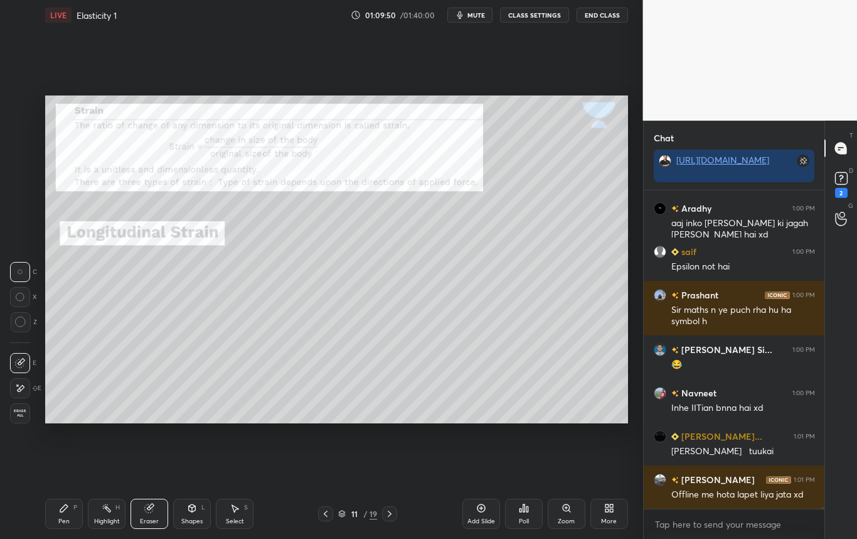
scroll to position [47368, 0]
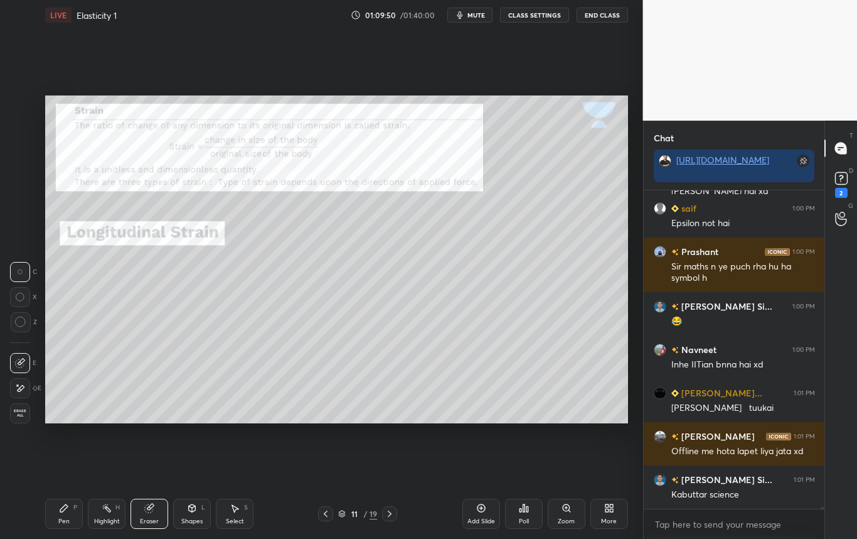
click at [390, 516] on icon at bounding box center [390, 513] width 10 height 10
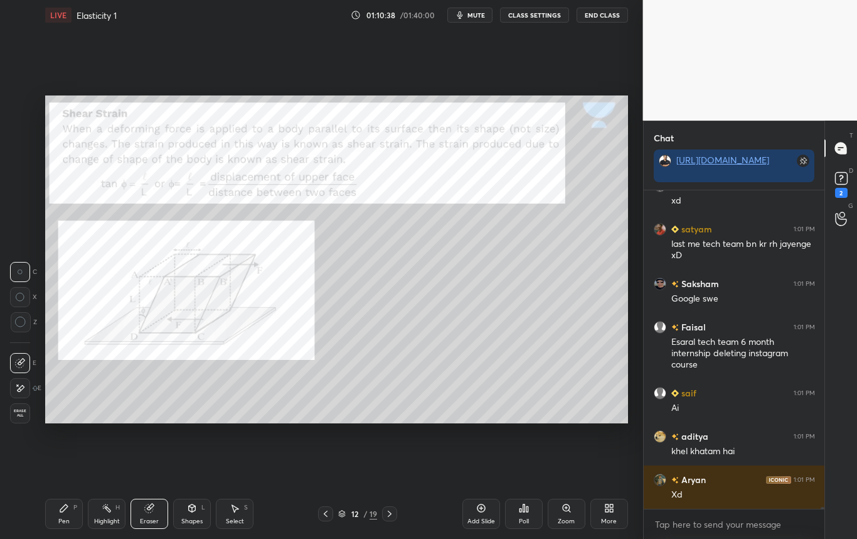
scroll to position [48379, 0]
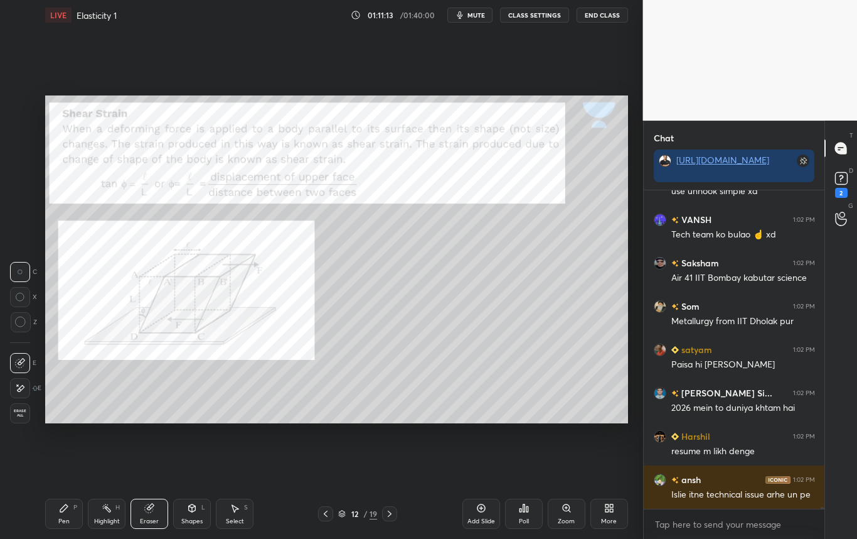
click at [109, 519] on div "Highlight" at bounding box center [107, 521] width 26 height 6
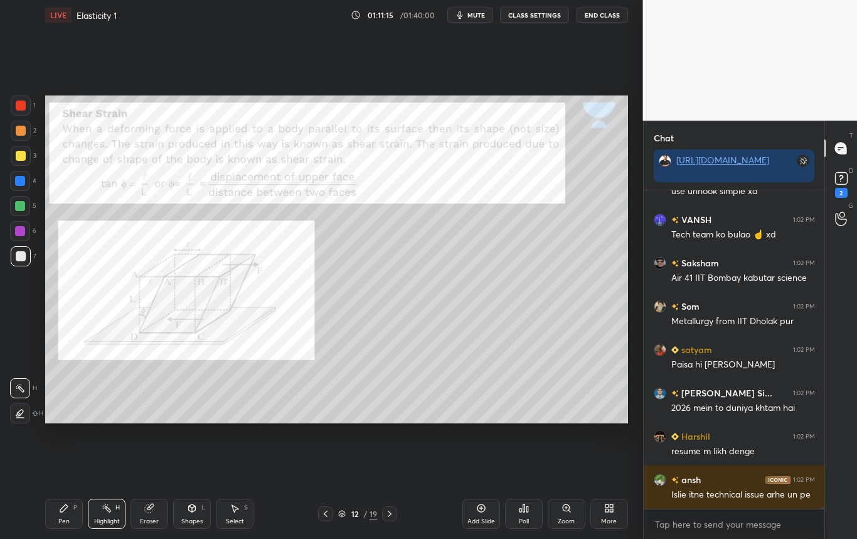
click at [63, 520] on div "Pen" at bounding box center [63, 521] width 11 height 6
click at [107, 525] on div "Highlight H" at bounding box center [107, 513] width 38 height 30
click at [21, 110] on div at bounding box center [21, 105] width 10 height 10
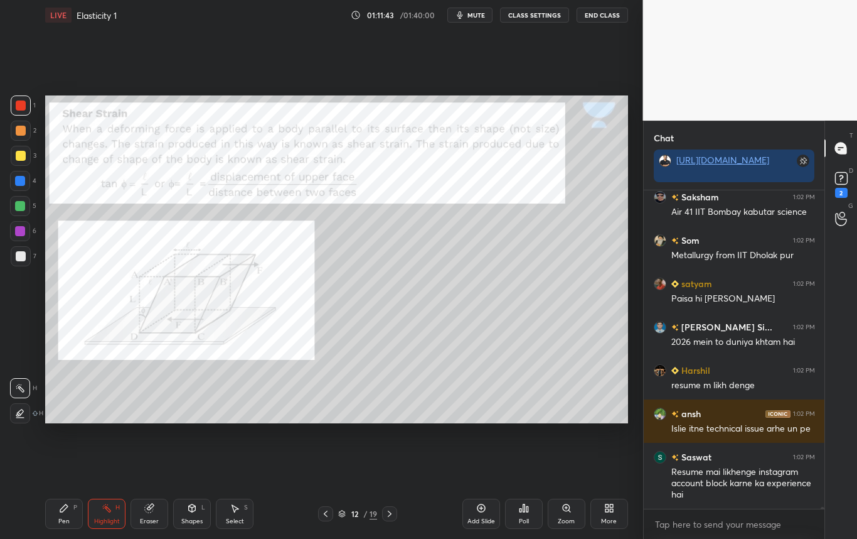
click at [20, 181] on div at bounding box center [20, 181] width 10 height 10
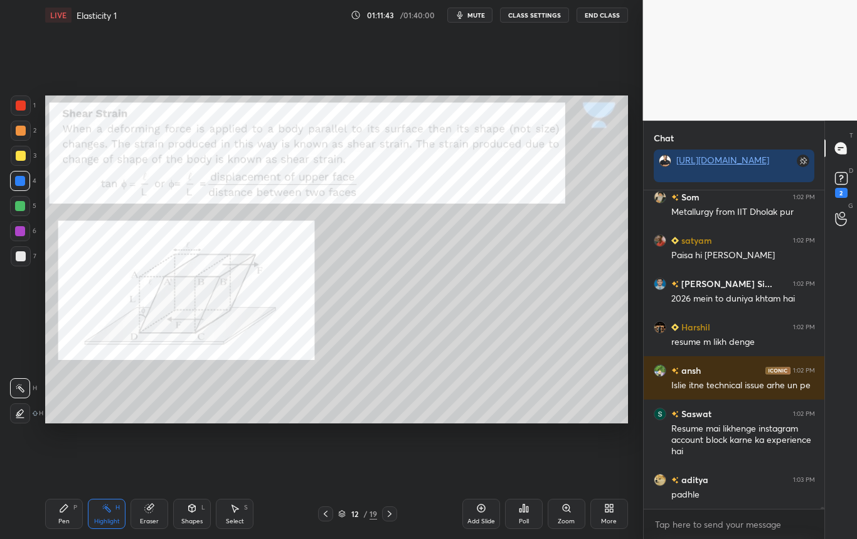
click at [63, 515] on div "Pen P" at bounding box center [64, 513] width 38 height 30
click at [25, 260] on div at bounding box center [21, 256] width 20 height 20
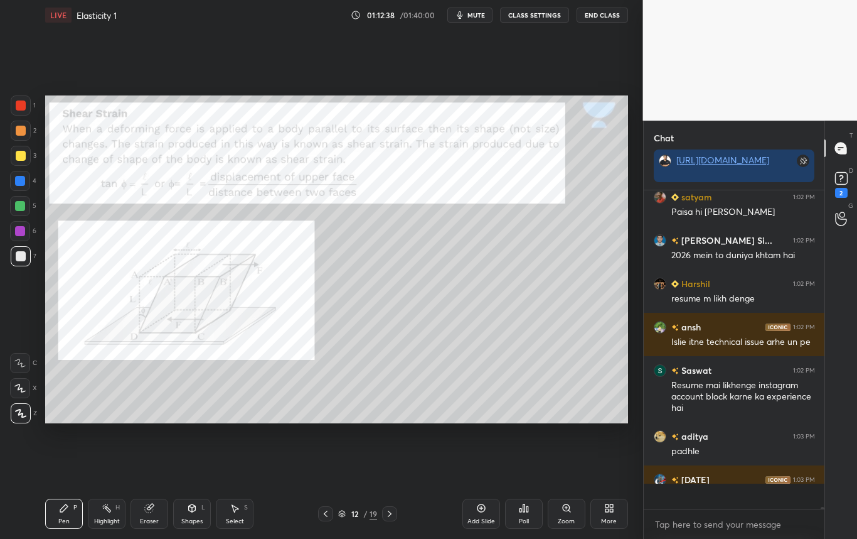
scroll to position [314, 177]
click at [21, 107] on div at bounding box center [21, 105] width 10 height 10
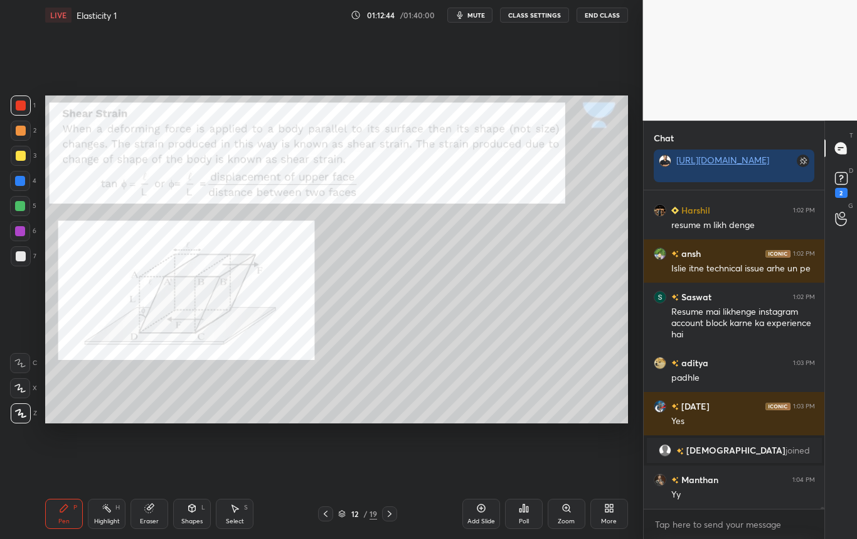
scroll to position [48791, 0]
click at [387, 515] on icon at bounding box center [390, 513] width 10 height 10
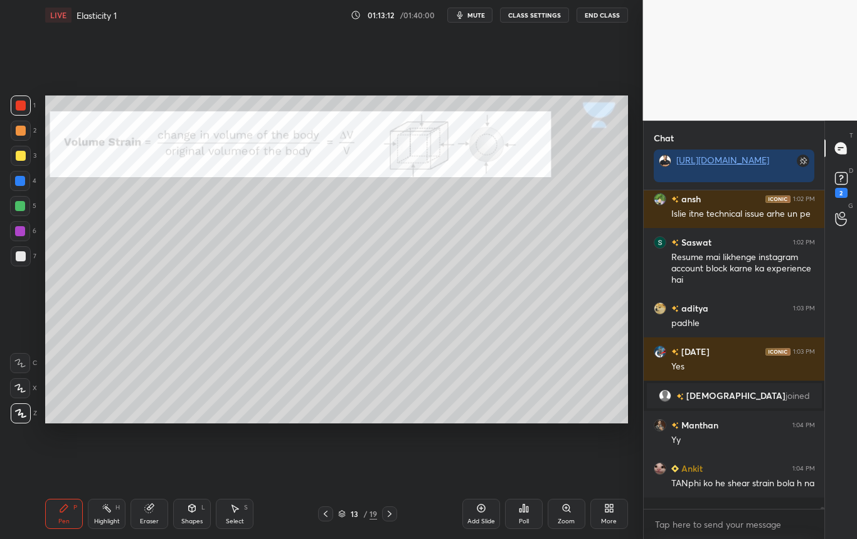
scroll to position [48889, 0]
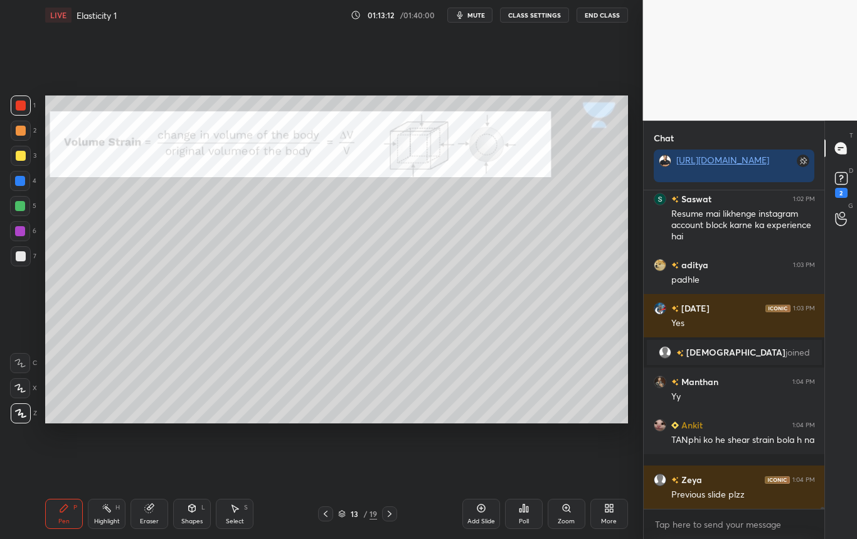
click at [58, 516] on div "Pen P" at bounding box center [64, 513] width 38 height 30
click at [24, 256] on div at bounding box center [21, 256] width 10 height 10
click at [389, 513] on icon at bounding box center [390, 513] width 10 height 10
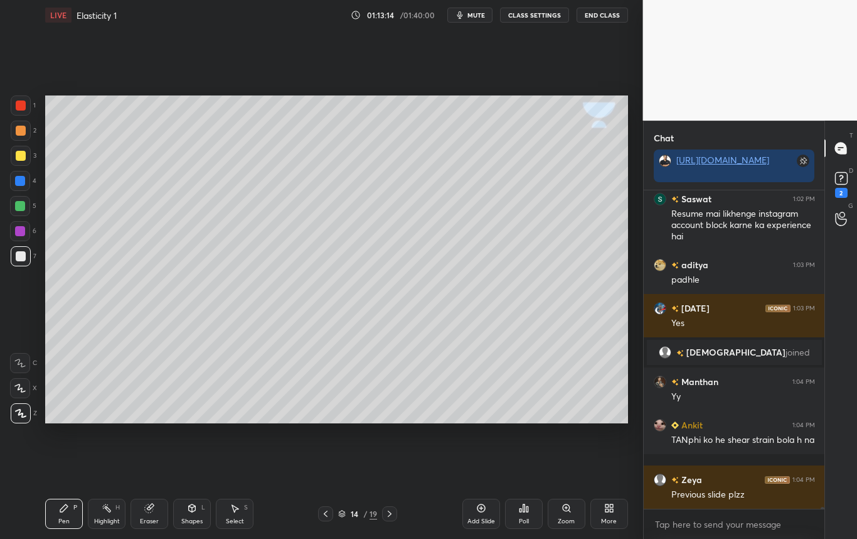
click at [320, 513] on div at bounding box center [325, 513] width 15 height 15
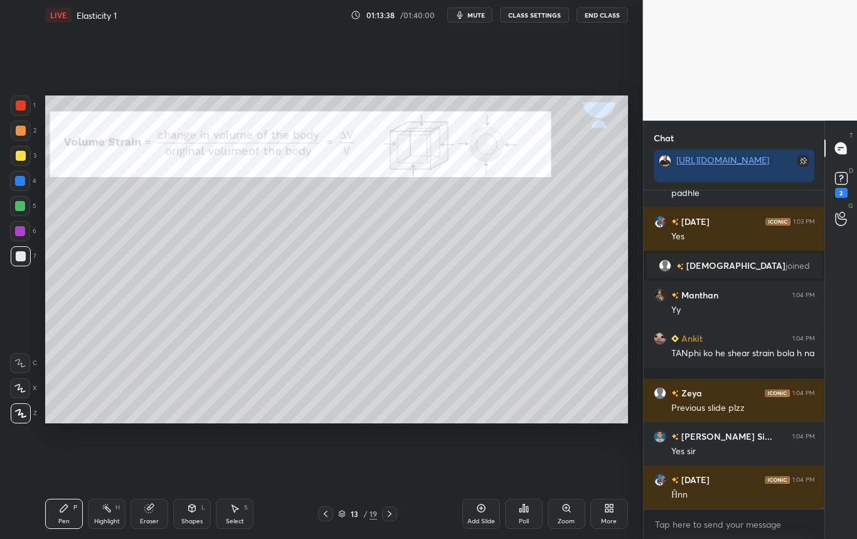
scroll to position [49019, 0]
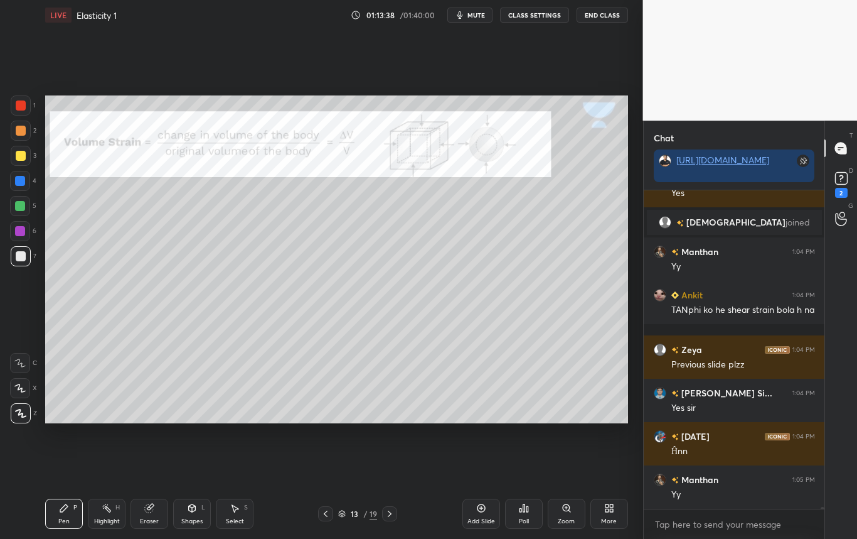
click at [19, 257] on div at bounding box center [21, 256] width 10 height 10
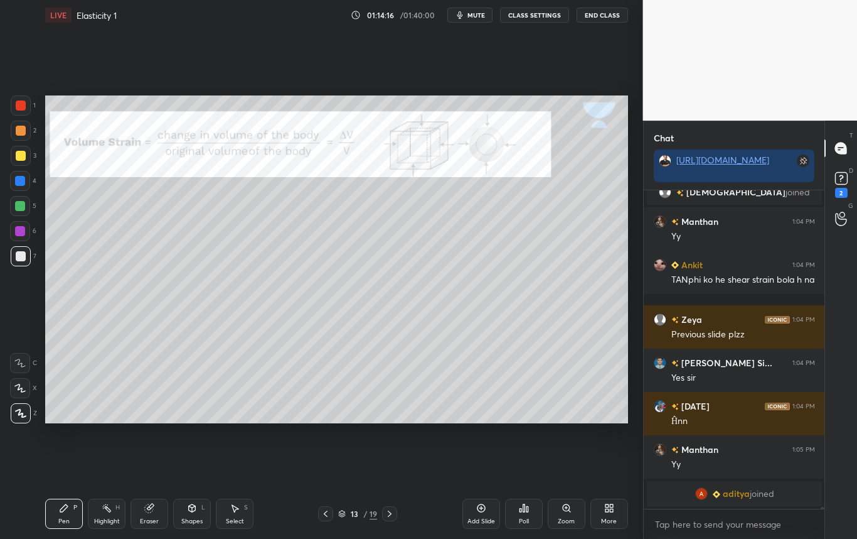
click at [21, 259] on div at bounding box center [21, 256] width 10 height 10
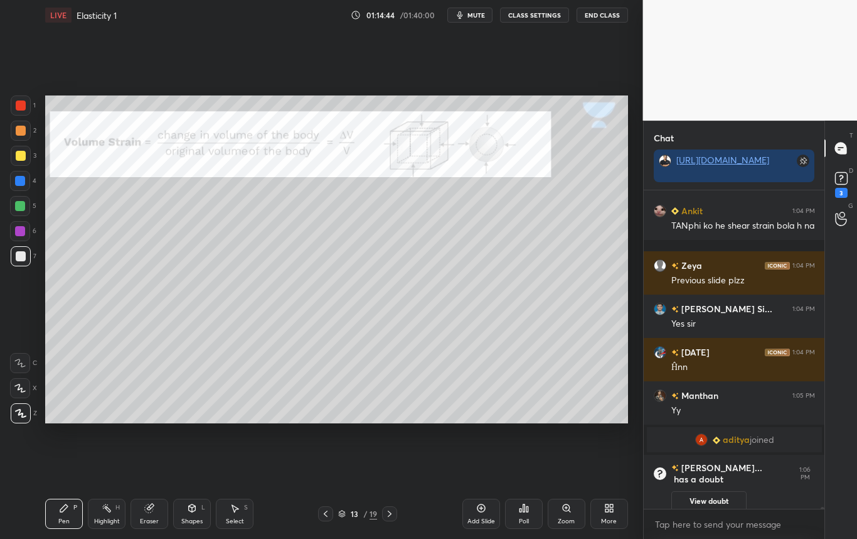
scroll to position [49062, 0]
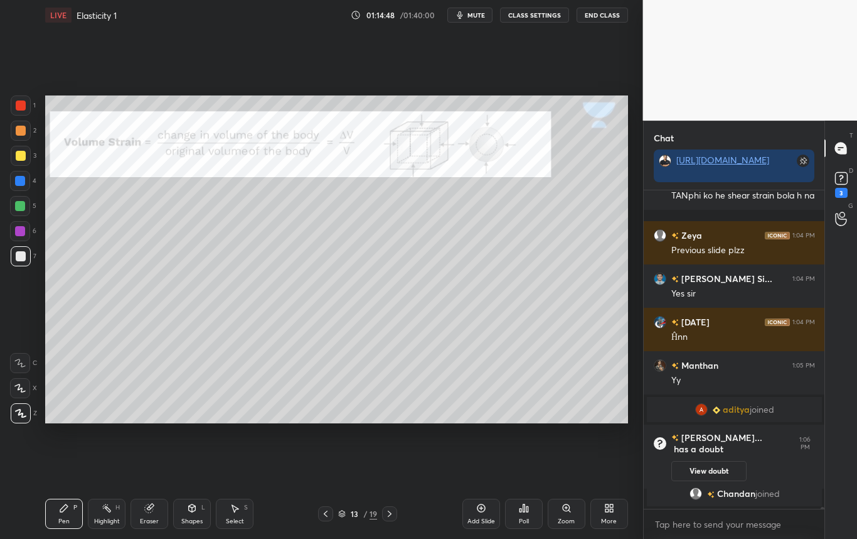
click at [23, 154] on div at bounding box center [21, 156] width 10 height 10
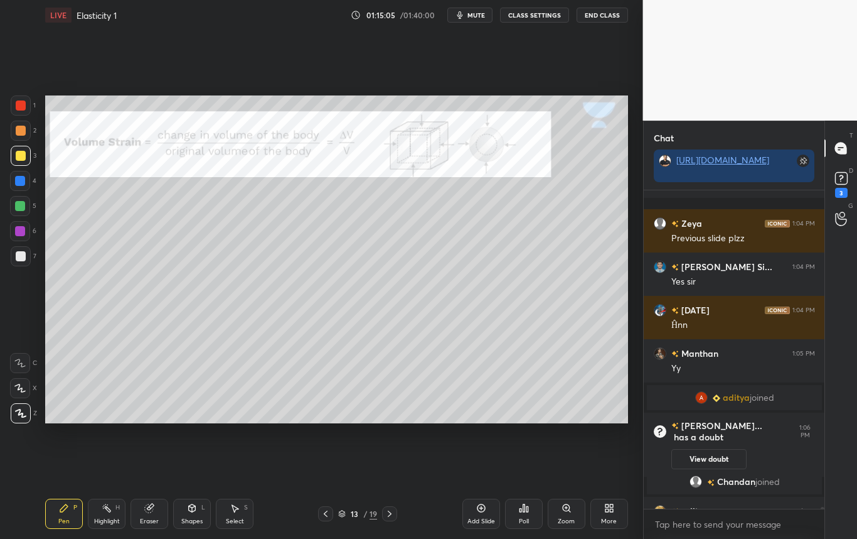
scroll to position [49093, 0]
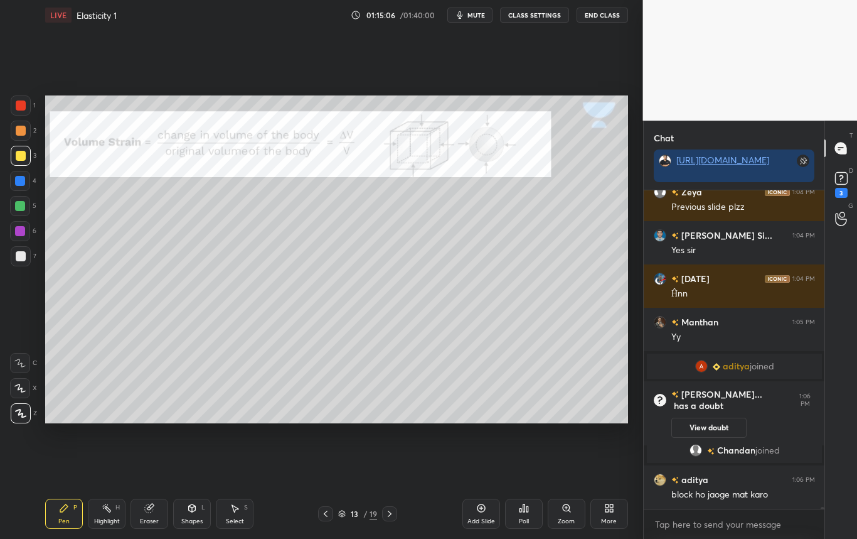
click at [16, 258] on div at bounding box center [21, 256] width 10 height 10
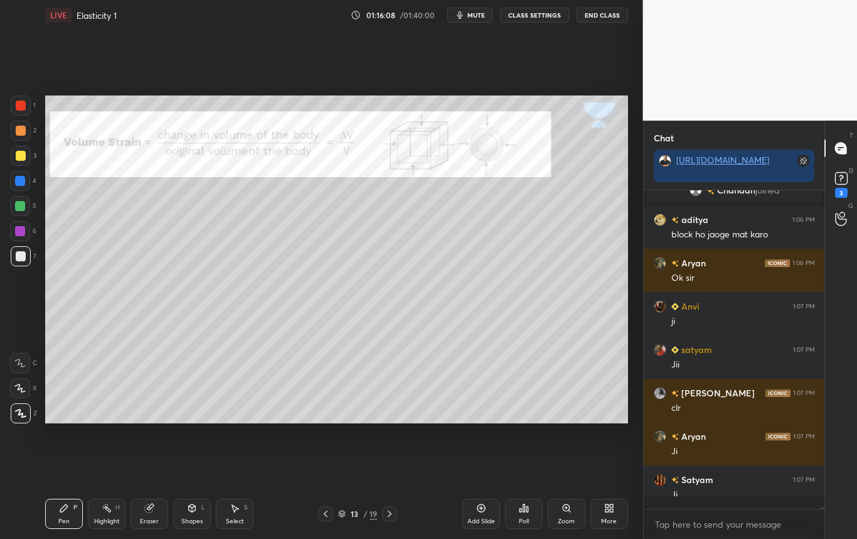
scroll to position [4, 4]
click at [113, 525] on div "Highlight H" at bounding box center [107, 513] width 38 height 30
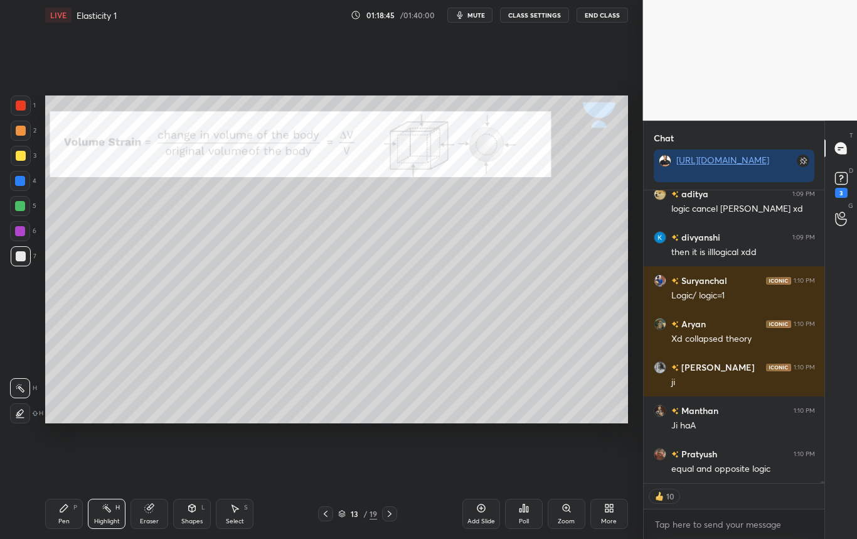
scroll to position [51650, 0]
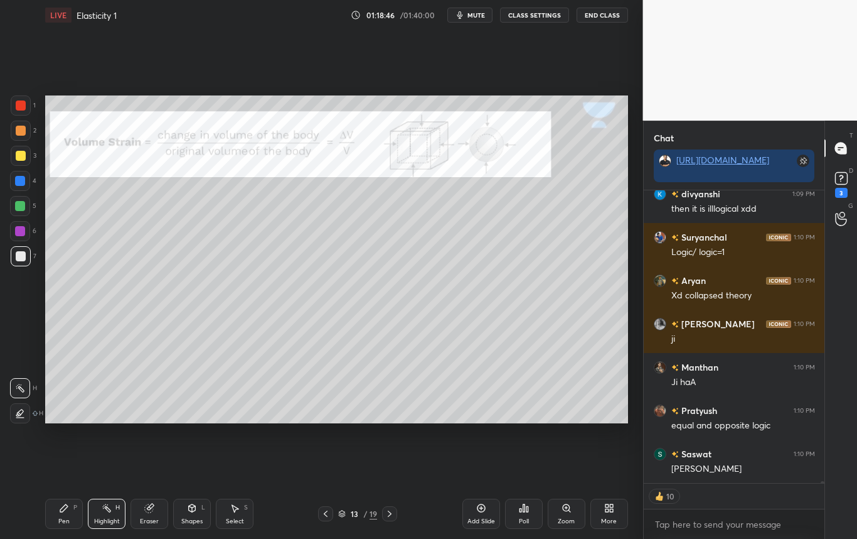
click at [393, 512] on icon at bounding box center [390, 513] width 10 height 10
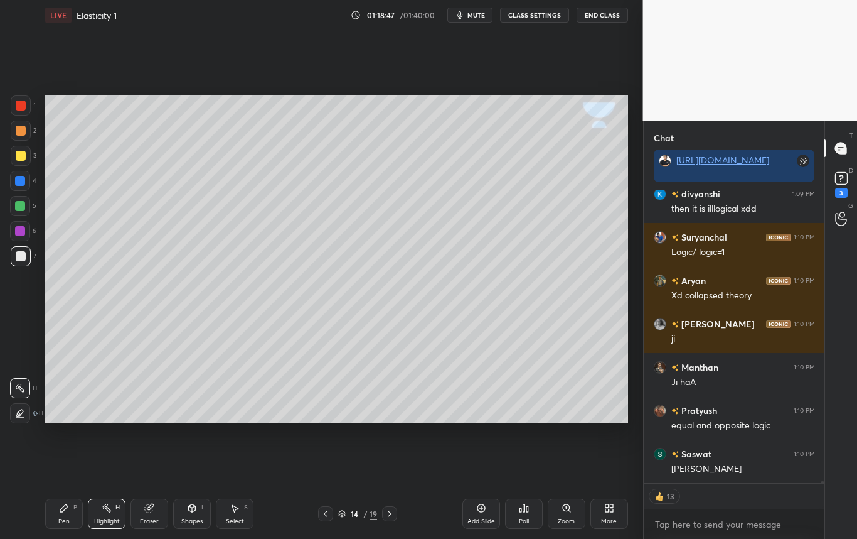
scroll to position [51693, 0]
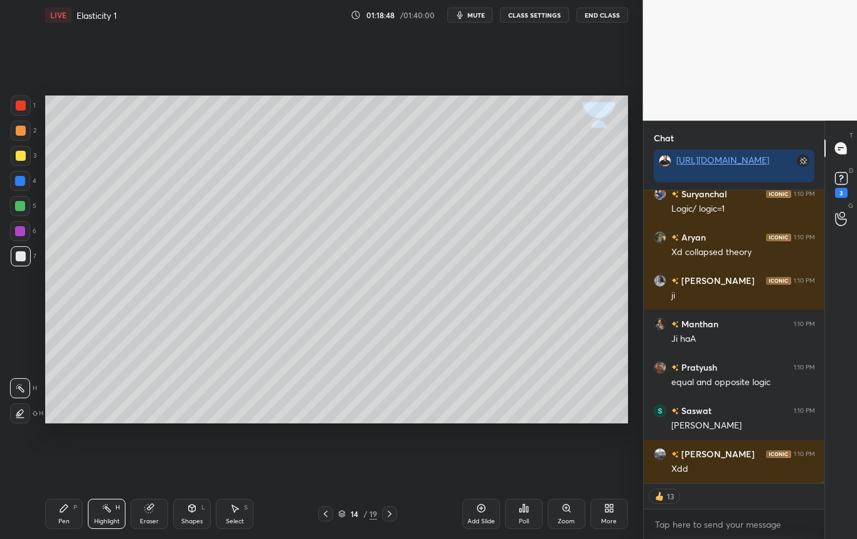
click at [18, 257] on div at bounding box center [21, 256] width 10 height 10
click at [76, 512] on div "LIVE Elasticity 1 01:18:50 / 01:40:00 mute CLASS SETTINGS End Class Setting up …" at bounding box center [336, 269] width 593 height 539
click at [65, 512] on div "Pen P" at bounding box center [64, 513] width 38 height 30
click at [24, 157] on div at bounding box center [21, 156] width 20 height 20
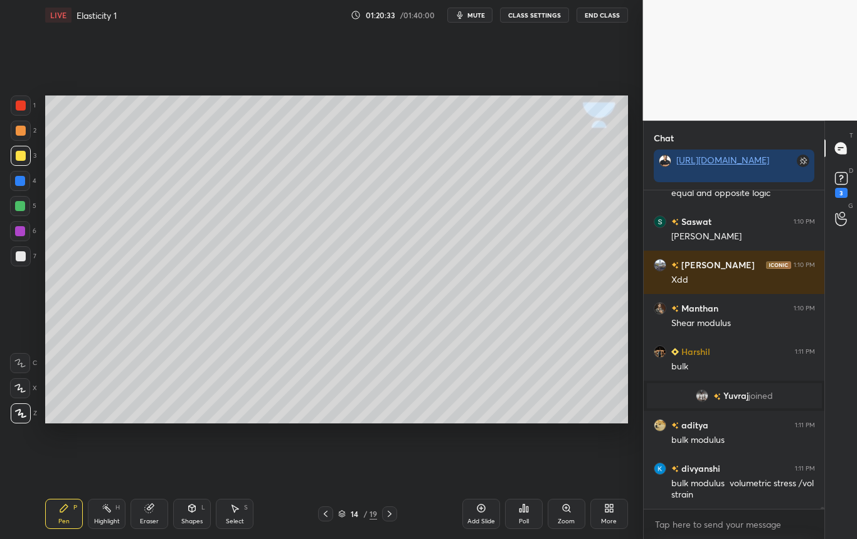
scroll to position [51651, 0]
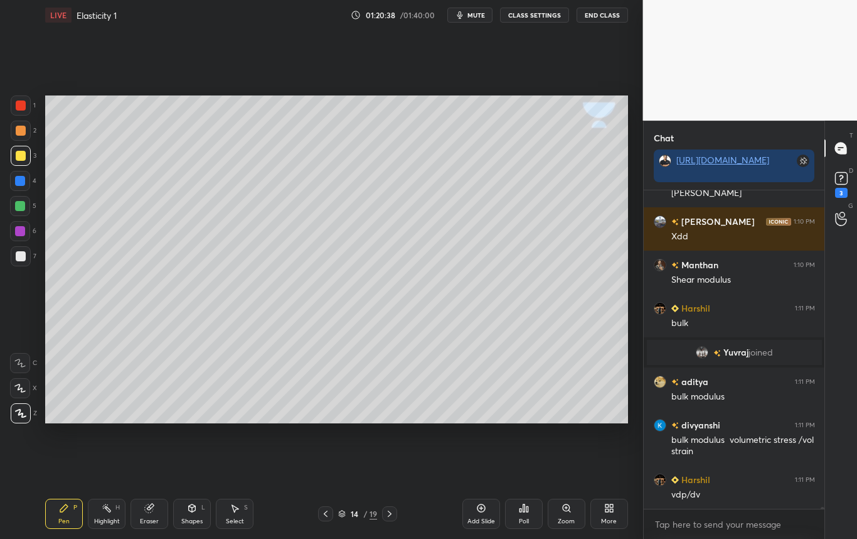
click at [21, 257] on div at bounding box center [21, 256] width 10 height 10
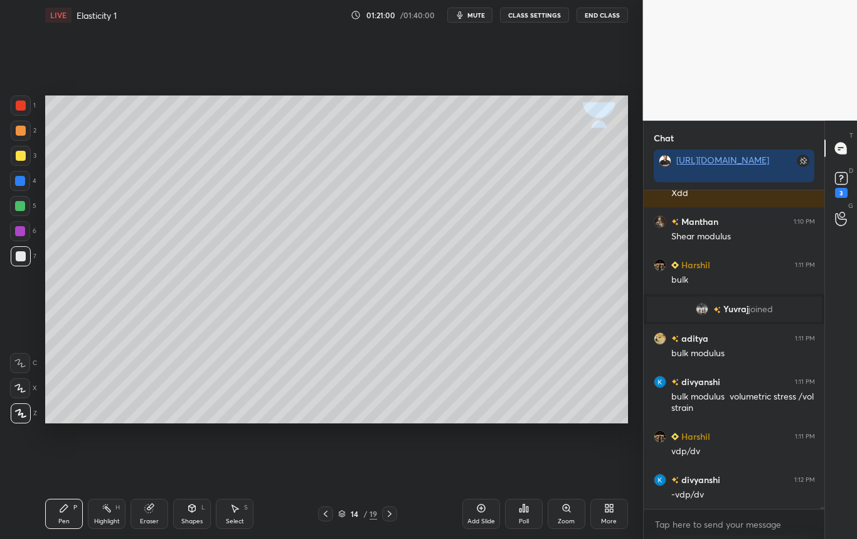
click at [18, 159] on div at bounding box center [21, 156] width 10 height 10
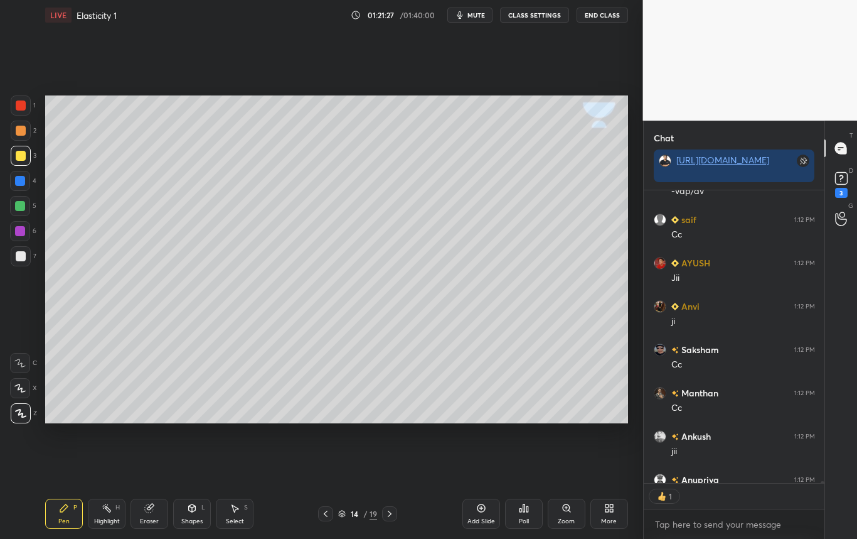
scroll to position [289, 177]
click at [116, 508] on div "Highlight H" at bounding box center [107, 513] width 38 height 30
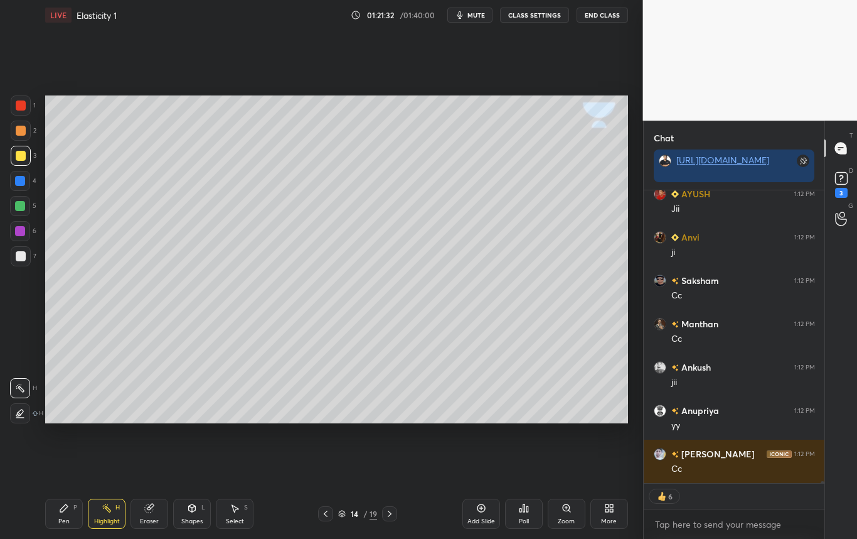
click at [0, 161] on div "1 2 3 4 5 6 7 C X Z C X Z E E Erase all H H LIVE Elasticity 1 01:21:32 / 01:40:…" at bounding box center [316, 269] width 633 height 539
click at [392, 517] on icon at bounding box center [390, 513] width 10 height 10
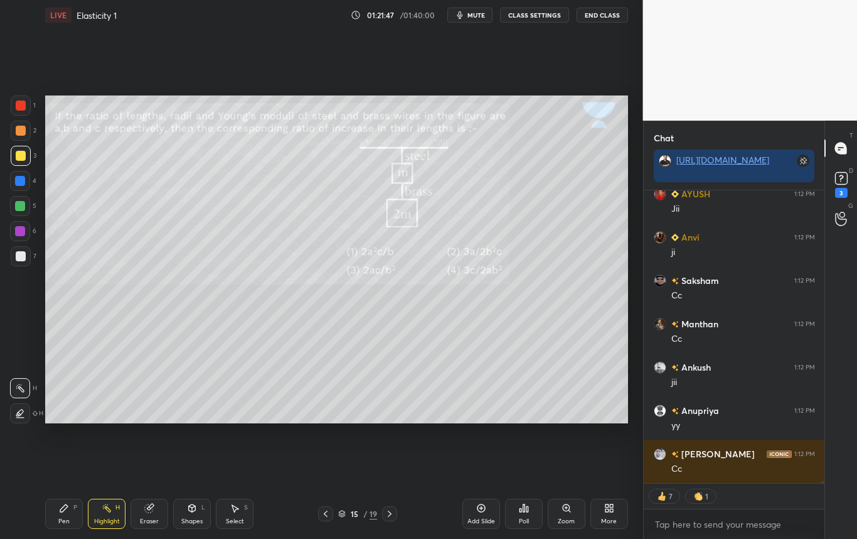
click at [326, 511] on icon at bounding box center [326, 513] width 4 height 6
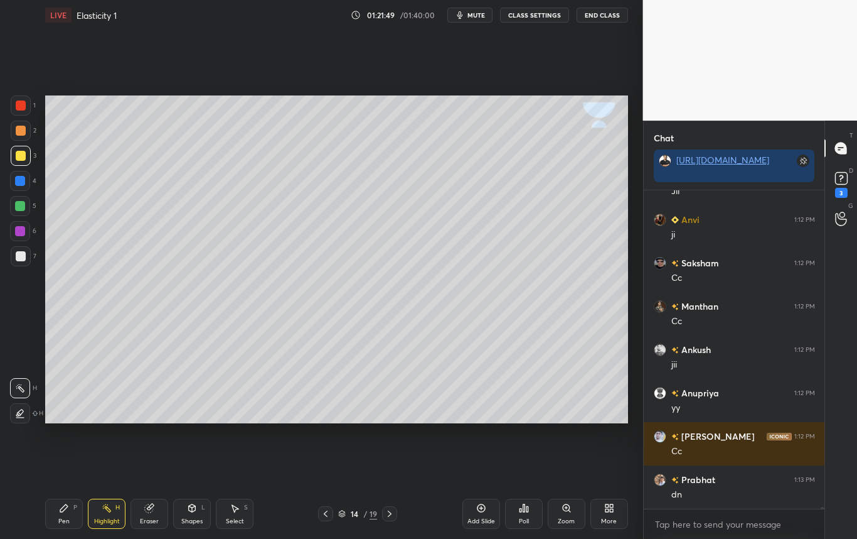
scroll to position [52127, 0]
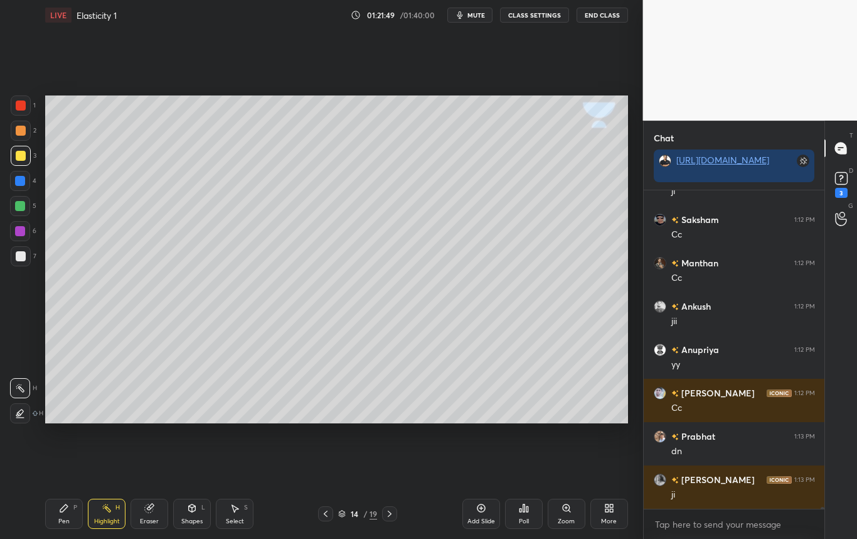
click at [478, 510] on icon at bounding box center [481, 508] width 10 height 10
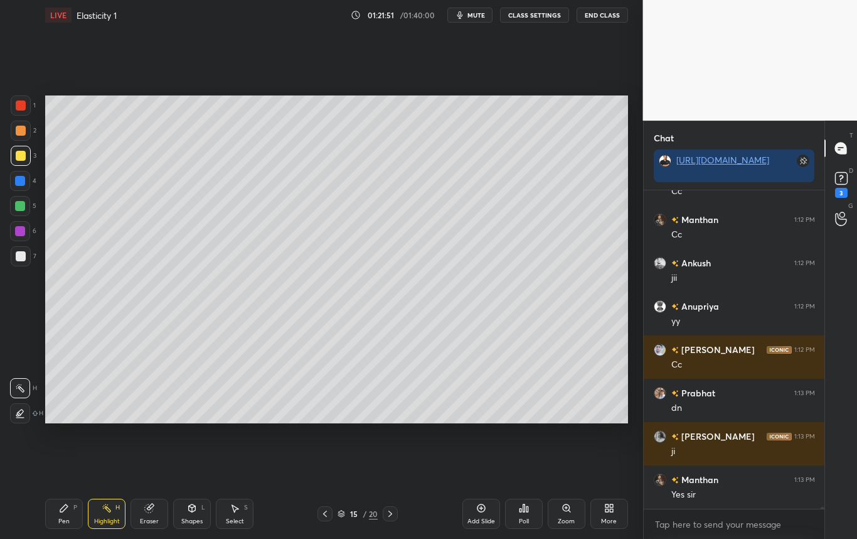
click at [24, 258] on div at bounding box center [21, 256] width 10 height 10
click at [61, 513] on div "Pen P" at bounding box center [64, 513] width 38 height 30
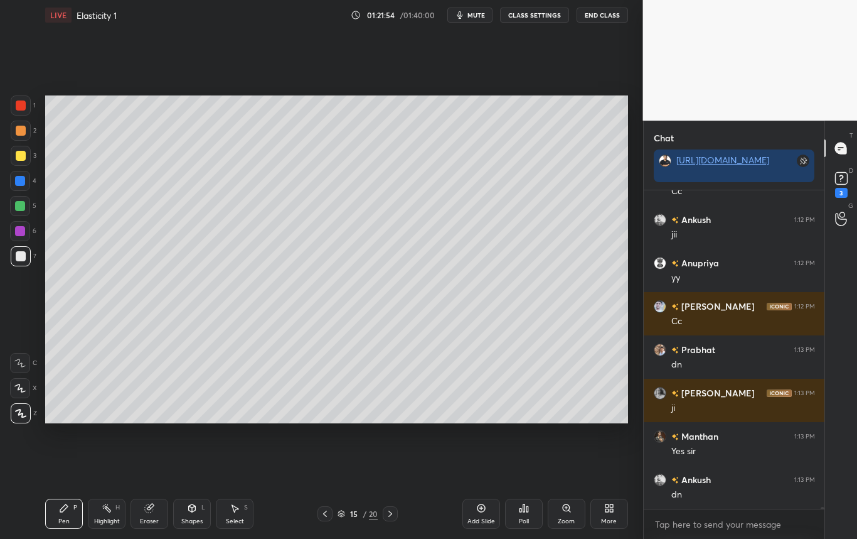
click at [25, 254] on div at bounding box center [21, 256] width 20 height 20
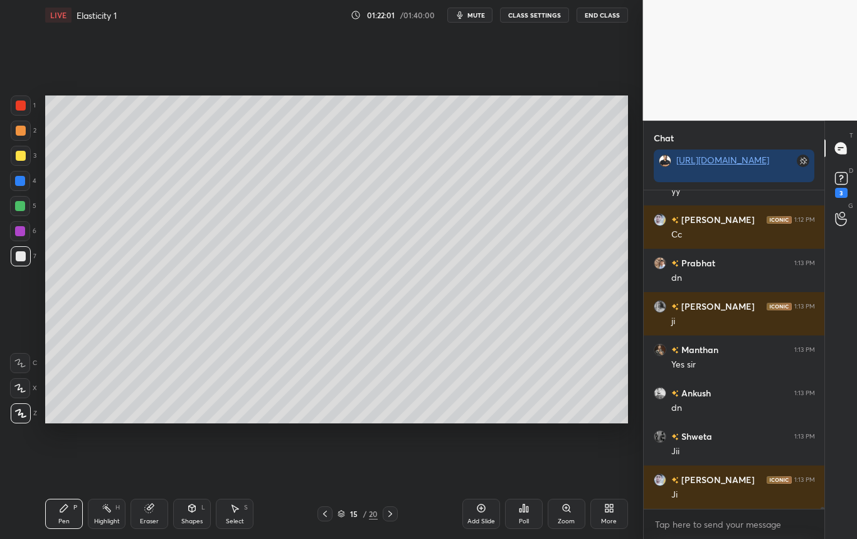
scroll to position [52344, 0]
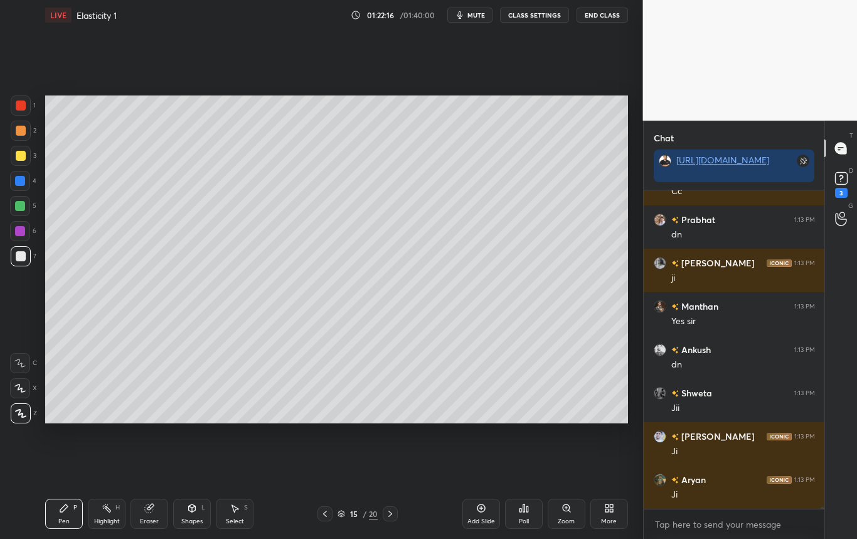
click at [234, 513] on div "Select S" at bounding box center [235, 513] width 38 height 30
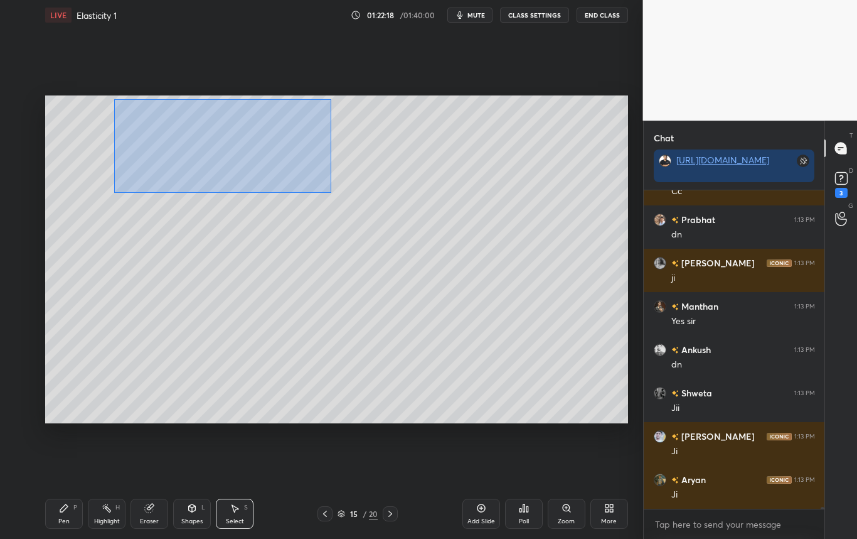
drag, startPoint x: 115, startPoint y: 107, endPoint x: 331, endPoint y: 192, distance: 232.2
click at [331, 192] on div "0 ° Undo Copy Duplicate Duplicate to new slide Delete" at bounding box center [336, 259] width 583 height 328
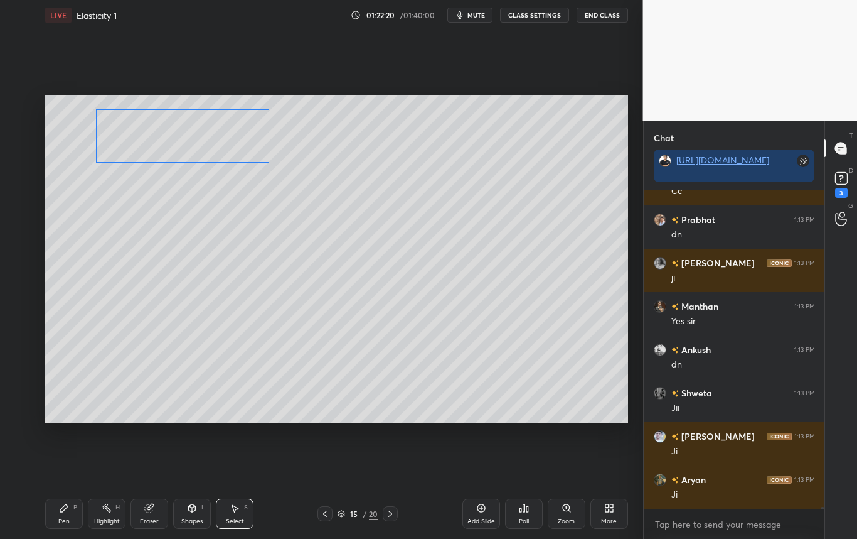
drag, startPoint x: 249, startPoint y: 137, endPoint x: 222, endPoint y: 147, distance: 29.4
click at [222, 147] on div "0 ° Undo Copy Duplicate Duplicate to new slide Delete" at bounding box center [336, 259] width 583 height 328
click at [237, 209] on div "0 ° Undo Copy Duplicate Duplicate to new slide Delete" at bounding box center [336, 259] width 583 height 328
click at [66, 518] on div "Pen" at bounding box center [63, 521] width 11 height 6
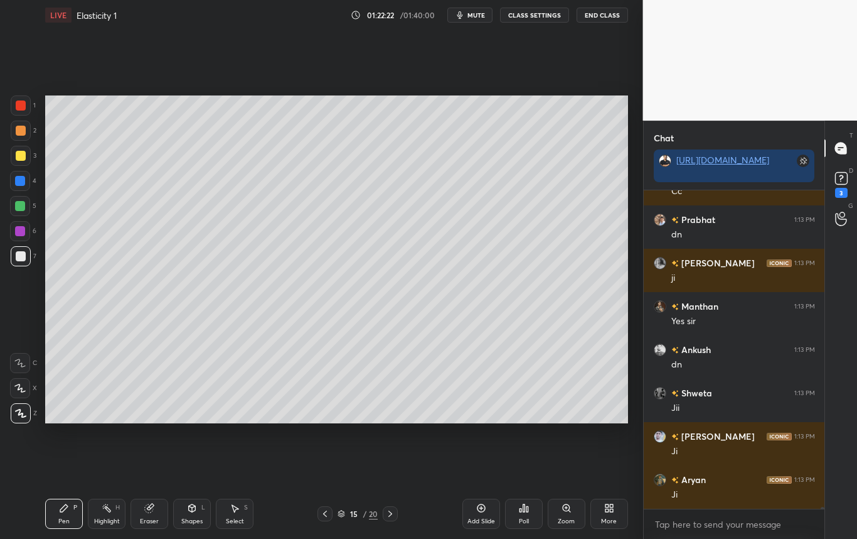
click at [17, 157] on div at bounding box center [21, 156] width 20 height 20
click at [22, 260] on div at bounding box center [21, 256] width 20 height 20
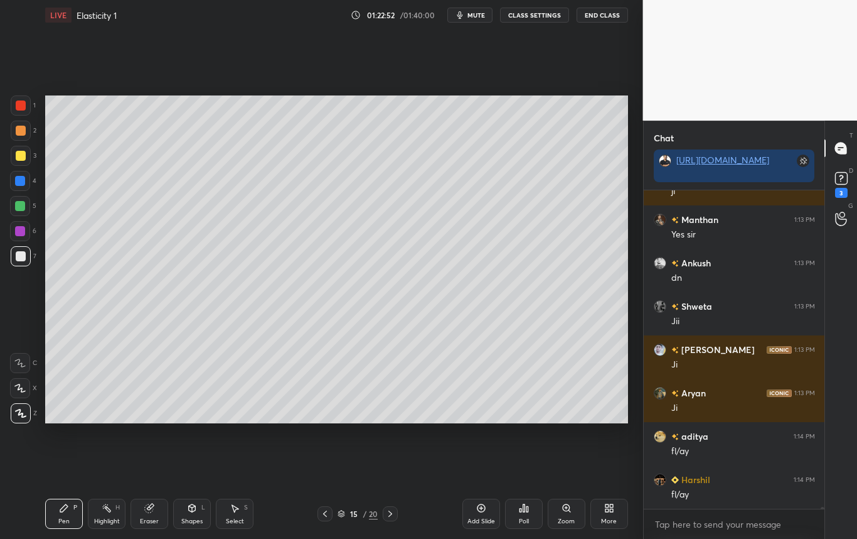
scroll to position [52474, 0]
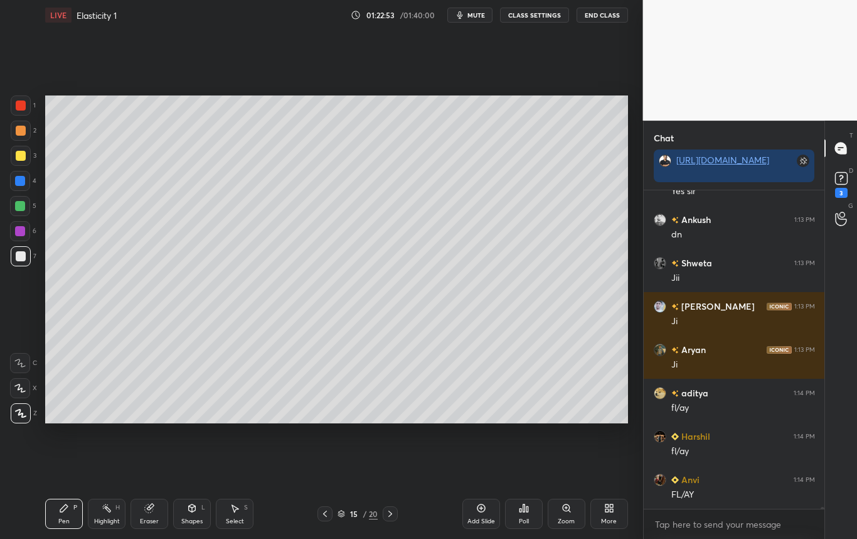
click at [23, 154] on div at bounding box center [21, 156] width 10 height 10
click at [20, 183] on div at bounding box center [20, 181] width 10 height 10
click at [19, 256] on div at bounding box center [21, 256] width 10 height 10
click at [20, 257] on div at bounding box center [21, 256] width 10 height 10
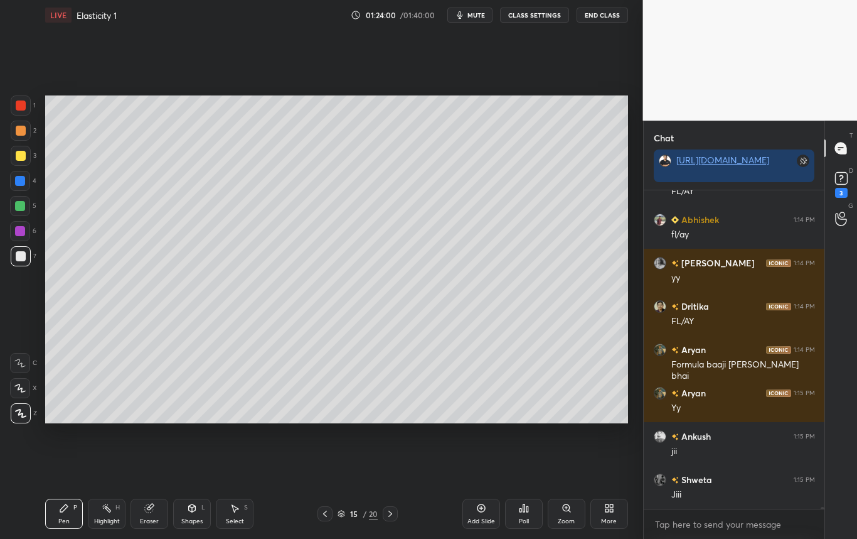
scroll to position [52820, 0]
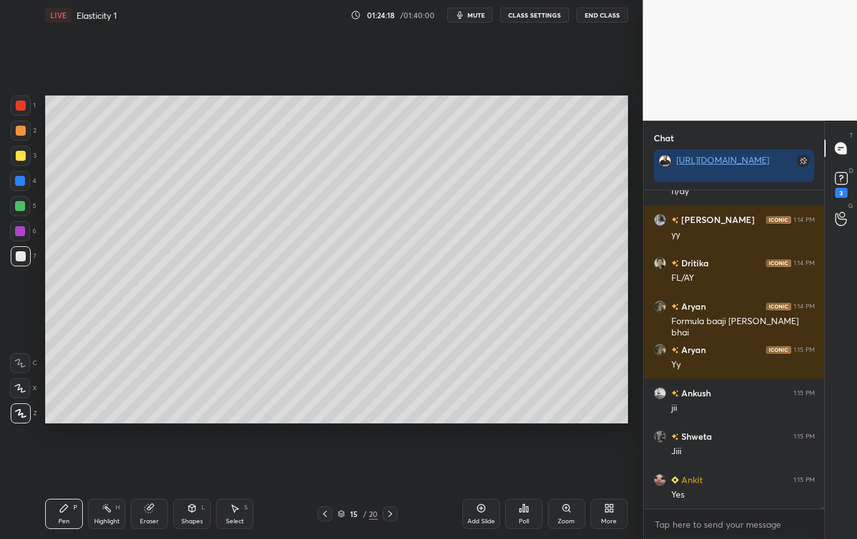
click at [24, 157] on div at bounding box center [21, 156] width 10 height 10
click at [21, 257] on div at bounding box center [21, 256] width 10 height 10
click at [18, 156] on div at bounding box center [21, 156] width 10 height 10
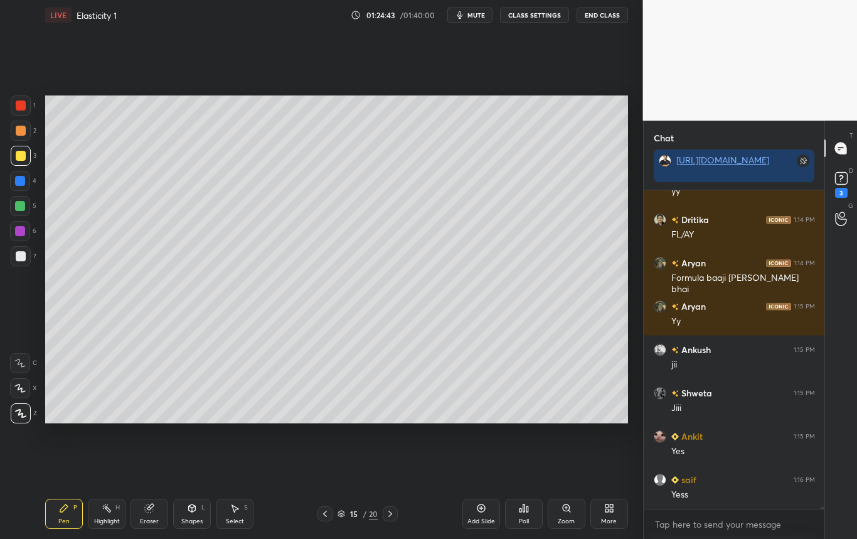
scroll to position [52907, 0]
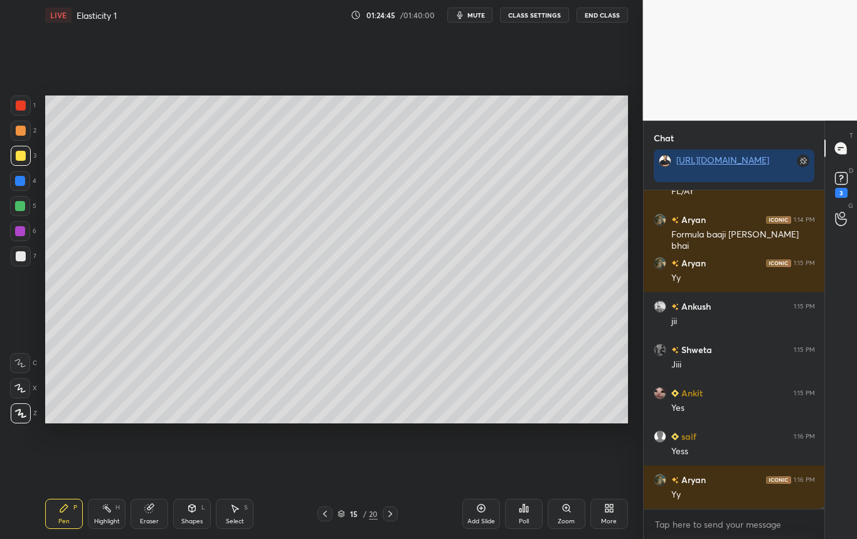
click at [26, 259] on div at bounding box center [21, 256] width 20 height 20
click at [15, 163] on div at bounding box center [21, 156] width 20 height 20
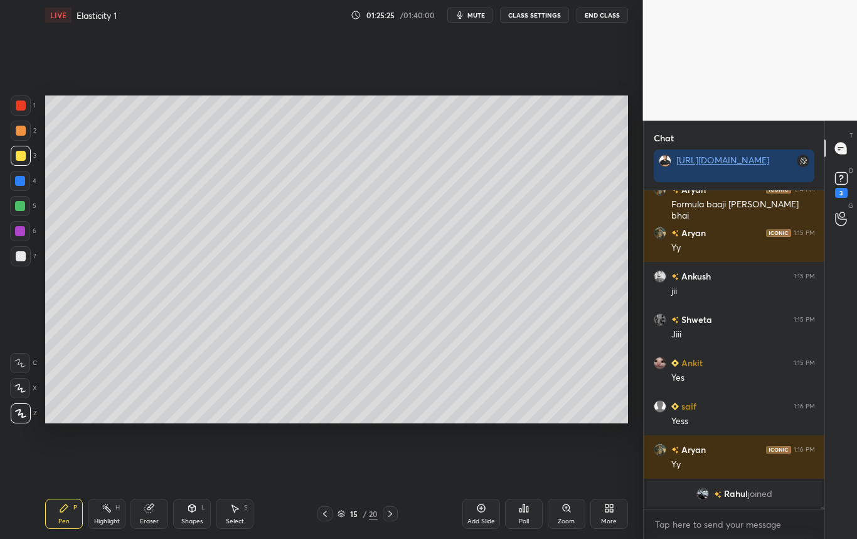
click at [147, 511] on icon at bounding box center [149, 508] width 8 height 8
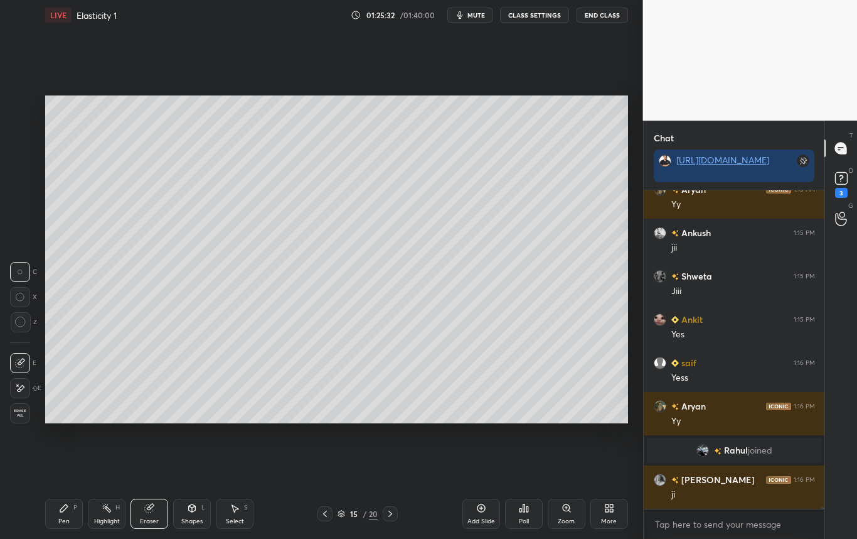
scroll to position [52621, 0]
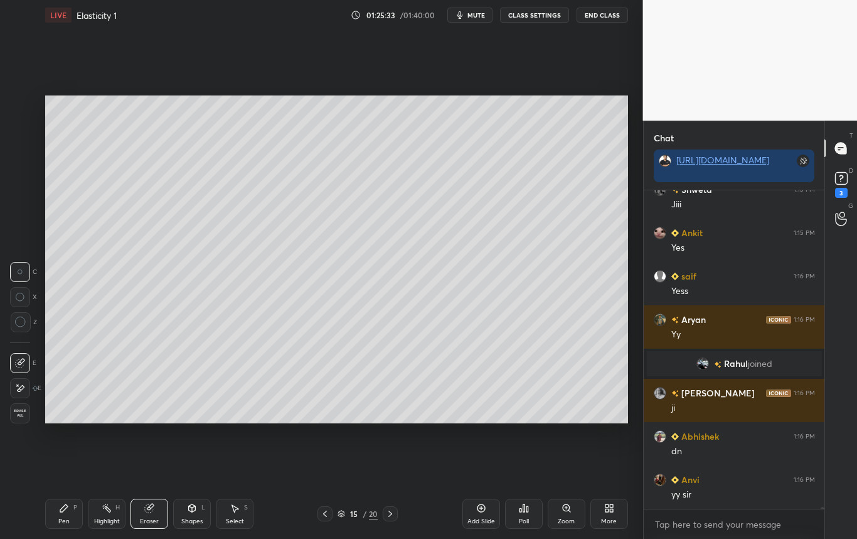
click at [60, 522] on div "Pen" at bounding box center [63, 521] width 11 height 6
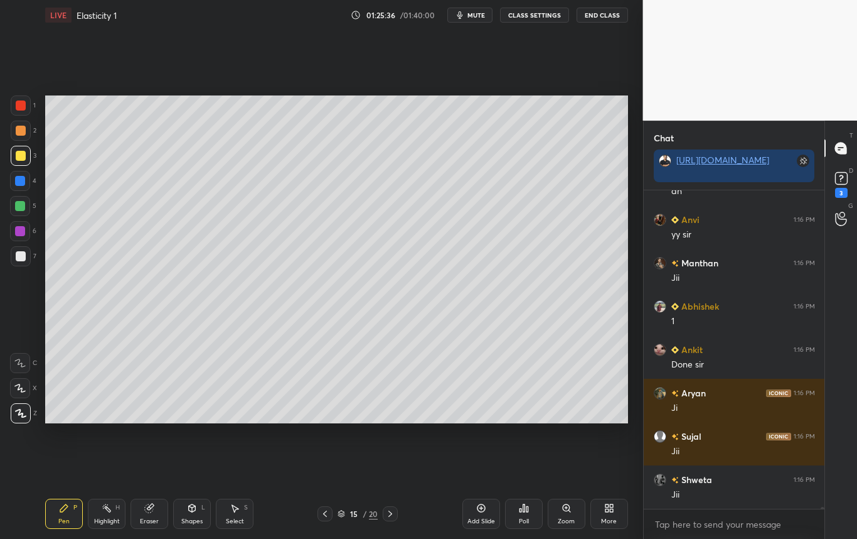
scroll to position [52967, 0]
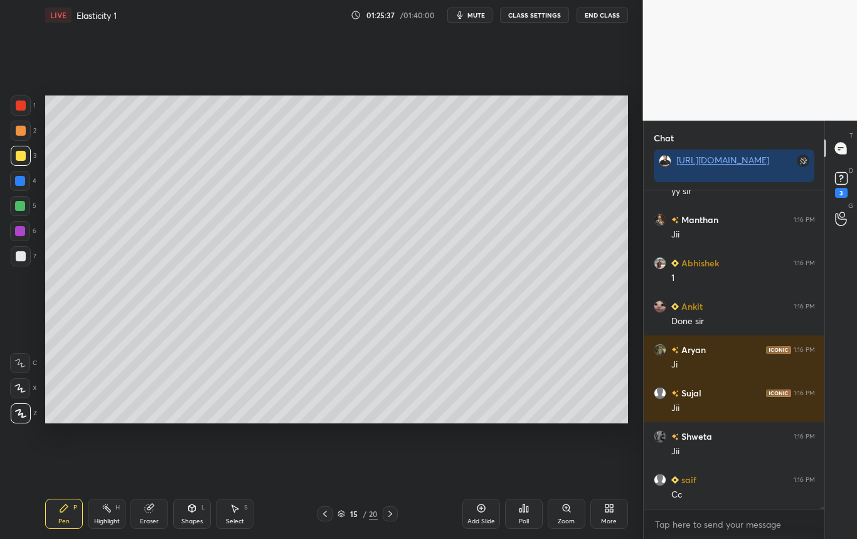
click at [468, 510] on div "Add Slide" at bounding box center [482, 513] width 38 height 30
click at [324, 515] on icon at bounding box center [326, 513] width 10 height 10
click at [388, 515] on icon at bounding box center [390, 513] width 10 height 10
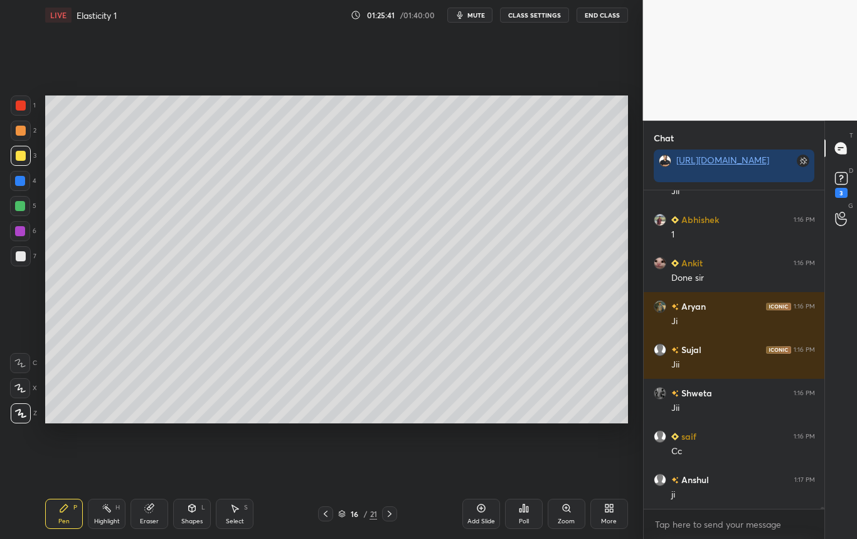
click at [23, 157] on div at bounding box center [21, 156] width 10 height 10
click at [194, 518] on div "Shapes" at bounding box center [191, 521] width 21 height 6
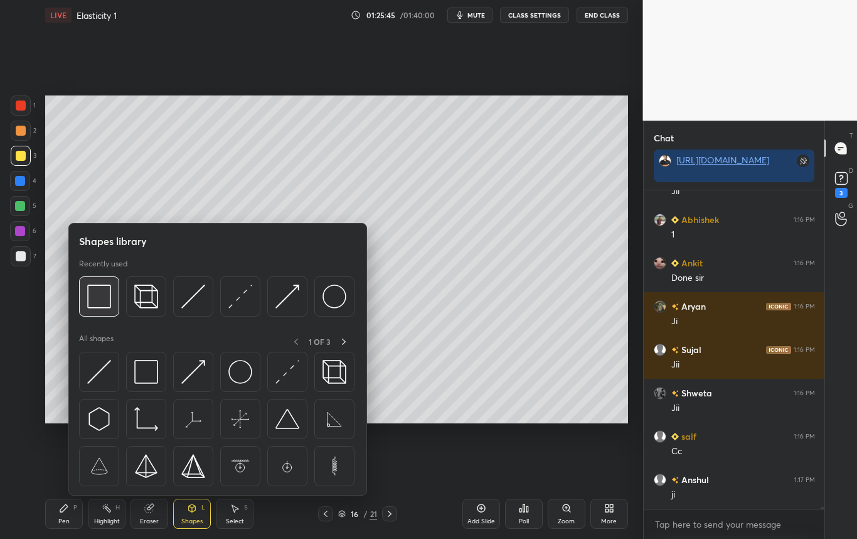
click at [104, 301] on img at bounding box center [99, 296] width 24 height 24
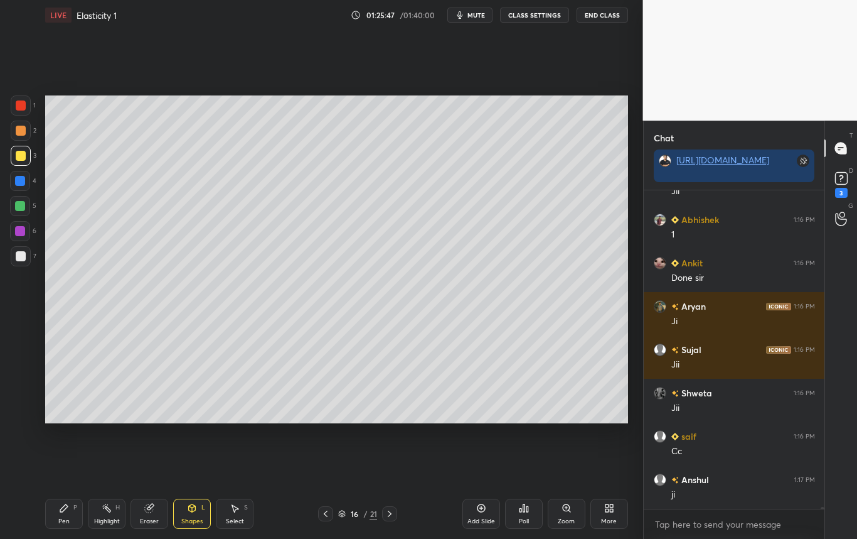
click at [66, 516] on div "Pen P" at bounding box center [64, 513] width 38 height 30
click at [22, 155] on div at bounding box center [21, 156] width 10 height 10
click at [21, 153] on div at bounding box center [21, 156] width 10 height 10
click at [24, 262] on div at bounding box center [21, 256] width 20 height 20
click at [153, 515] on div "Eraser" at bounding box center [150, 513] width 38 height 30
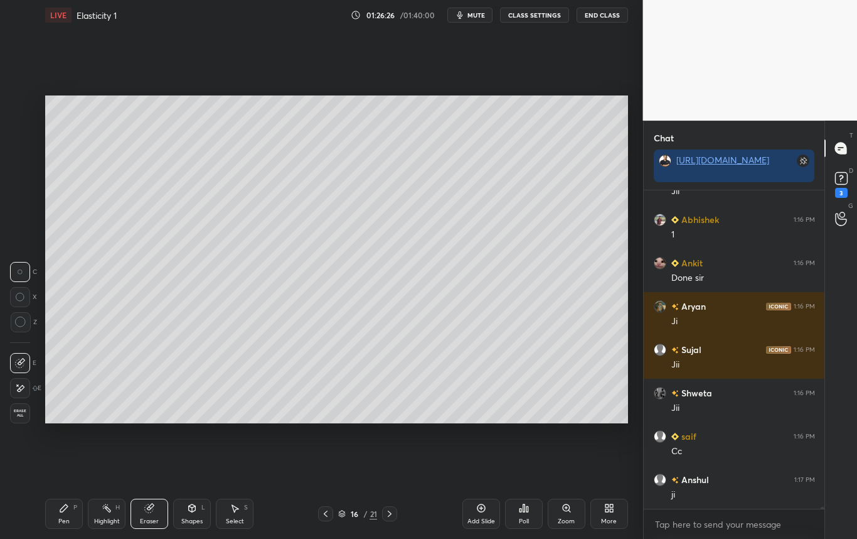
click at [65, 510] on icon at bounding box center [64, 508] width 10 height 10
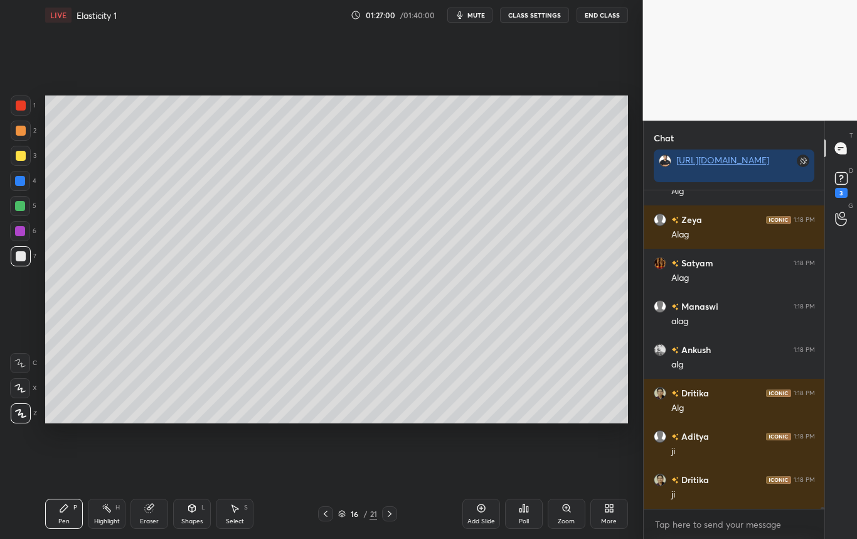
scroll to position [53703, 0]
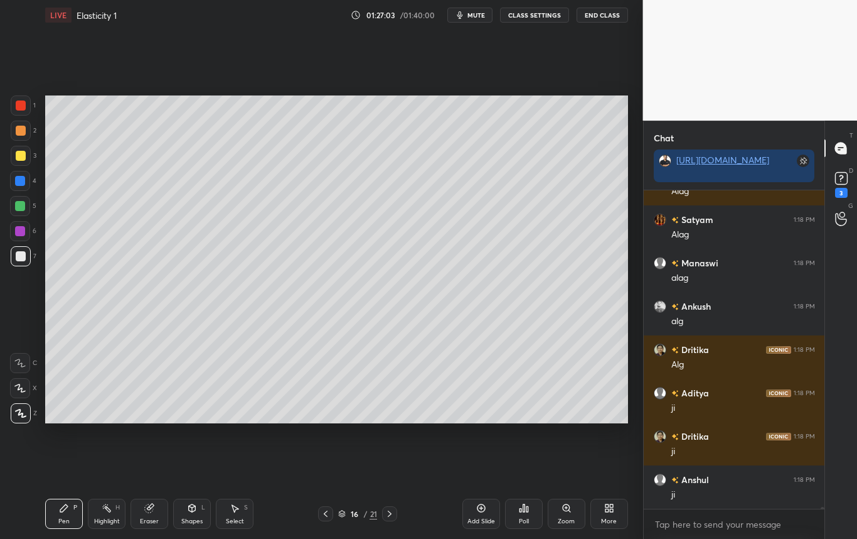
click at [13, 262] on div at bounding box center [21, 256] width 20 height 20
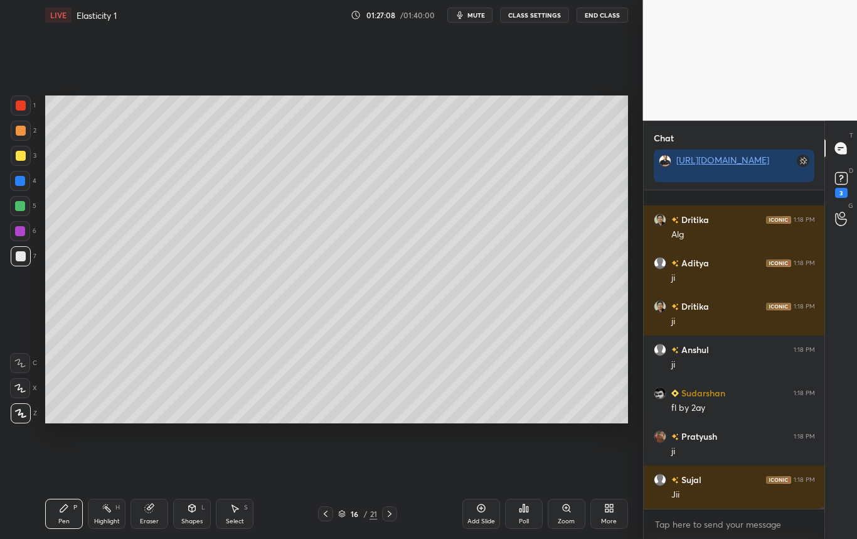
scroll to position [53920, 0]
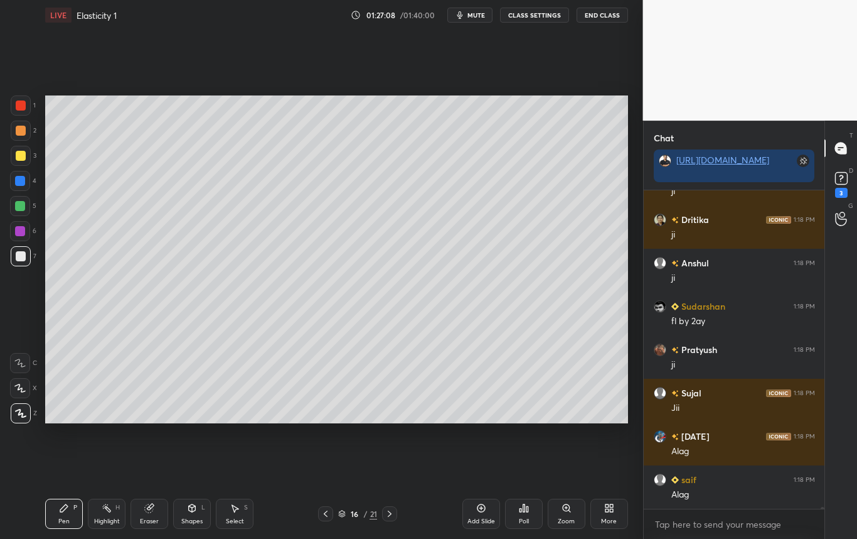
click at [190, 516] on div "Shapes L" at bounding box center [192, 513] width 38 height 30
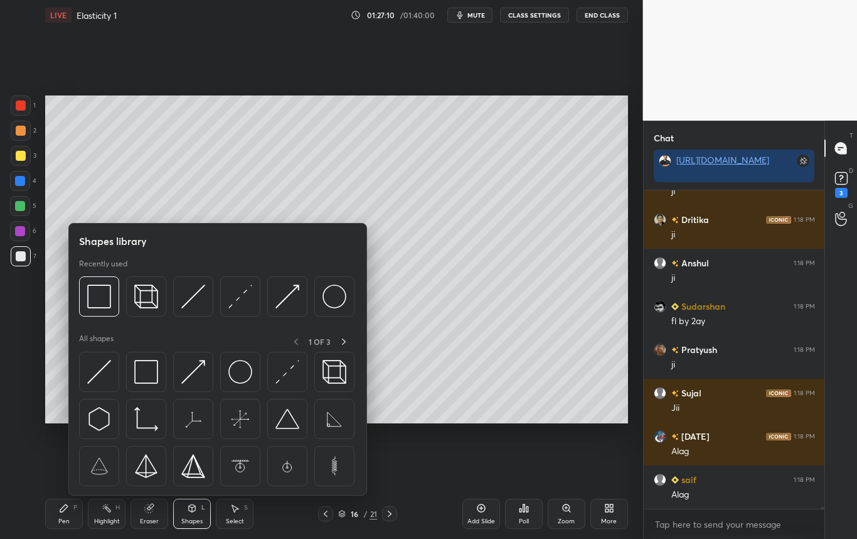
click at [104, 303] on img at bounding box center [99, 296] width 24 height 24
click at [14, 314] on div "1 2 3 4 5 6 7 C X Z C X Z E E Erase all H H" at bounding box center [20, 259] width 40 height 328
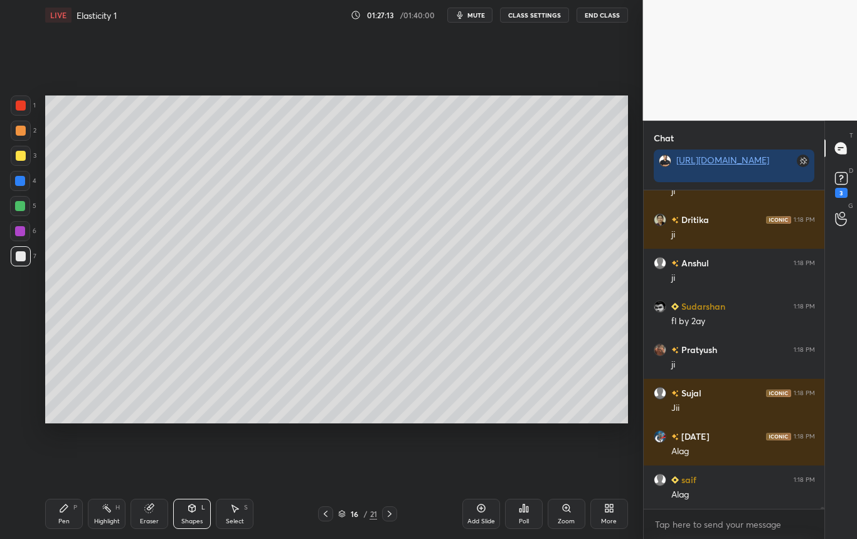
click at [60, 518] on div "Pen" at bounding box center [63, 521] width 11 height 6
click at [23, 255] on div at bounding box center [21, 256] width 10 height 10
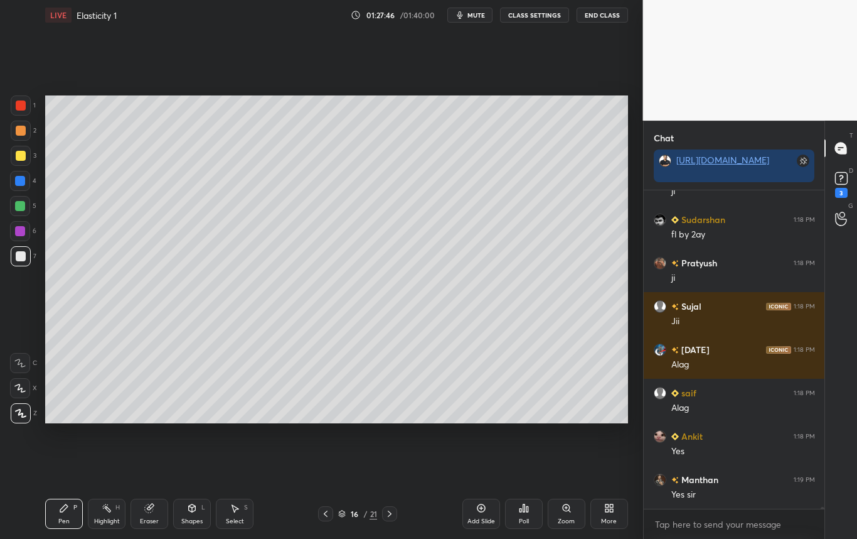
scroll to position [54050, 0]
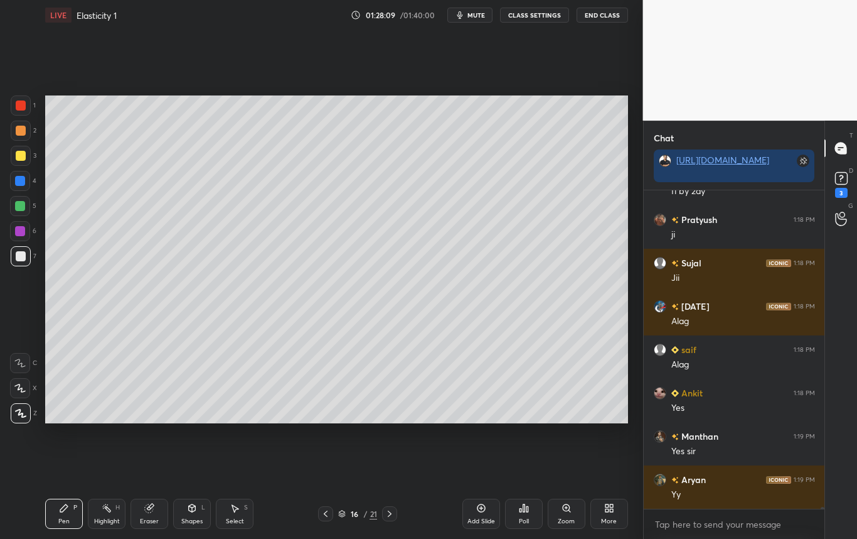
click at [19, 157] on div at bounding box center [21, 156] width 10 height 10
click at [28, 156] on div at bounding box center [21, 156] width 20 height 20
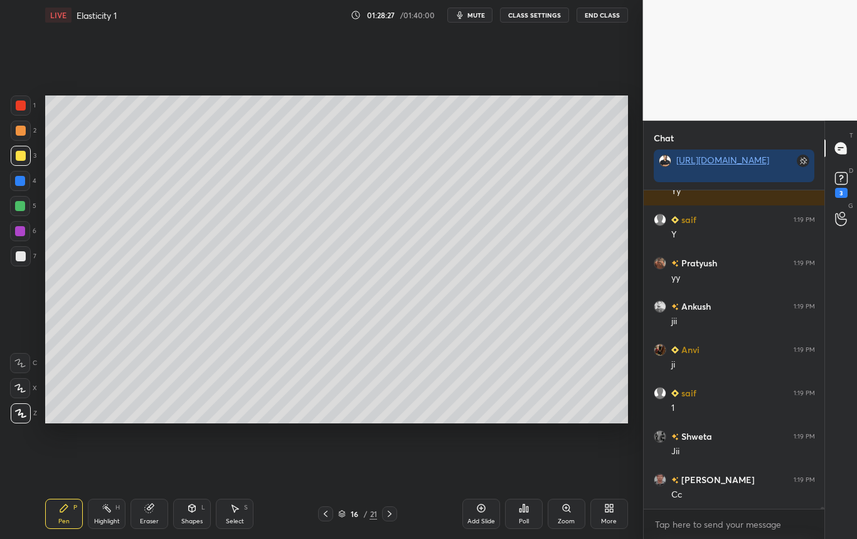
scroll to position [54396, 0]
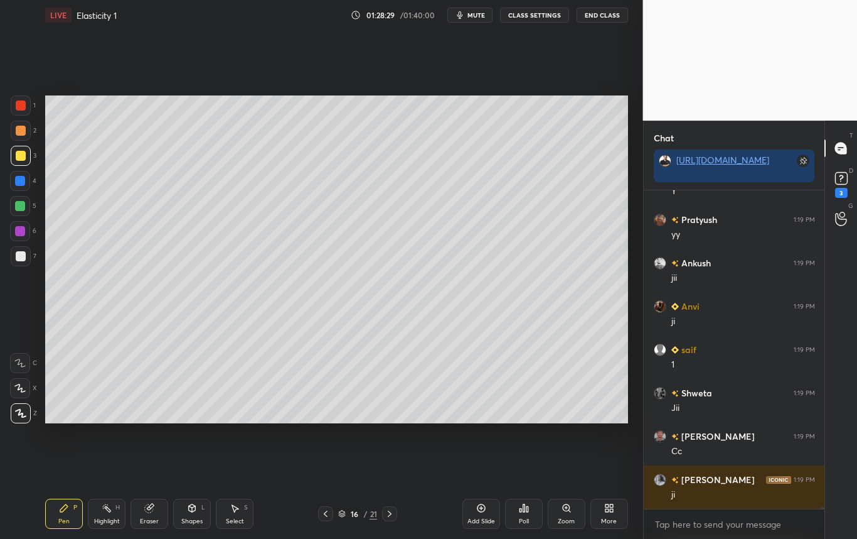
click at [151, 513] on div "Eraser" at bounding box center [150, 513] width 38 height 30
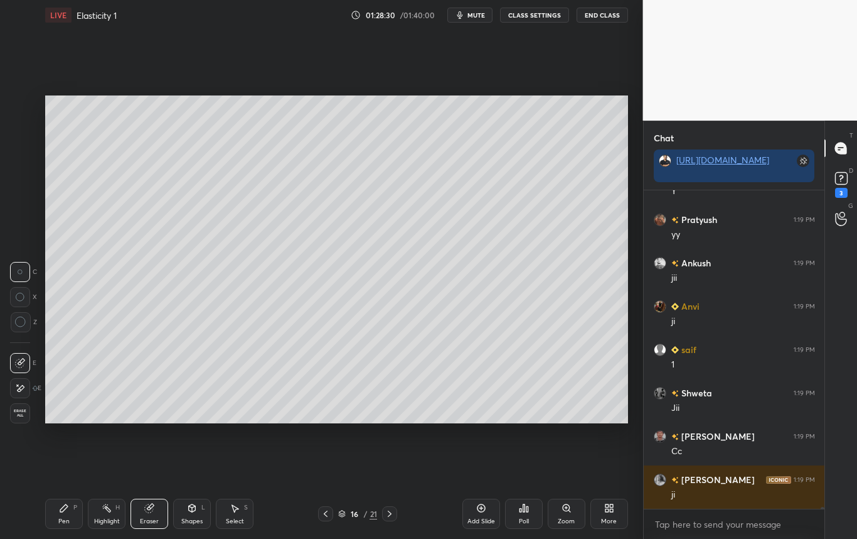
scroll to position [54440, 0]
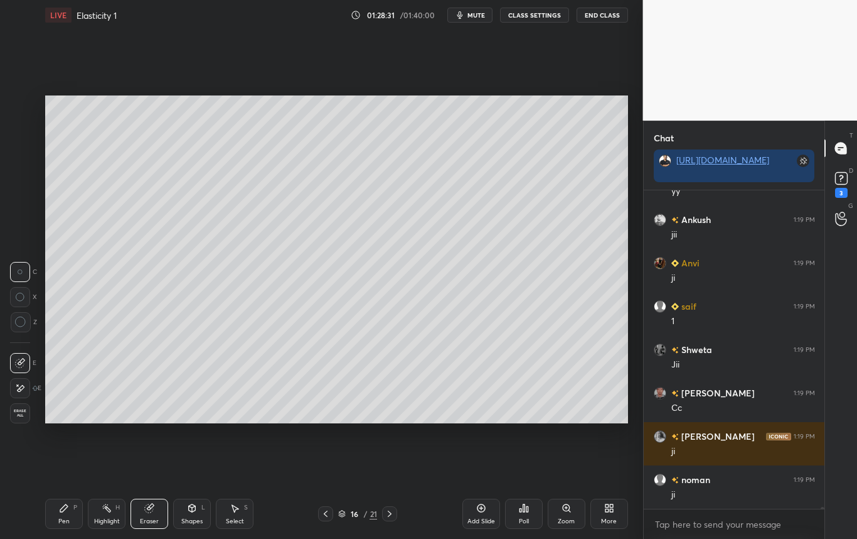
click at [66, 507] on icon at bounding box center [64, 508] width 10 height 10
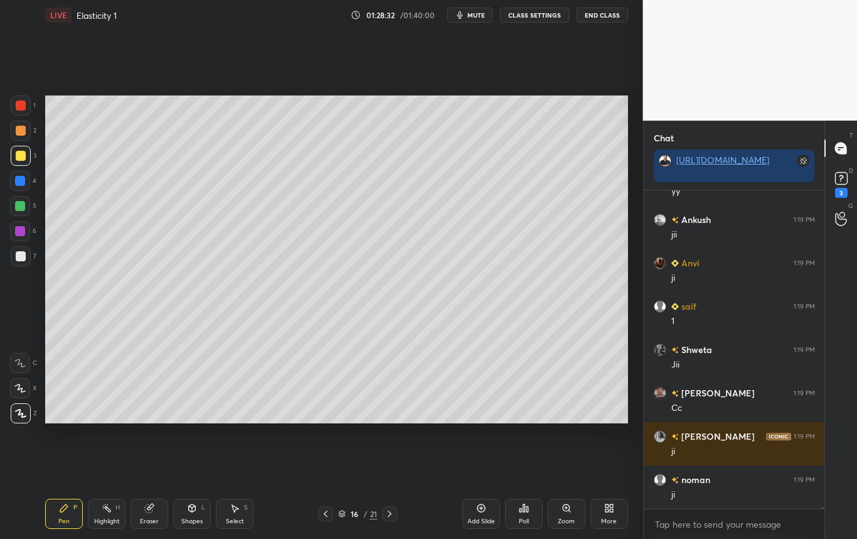
click at [21, 259] on div at bounding box center [21, 256] width 10 height 10
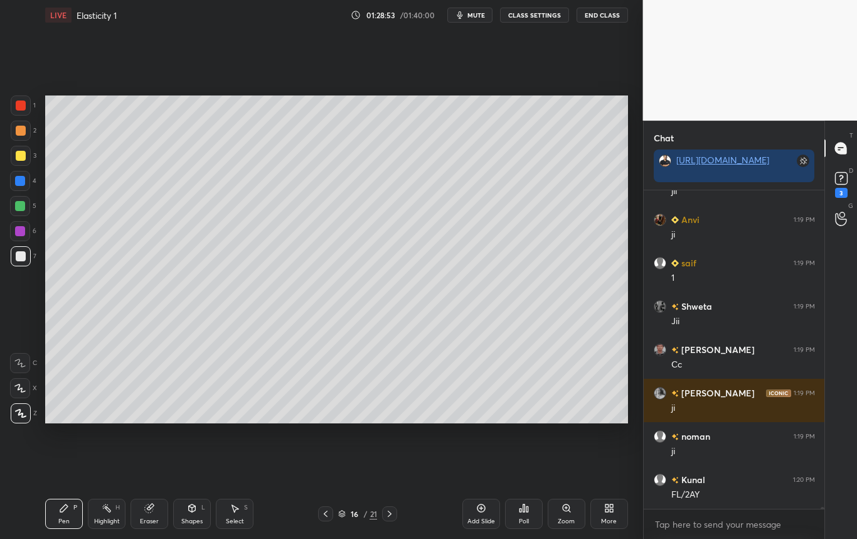
click at [21, 157] on div at bounding box center [21, 156] width 10 height 10
click at [18, 254] on div at bounding box center [21, 256] width 10 height 10
click at [224, 423] on div "Setting up your live class Poll for secs No correct answer Start poll" at bounding box center [336, 259] width 593 height 458
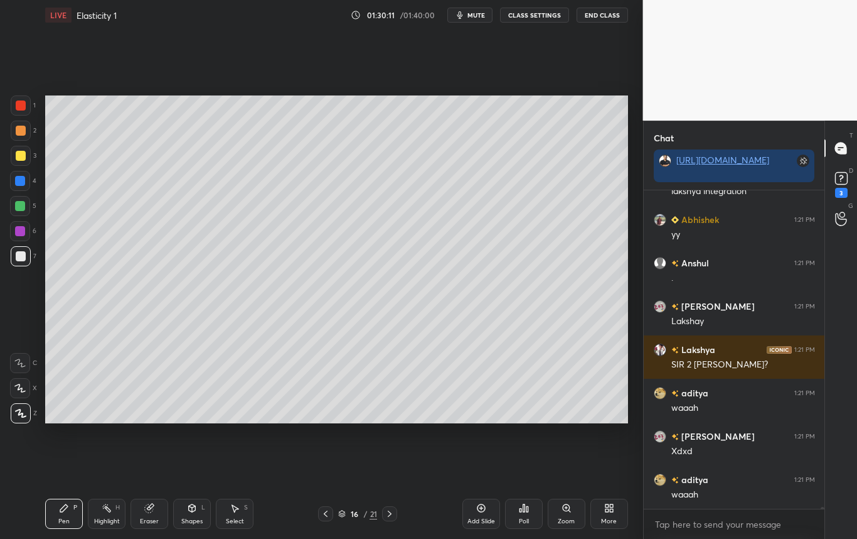
scroll to position [54850, 0]
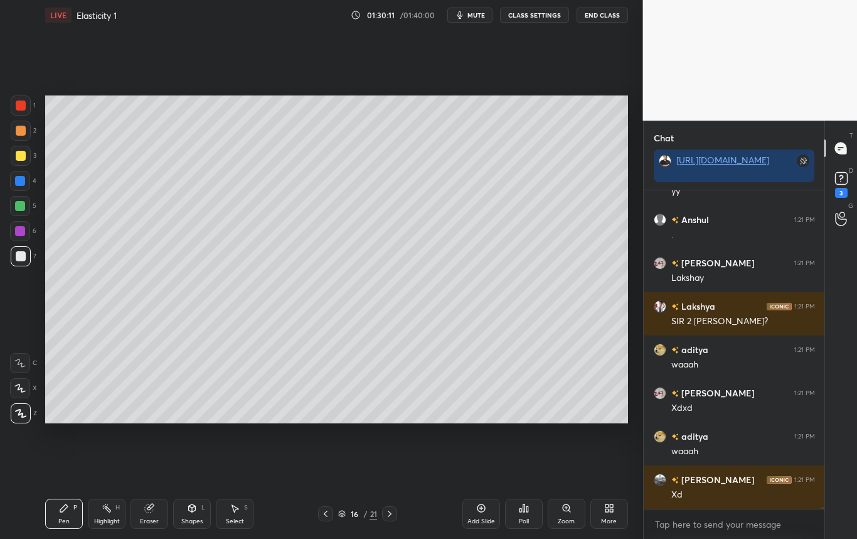
click at [18, 152] on div at bounding box center [21, 156] width 10 height 10
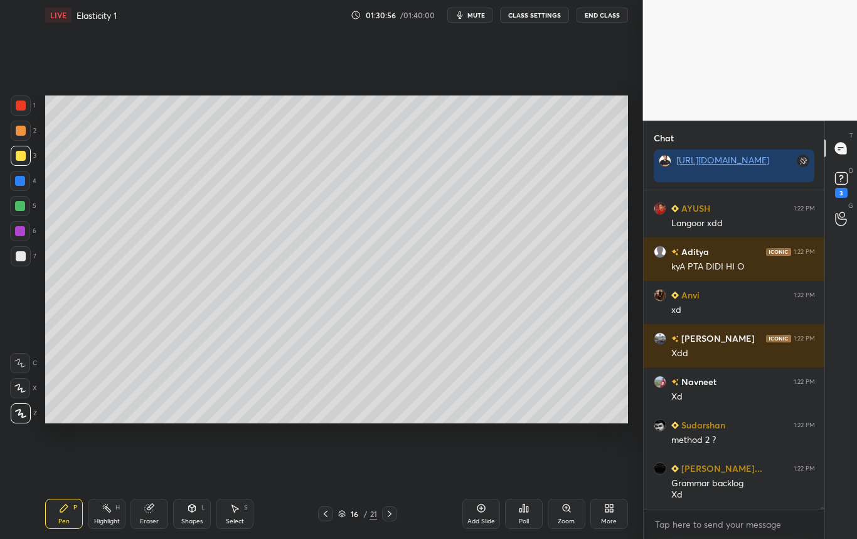
scroll to position [56161, 0]
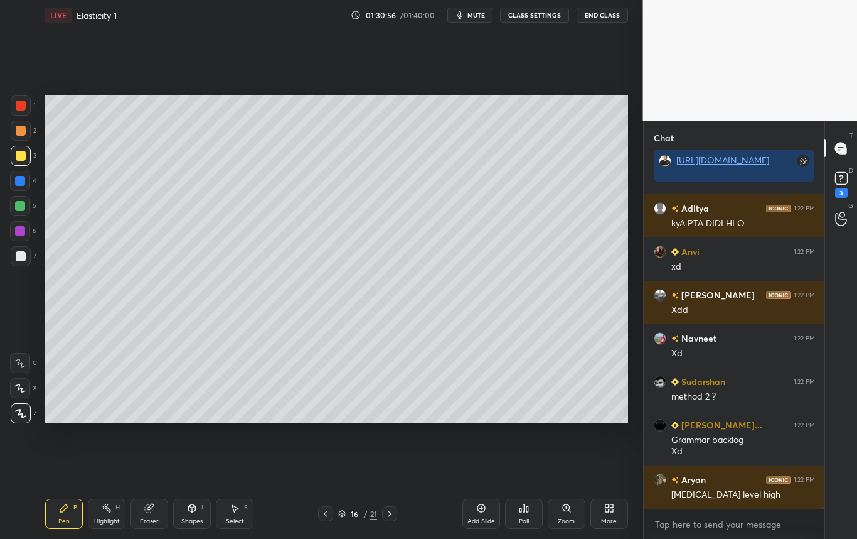
click at [341, 432] on div "Setting up your live class Poll for secs No correct answer Start poll" at bounding box center [336, 259] width 593 height 458
click at [628, 239] on div "Setting up your live class Poll for secs No correct answer Start poll" at bounding box center [336, 259] width 593 height 458
click at [197, 512] on div "Shapes L" at bounding box center [192, 513] width 38 height 30
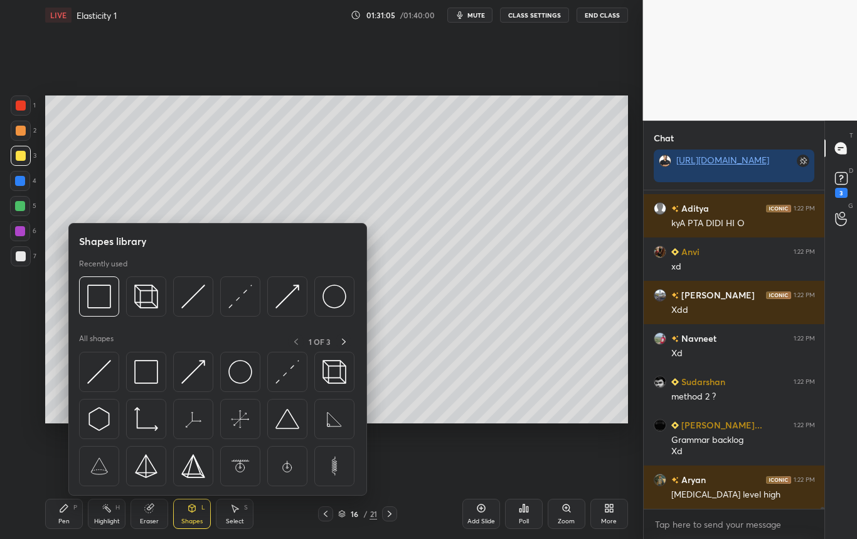
click at [109, 297] on img at bounding box center [99, 296] width 24 height 24
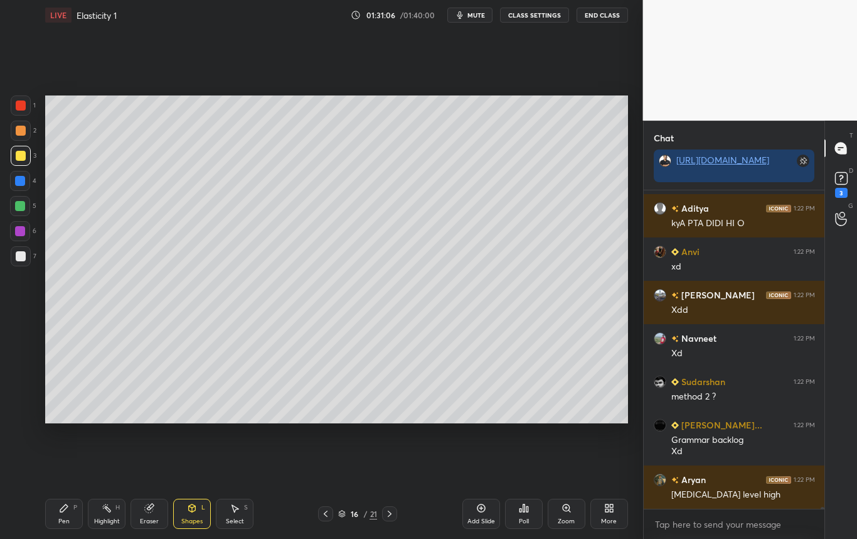
click at [26, 303] on div "1 2 3 4 5 6 7 C X Z C X Z E E Erase all H H" at bounding box center [20, 259] width 40 height 328
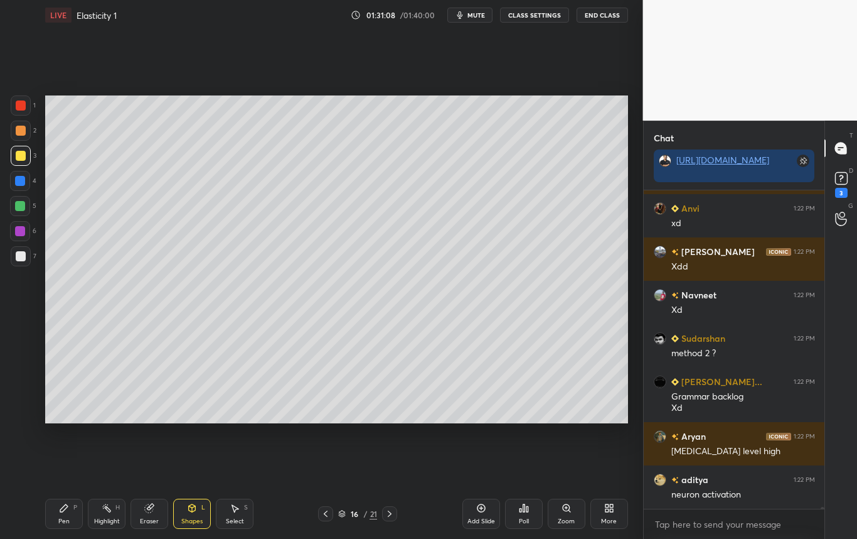
click at [61, 508] on icon at bounding box center [64, 508] width 8 height 8
click at [24, 255] on div at bounding box center [21, 256] width 10 height 10
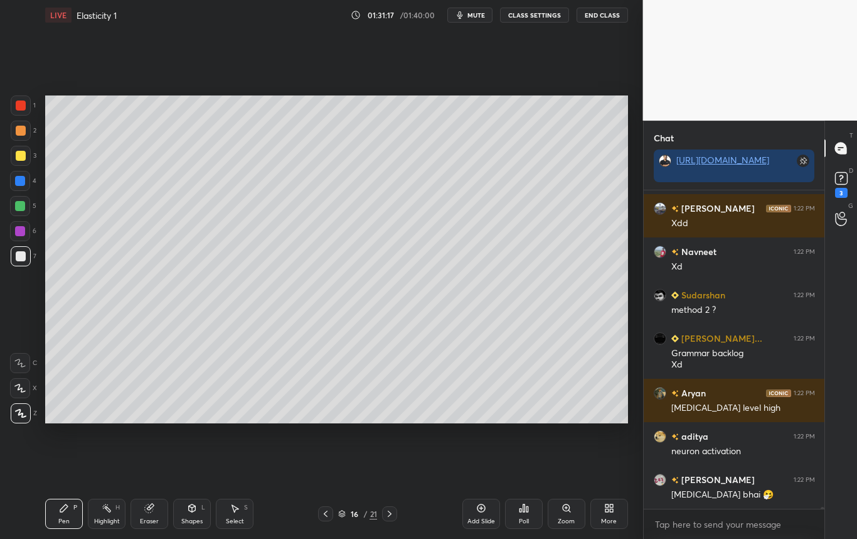
click at [20, 261] on div at bounding box center [21, 256] width 20 height 20
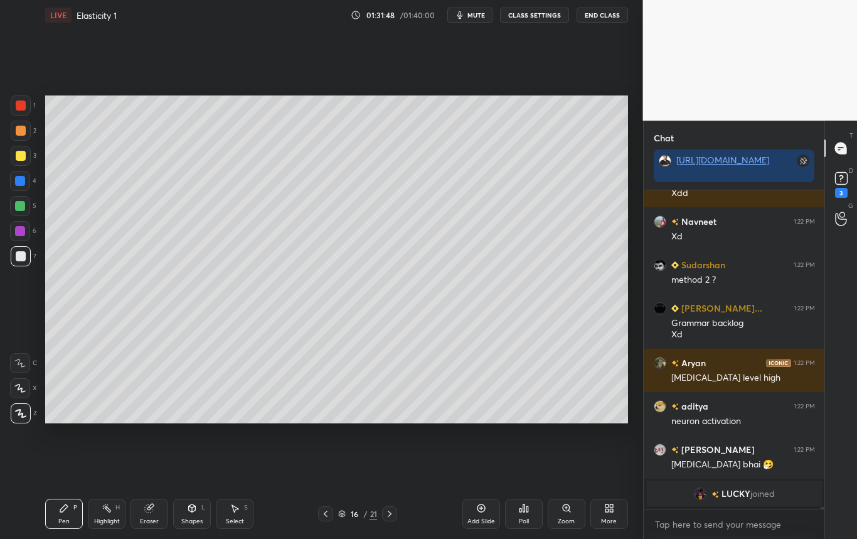
click at [18, 157] on div at bounding box center [21, 156] width 10 height 10
click at [116, 511] on div "Highlight H" at bounding box center [107, 513] width 38 height 30
click at [158, 515] on div "Eraser" at bounding box center [150, 513] width 38 height 30
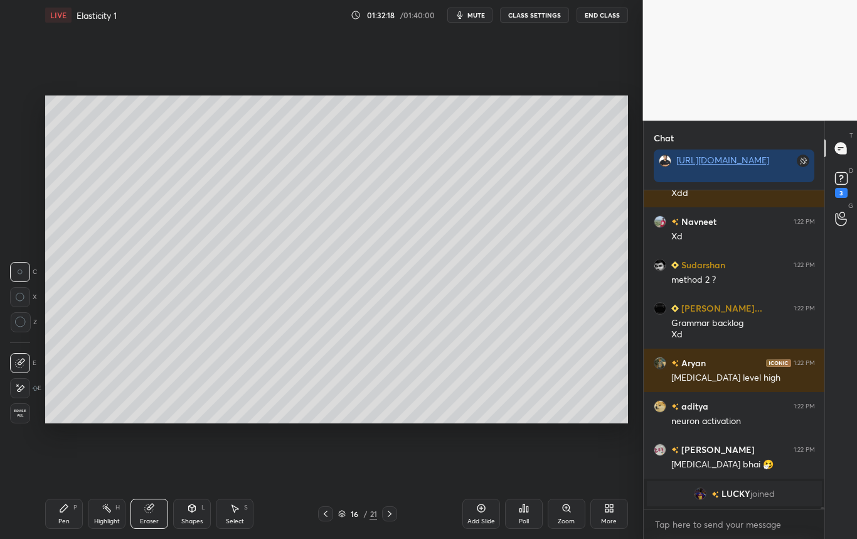
click at [106, 513] on div "Highlight H" at bounding box center [107, 513] width 38 height 30
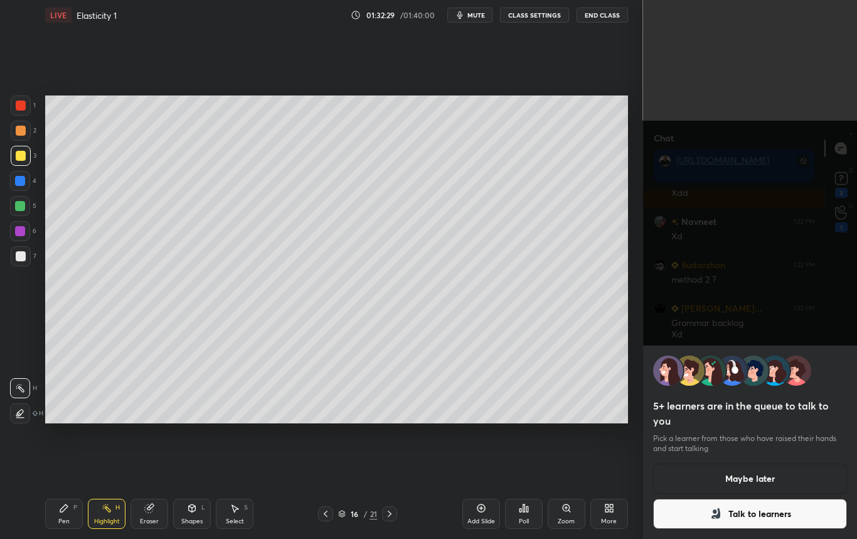
click at [323, 515] on icon at bounding box center [326, 513] width 10 height 10
click at [758, 474] on button "Maybe later" at bounding box center [750, 478] width 195 height 30
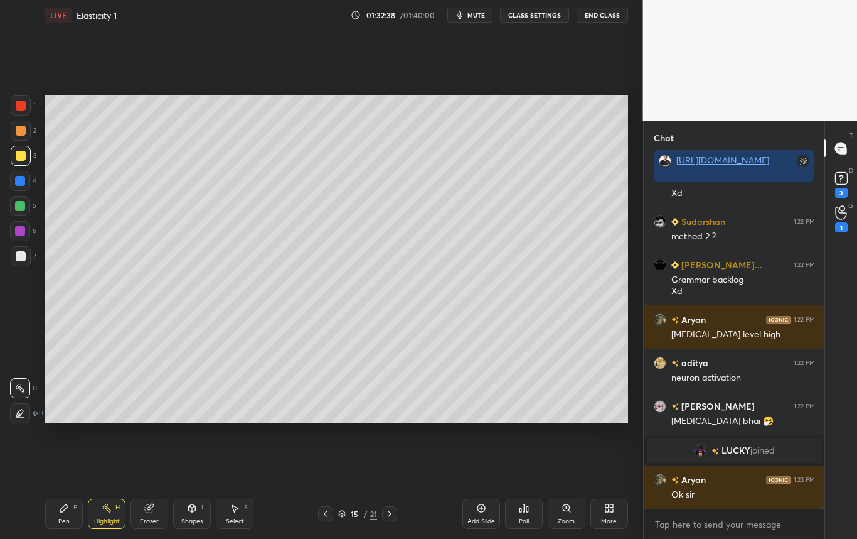
click at [386, 515] on icon at bounding box center [390, 513] width 10 height 10
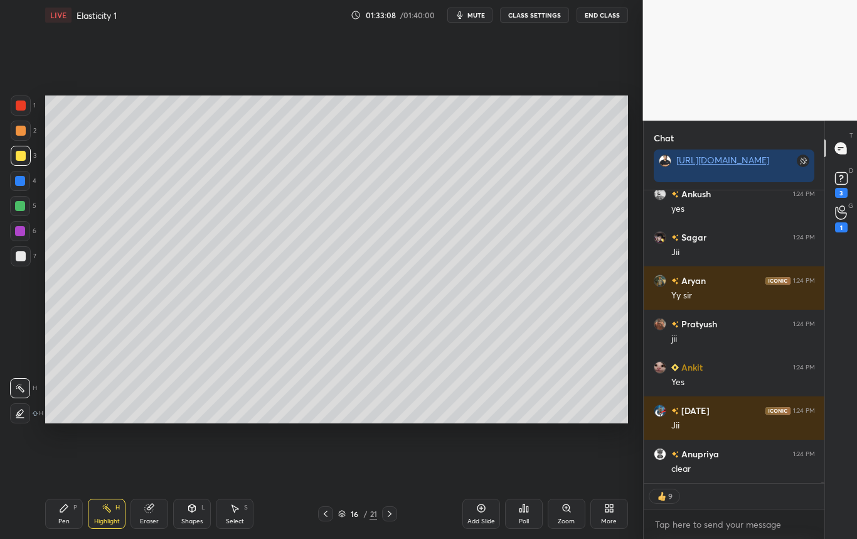
scroll to position [56571, 0]
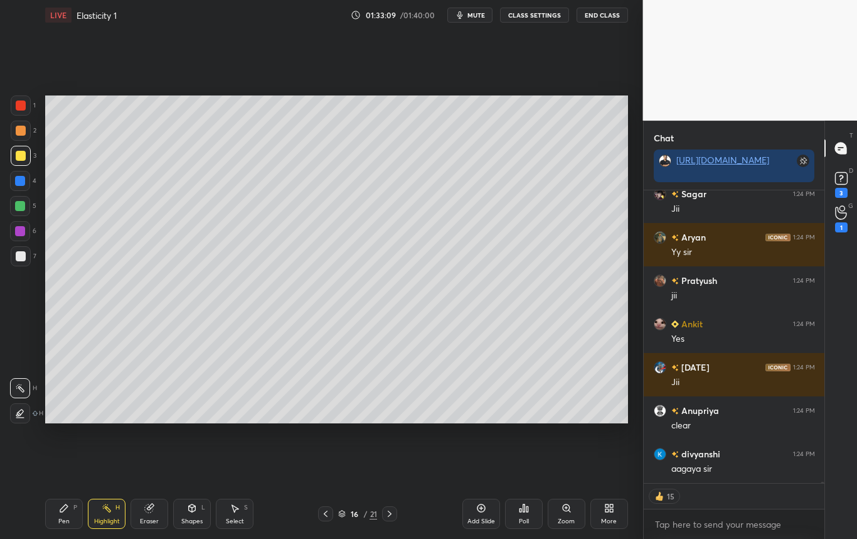
click at [24, 259] on div at bounding box center [21, 256] width 20 height 20
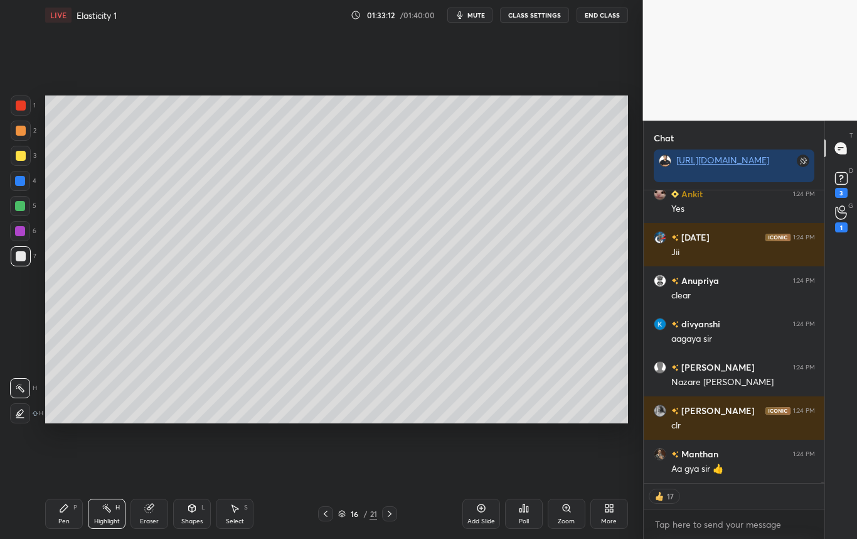
scroll to position [56744, 0]
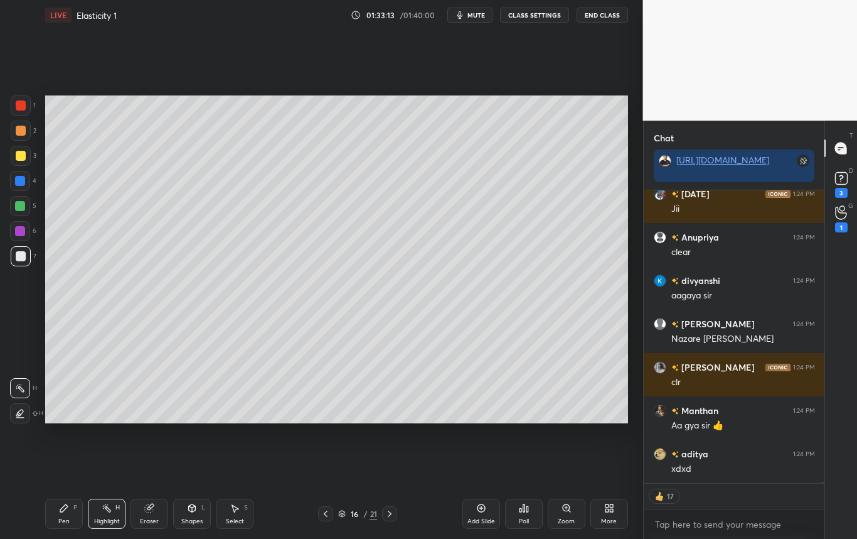
click at [22, 182] on div at bounding box center [20, 181] width 10 height 10
click at [62, 514] on div "Pen P" at bounding box center [64, 513] width 38 height 30
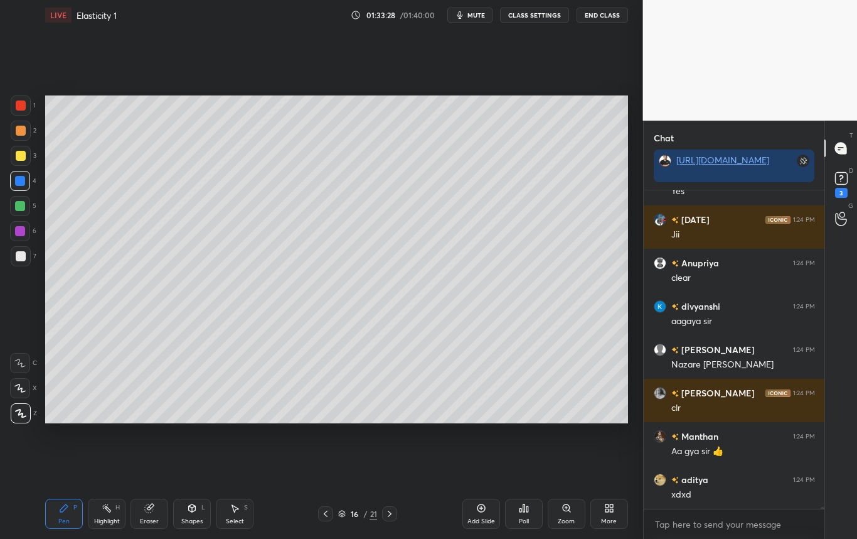
scroll to position [56762, 0]
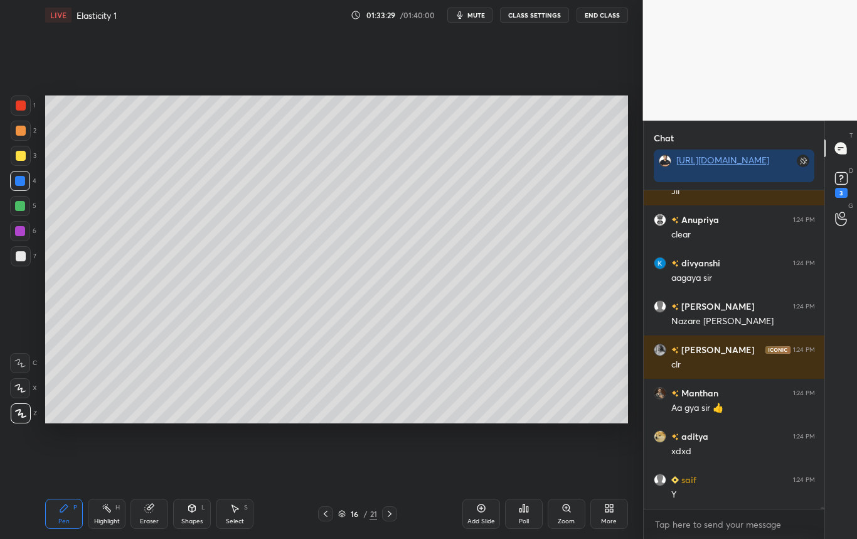
click at [476, 515] on div "Add Slide" at bounding box center [482, 513] width 38 height 30
click at [18, 252] on div at bounding box center [21, 256] width 10 height 10
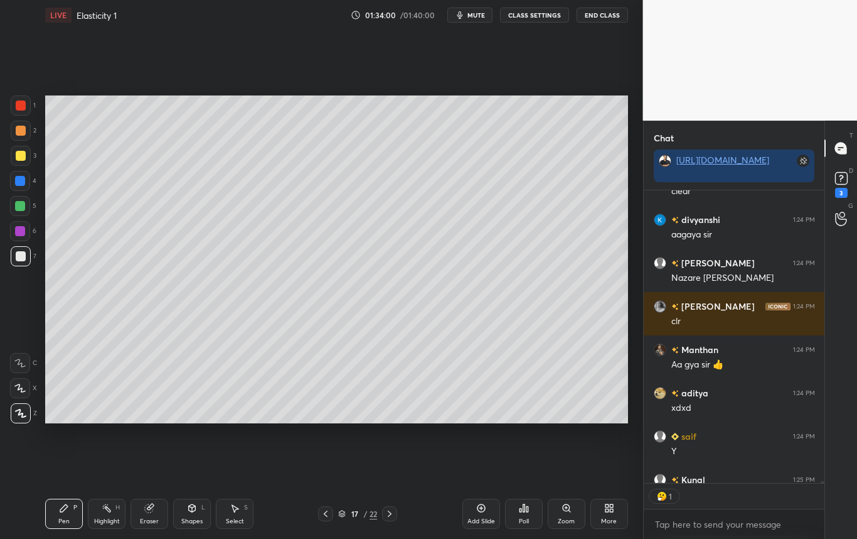
scroll to position [4, 4]
click at [325, 515] on icon at bounding box center [326, 513] width 10 height 10
click at [110, 513] on div "Highlight H" at bounding box center [107, 513] width 38 height 30
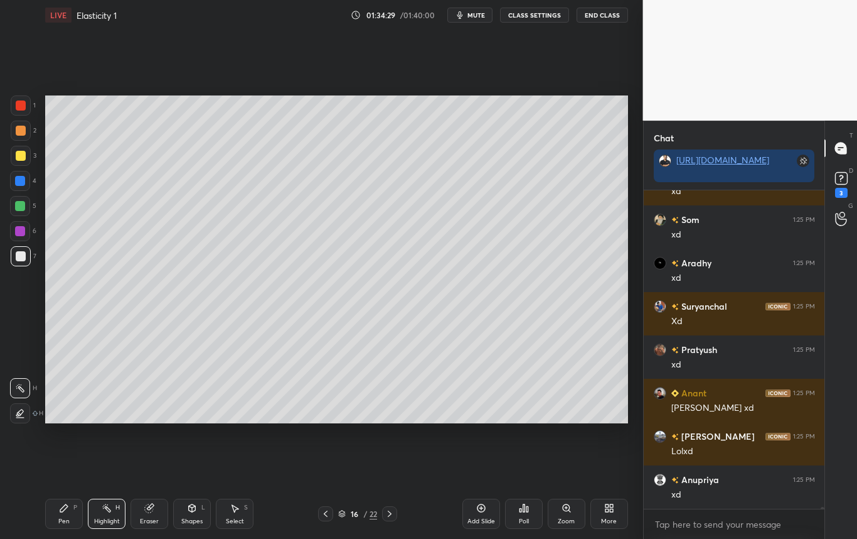
scroll to position [57238, 0]
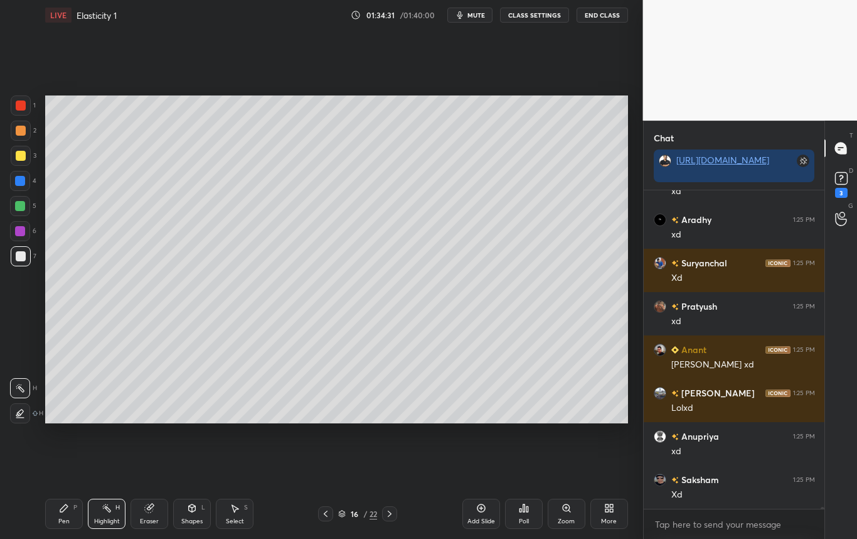
click at [31, 284] on div "1 2 3 4 5 6 7 C X Z C X Z E E Erase all H H LIVE Elasticity 1 01:34:31 / 01:40:…" at bounding box center [316, 269] width 633 height 539
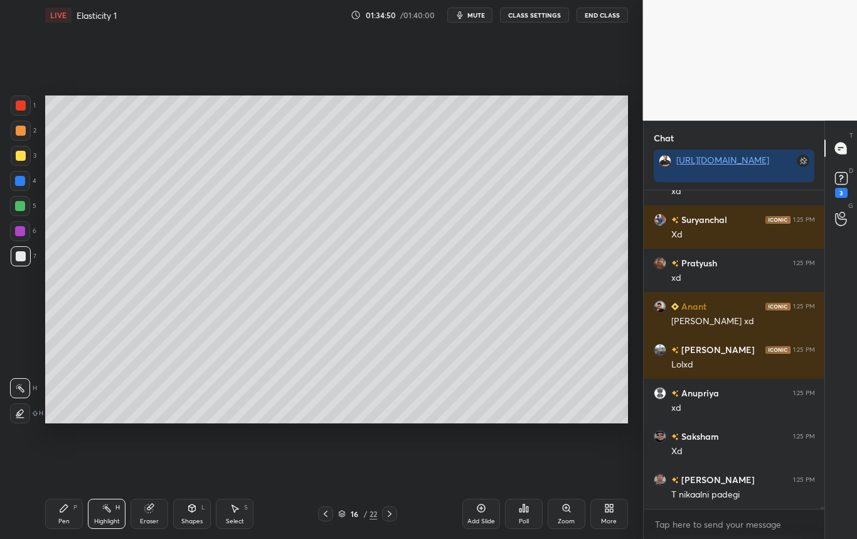
click at [389, 517] on icon at bounding box center [390, 513] width 10 height 10
click at [58, 519] on div "Pen" at bounding box center [63, 521] width 11 height 6
click at [192, 518] on div "Shapes" at bounding box center [191, 521] width 21 height 6
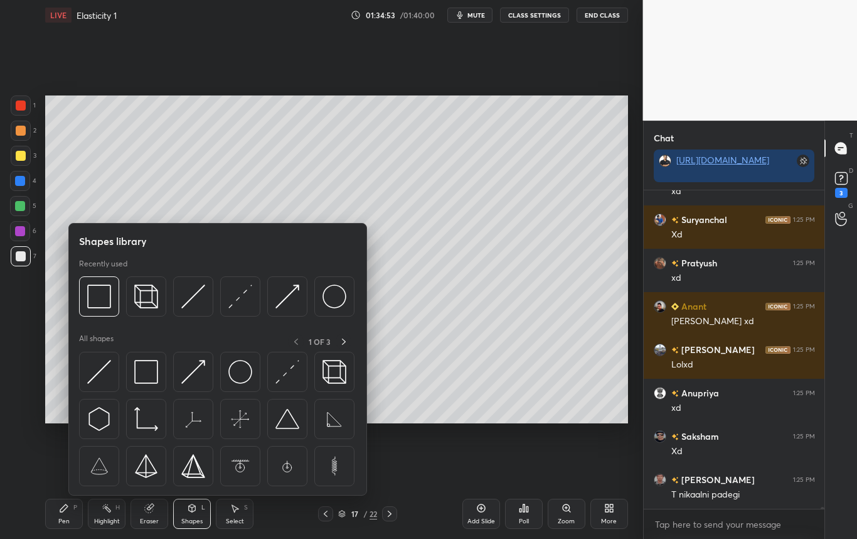
click at [94, 296] on img at bounding box center [99, 296] width 24 height 24
click at [26, 151] on div at bounding box center [21, 156] width 20 height 20
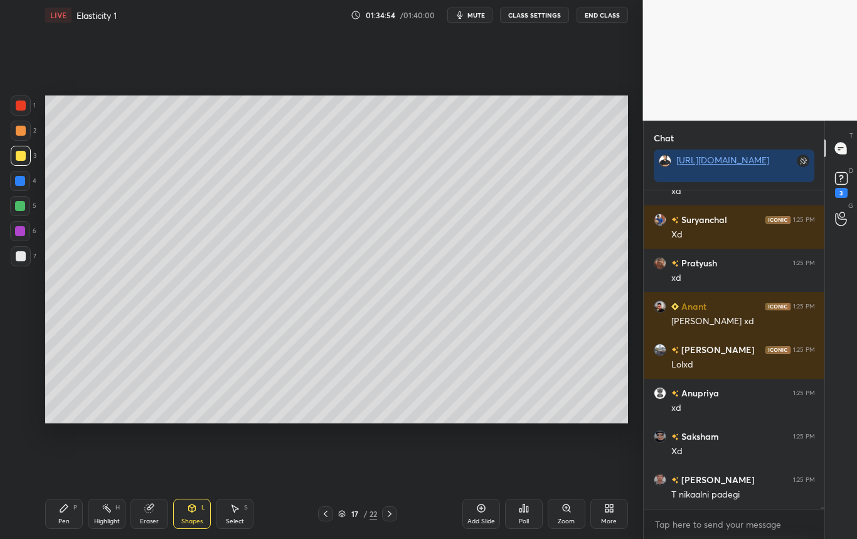
scroll to position [57324, 0]
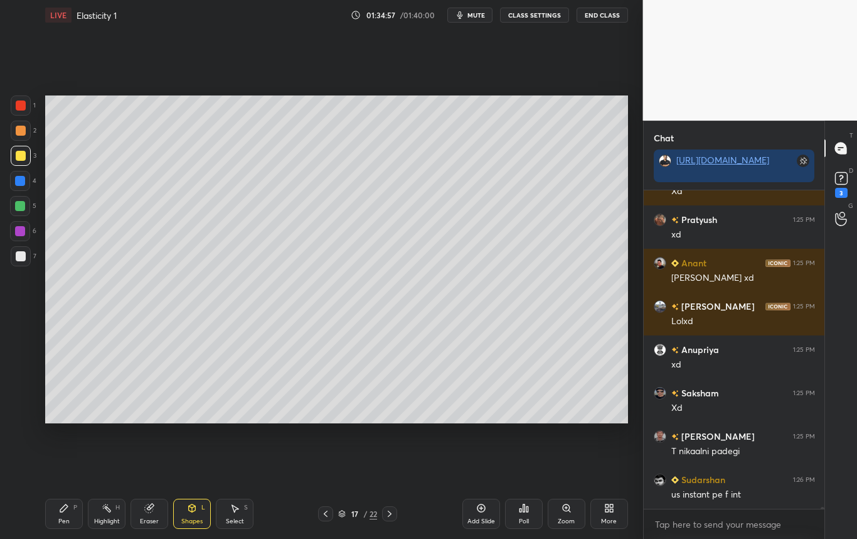
click at [59, 518] on div "Pen" at bounding box center [63, 521] width 11 height 6
click at [21, 158] on div at bounding box center [21, 156] width 10 height 10
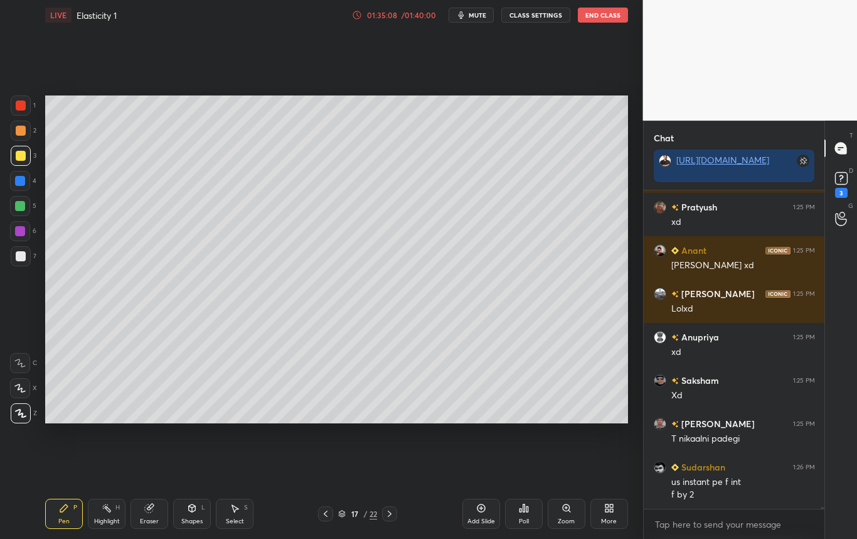
click at [324, 513] on icon at bounding box center [326, 513] width 10 height 10
click at [109, 513] on div "Highlight H" at bounding box center [107, 513] width 38 height 30
click at [385, 518] on div at bounding box center [389, 513] width 15 height 15
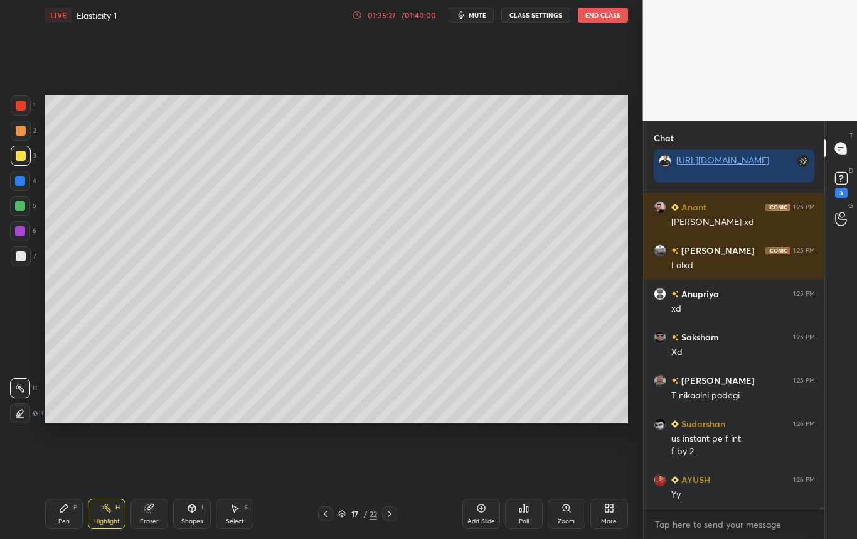
click at [67, 523] on div "Pen" at bounding box center [63, 521] width 11 height 6
click at [23, 256] on div at bounding box center [21, 256] width 10 height 10
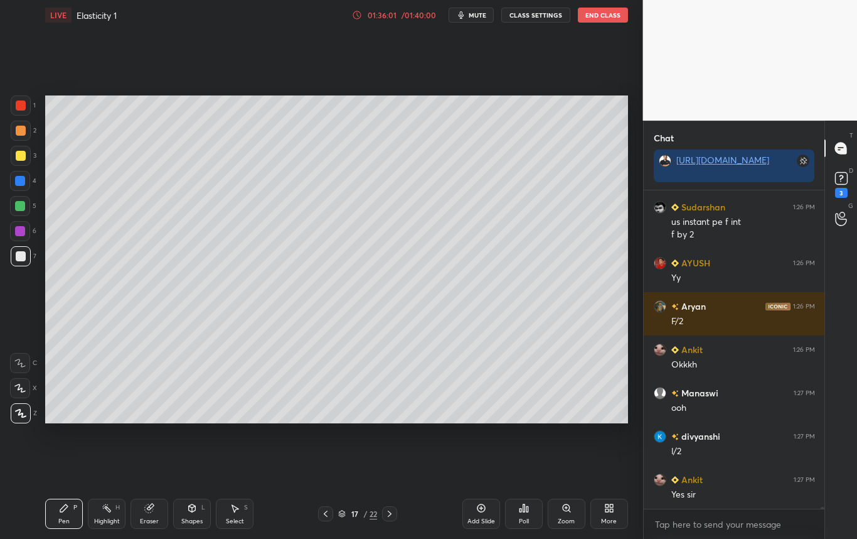
scroll to position [57640, 0]
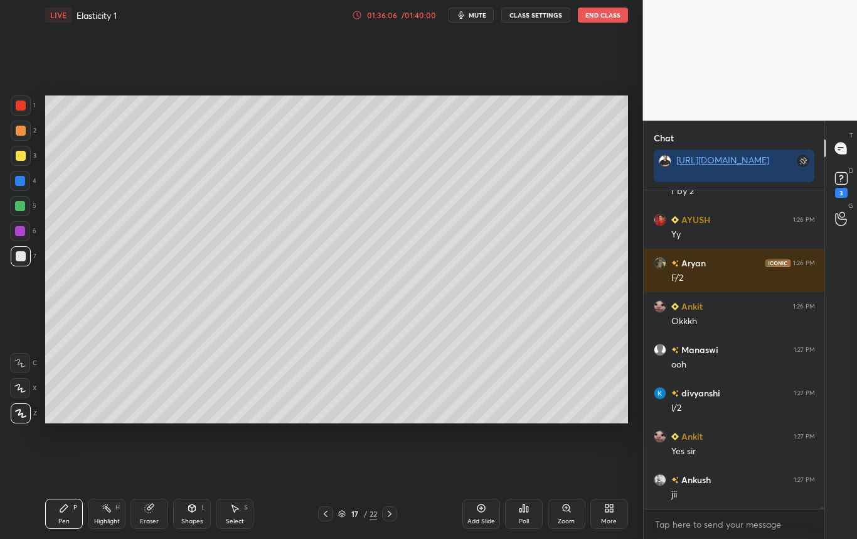
click at [325, 517] on icon at bounding box center [326, 513] width 10 height 10
click at [110, 512] on div "Highlight H" at bounding box center [107, 513] width 38 height 30
click at [392, 516] on icon at bounding box center [390, 513] width 10 height 10
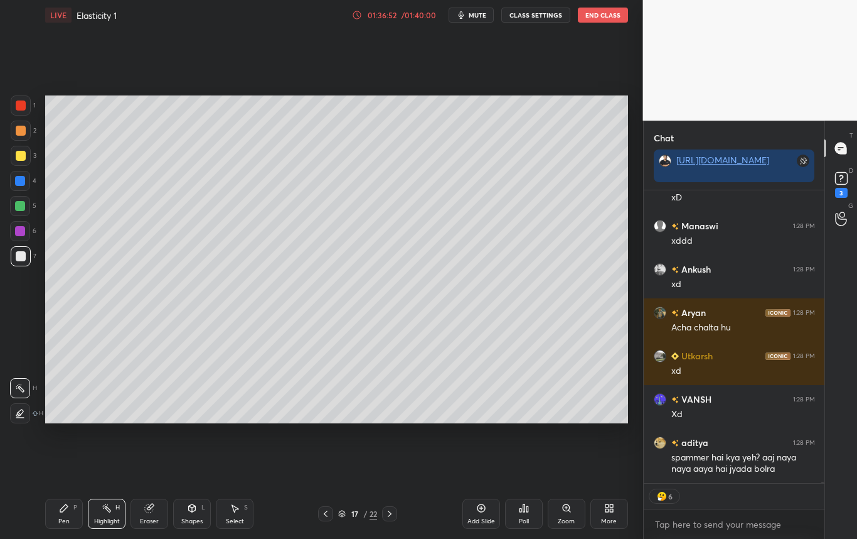
scroll to position [58630, 0]
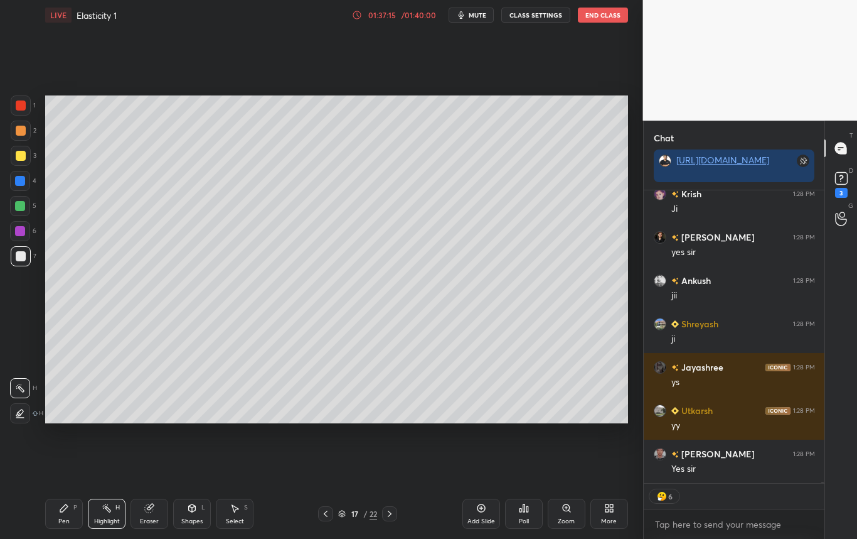
click at [387, 512] on icon at bounding box center [390, 513] width 10 height 10
click at [326, 512] on icon at bounding box center [326, 513] width 10 height 10
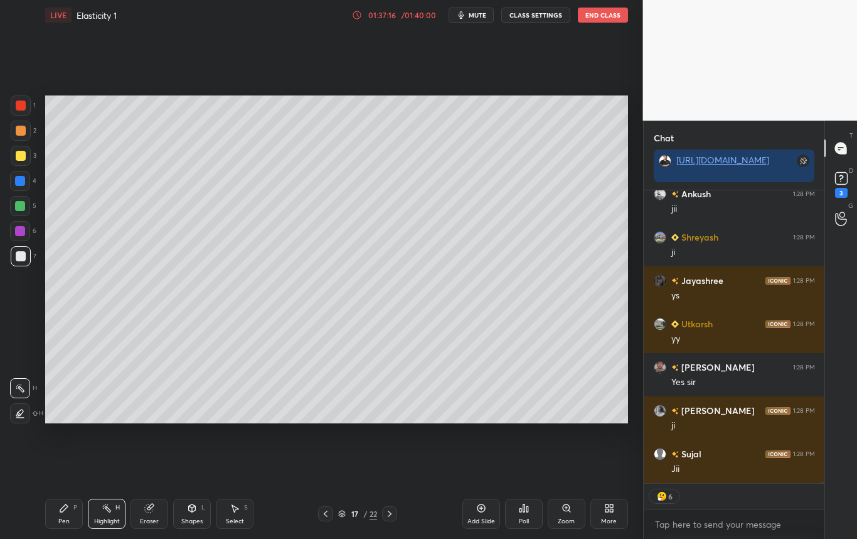
click at [483, 501] on div "Add Slide" at bounding box center [482, 513] width 38 height 30
click at [193, 513] on div "Shapes L" at bounding box center [192, 513] width 38 height 30
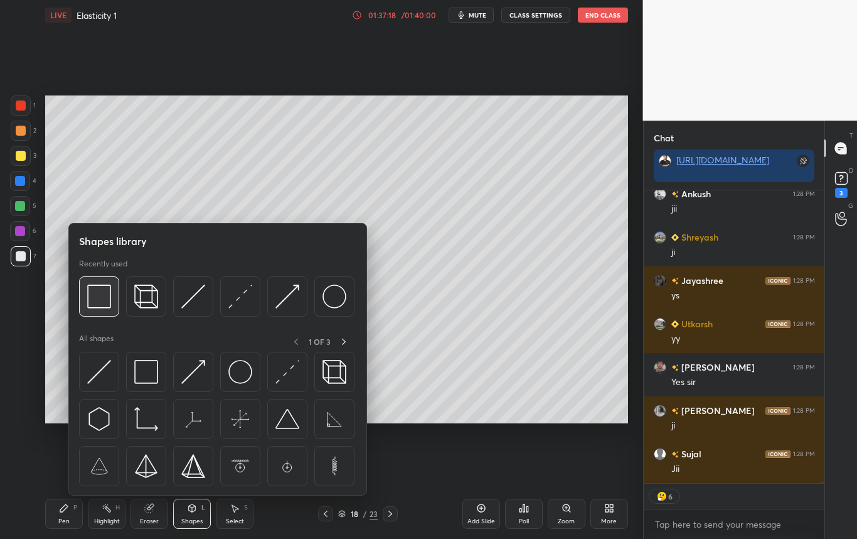
click at [100, 303] on img at bounding box center [99, 296] width 24 height 24
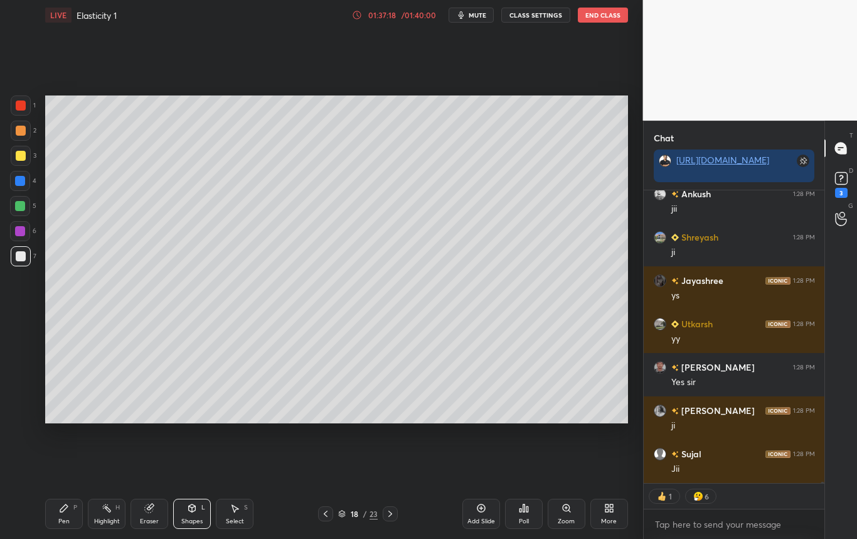
click at [28, 157] on div at bounding box center [21, 156] width 20 height 20
click at [62, 508] on icon at bounding box center [64, 508] width 8 height 8
click at [26, 257] on div at bounding box center [21, 256] width 20 height 20
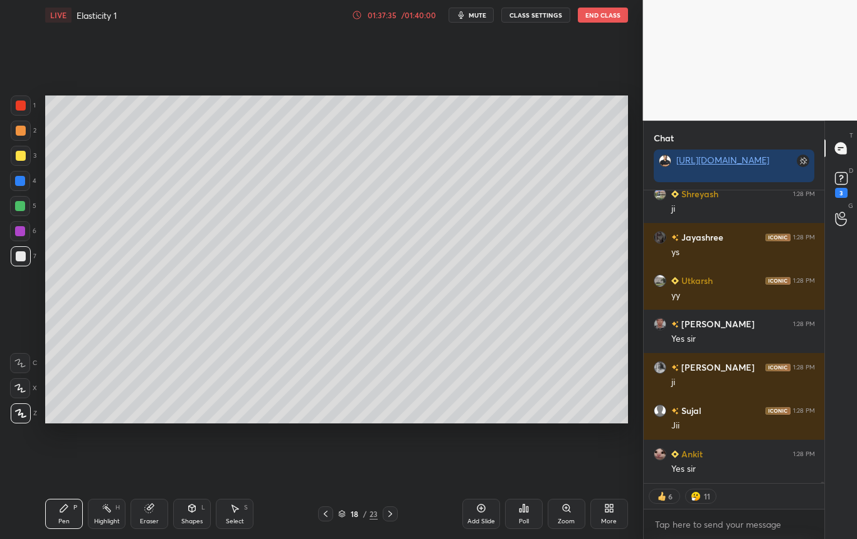
click at [193, 515] on div "Shapes L" at bounding box center [192, 513] width 38 height 30
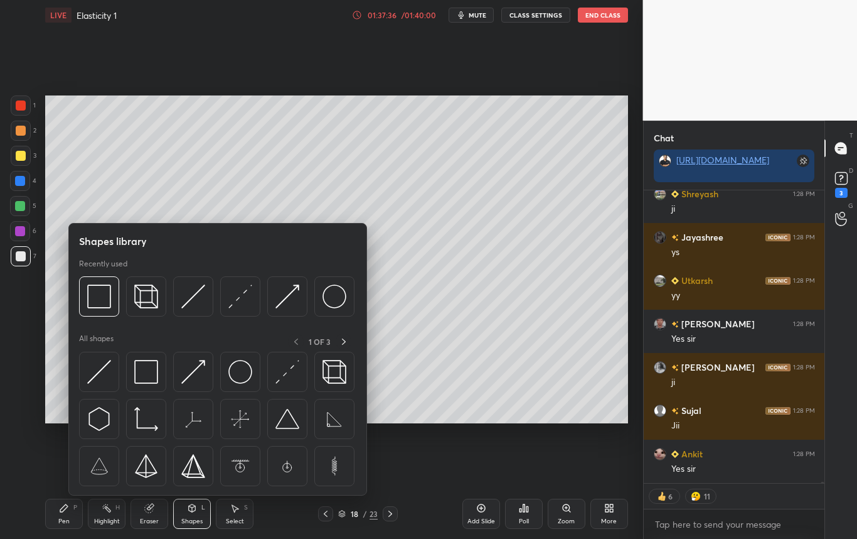
click at [104, 302] on img at bounding box center [99, 296] width 24 height 24
click at [28, 323] on div "1 2 3 4 5 6 7 C X Z C X Z E E Erase all H H" at bounding box center [20, 259] width 40 height 328
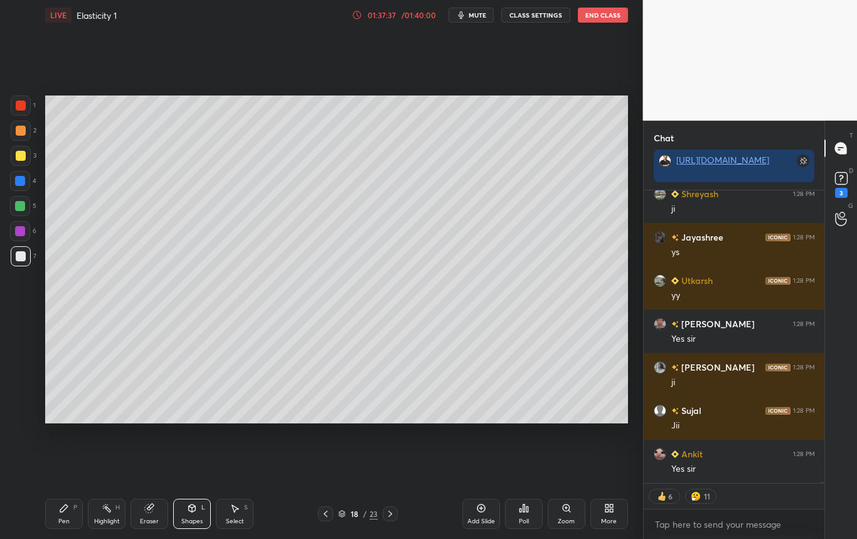
click at [24, 152] on div at bounding box center [21, 156] width 20 height 20
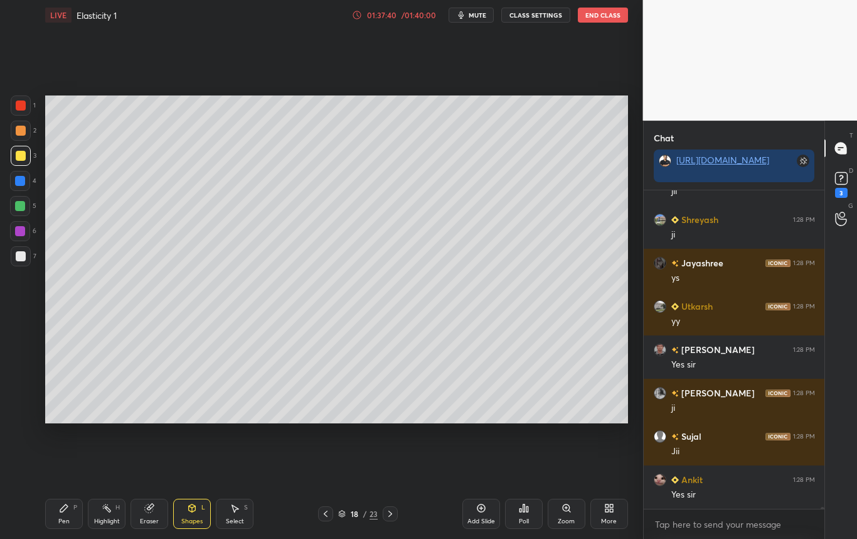
click at [67, 523] on div "Pen" at bounding box center [63, 521] width 11 height 6
click at [23, 254] on div at bounding box center [21, 256] width 10 height 10
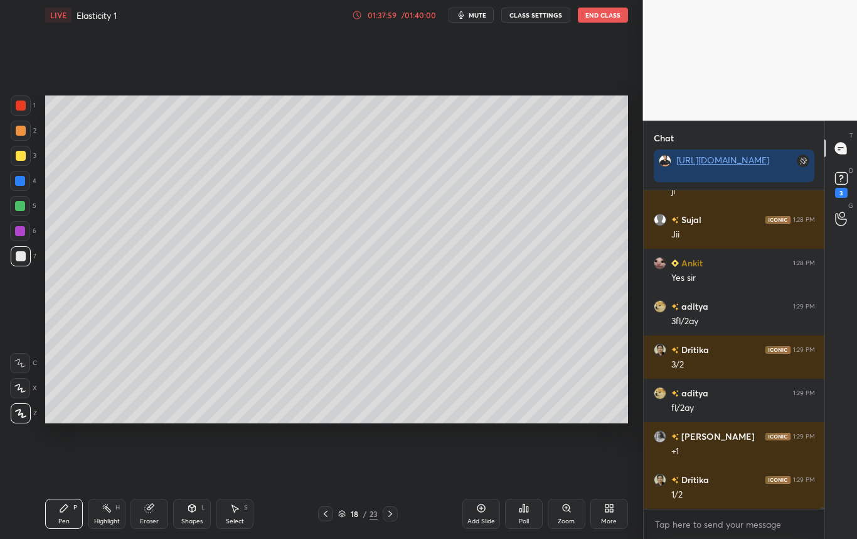
scroll to position [60001, 0]
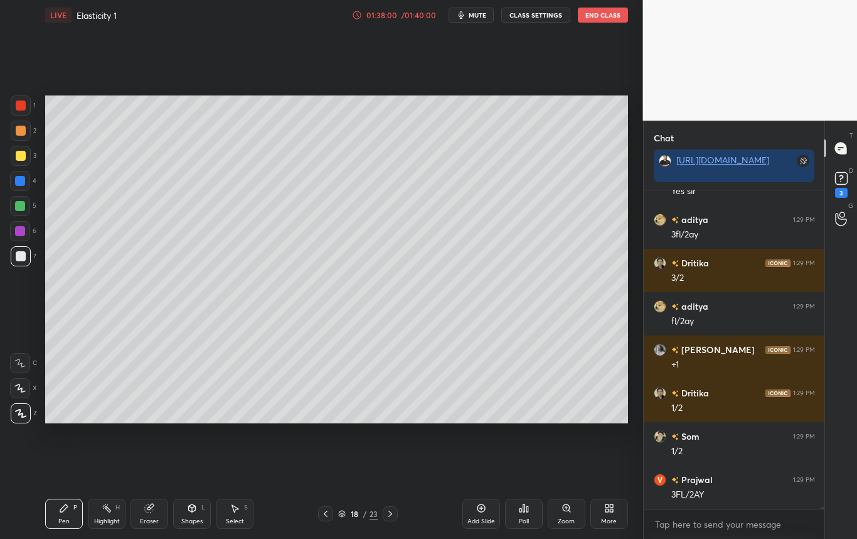
click at [198, 519] on div "Shapes" at bounding box center [191, 521] width 21 height 6
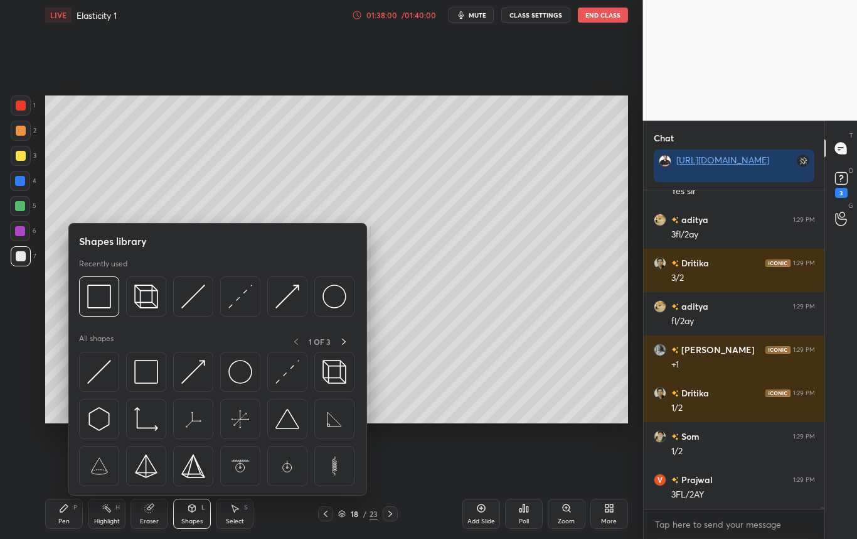
scroll to position [60044, 0]
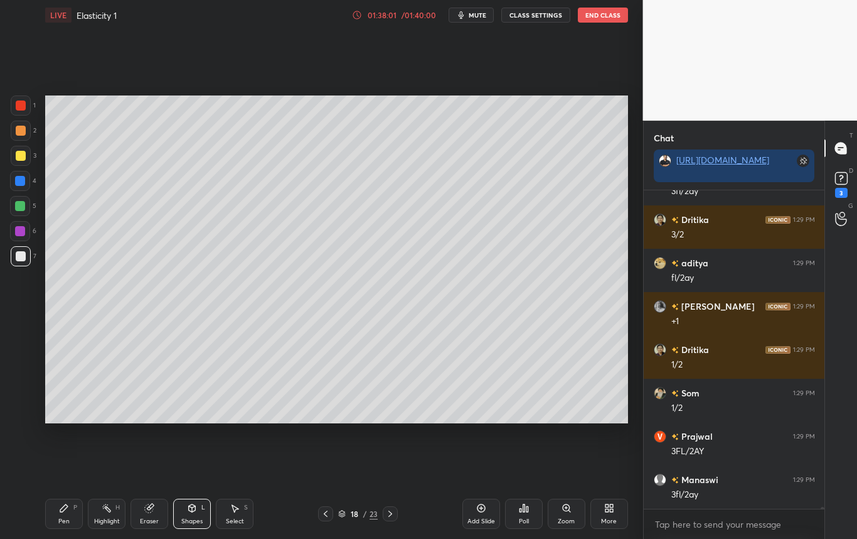
click at [237, 522] on div "Select" at bounding box center [235, 521] width 18 height 6
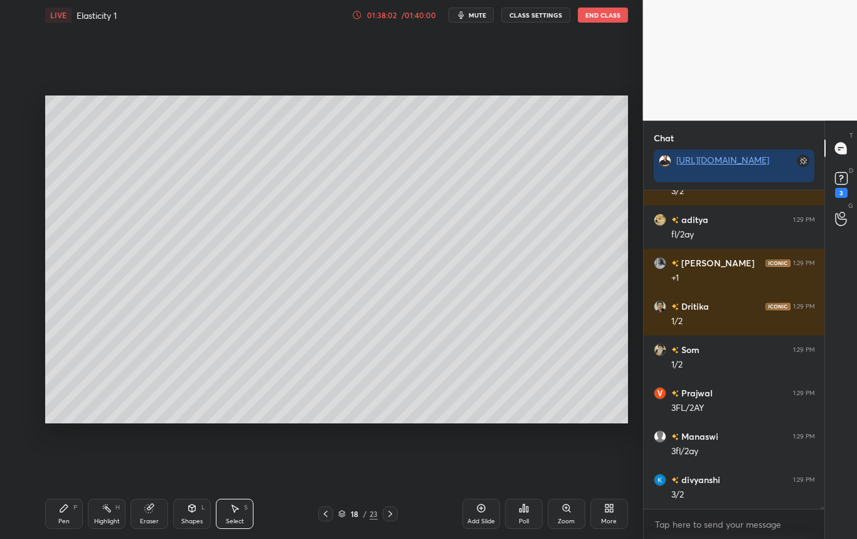
drag, startPoint x: 51, startPoint y: 202, endPoint x: 66, endPoint y: 269, distance: 68.8
click at [66, 269] on div "0 ° Undo Copy Duplicate Duplicate to new slide Delete Setting up your live clas…" at bounding box center [336, 259] width 593 height 458
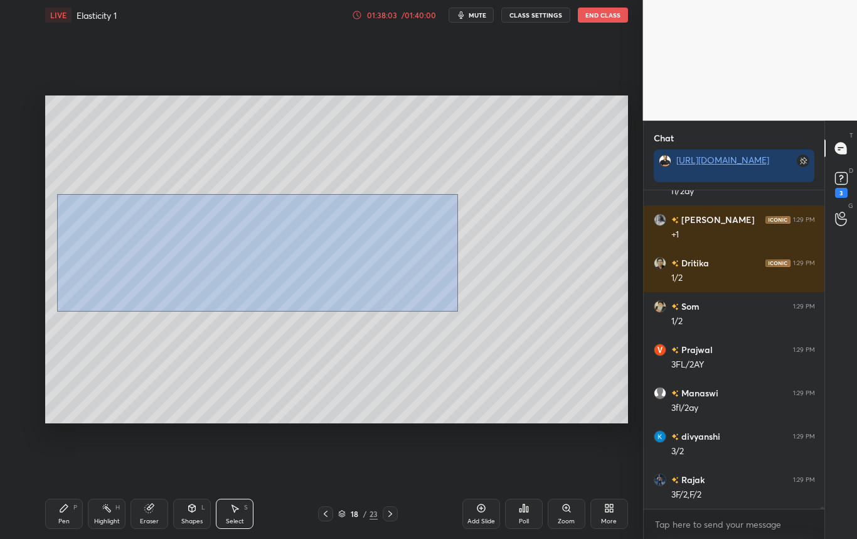
drag, startPoint x: 55, startPoint y: 242, endPoint x: 506, endPoint y: 316, distance: 456.6
click at [506, 316] on div "0 ° Undo Copy Duplicate Duplicate to new slide Delete" at bounding box center [336, 259] width 583 height 328
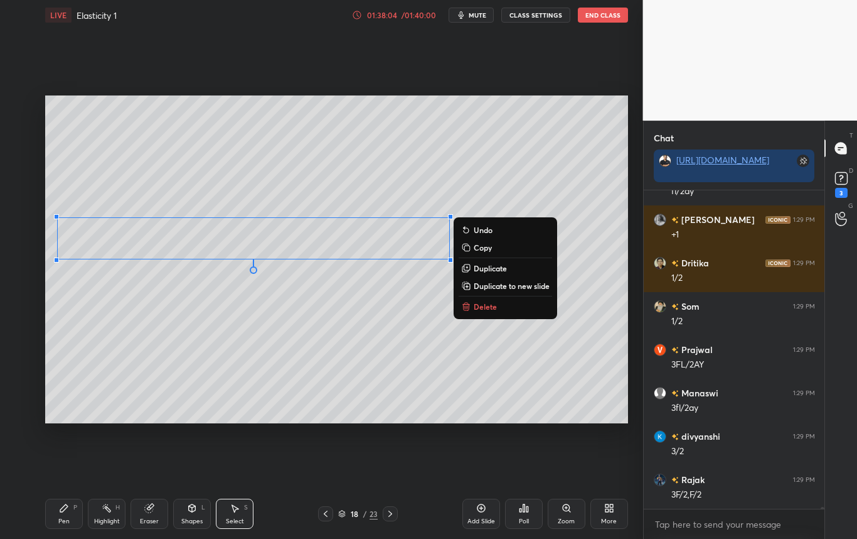
scroll to position [60174, 0]
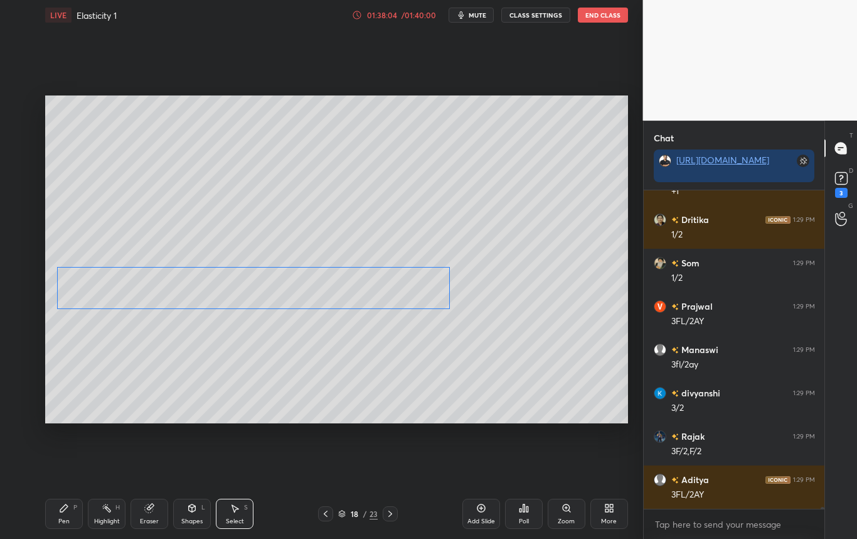
drag, startPoint x: 315, startPoint y: 242, endPoint x: 320, endPoint y: 289, distance: 47.3
click at [320, 289] on div "0 ° Undo Copy Duplicate Duplicate to new slide Delete" at bounding box center [336, 259] width 583 height 328
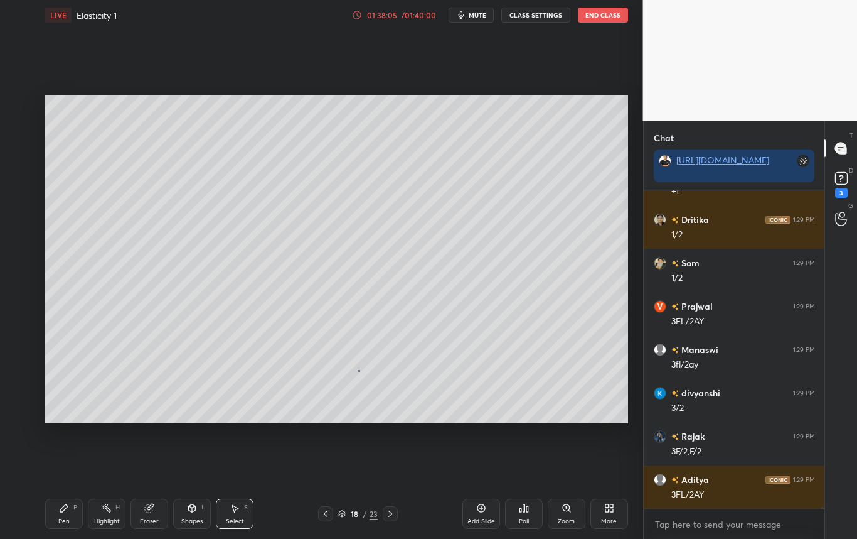
click at [358, 370] on div "0 ° Undo Copy Duplicate Duplicate to new slide Delete" at bounding box center [336, 259] width 583 height 328
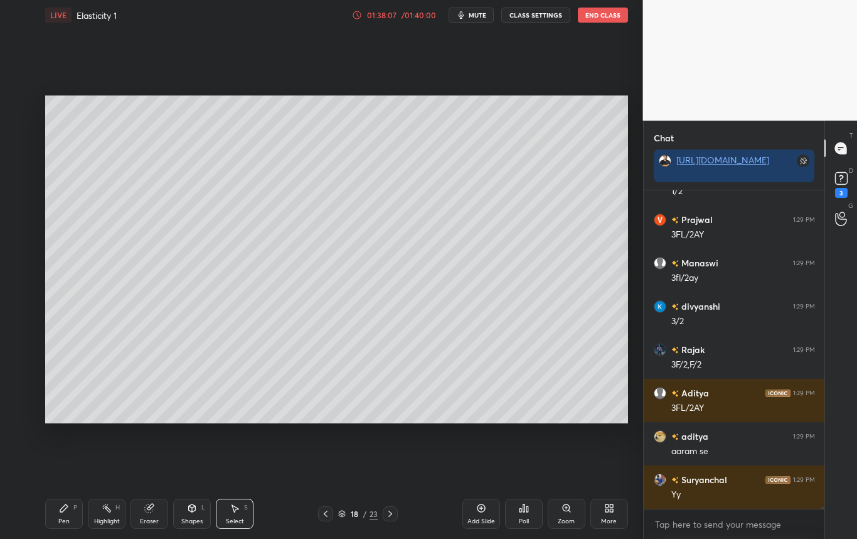
scroll to position [60304, 0]
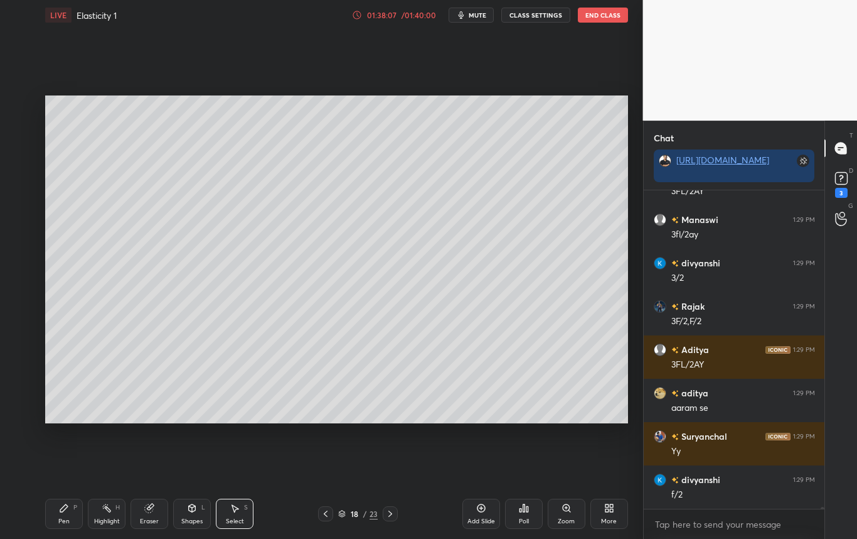
click at [67, 515] on div "Pen P" at bounding box center [64, 513] width 38 height 30
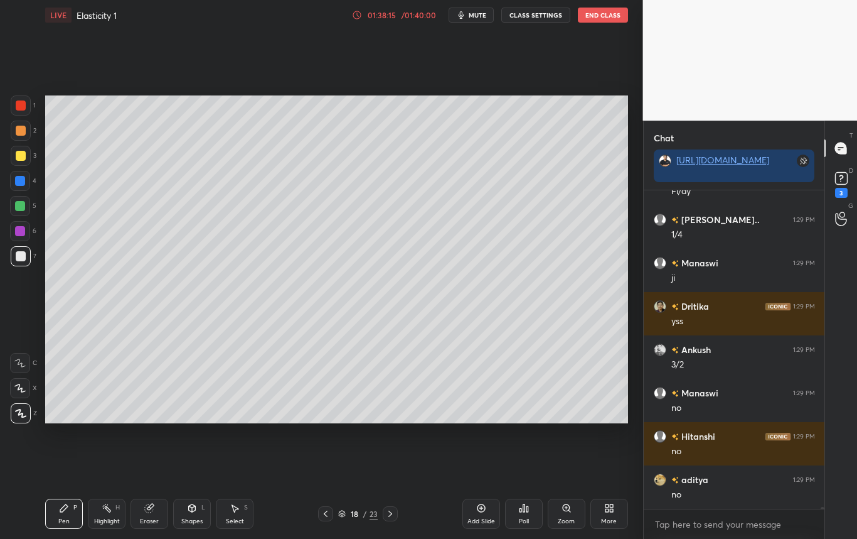
scroll to position [60705, 0]
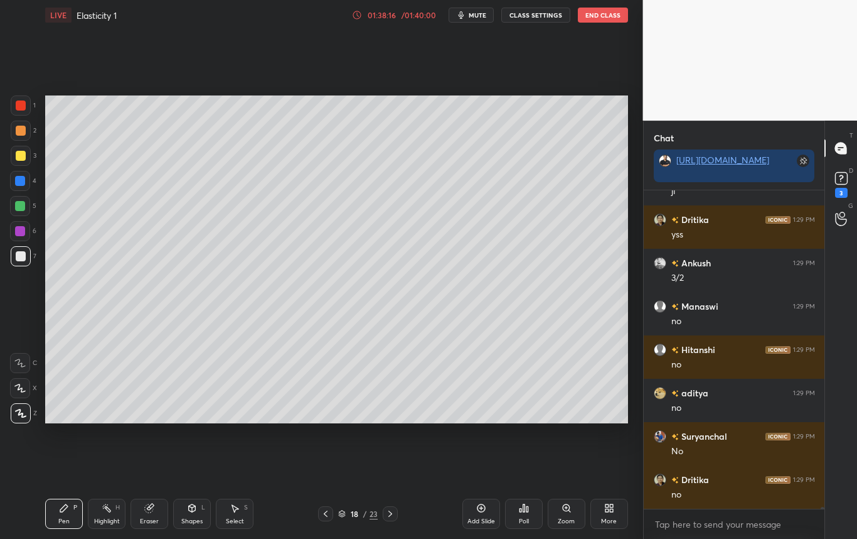
click at [29, 155] on div at bounding box center [21, 156] width 20 height 20
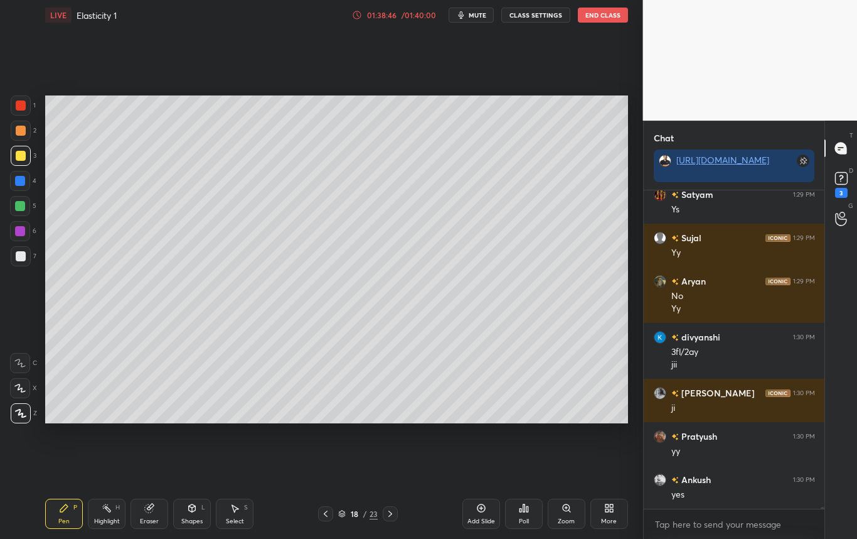
scroll to position [61306, 0]
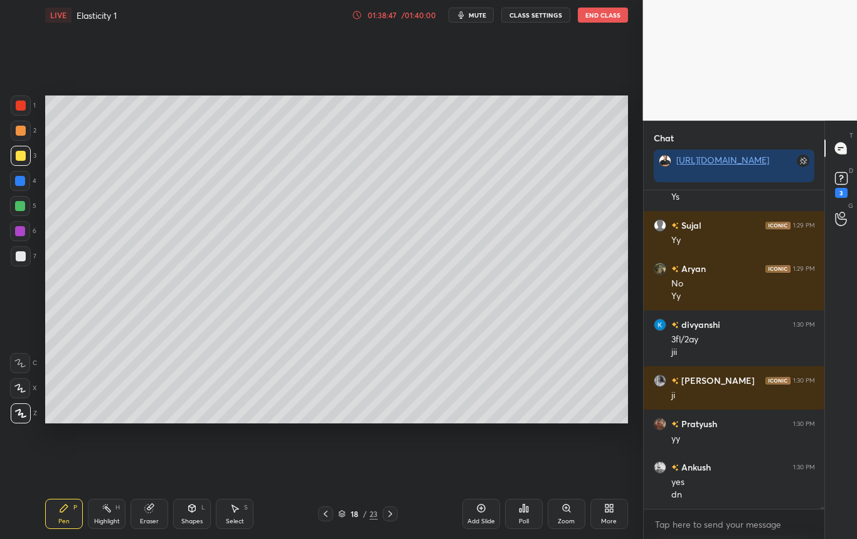
click at [21, 257] on div at bounding box center [21, 256] width 10 height 10
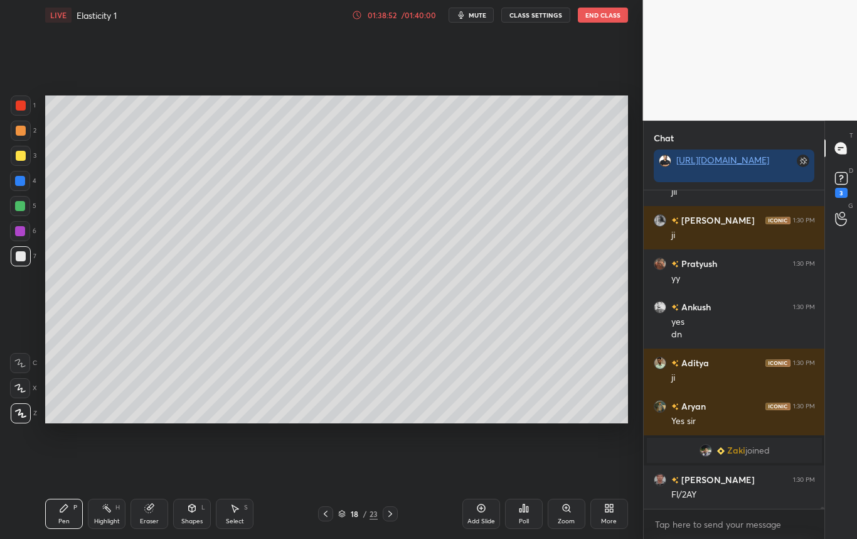
scroll to position [60115, 0]
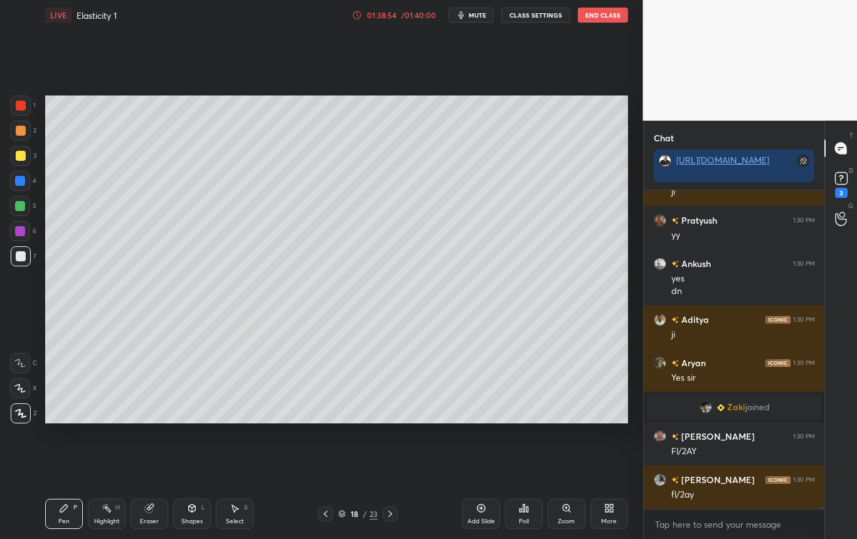
click at [112, 518] on div "Highlight" at bounding box center [107, 521] width 26 height 6
click at [327, 520] on div "Pen P Highlight H Eraser Shapes L Select S 18 / 23 Add Slide Poll Zoom More" at bounding box center [336, 513] width 583 height 50
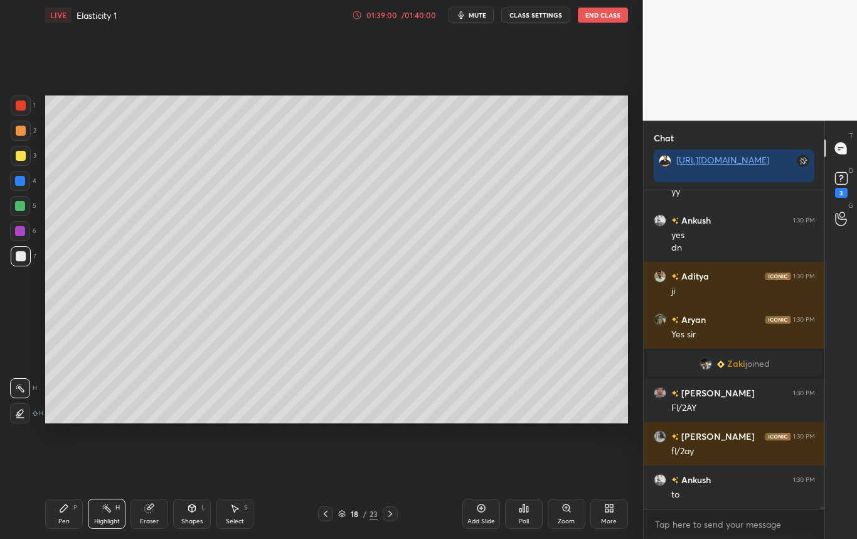
click at [328, 511] on icon at bounding box center [326, 513] width 10 height 10
click at [325, 513] on icon at bounding box center [326, 513] width 10 height 10
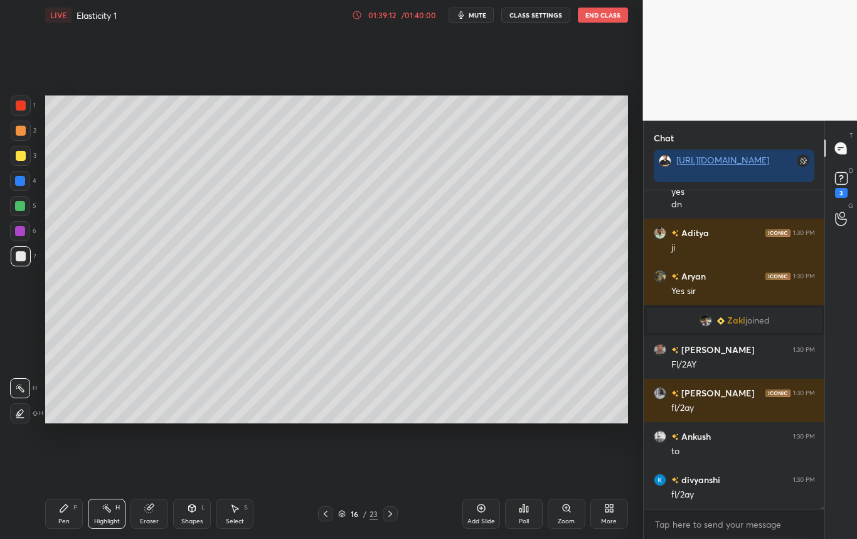
scroll to position [60245, 0]
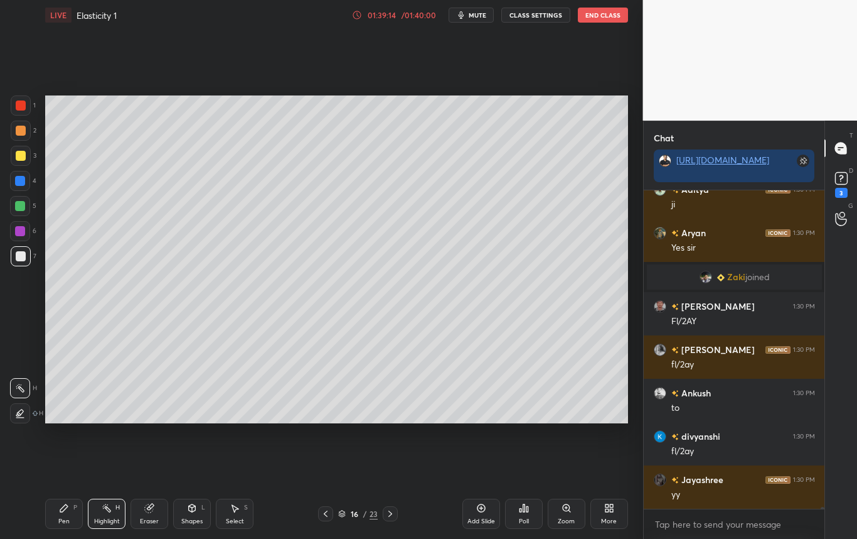
click at [392, 513] on div at bounding box center [390, 513] width 15 height 15
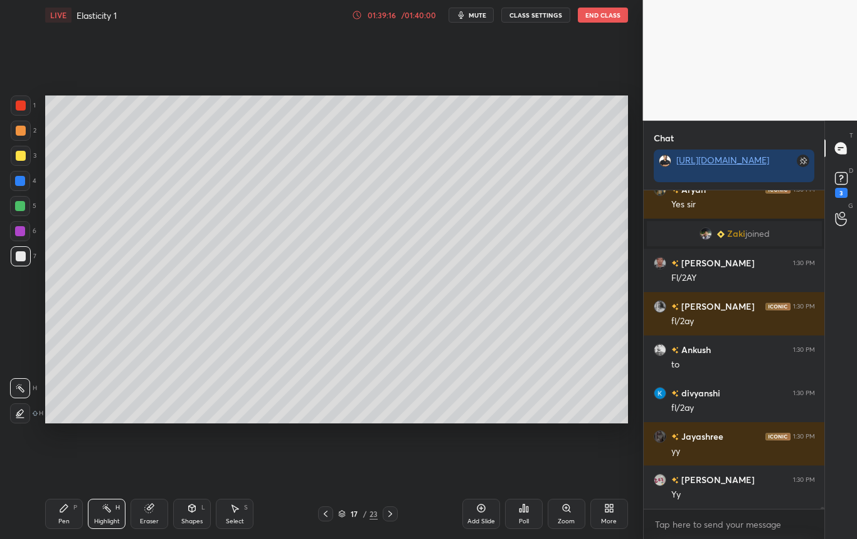
click at [389, 511] on div "17 / 23" at bounding box center [358, 513] width 80 height 15
click at [389, 517] on div at bounding box center [390, 513] width 15 height 15
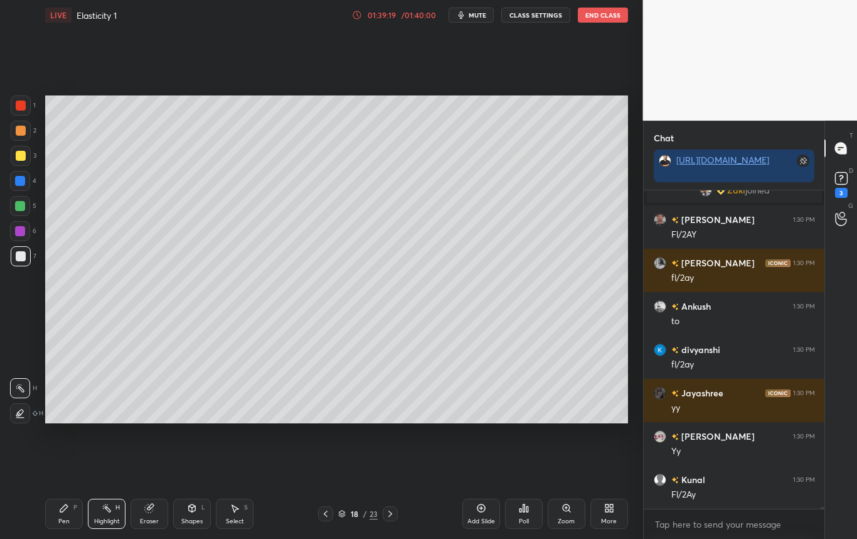
click at [67, 518] on div "Pen" at bounding box center [63, 521] width 11 height 6
click at [20, 261] on div at bounding box center [21, 256] width 20 height 20
click at [114, 515] on div "Highlight H" at bounding box center [107, 513] width 38 height 30
click at [114, 518] on div "Highlight" at bounding box center [107, 521] width 26 height 6
click at [147, 518] on div "Eraser" at bounding box center [149, 521] width 19 height 6
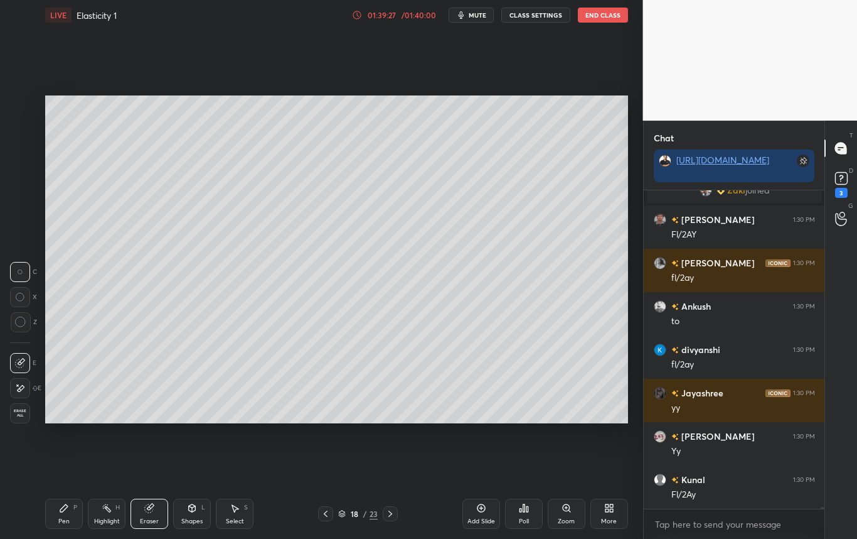
click at [60, 519] on div "Pen P" at bounding box center [64, 513] width 38 height 30
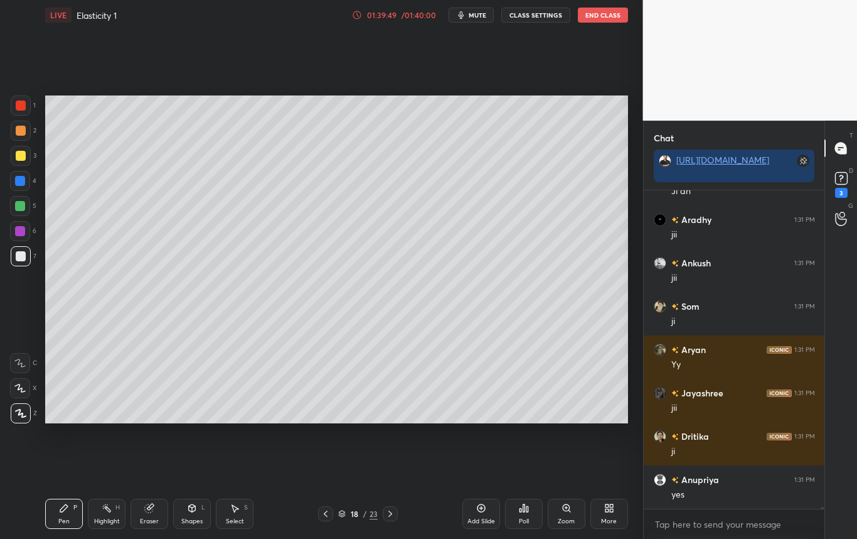
scroll to position [60938, 0]
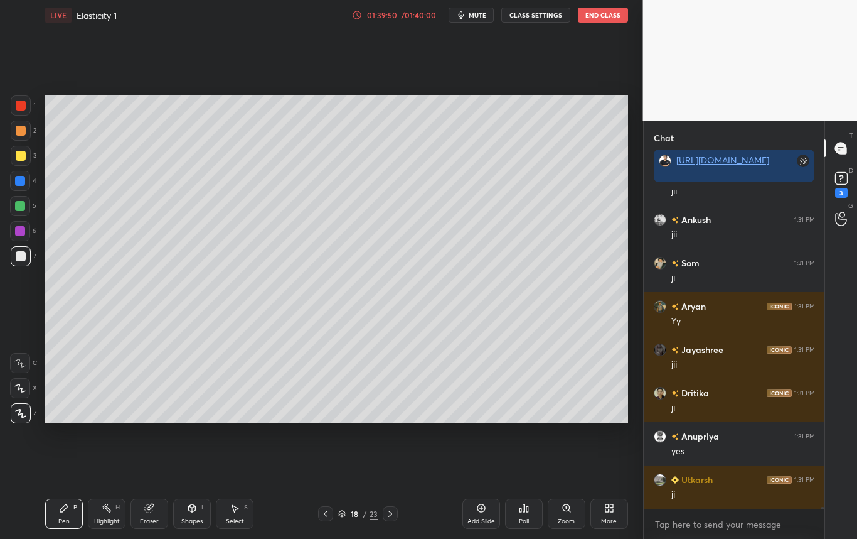
click at [114, 516] on div "Highlight H" at bounding box center [107, 513] width 38 height 30
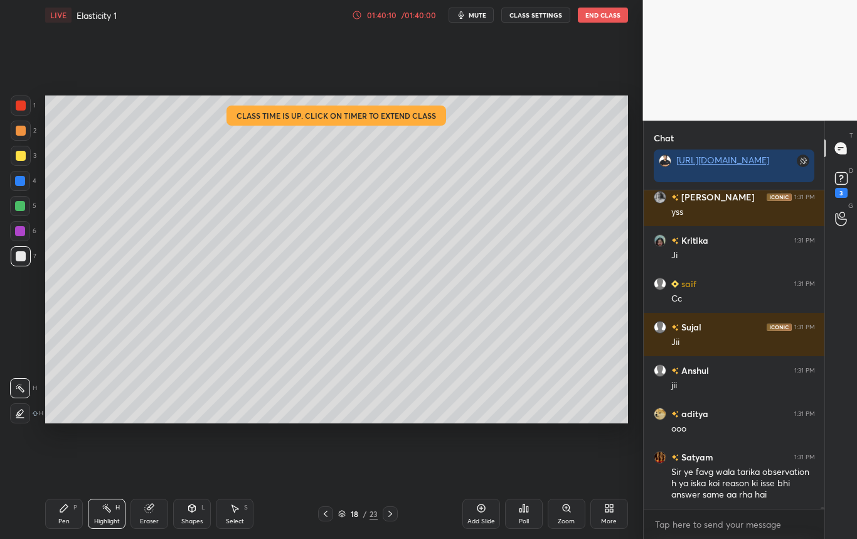
scroll to position [61654, 0]
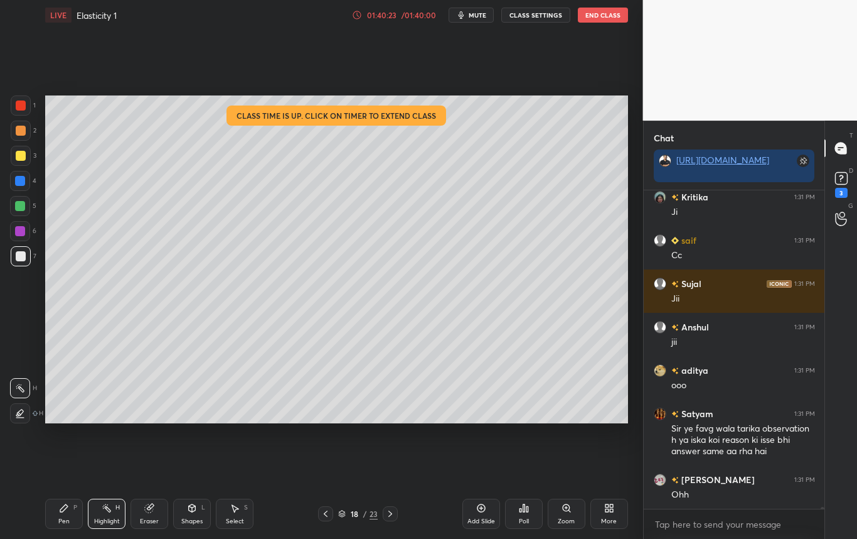
click at [70, 525] on div "Pen P" at bounding box center [64, 513] width 38 height 30
click at [19, 257] on div at bounding box center [21, 256] width 10 height 10
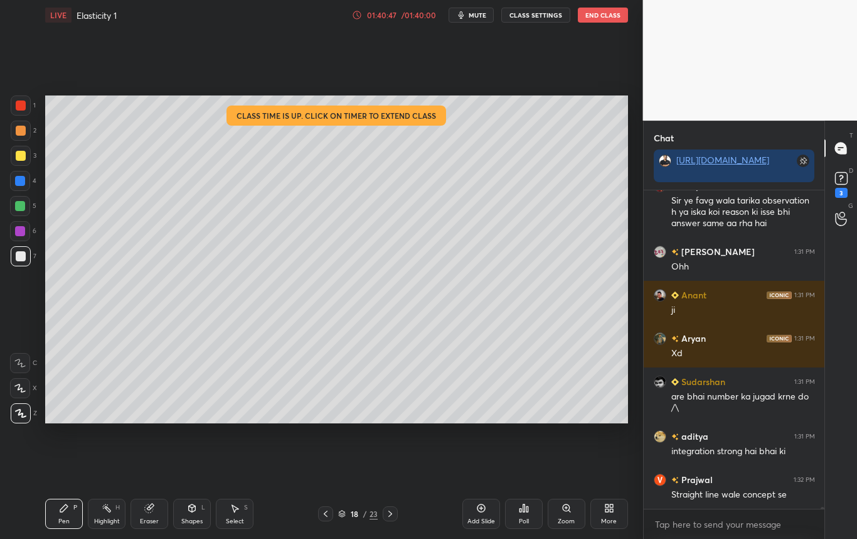
scroll to position [61947, 0]
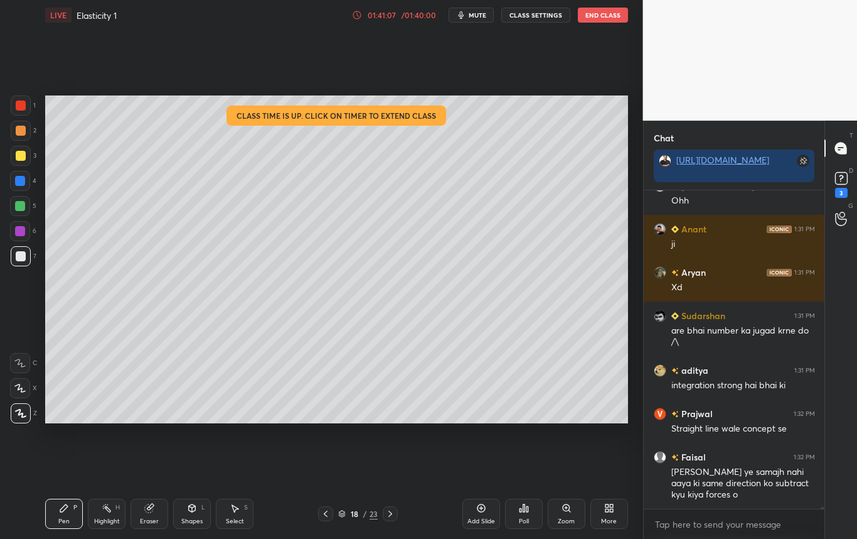
click at [23, 180] on div at bounding box center [20, 181] width 10 height 10
click at [22, 259] on div at bounding box center [21, 256] width 10 height 10
click at [18, 188] on div at bounding box center [20, 181] width 20 height 20
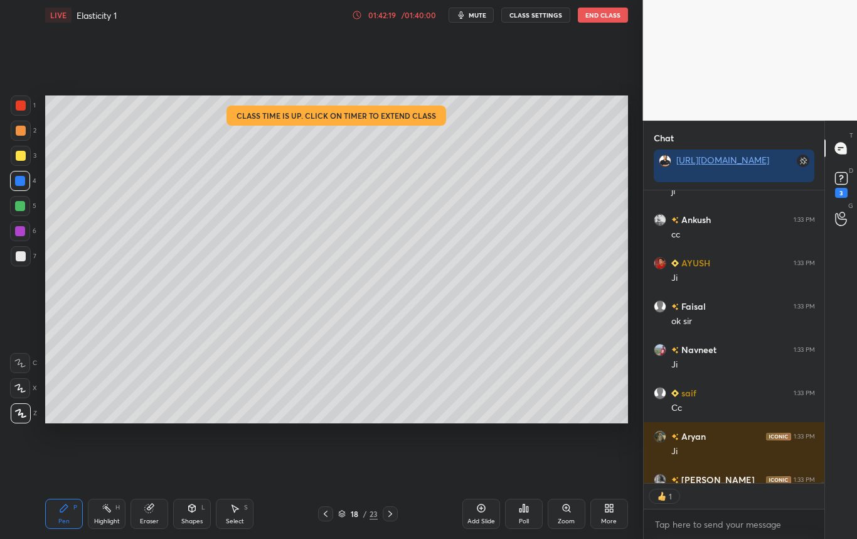
scroll to position [4, 4]
click at [153, 513] on div "Eraser" at bounding box center [150, 513] width 38 height 30
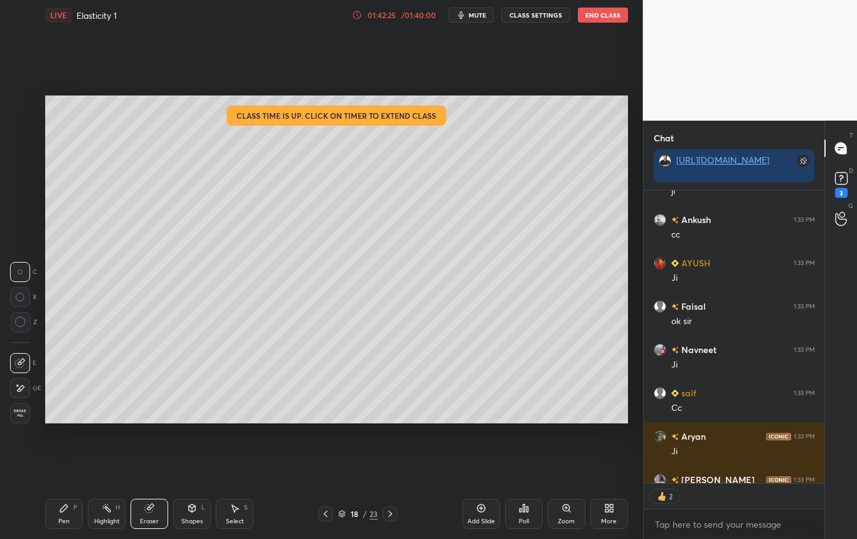
click at [148, 512] on div "Eraser" at bounding box center [150, 513] width 38 height 30
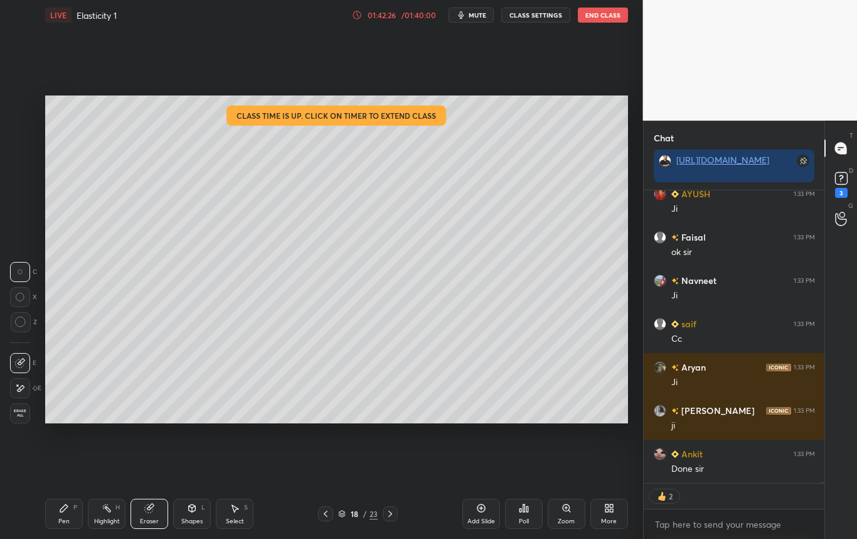
click at [112, 520] on div "Highlight" at bounding box center [107, 521] width 26 height 6
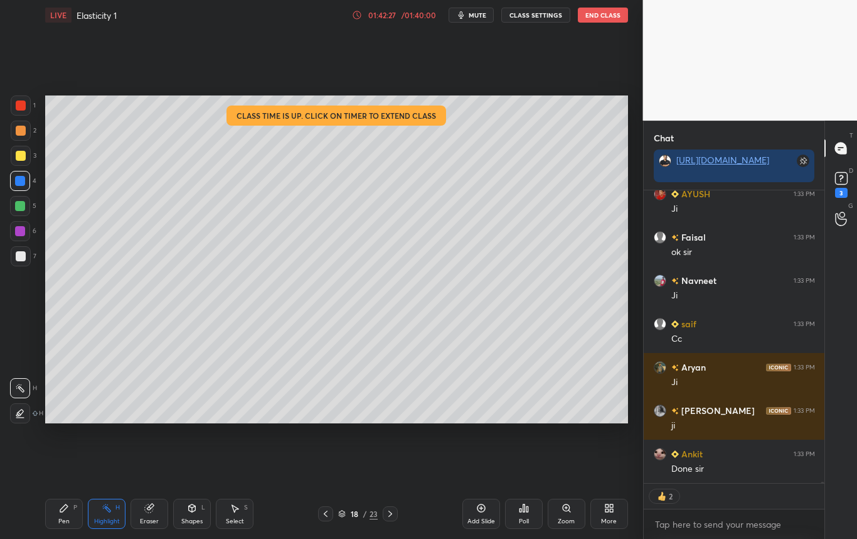
click at [156, 520] on div "Eraser" at bounding box center [150, 513] width 38 height 30
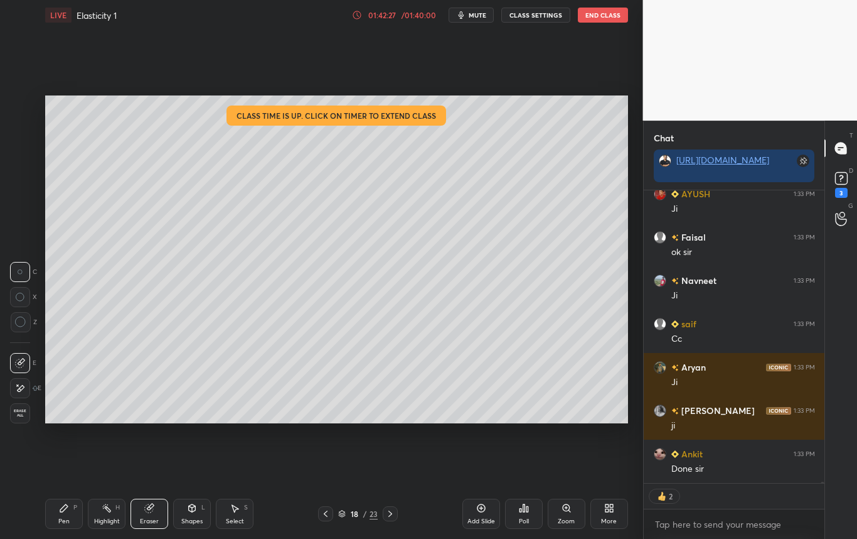
click at [191, 520] on div "Shapes" at bounding box center [191, 521] width 21 height 6
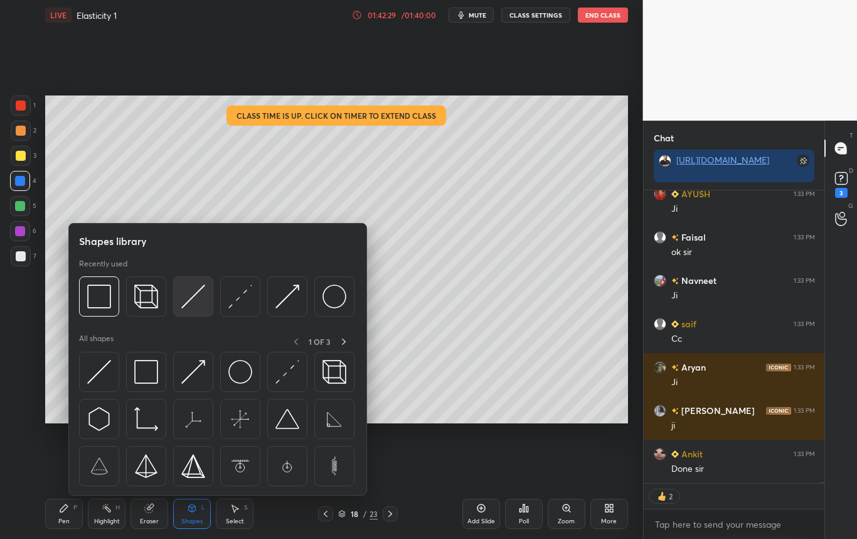
drag, startPoint x: 191, startPoint y: 303, endPoint x: 33, endPoint y: 335, distance: 161.4
click at [190, 299] on img at bounding box center [193, 296] width 24 height 24
click at [33, 336] on div "1 2 3 4 5 6 7 C X Z C X Z E E Erase all H H" at bounding box center [20, 259] width 40 height 328
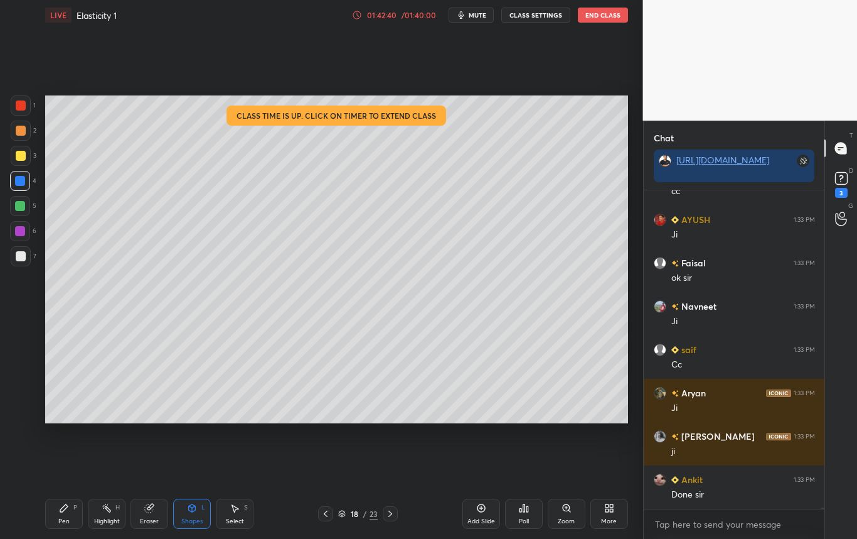
scroll to position [4, 4]
click at [392, 512] on icon at bounding box center [390, 513] width 10 height 10
click at [389, 512] on icon at bounding box center [390, 513] width 10 height 10
click at [391, 511] on icon at bounding box center [390, 513] width 10 height 10
click at [394, 511] on div at bounding box center [390, 513] width 15 height 15
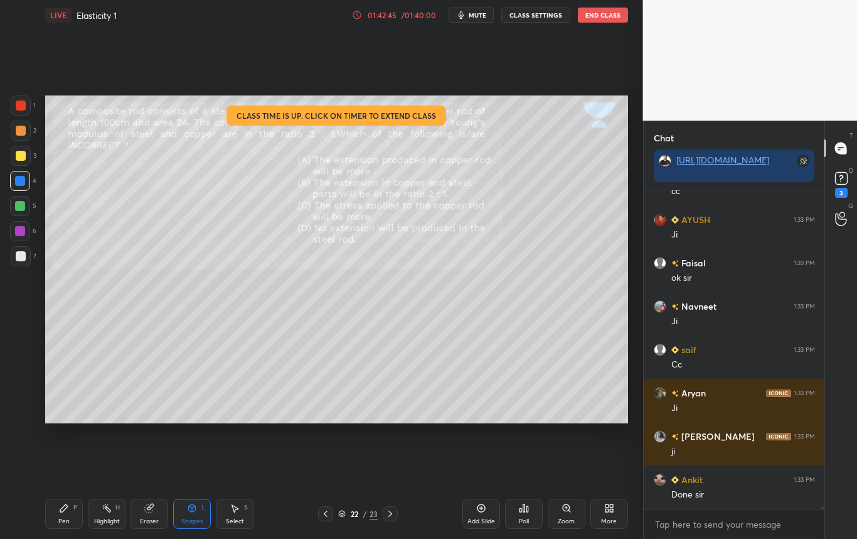
click at [393, 512] on icon at bounding box center [390, 513] width 10 height 10
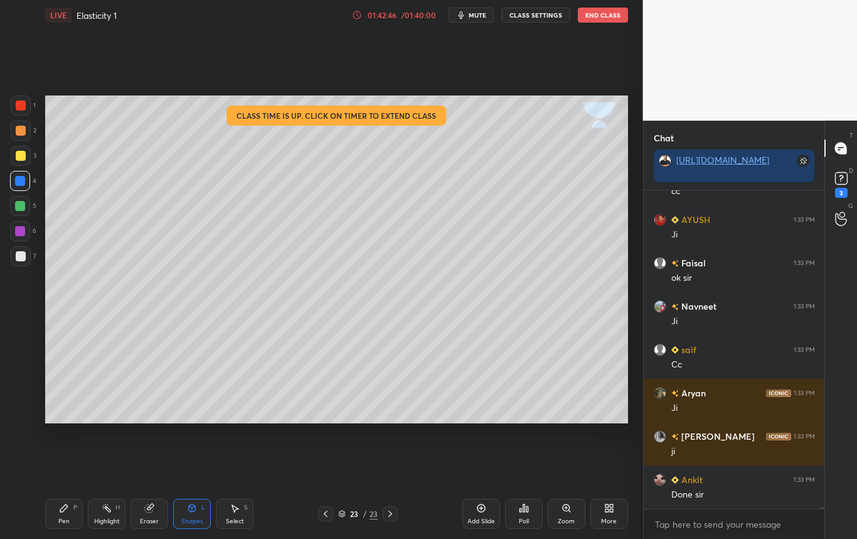
click at [323, 512] on icon at bounding box center [326, 513] width 10 height 10
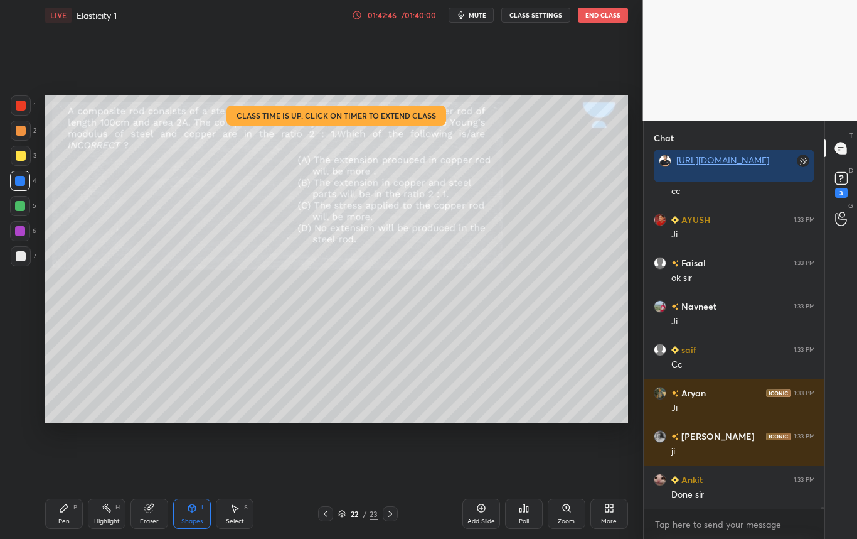
click at [330, 510] on icon at bounding box center [326, 513] width 10 height 10
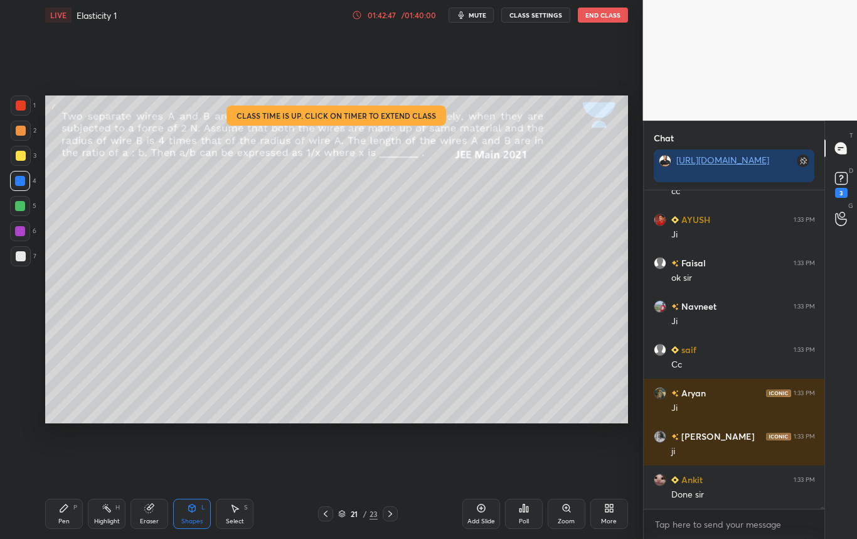
click at [331, 512] on div at bounding box center [325, 513] width 15 height 15
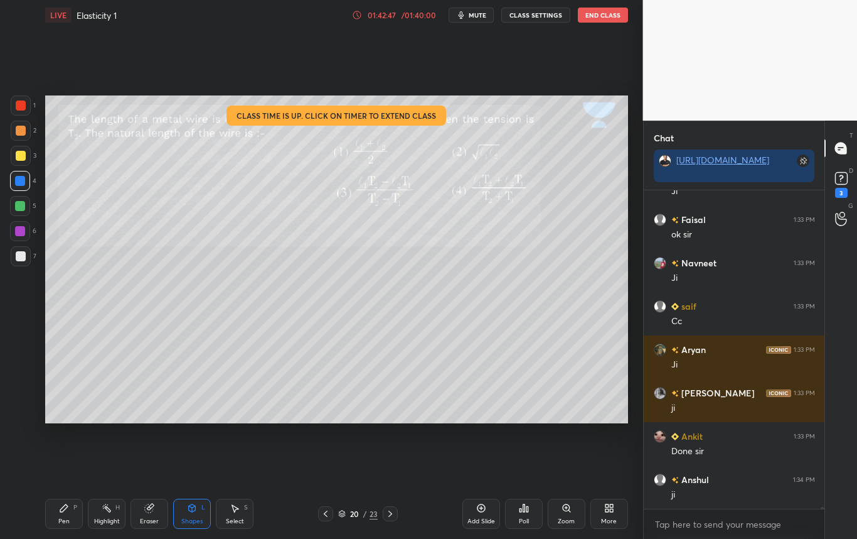
click at [334, 511] on div "20 / 23" at bounding box center [358, 513] width 80 height 15
click at [330, 512] on icon at bounding box center [326, 513] width 10 height 10
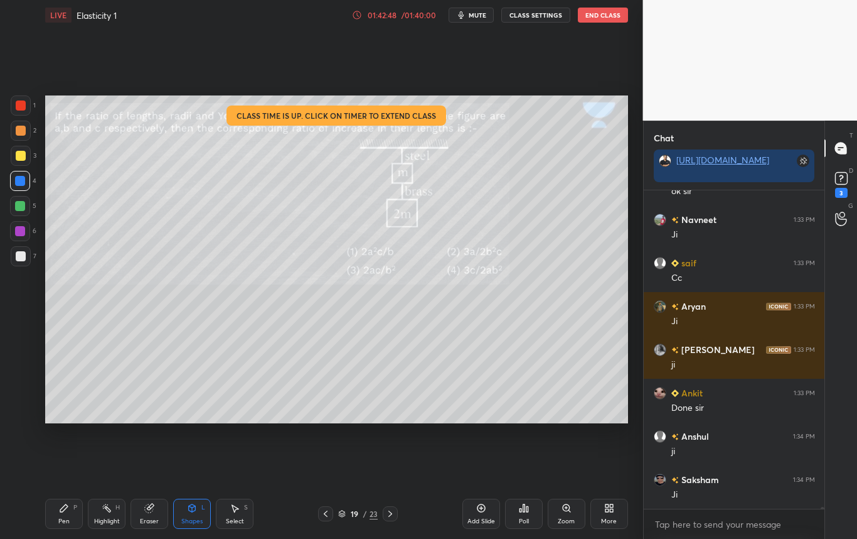
click at [330, 512] on icon at bounding box center [326, 513] width 10 height 10
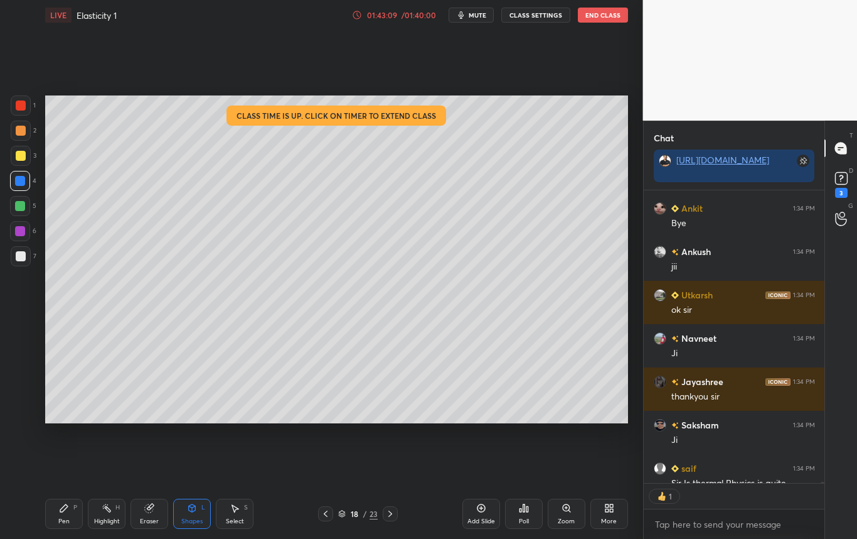
scroll to position [301, 177]
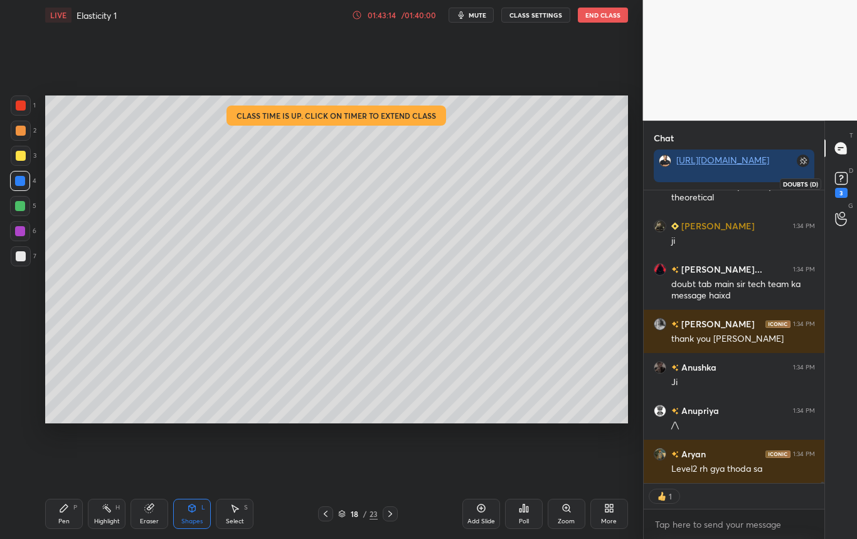
click at [844, 176] on rect at bounding box center [841, 179] width 12 height 12
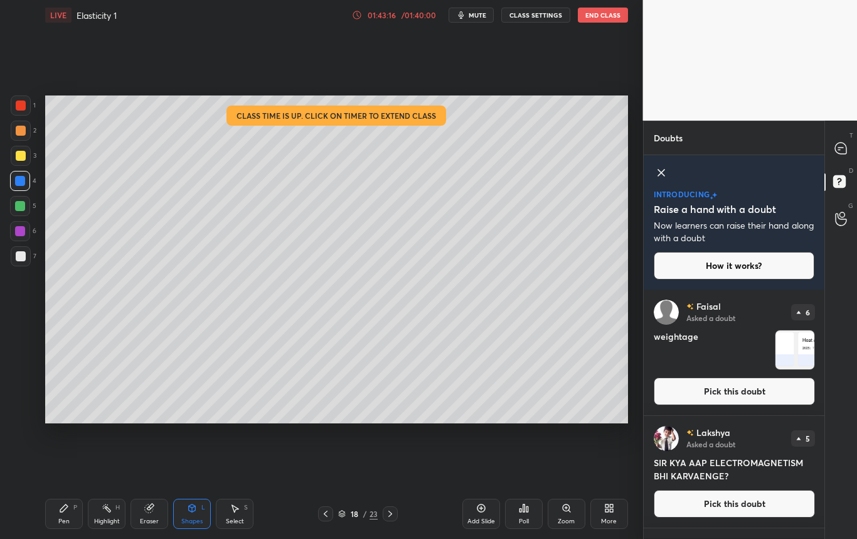
click at [798, 341] on img "grid" at bounding box center [795, 349] width 39 height 39
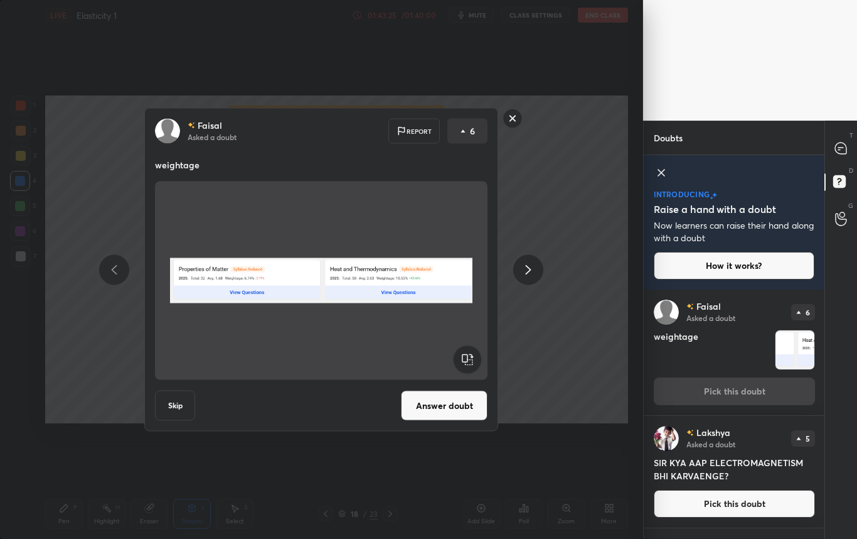
click at [169, 408] on button "Skip" at bounding box center [175, 405] width 40 height 30
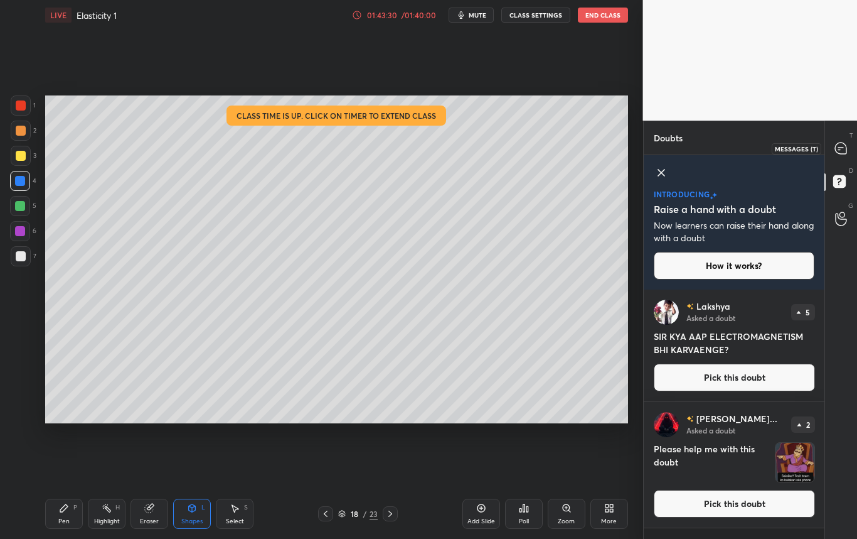
click at [843, 142] on icon at bounding box center [840, 147] width 11 height 11
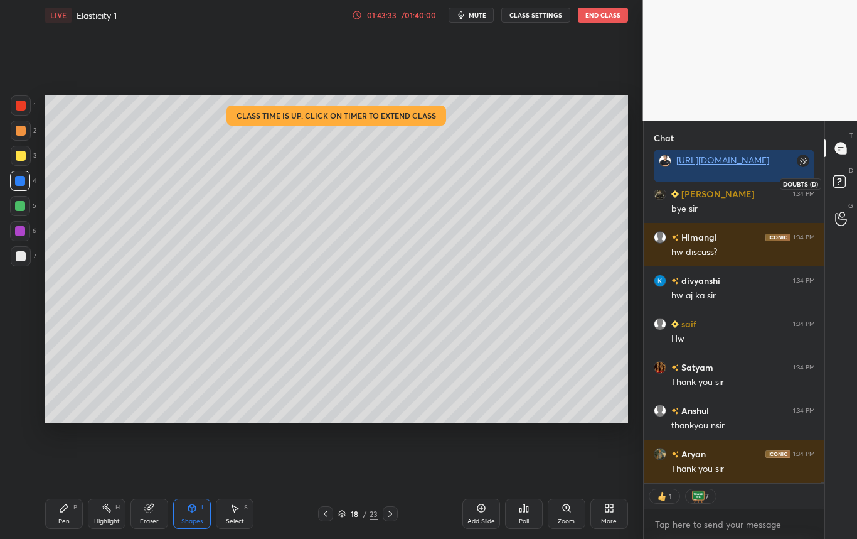
click at [835, 184] on rect at bounding box center [839, 182] width 12 height 12
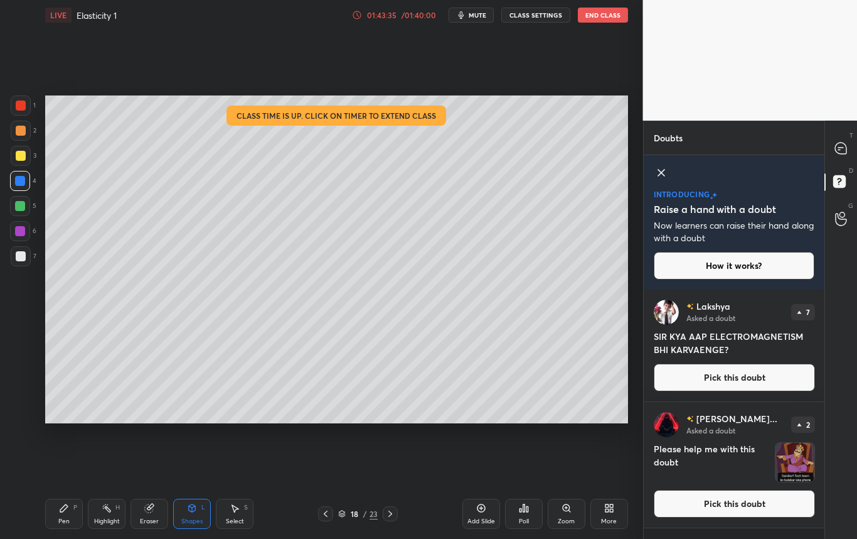
click at [800, 448] on img "grid" at bounding box center [795, 461] width 39 height 39
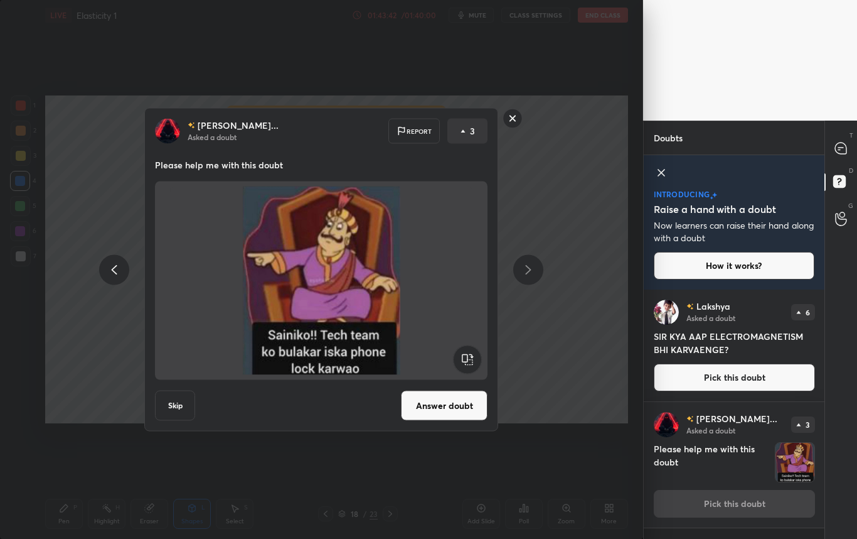
click at [175, 404] on button "Skip" at bounding box center [175, 405] width 40 height 30
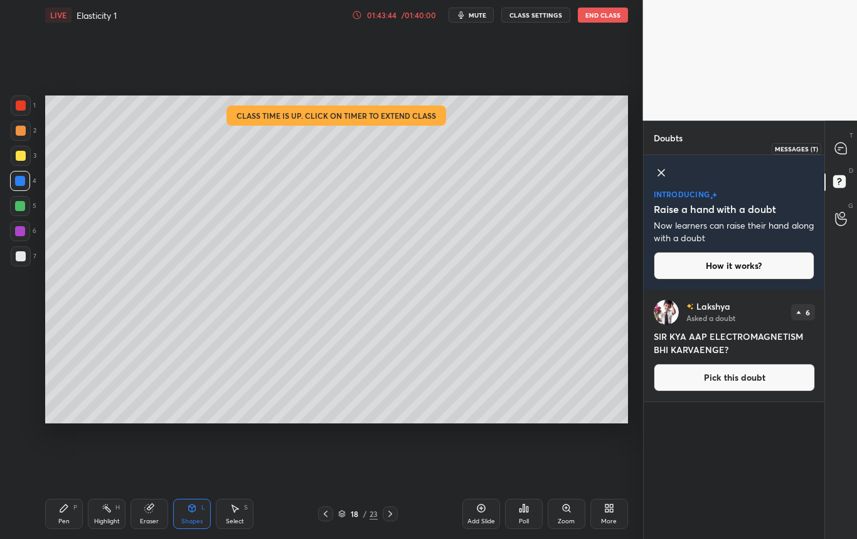
click at [844, 147] on icon at bounding box center [841, 147] width 5 height 0
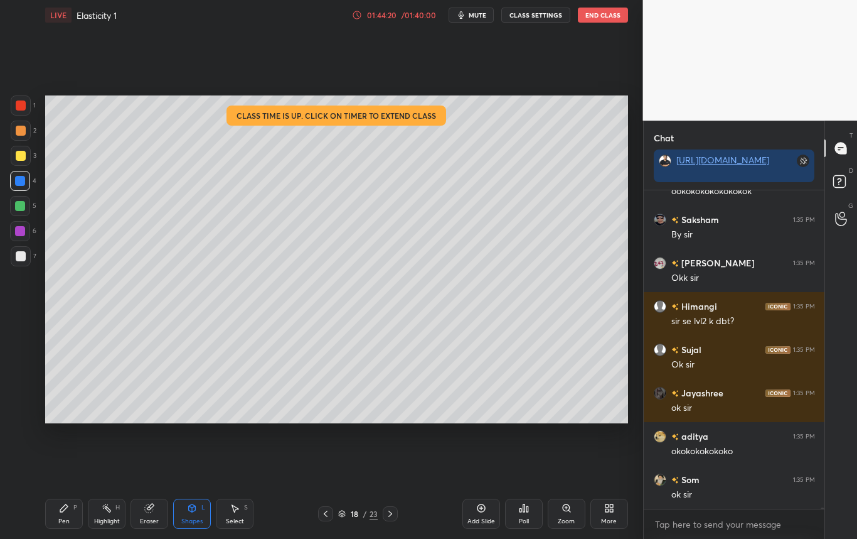
scroll to position [289, 177]
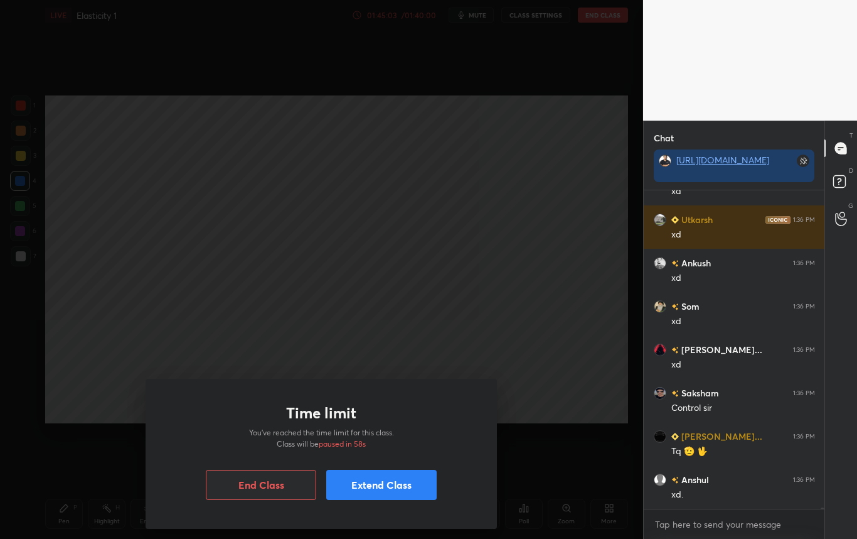
click at [422, 235] on div "Time limit You’ve reached the time limit for this class. Class will be paused i…" at bounding box center [321, 269] width 643 height 539
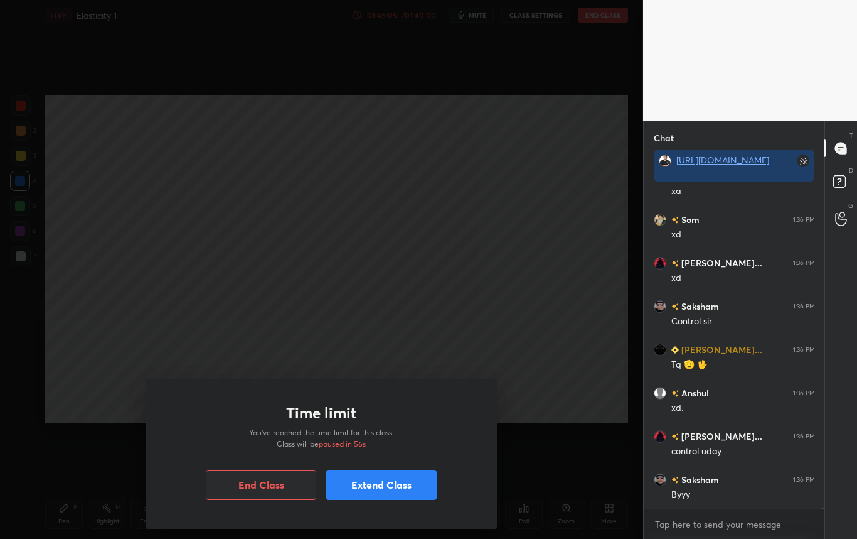
click at [280, 479] on button "End Class" at bounding box center [261, 484] width 110 height 30
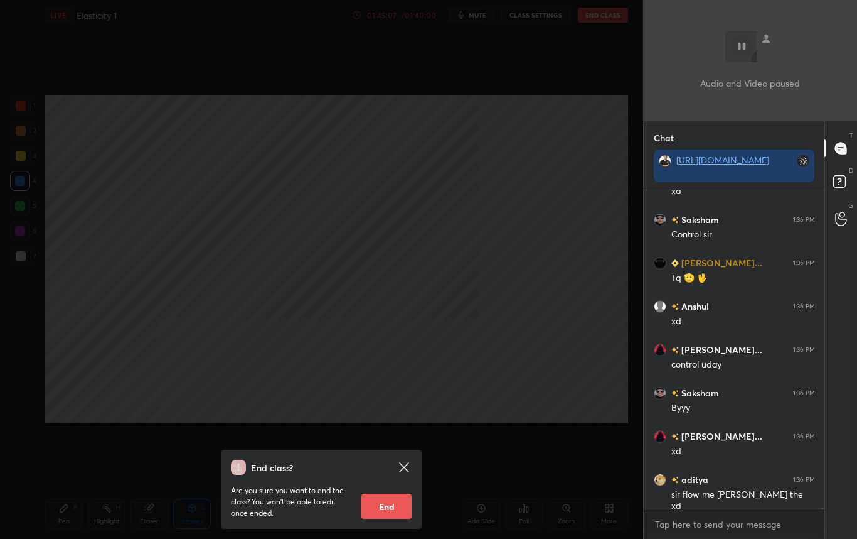
click at [404, 463] on icon at bounding box center [404, 466] width 15 height 15
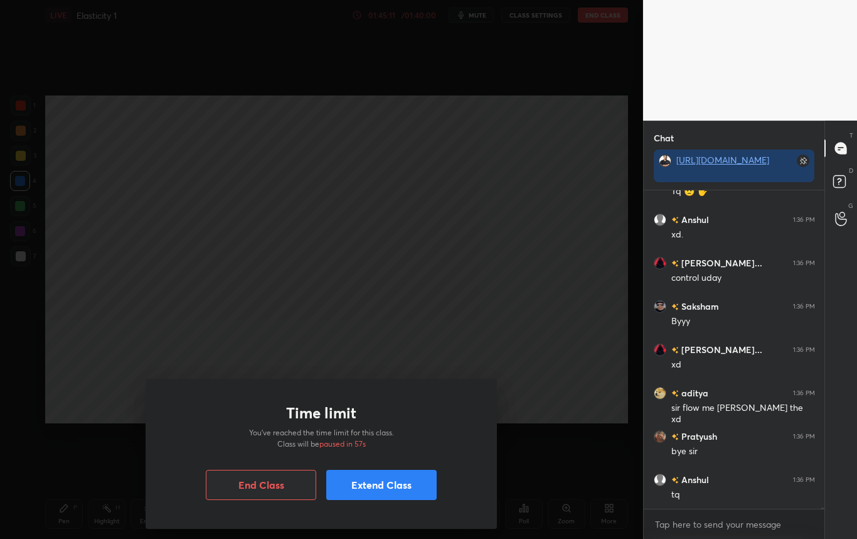
click at [436, 259] on div "Time limit You’ve reached the time limit for this class. Class will be paused i…" at bounding box center [321, 269] width 643 height 539
click at [380, 469] on button "Extend Class" at bounding box center [381, 484] width 110 height 30
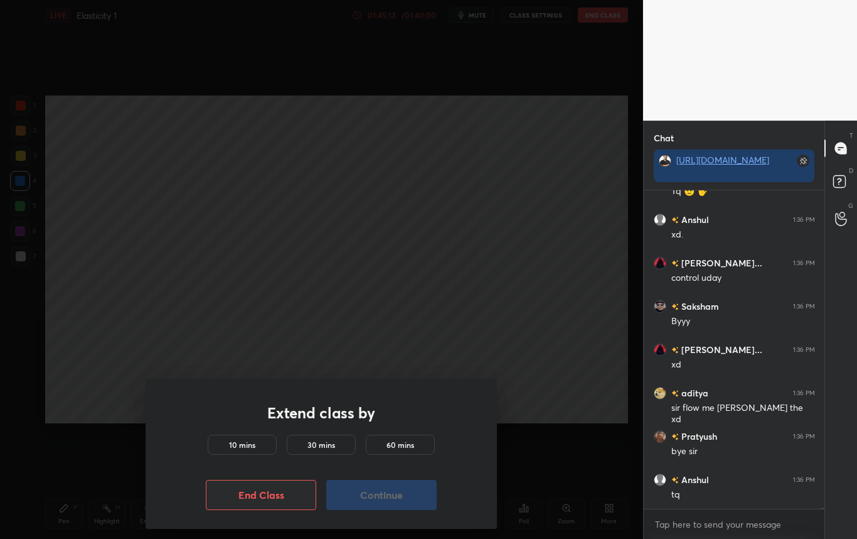
click at [262, 442] on div "10 mins" at bounding box center [242, 444] width 69 height 20
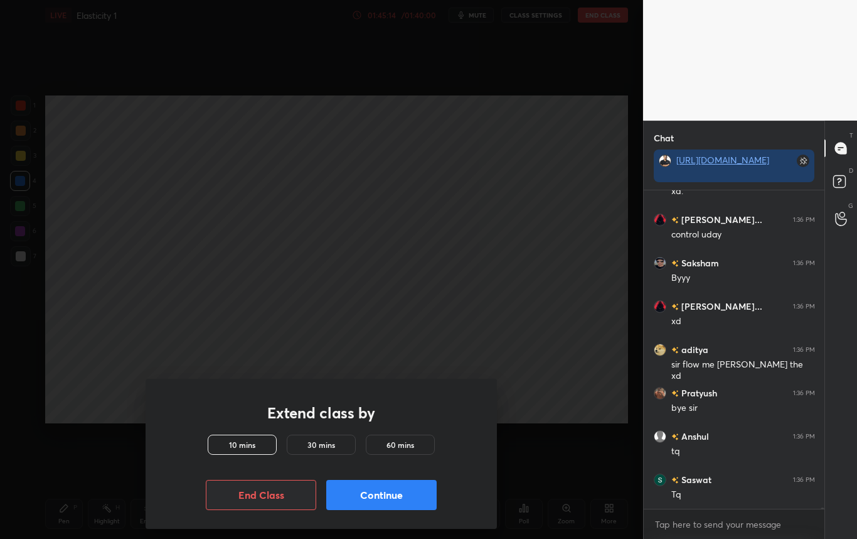
click at [370, 507] on button "Continue" at bounding box center [381, 495] width 110 height 30
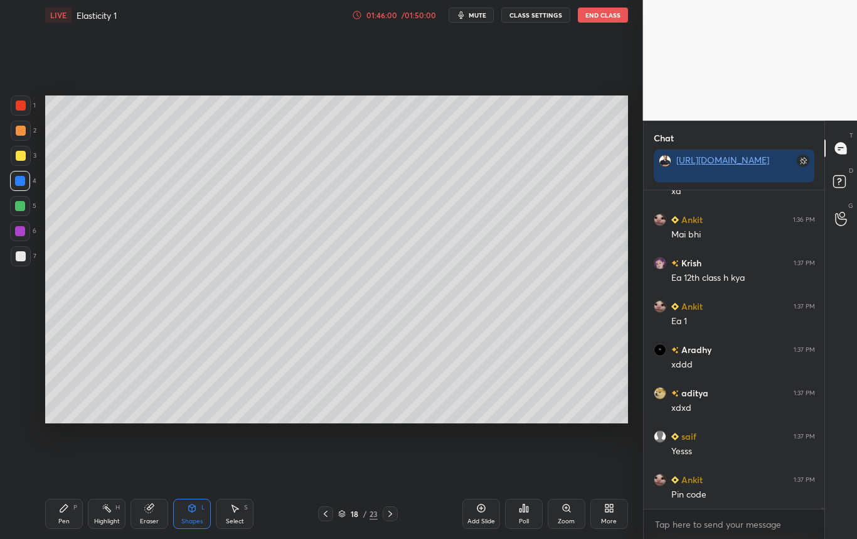
scroll to position [67227, 0]
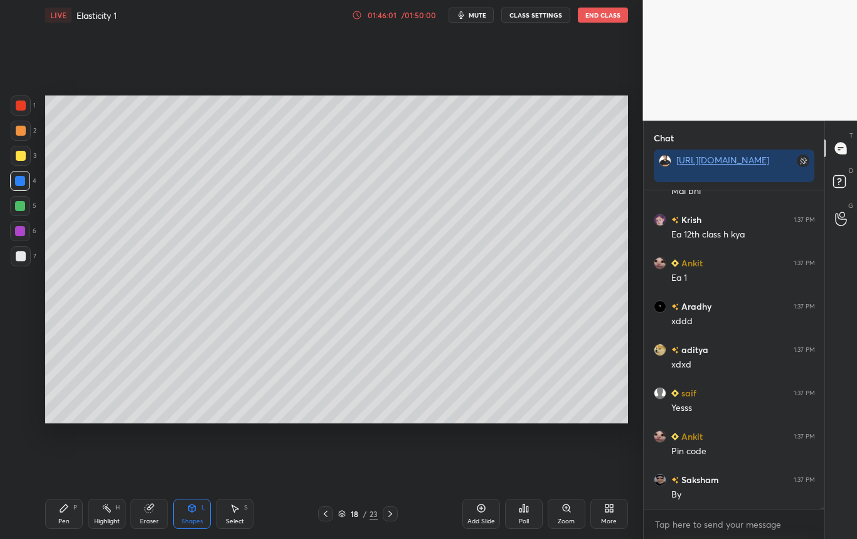
click at [586, 13] on button "End Class" at bounding box center [603, 15] width 50 height 15
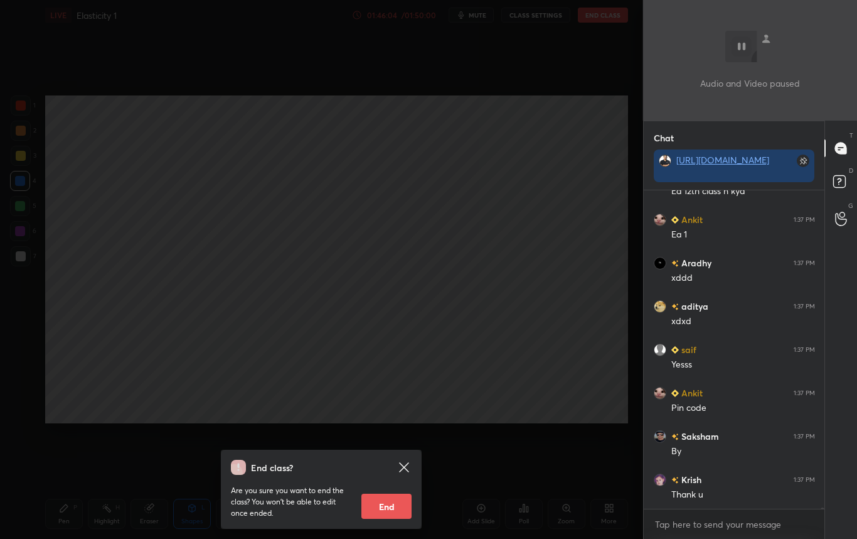
scroll to position [67325, 0]
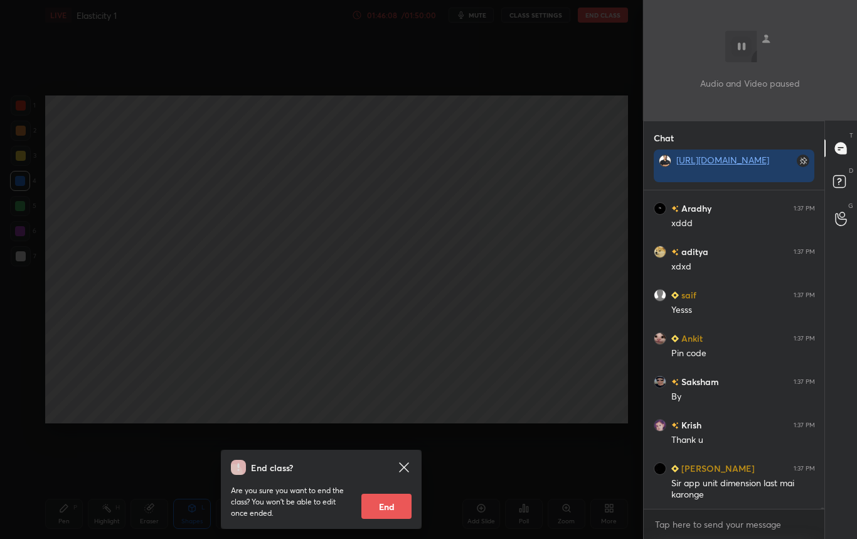
click at [378, 504] on button "End" at bounding box center [387, 505] width 50 height 25
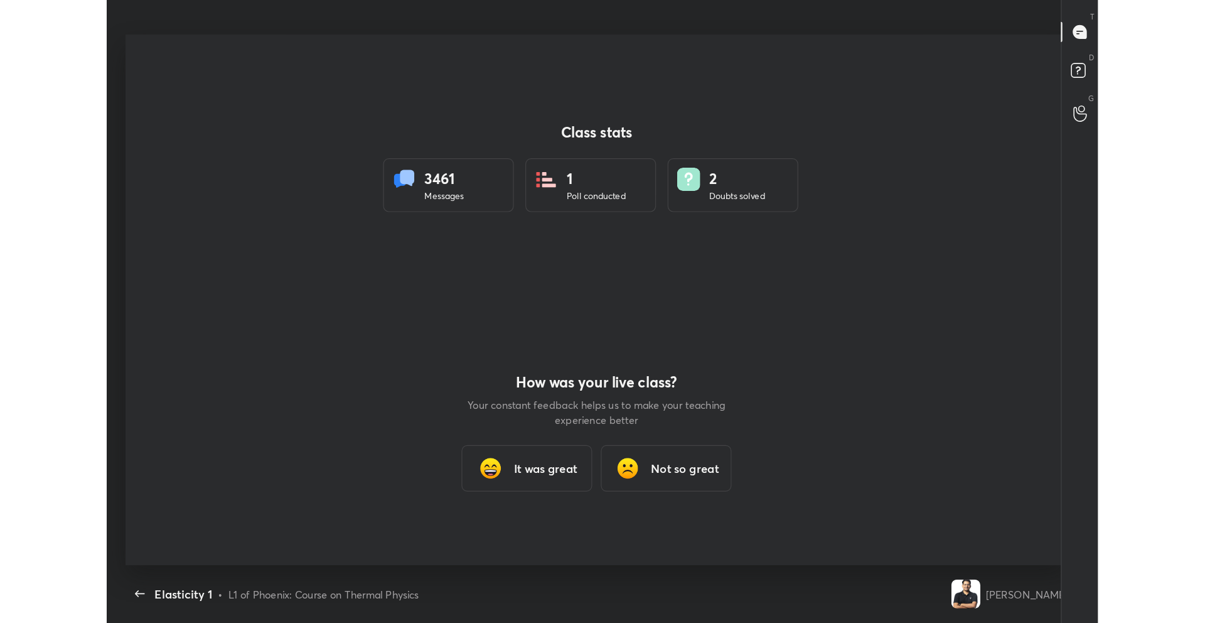
scroll to position [62305, 61916]
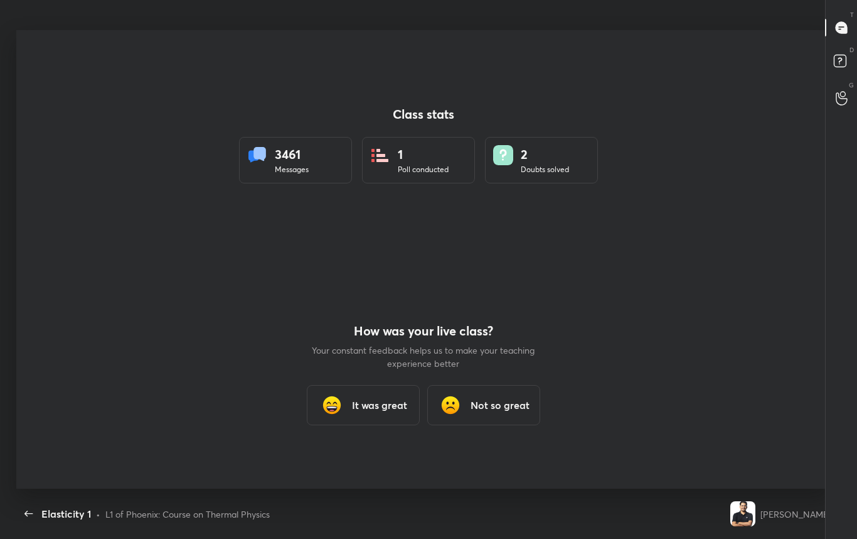
click at [276, 159] on div "3461" at bounding box center [292, 154] width 34 height 19
click at [362, 395] on div "It was great" at bounding box center [363, 405] width 113 height 40
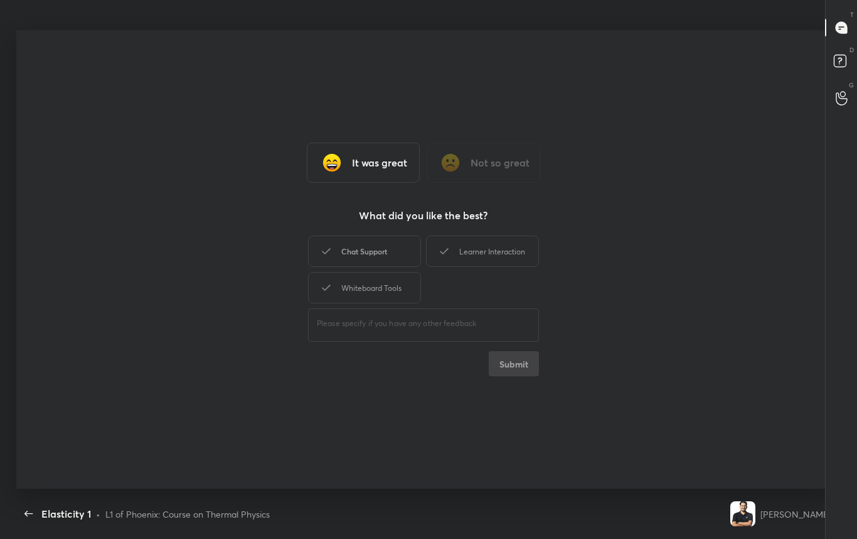
click at [380, 258] on div "Chat Support" at bounding box center [364, 250] width 113 height 31
click at [488, 255] on div "Learner Interaction" at bounding box center [482, 250] width 113 height 31
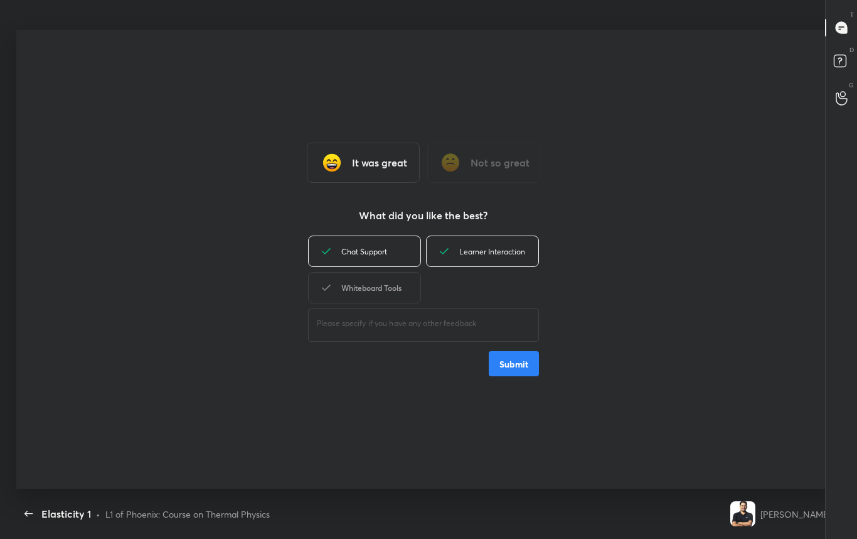
click at [383, 291] on div "Whiteboard Tools" at bounding box center [364, 287] width 113 height 31
click at [504, 357] on button "Submit" at bounding box center [514, 363] width 50 height 25
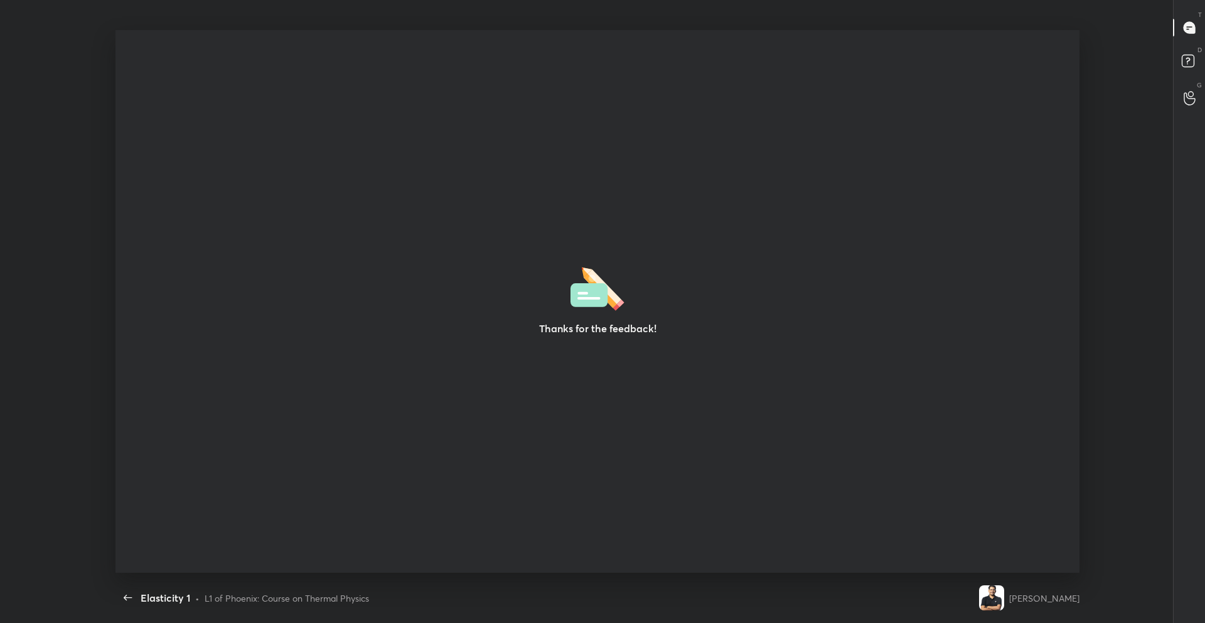
scroll to position [542, 1195]
type textarea "x"
